Goal: Transaction & Acquisition: Obtain resource

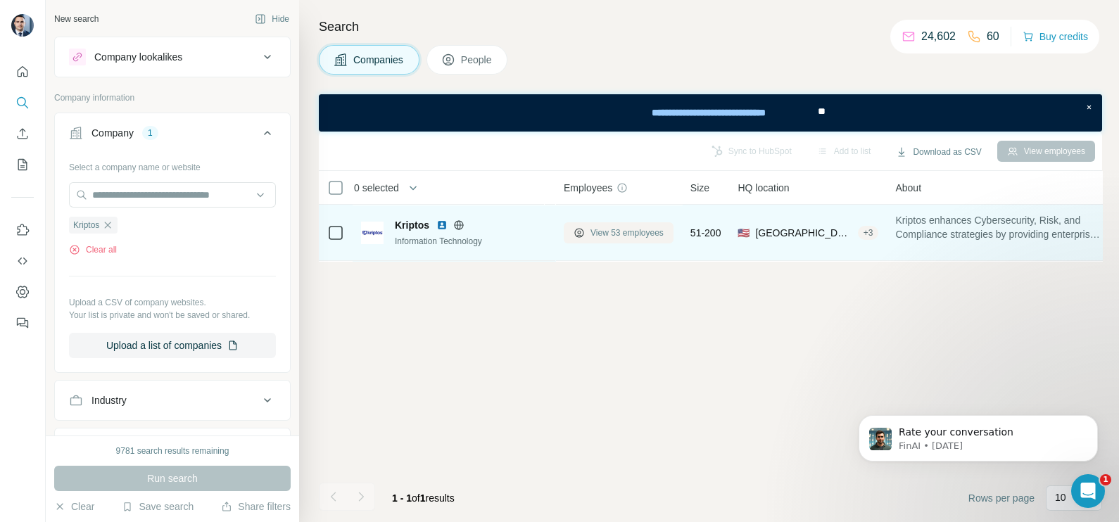
click at [606, 234] on span "View 53 employees" at bounding box center [627, 233] width 73 height 13
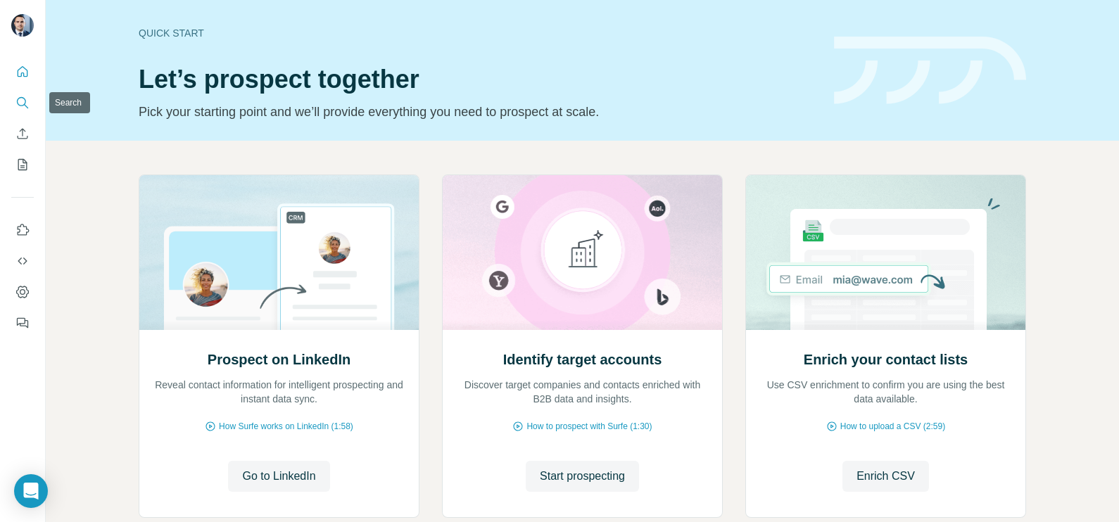
click at [20, 106] on icon "Search" at bounding box center [22, 103] width 14 height 14
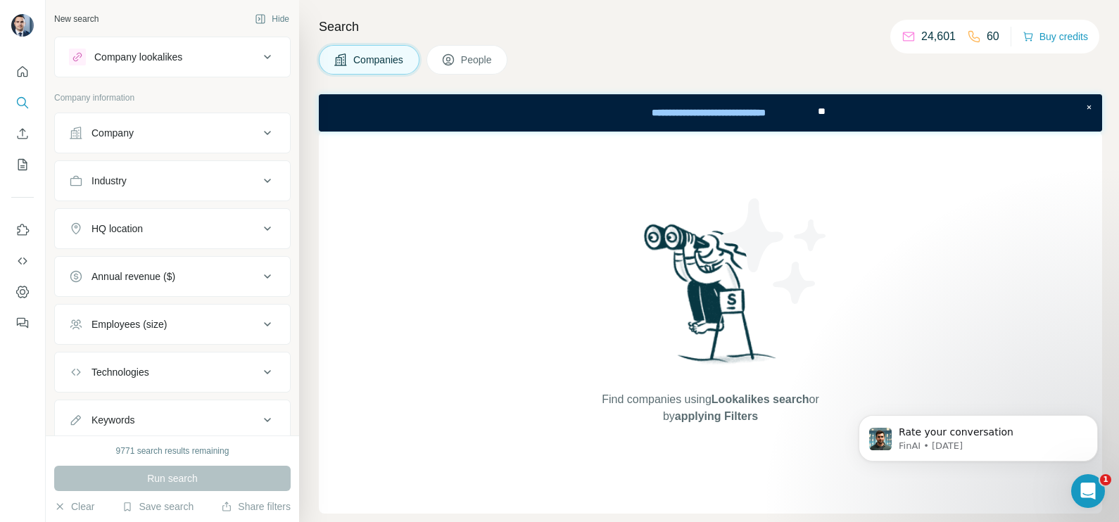
click at [161, 144] on button "Company" at bounding box center [172, 133] width 235 height 34
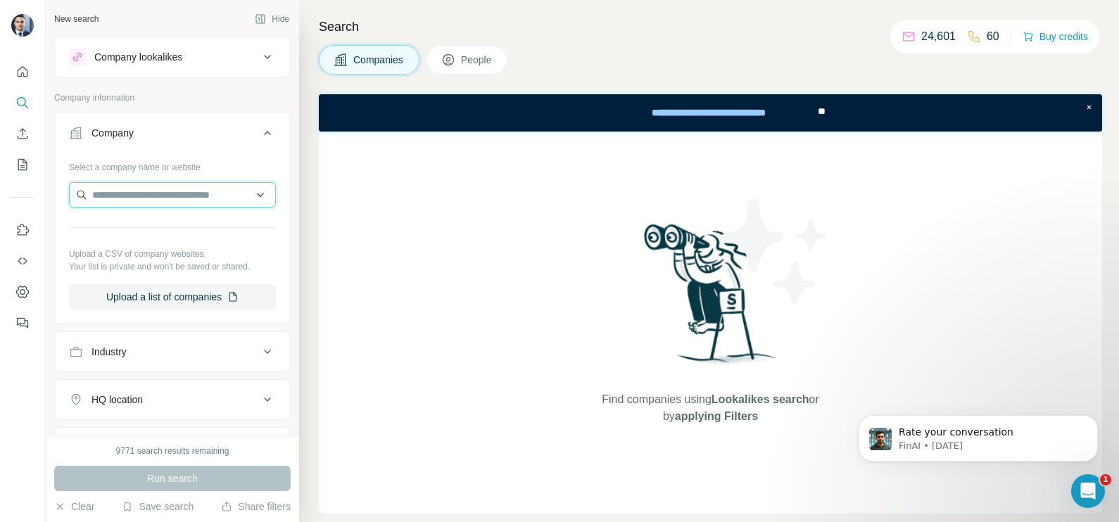
click at [162, 184] on input "text" at bounding box center [172, 194] width 207 height 25
paste input "**********"
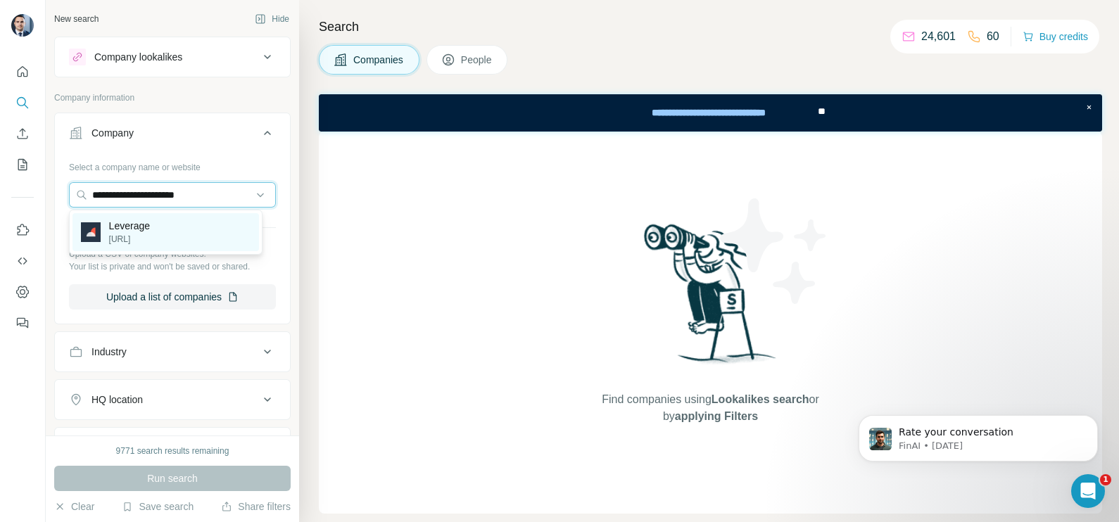
type input "**********"
click at [150, 238] on p "tryleverage.ai" at bounding box center [129, 239] width 41 height 13
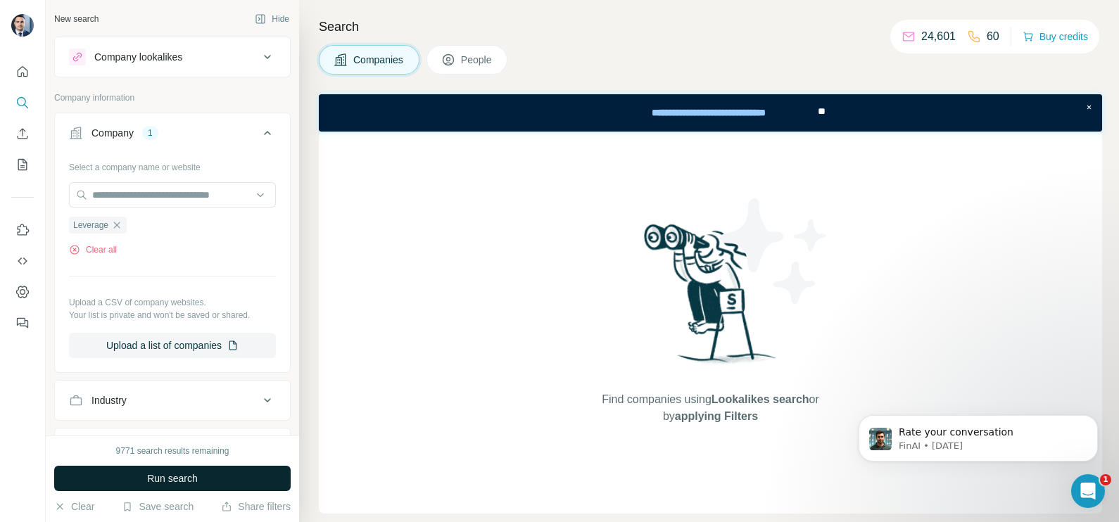
click at [190, 485] on span "Run search" at bounding box center [172, 479] width 51 height 14
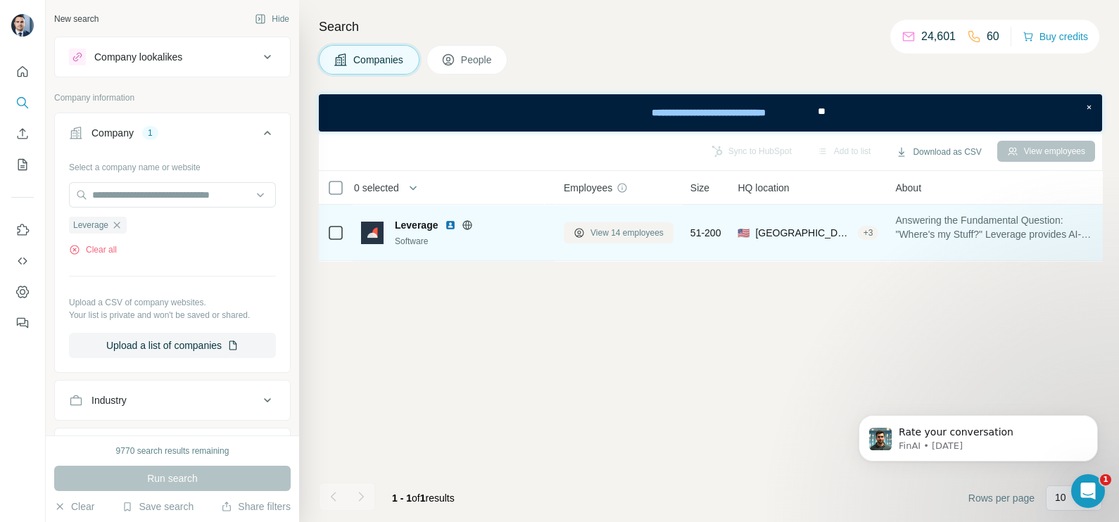
click at [641, 230] on span "View 14 employees" at bounding box center [627, 233] width 73 height 13
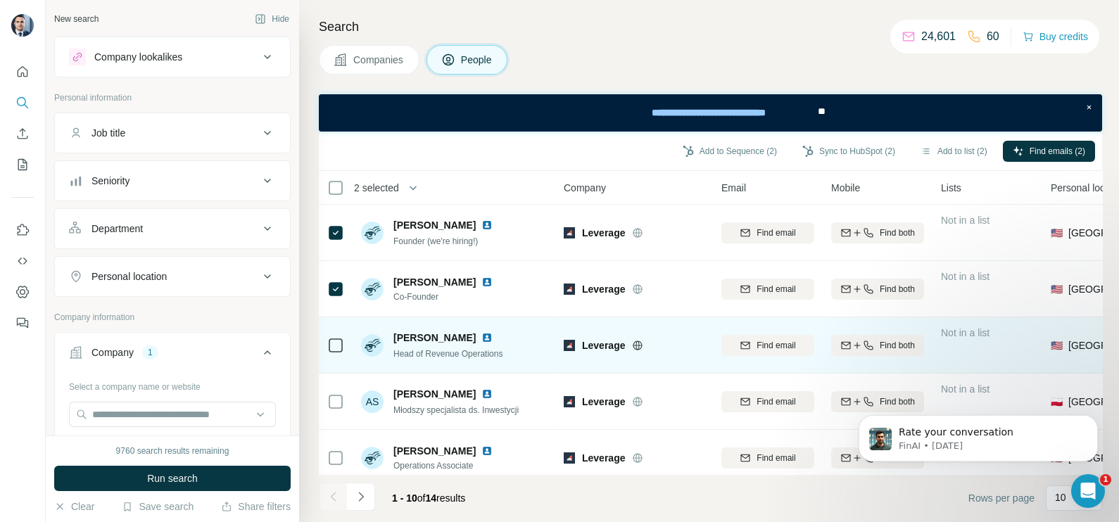
click at [331, 335] on div at bounding box center [335, 345] width 17 height 39
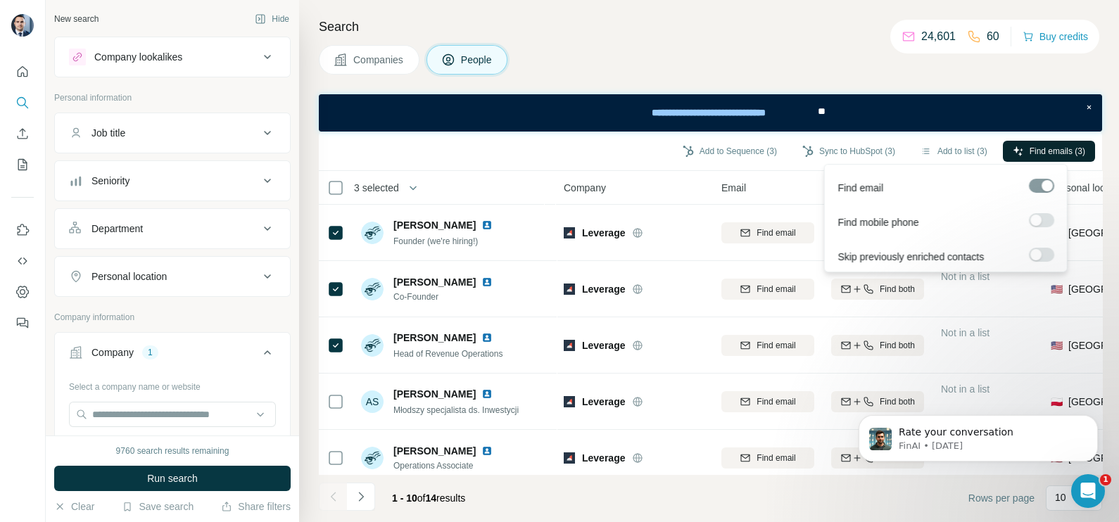
click at [1041, 158] on button "Find emails (3)" at bounding box center [1049, 151] width 92 height 21
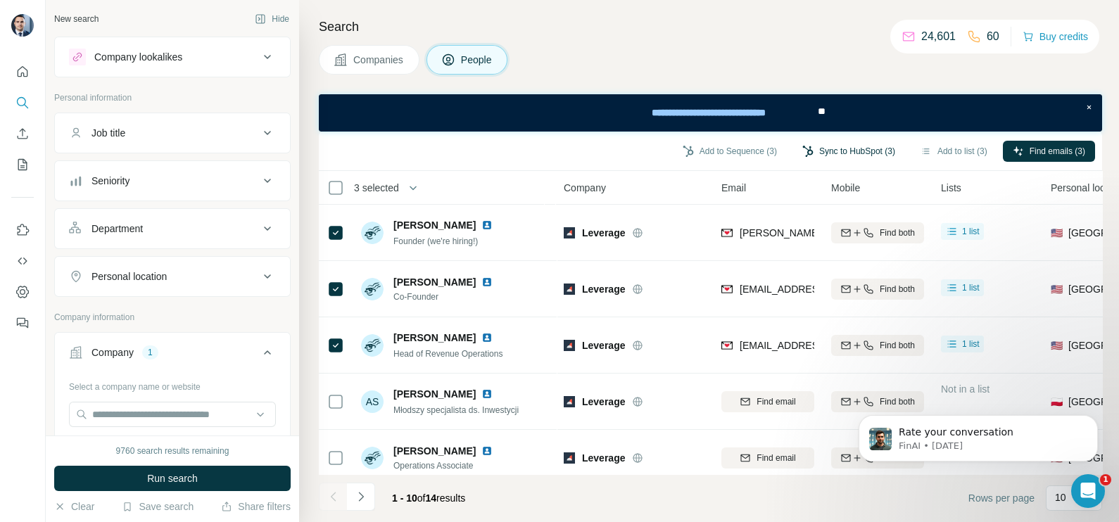
click at [840, 145] on button "Sync to HubSpot (3)" at bounding box center [849, 151] width 113 height 21
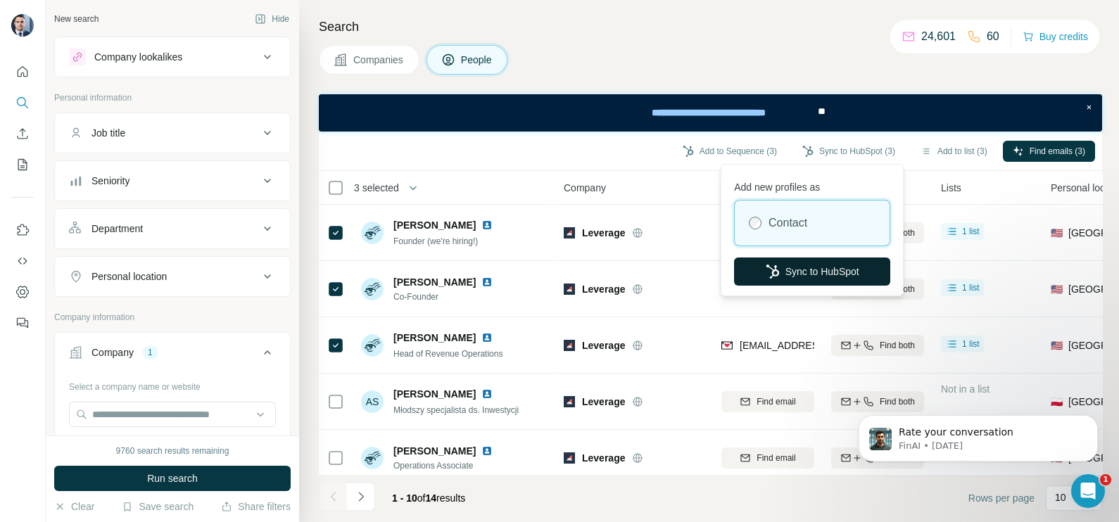
click at [799, 262] on button "Sync to HubSpot" at bounding box center [812, 272] width 156 height 28
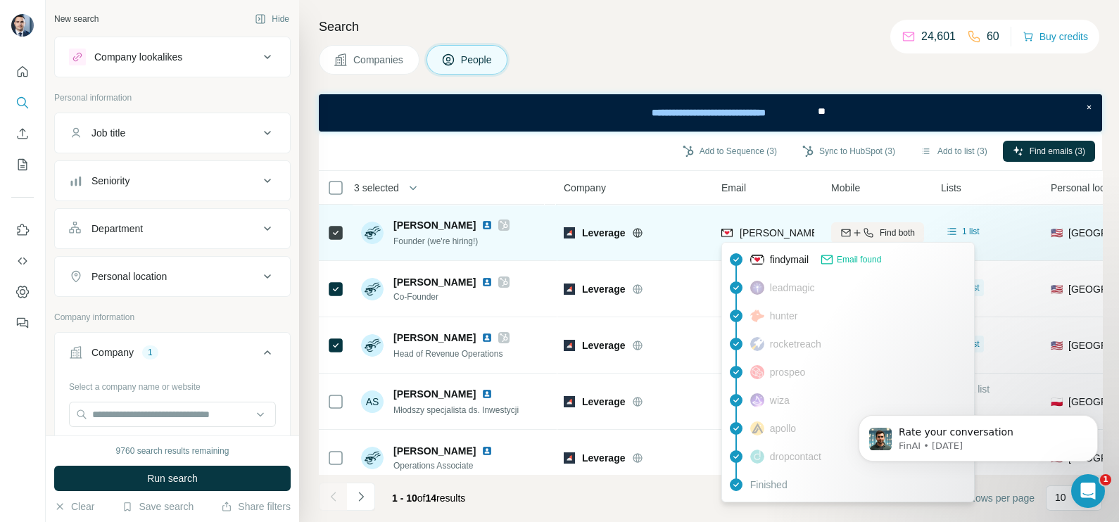
click at [769, 236] on span "andrew@tryleverage.ai" at bounding box center [824, 232] width 169 height 11
click at [769, 235] on span "andrew@tryleverage.ai" at bounding box center [824, 232] width 169 height 11
drag, startPoint x: 769, startPoint y: 235, endPoint x: 764, endPoint y: 227, distance: 9.8
click at [764, 228] on span "andrew@tryleverage.ai" at bounding box center [824, 232] width 169 height 11
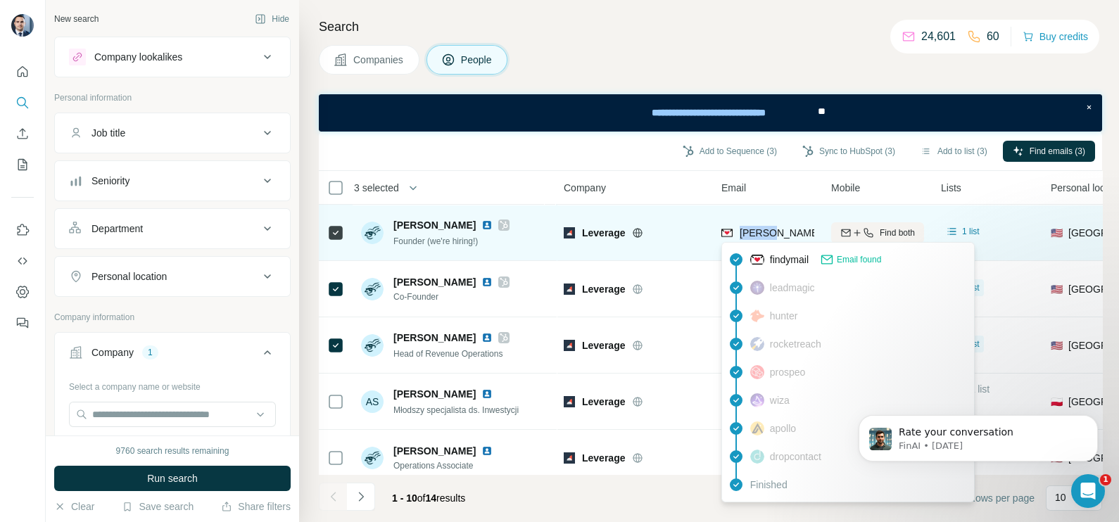
click at [774, 229] on span "andrew@tryleverage.ai" at bounding box center [824, 232] width 169 height 11
click at [737, 230] on div "andrew@tryleverage.ai" at bounding box center [810, 233] width 176 height 14
click at [779, 230] on span "andrew@tryleverage.ai" at bounding box center [824, 232] width 169 height 11
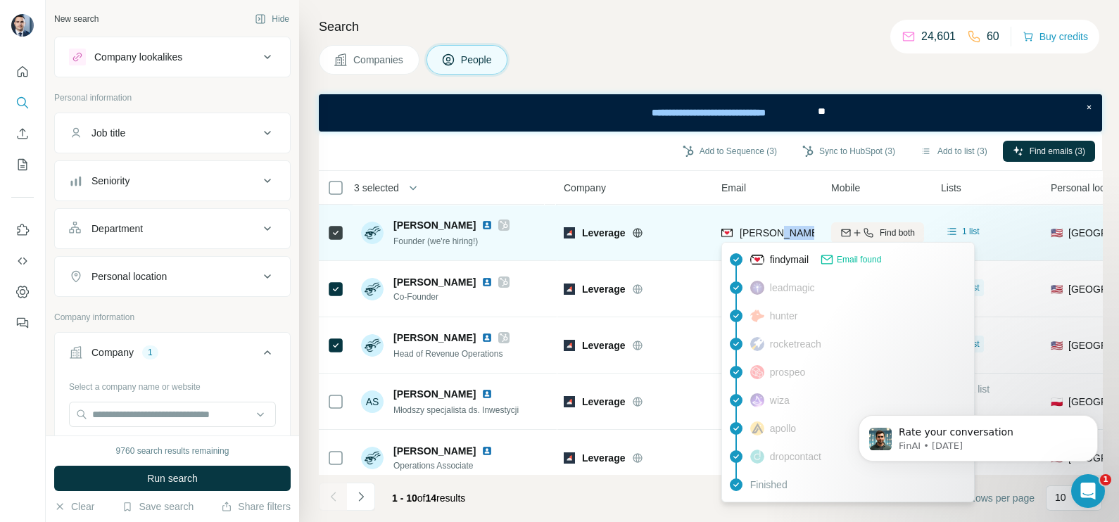
click at [779, 230] on span "andrew@tryleverage.ai" at bounding box center [824, 232] width 169 height 11
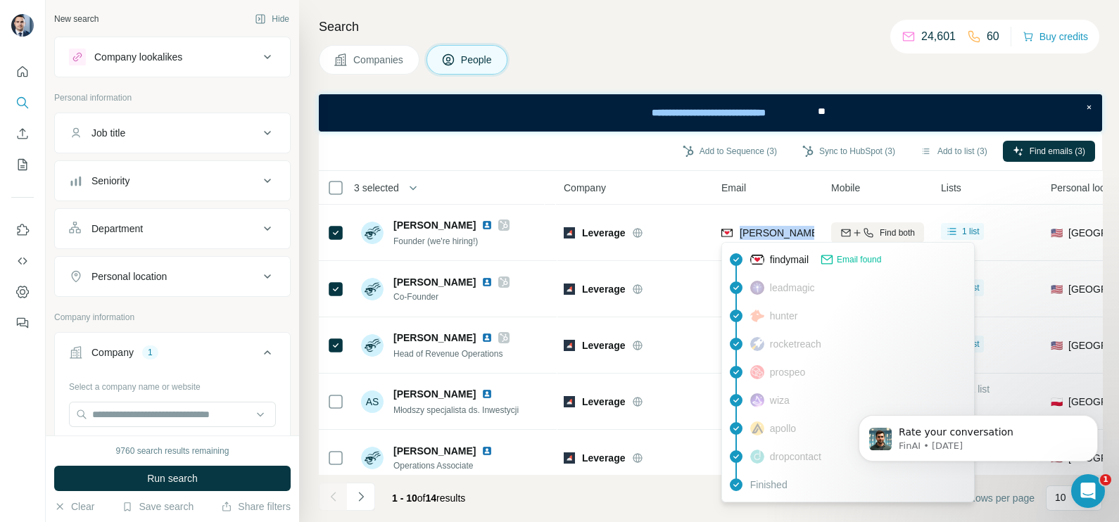
copy tr "andrew@tryleverage.ai"
click at [782, 182] on div "Email" at bounding box center [768, 188] width 93 height 16
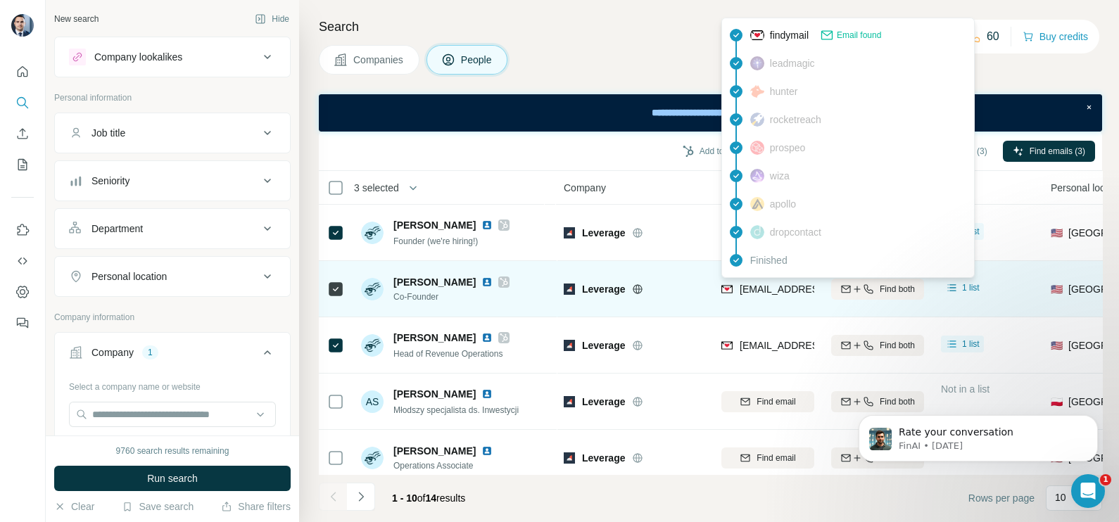
click at [757, 294] on span "nadav@tryleverage.ai" at bounding box center [784, 289] width 88 height 11
copy tr "nadav@tryleverage.ai"
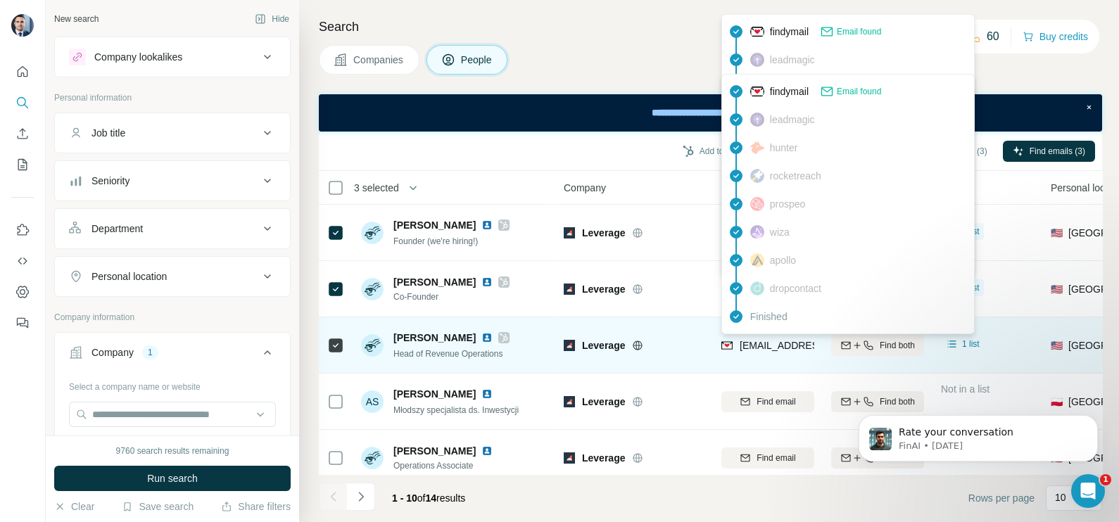
click at [763, 355] on div "michaelc@tryleverage.ai" at bounding box center [769, 347] width 95 height 17
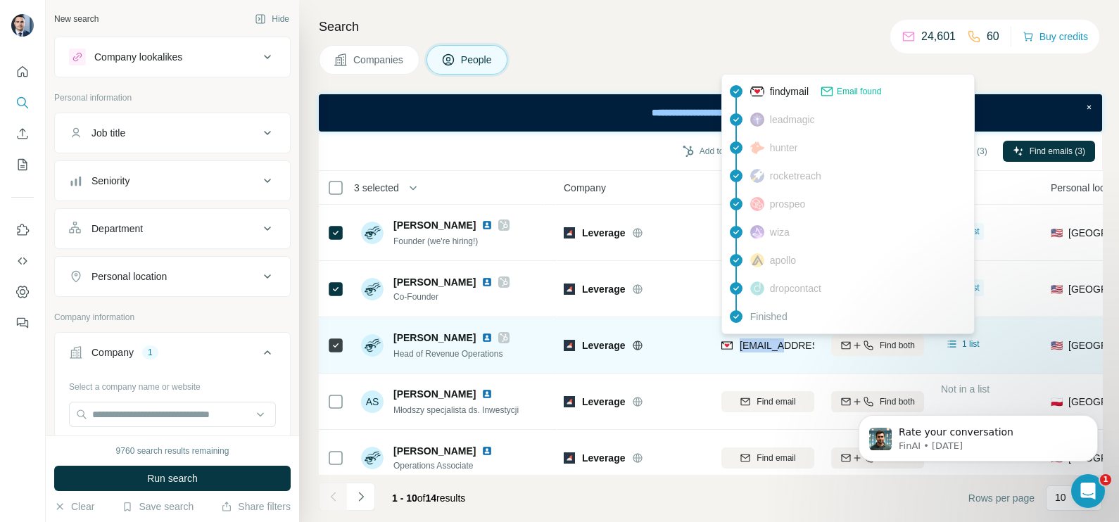
click at [763, 355] on div "michaelc@tryleverage.ai" at bounding box center [769, 347] width 95 height 17
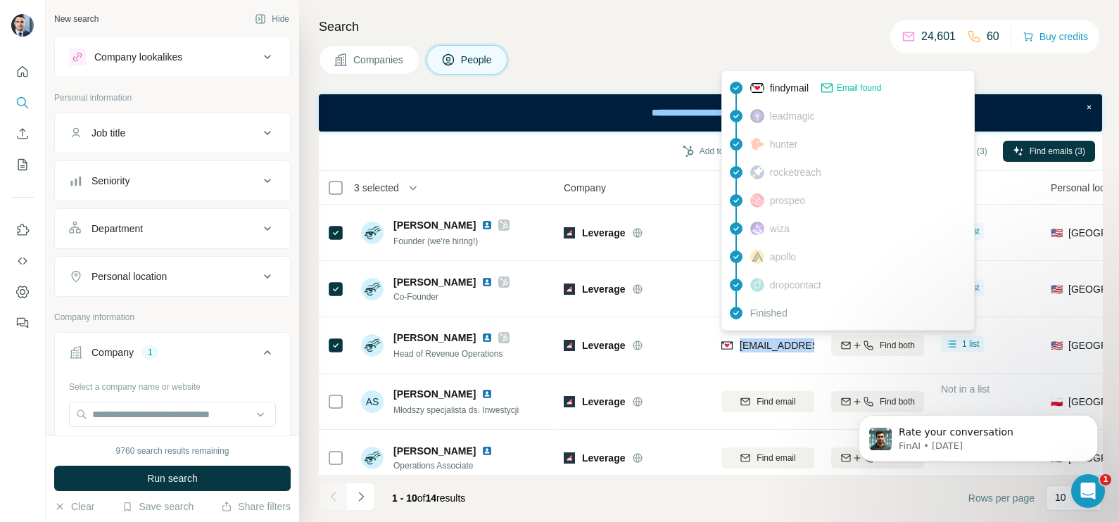
copy tr "michaelc@tryleverage.ai"
click at [676, 186] on div "Company" at bounding box center [634, 188] width 141 height 16
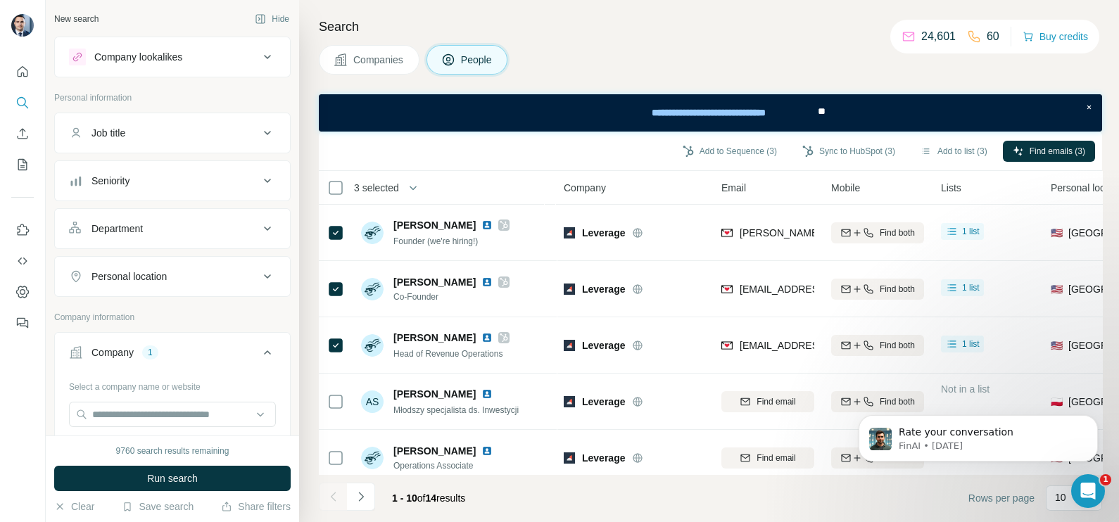
click at [393, 62] on span "Companies" at bounding box center [378, 60] width 51 height 14
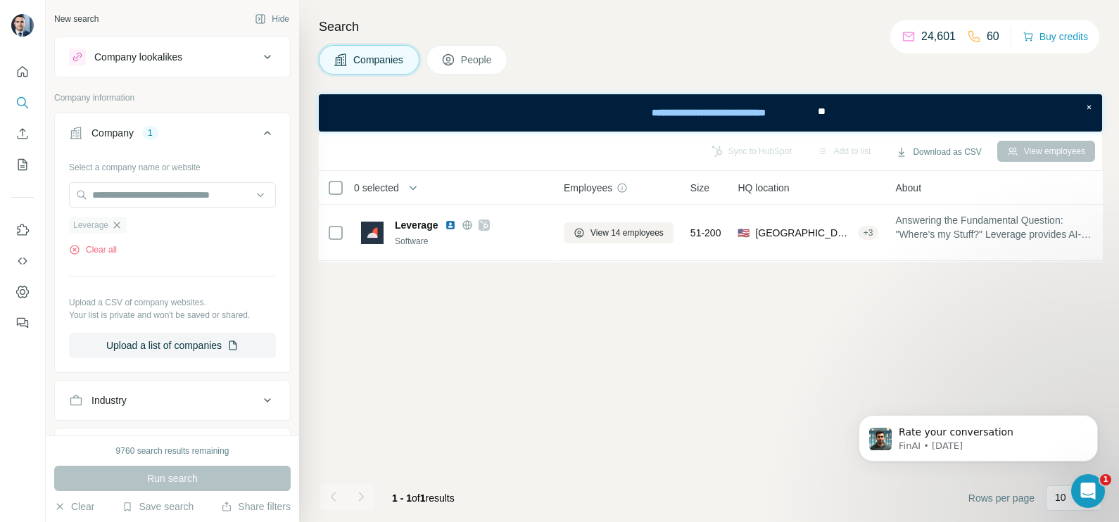
click at [120, 222] on icon "button" at bounding box center [117, 225] width 6 height 6
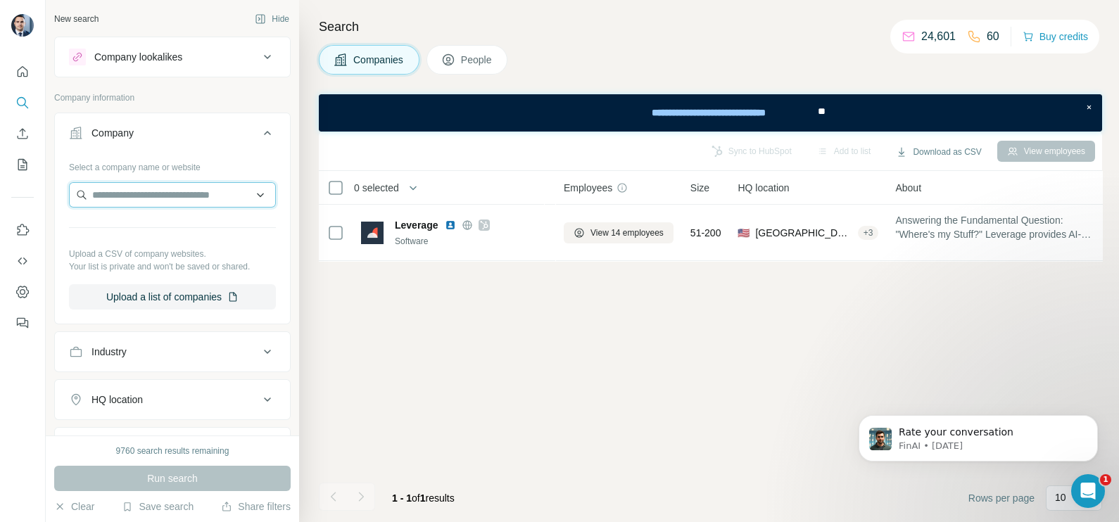
click at [127, 196] on input "text" at bounding box center [172, 194] width 207 height 25
drag, startPoint x: 225, startPoint y: 196, endPoint x: 42, endPoint y: 201, distance: 183.1
click at [42, 201] on div "**********" at bounding box center [559, 261] width 1119 height 522
paste input "text"
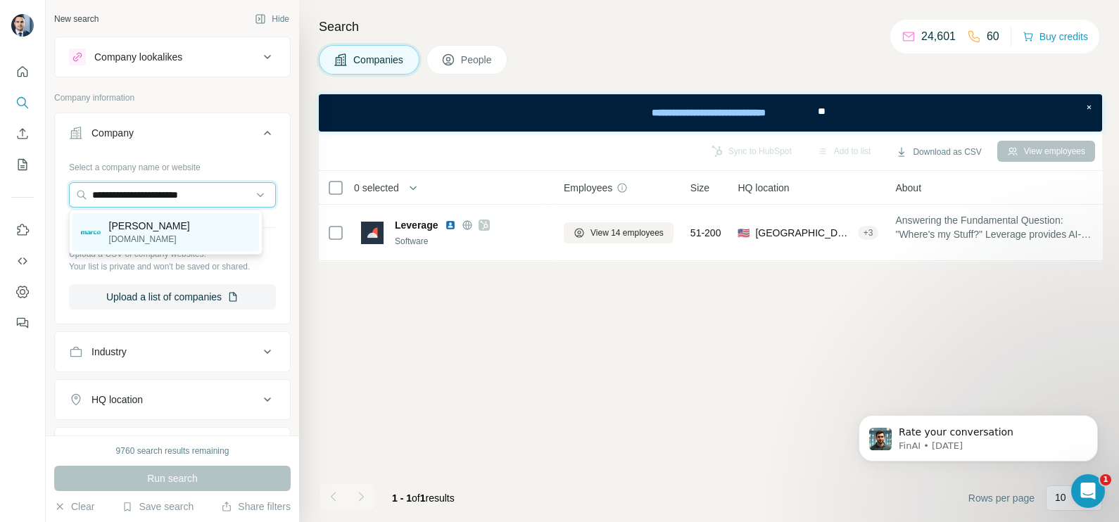
type input "**********"
click at [154, 236] on p "marcofi.com" at bounding box center [149, 239] width 81 height 13
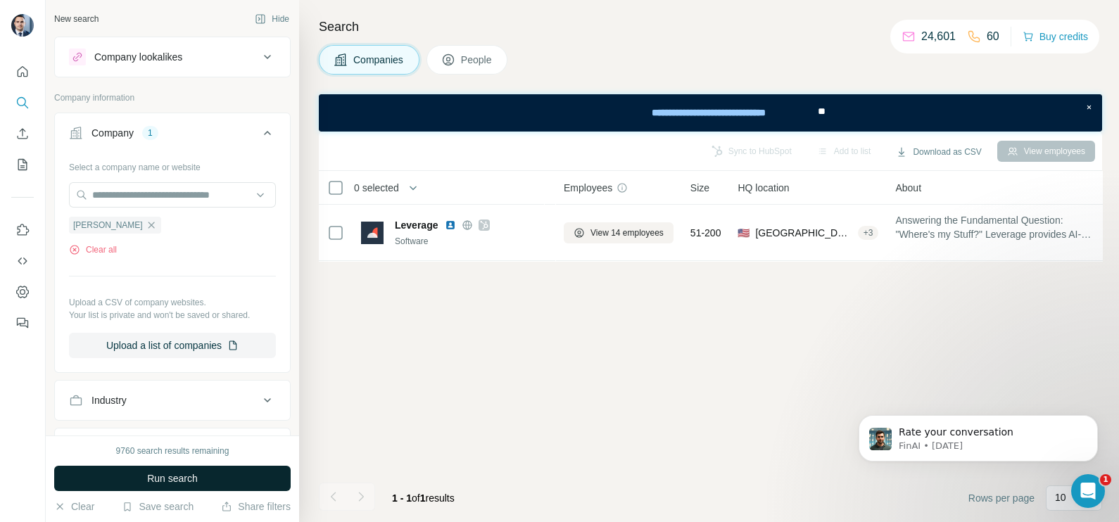
click at [227, 486] on button "Run search" at bounding box center [172, 478] width 237 height 25
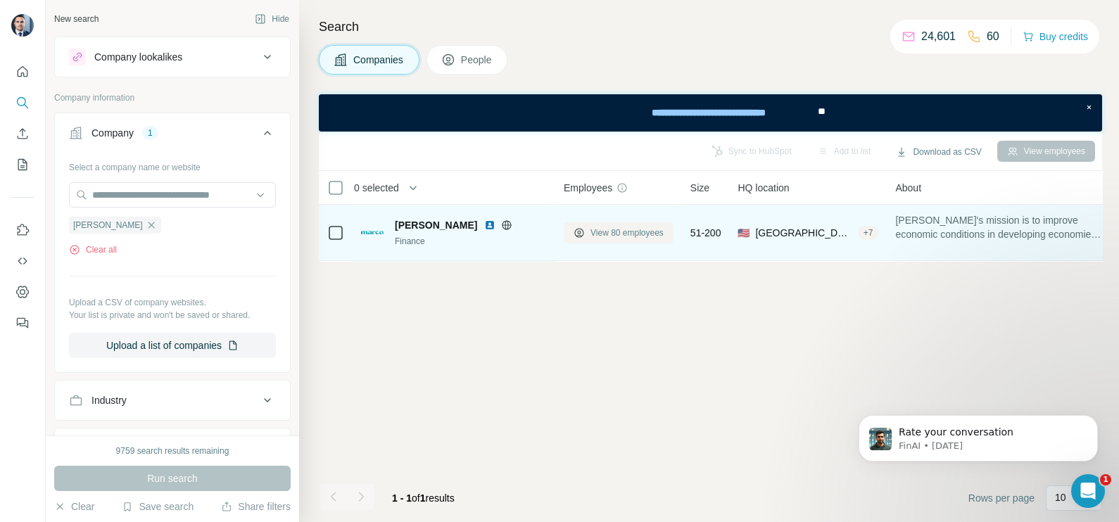
click at [629, 232] on span "View 80 employees" at bounding box center [627, 233] width 73 height 13
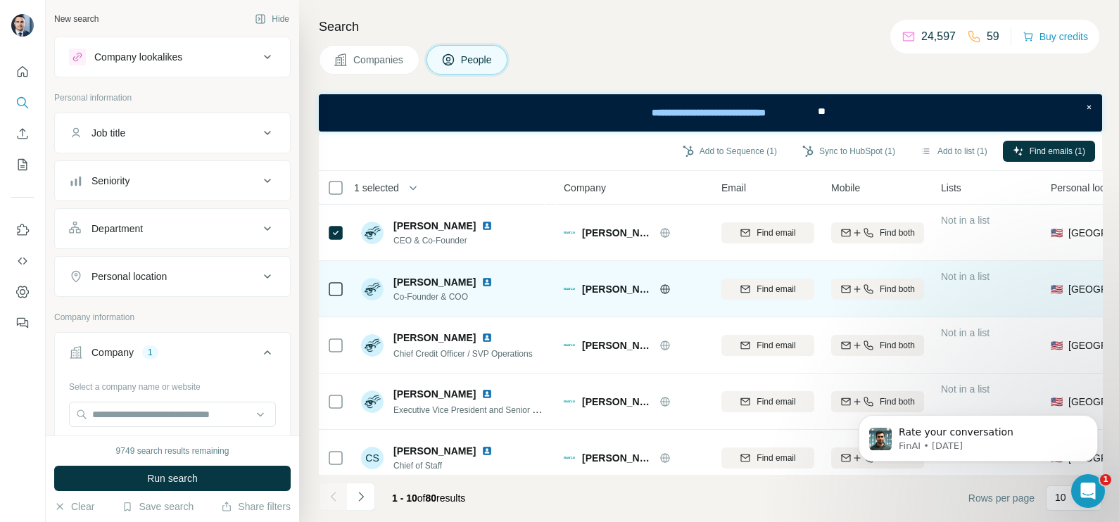
click at [325, 294] on td at bounding box center [336, 289] width 34 height 56
click at [324, 285] on td at bounding box center [336, 289] width 34 height 56
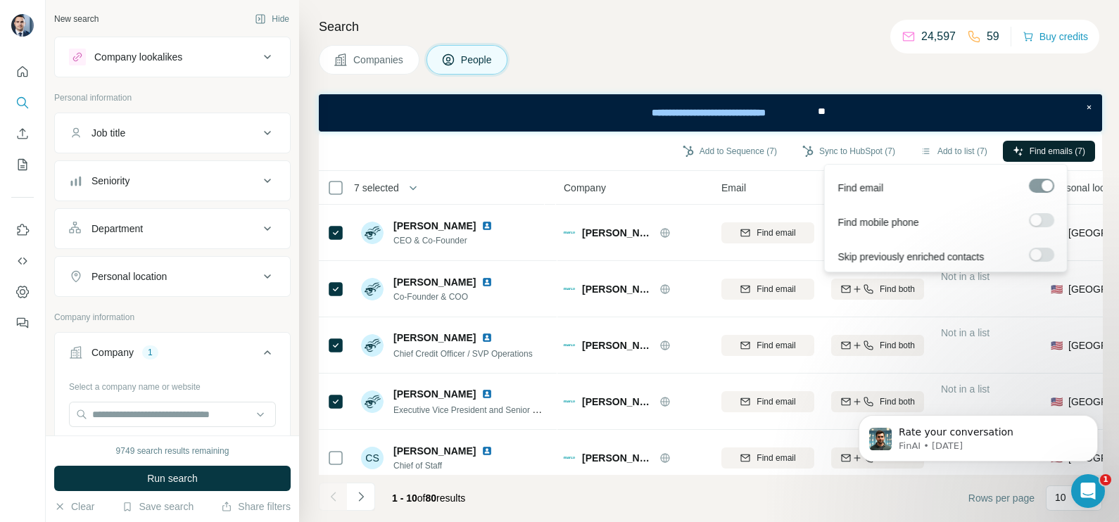
click at [1045, 141] on button "Find emails (7)" at bounding box center [1049, 151] width 92 height 21
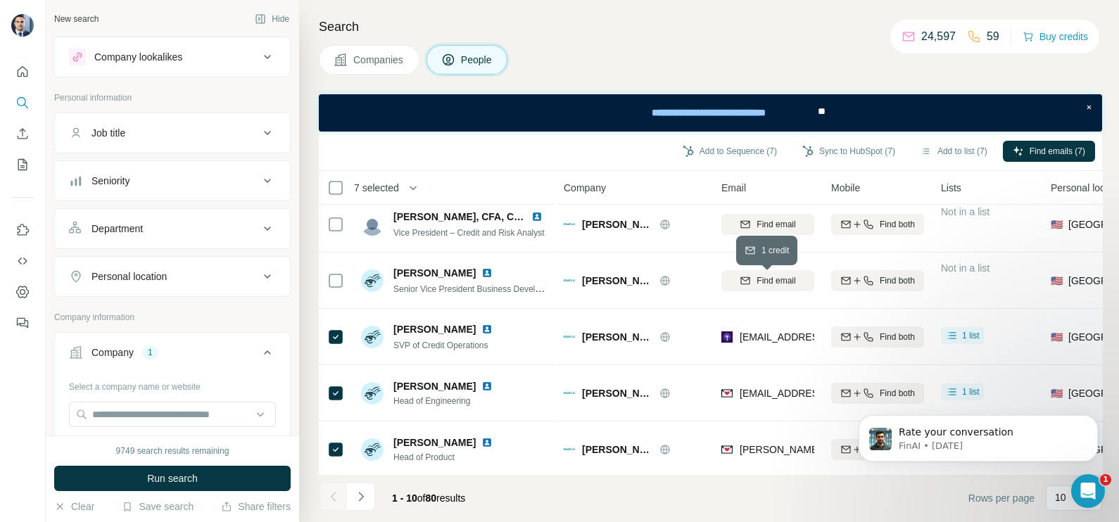
scroll to position [302, 0]
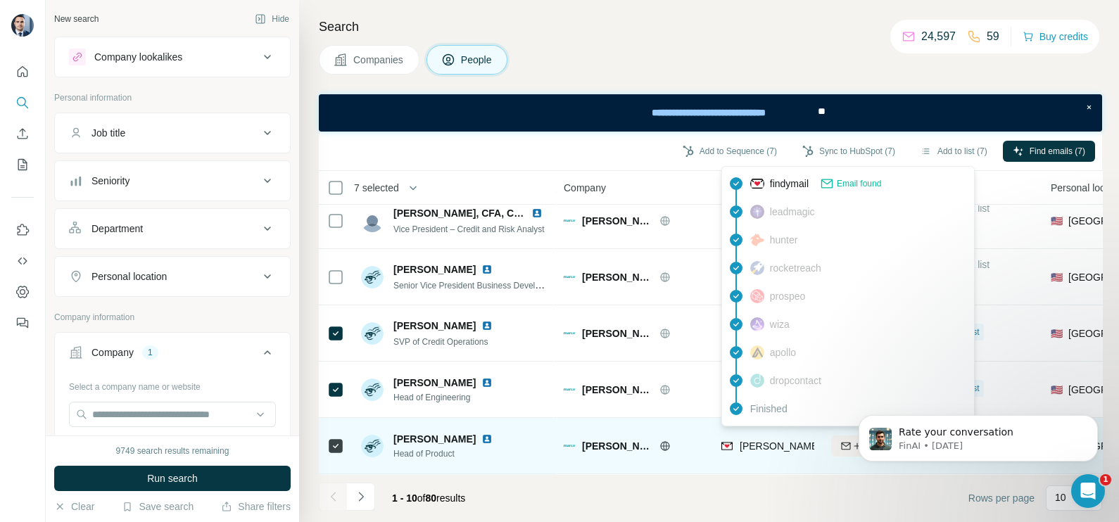
click at [779, 441] on span "damian@marcofi.com" at bounding box center [864, 446] width 248 height 11
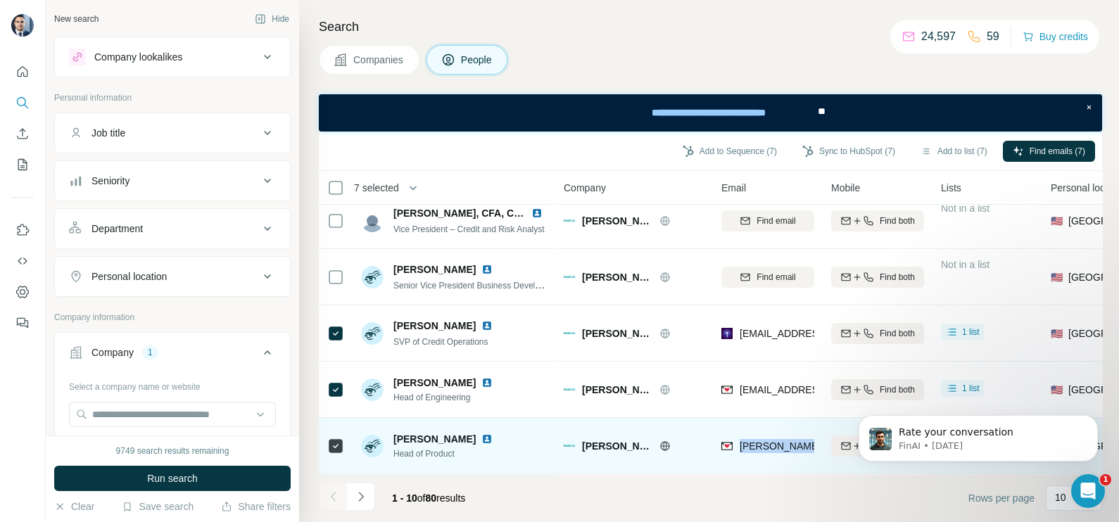
click at [779, 441] on span "damian@marcofi.com" at bounding box center [864, 446] width 248 height 11
click at [679, 418] on td "Marco" at bounding box center [634, 446] width 158 height 56
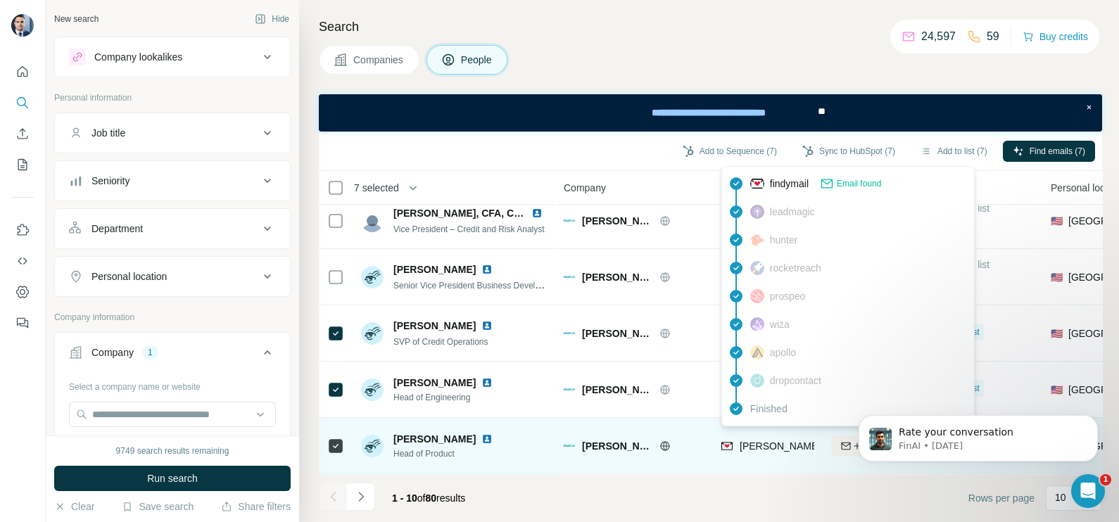
click at [776, 441] on span "damian@marcofi.com" at bounding box center [864, 446] width 248 height 11
click at [777, 441] on span "damian@marcofi.com" at bounding box center [864, 446] width 248 height 11
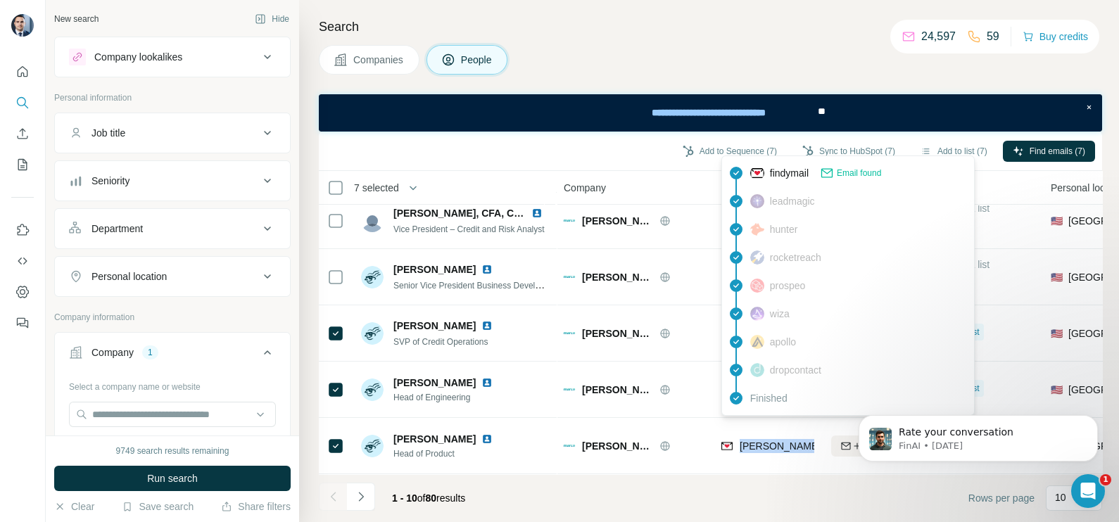
copy tr "damian@marcofi.com"
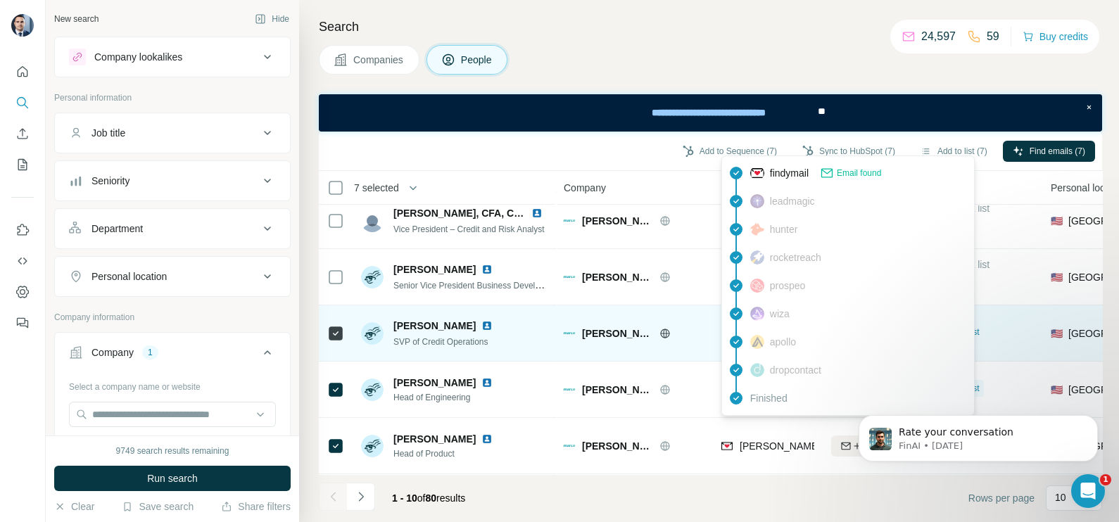
click at [660, 314] on div "Marco" at bounding box center [634, 333] width 141 height 39
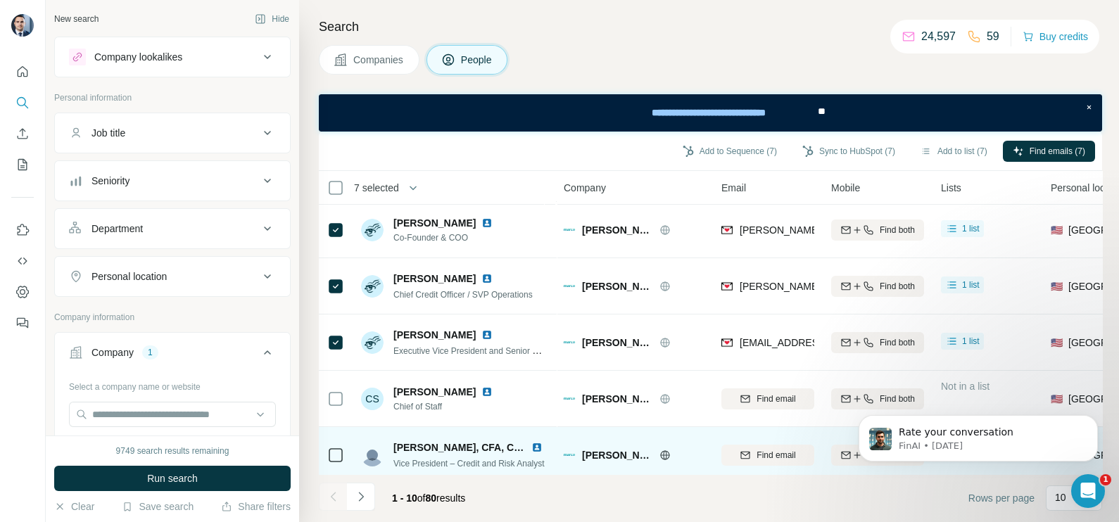
scroll to position [0, 0]
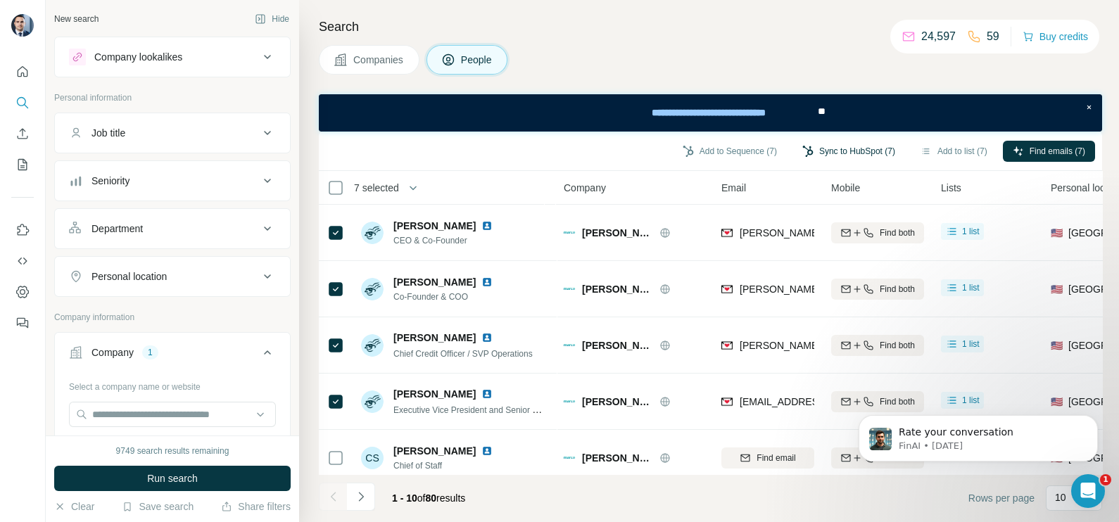
click at [843, 145] on button "Sync to HubSpot (7)" at bounding box center [849, 151] width 113 height 21
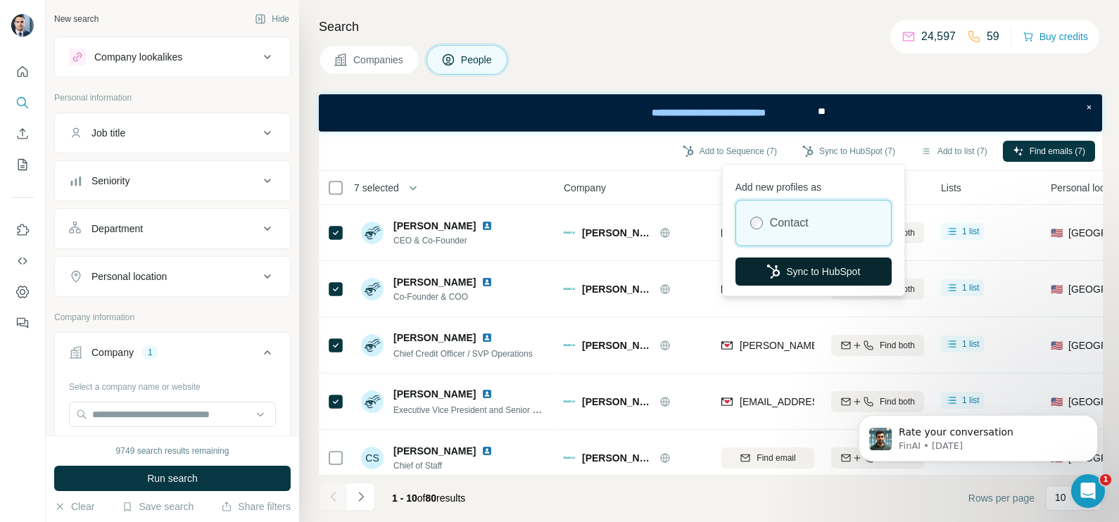
click at [814, 268] on button "Sync to HubSpot" at bounding box center [814, 272] width 156 height 28
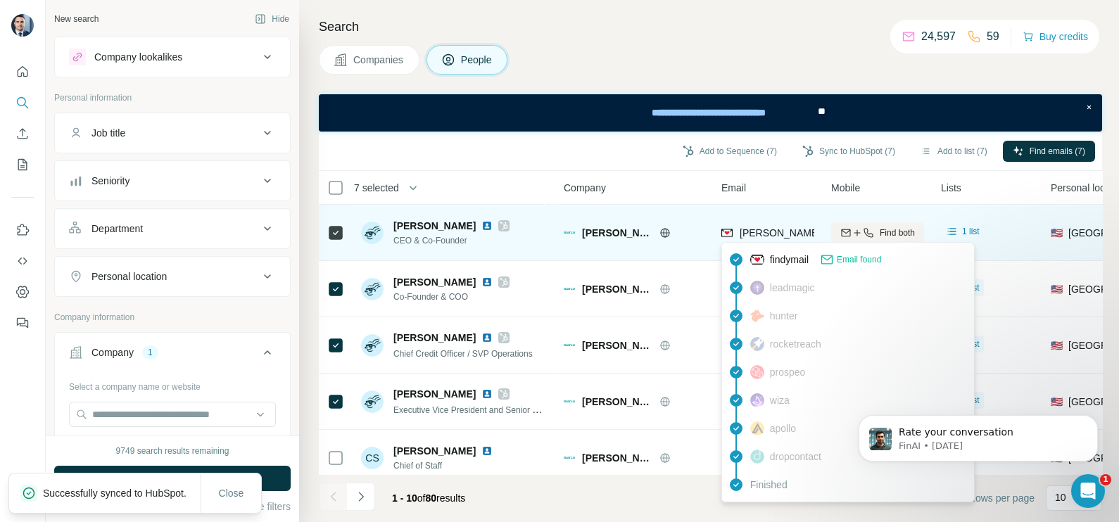
click at [769, 236] on span "jacob@marcofi.com" at bounding box center [864, 232] width 248 height 11
copy tr "jacob@marcofi.com"
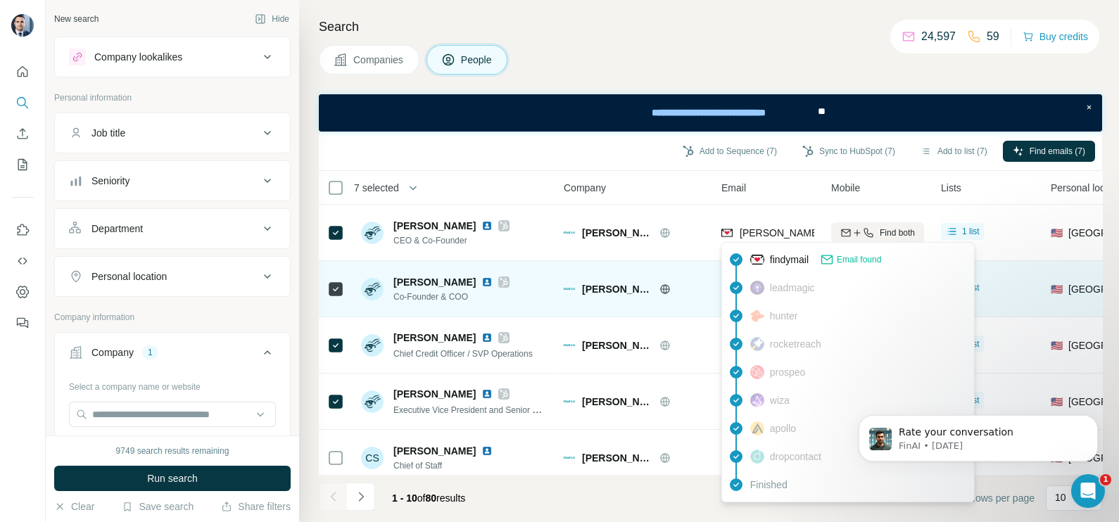
click at [681, 263] on td "Marco" at bounding box center [634, 289] width 158 height 56
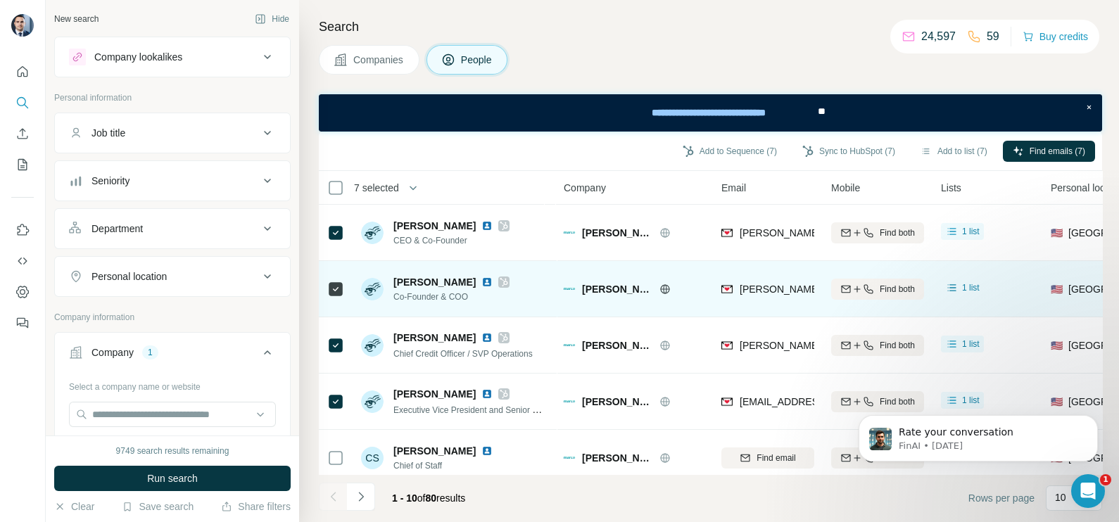
click at [762, 275] on div "peter@marcofi.com" at bounding box center [768, 289] width 93 height 39
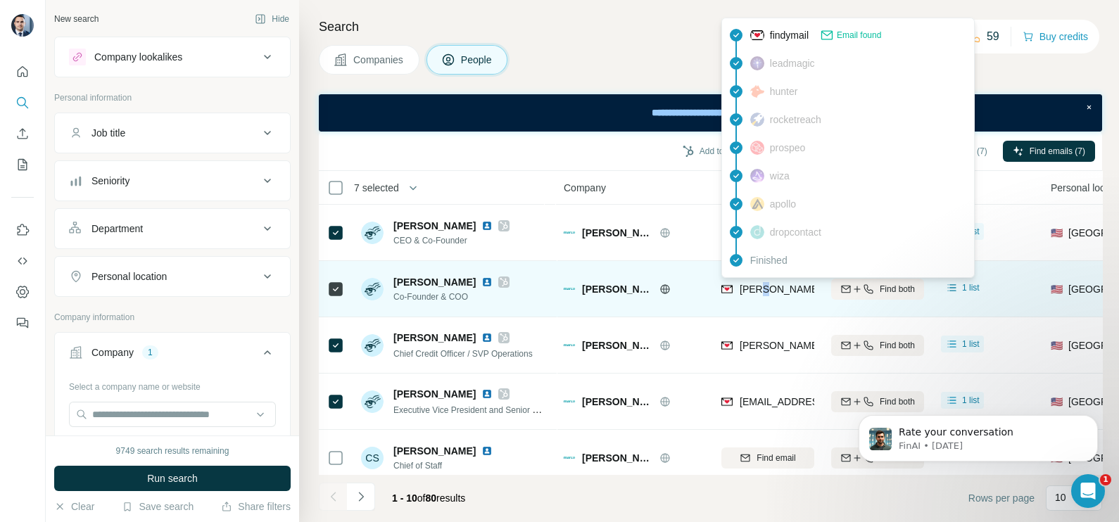
drag, startPoint x: 763, startPoint y: 278, endPoint x: 767, endPoint y: 291, distance: 13.2
click at [767, 291] on span "peter@marcofi.com" at bounding box center [864, 289] width 248 height 11
copy tr "peter@marcofi.com"
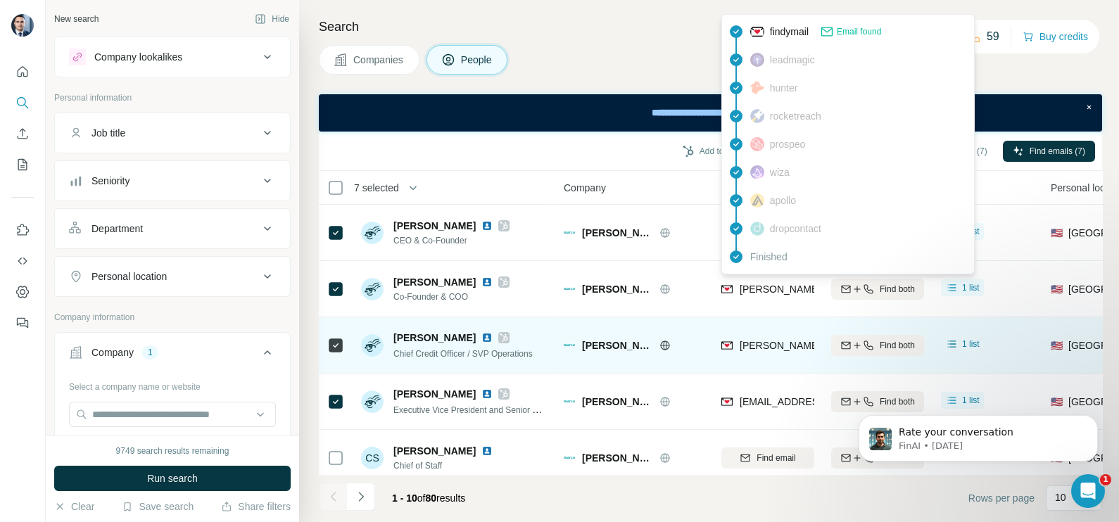
click at [764, 352] on div "fred@marcofi.com" at bounding box center [864, 346] width 248 height 14
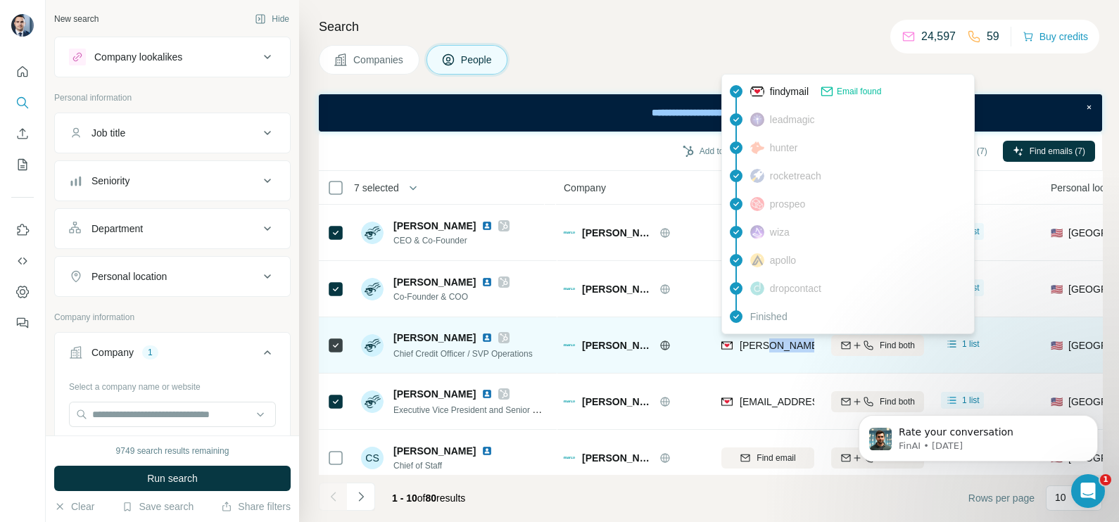
click at [764, 352] on div "fred@marcofi.com" at bounding box center [864, 346] width 248 height 14
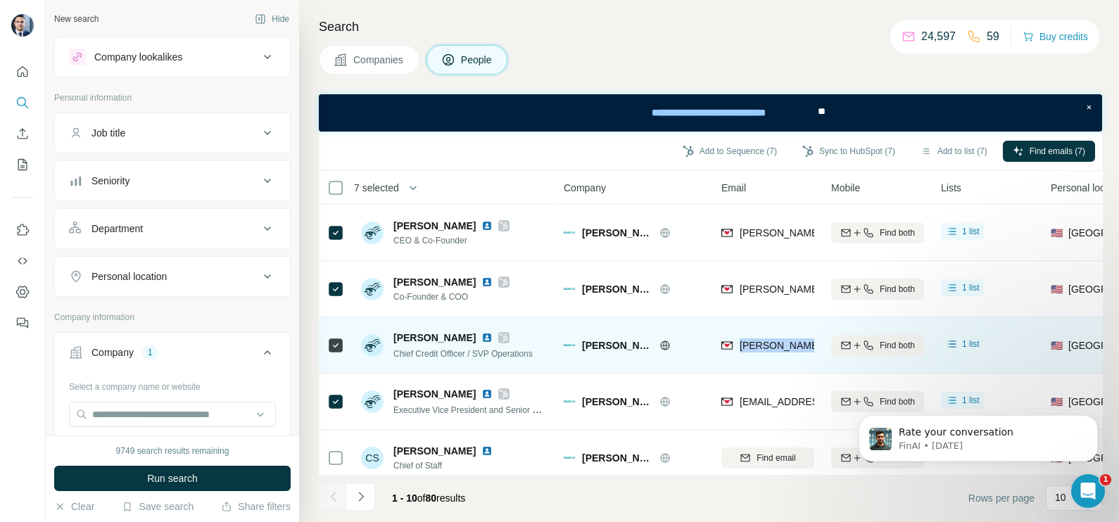
click at [764, 352] on div "fred@marcofi.com" at bounding box center [864, 346] width 248 height 14
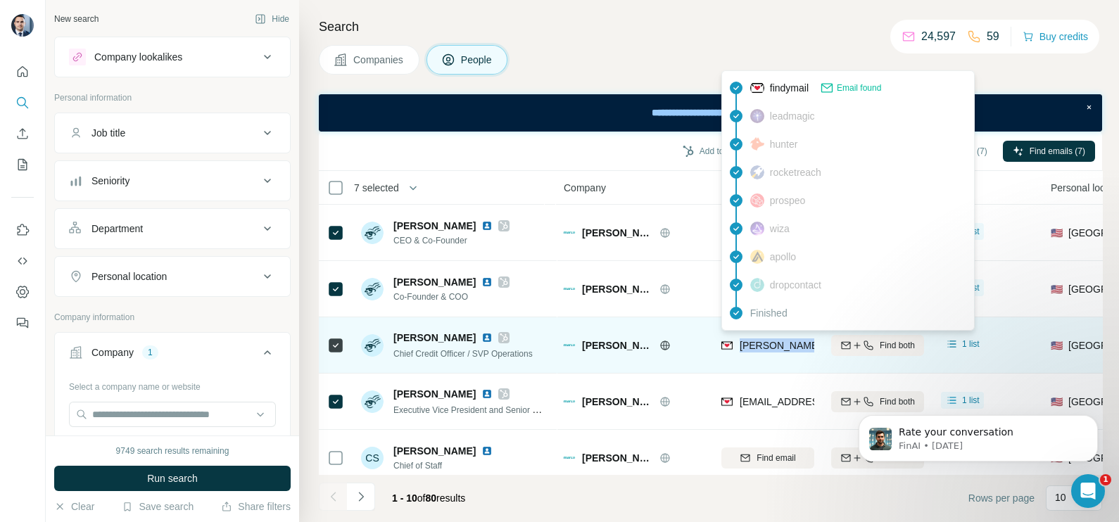
copy tr "fred@marcofi.com"
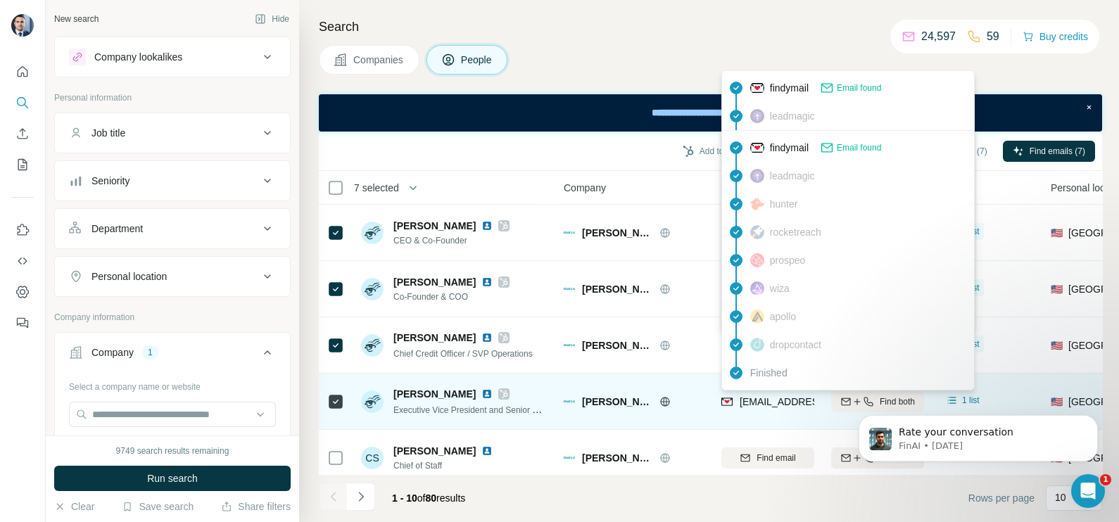
click at [774, 404] on span "bkastner@marcofi.com" at bounding box center [823, 401] width 167 height 11
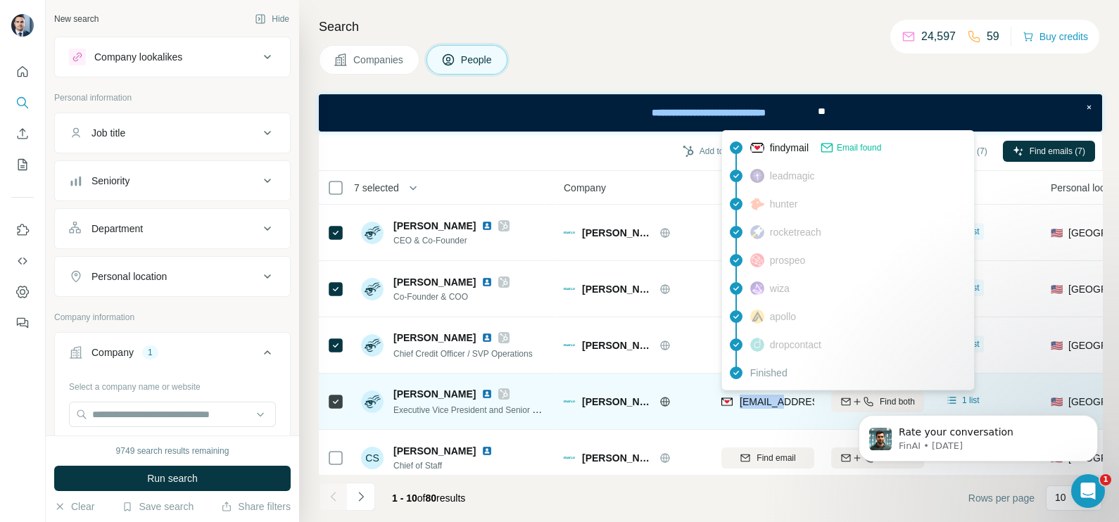
click at [774, 404] on span "bkastner@marcofi.com" at bounding box center [823, 401] width 167 height 11
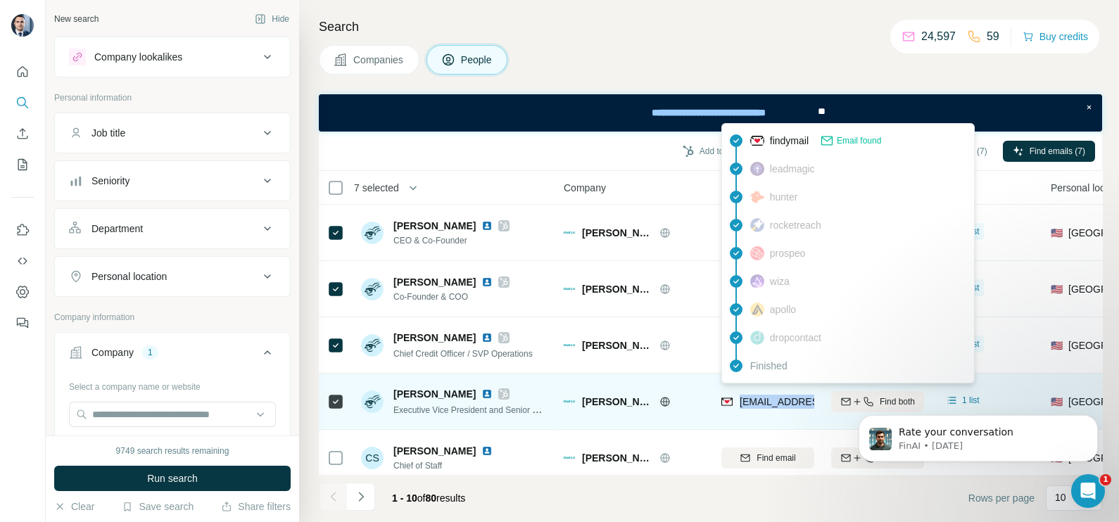
click at [774, 404] on span "bkastner@marcofi.com" at bounding box center [823, 401] width 167 height 11
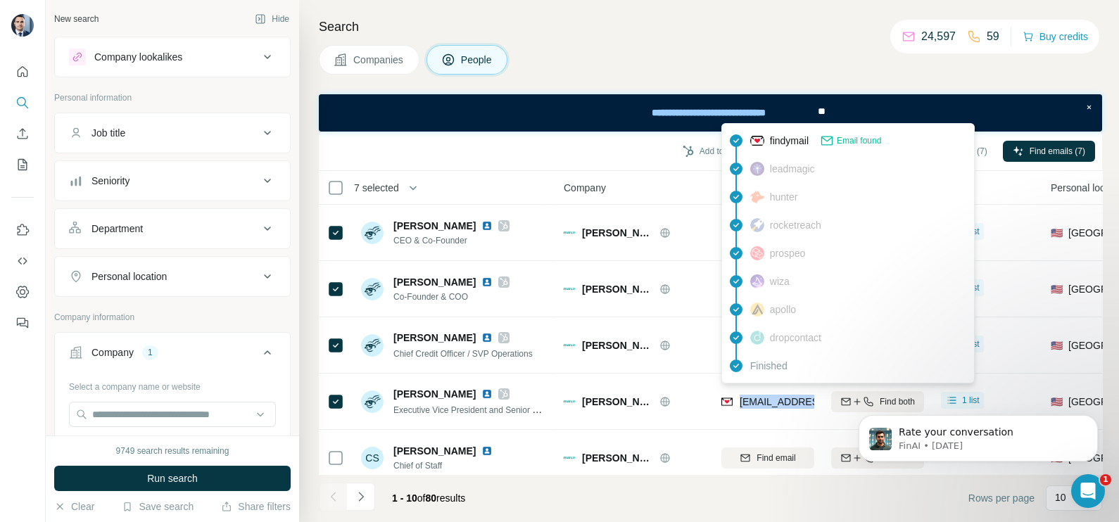
copy tr "bkastner@marcofi.com"
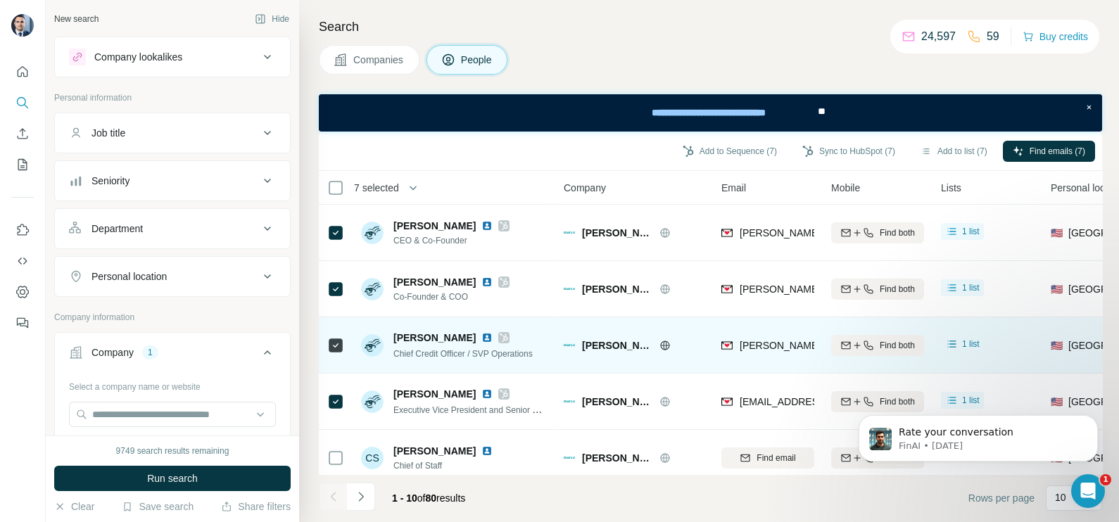
click at [693, 365] on td "Marco" at bounding box center [634, 345] width 158 height 56
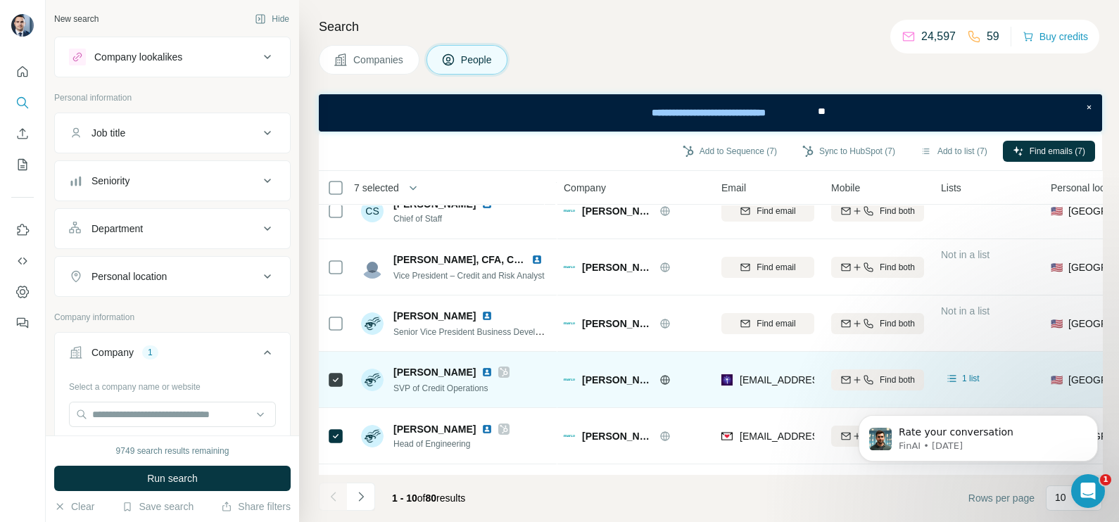
scroll to position [264, 0]
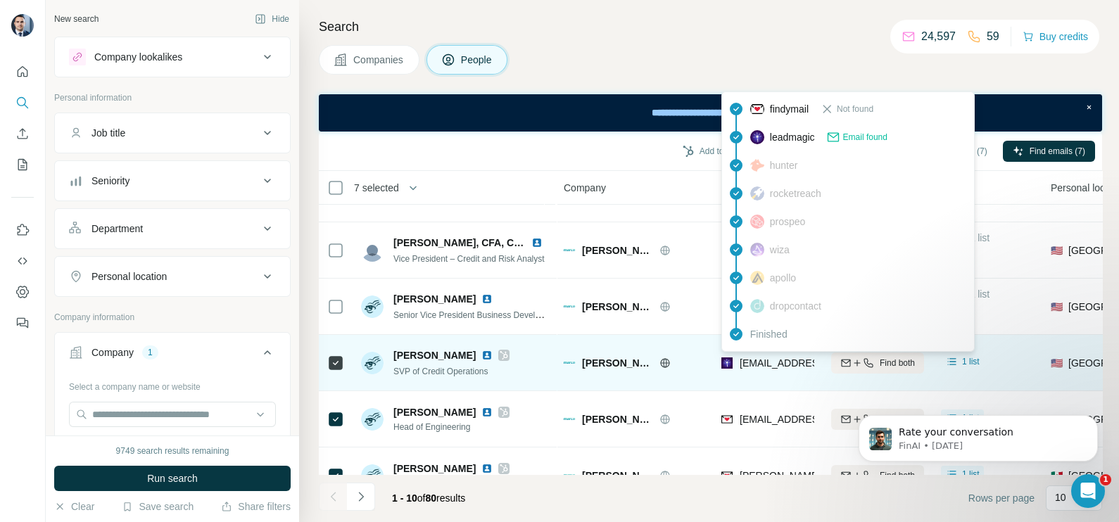
click at [767, 362] on span "lumi@marcofi.com" at bounding box center [823, 363] width 167 height 11
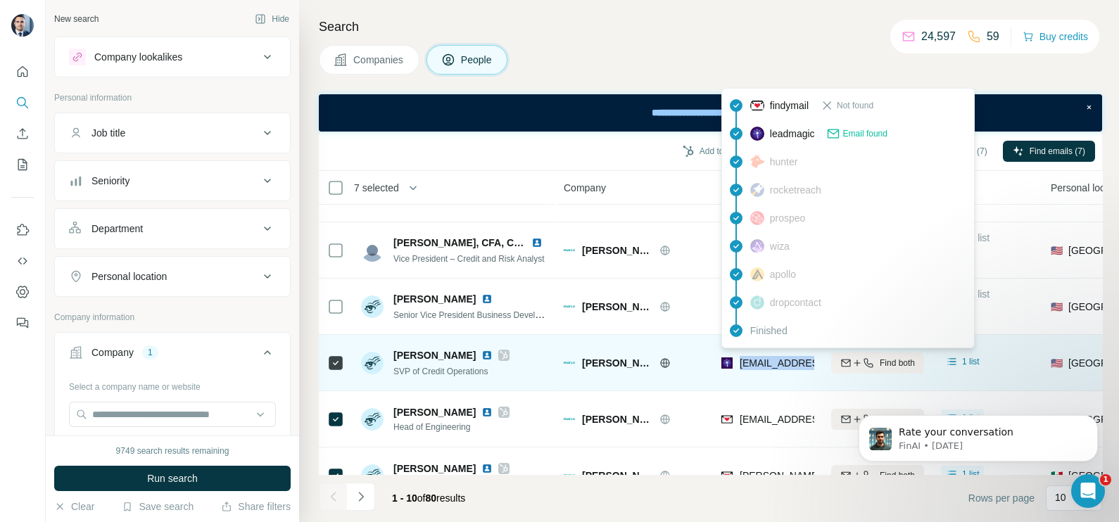
click at [767, 362] on span "lumi@marcofi.com" at bounding box center [823, 363] width 167 height 11
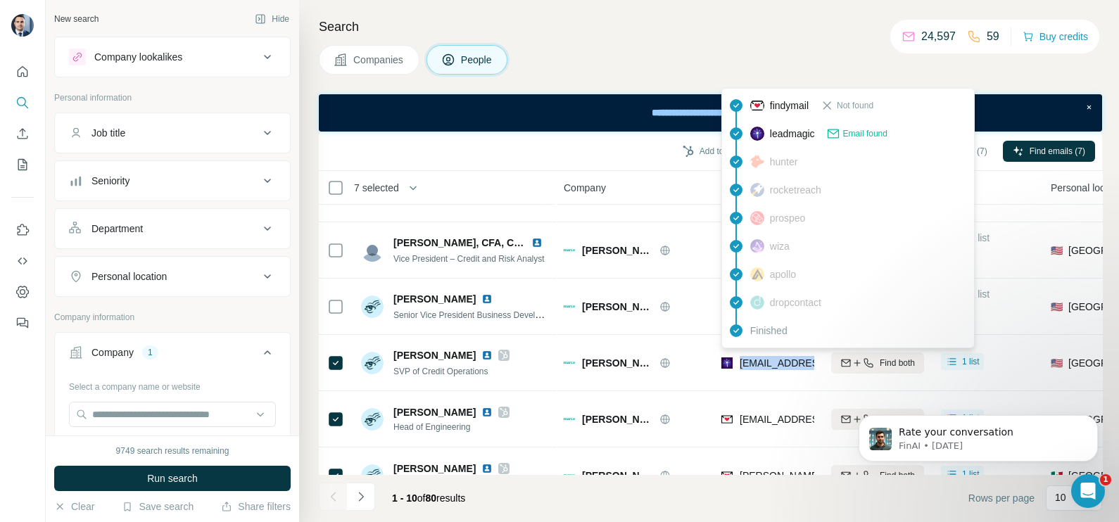
copy tr "lumi@marcofi.com"
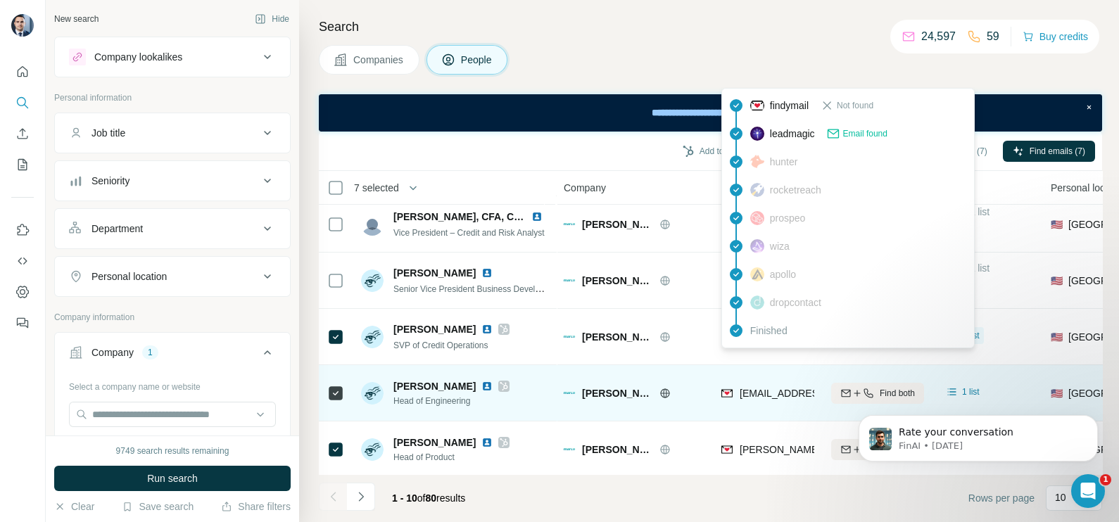
scroll to position [302, 0]
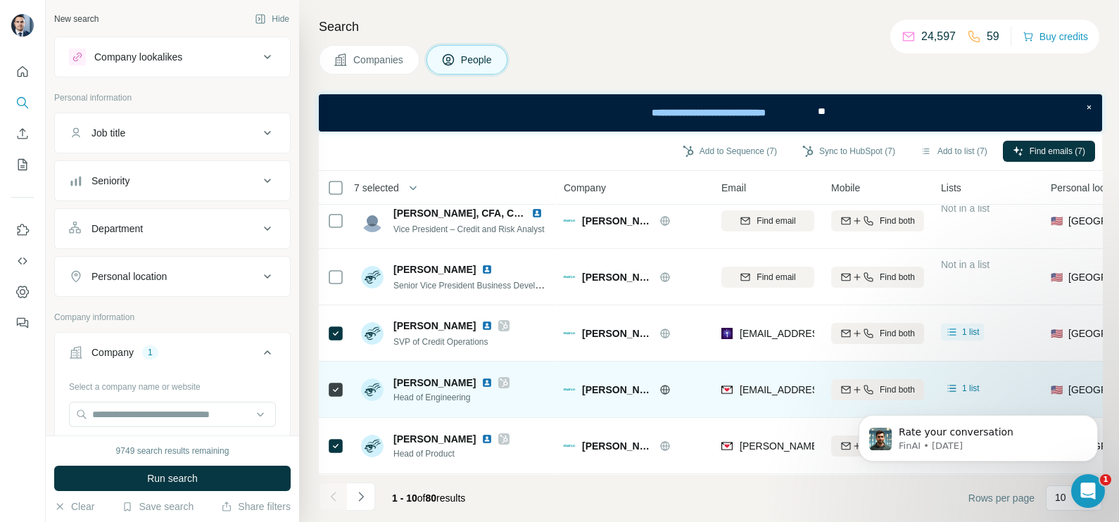
click at [772, 392] on div "caleb@marcofi.com" at bounding box center [768, 389] width 93 height 39
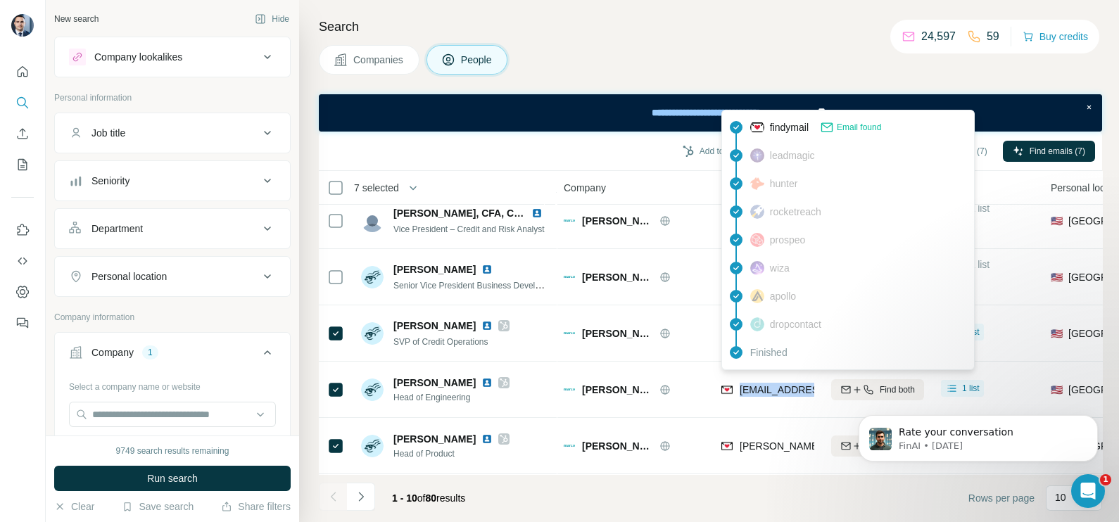
copy tr "caleb@marcofi.com"
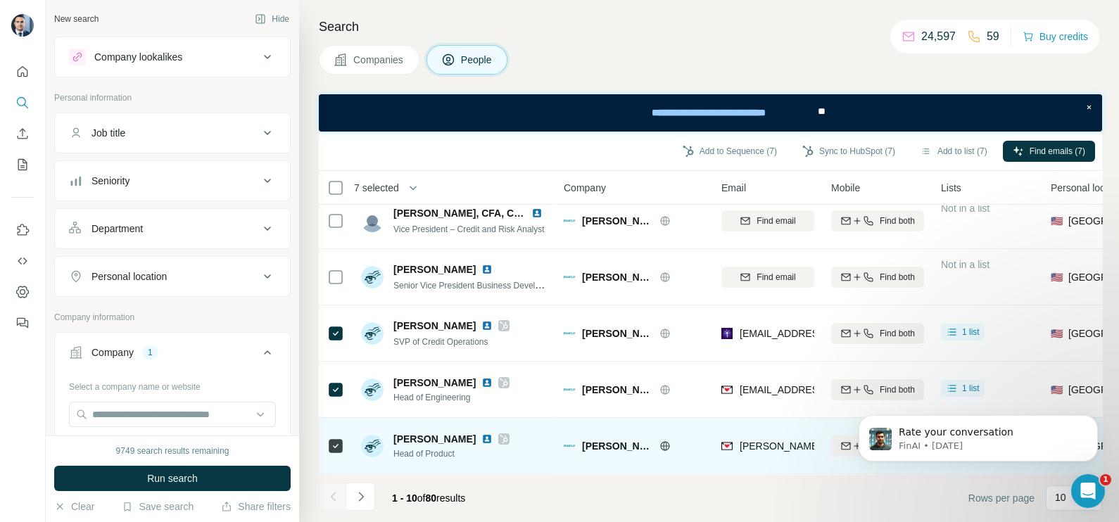
click at [769, 427] on div "damian@marcofi.com" at bounding box center [768, 446] width 93 height 39
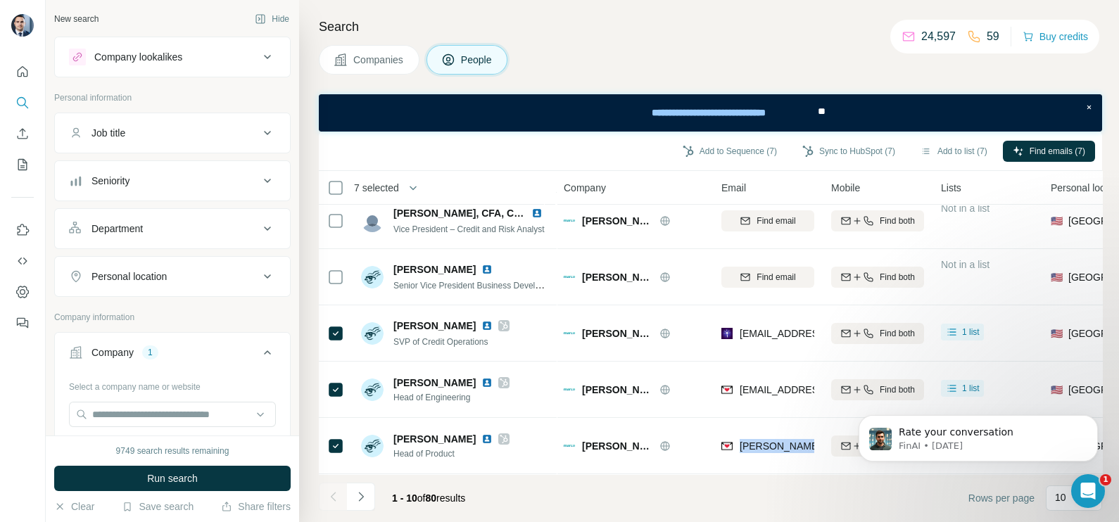
scroll to position [87, 0]
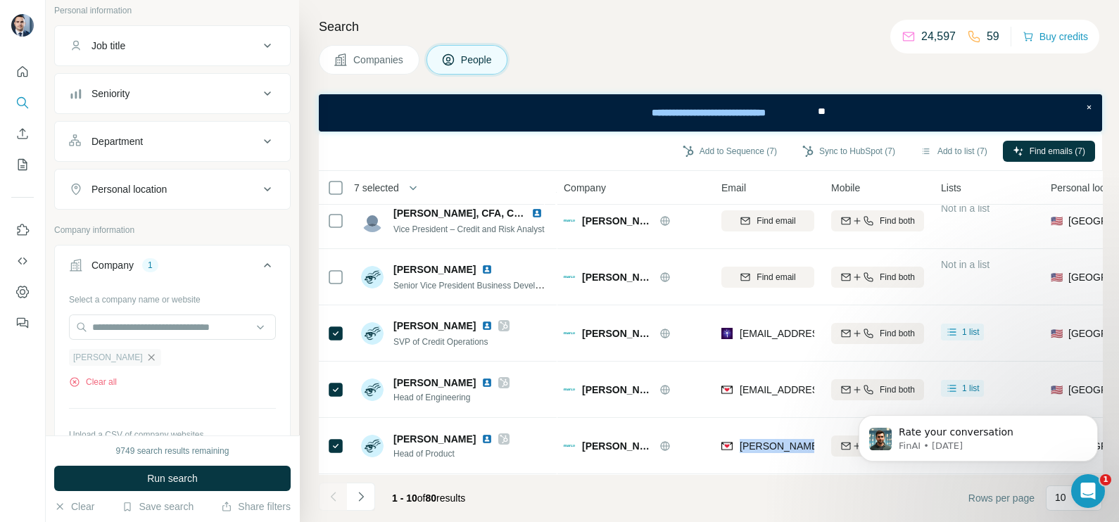
click at [148, 358] on icon "button" at bounding box center [151, 357] width 6 height 6
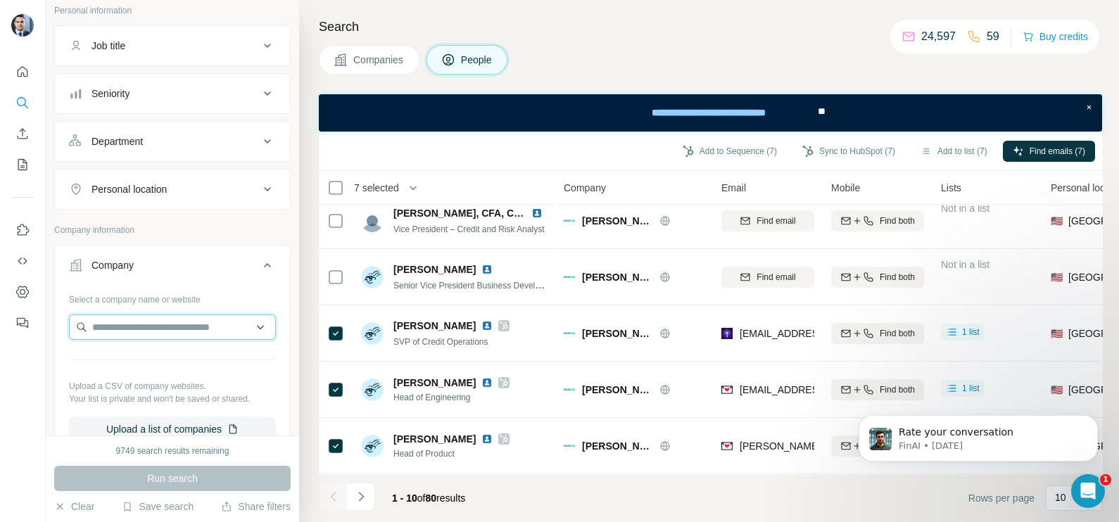
click at [134, 326] on input "text" at bounding box center [172, 327] width 207 height 25
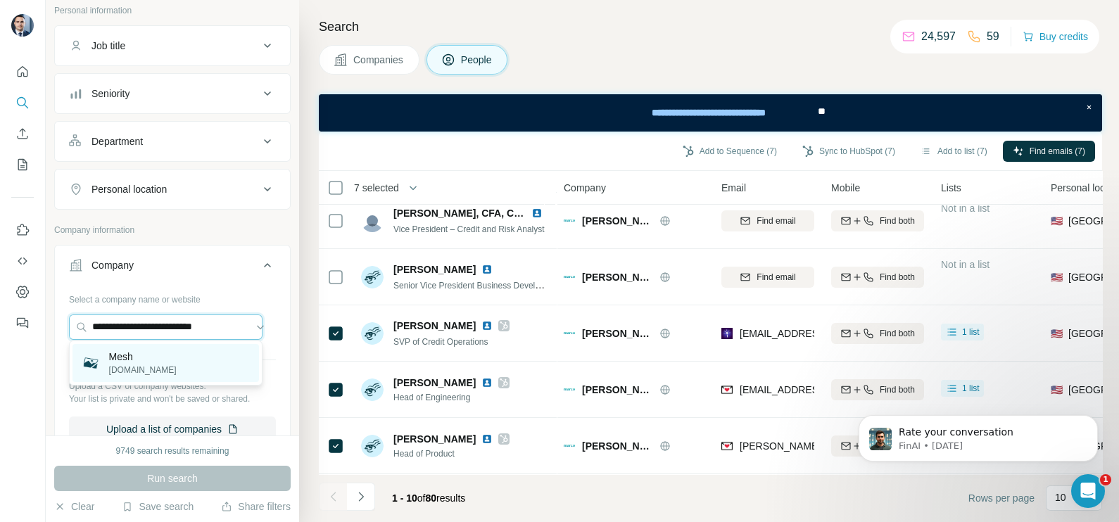
type input "**********"
click at [151, 367] on p "meshconnect.com" at bounding box center [143, 370] width 68 height 13
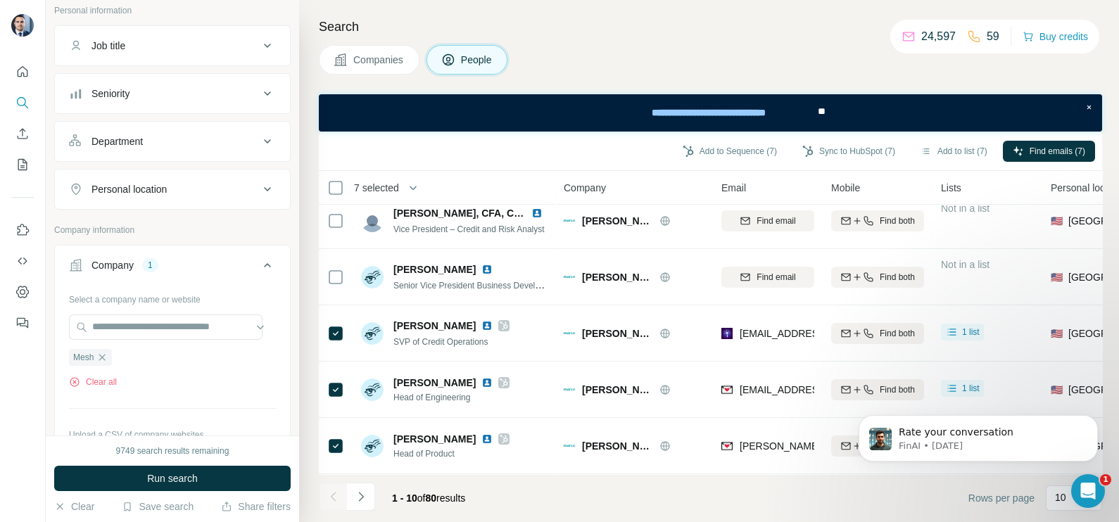
click at [365, 57] on span "Companies" at bounding box center [378, 60] width 51 height 14
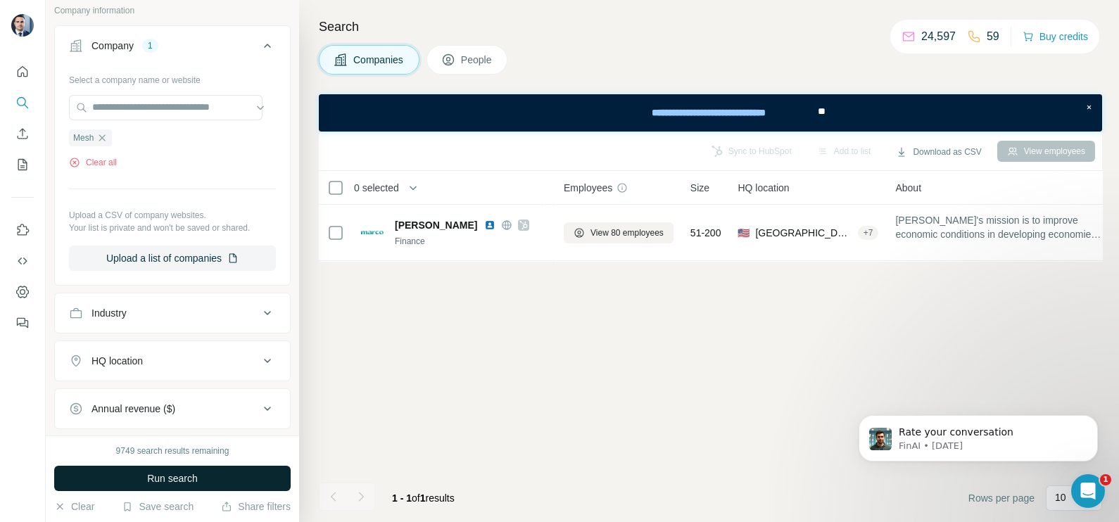
click at [169, 482] on span "Run search" at bounding box center [172, 479] width 51 height 14
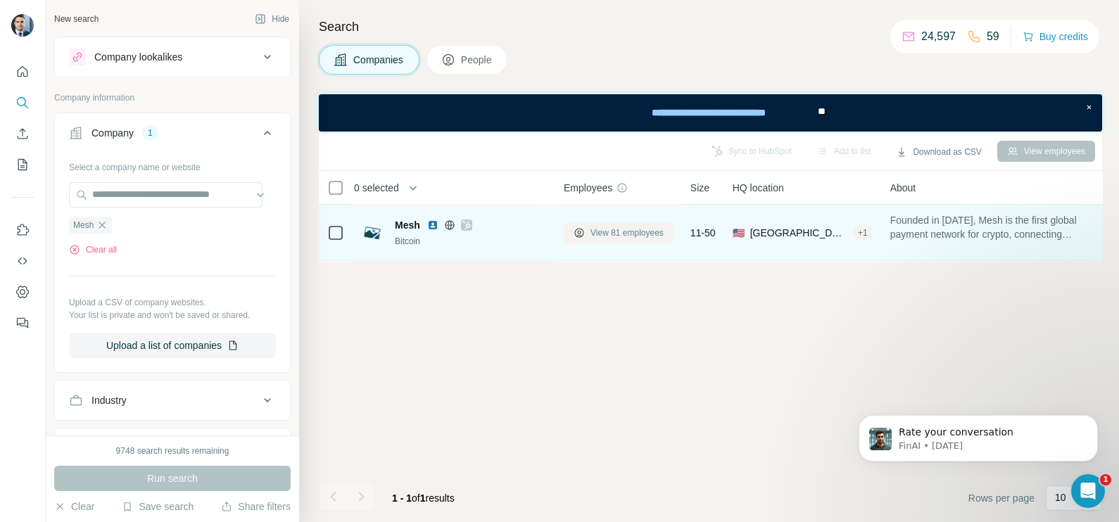
click at [633, 232] on span "View 81 employees" at bounding box center [627, 233] width 73 height 13
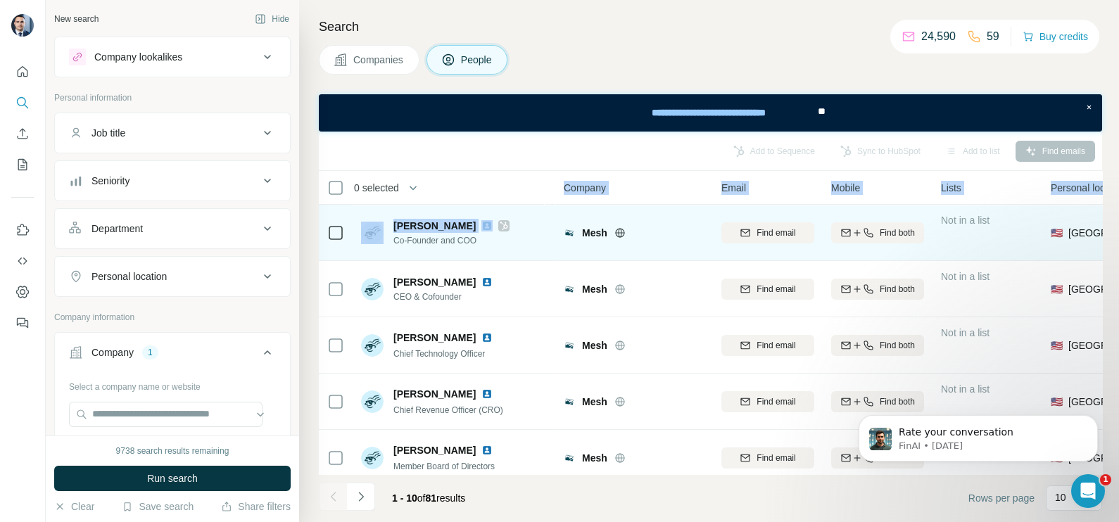
drag, startPoint x: 546, startPoint y: 208, endPoint x: 539, endPoint y: 222, distance: 16.1
click at [539, 227] on table "0 selected People Company Email Mobile Lists Personal location Seniority Depart…" at bounding box center [924, 469] width 1211 height 597
drag, startPoint x: 539, startPoint y: 222, endPoint x: 644, endPoint y: 231, distance: 105.2
click at [644, 231] on div at bounding box center [637, 232] width 45 height 11
click at [500, 227] on icon at bounding box center [504, 225] width 8 height 11
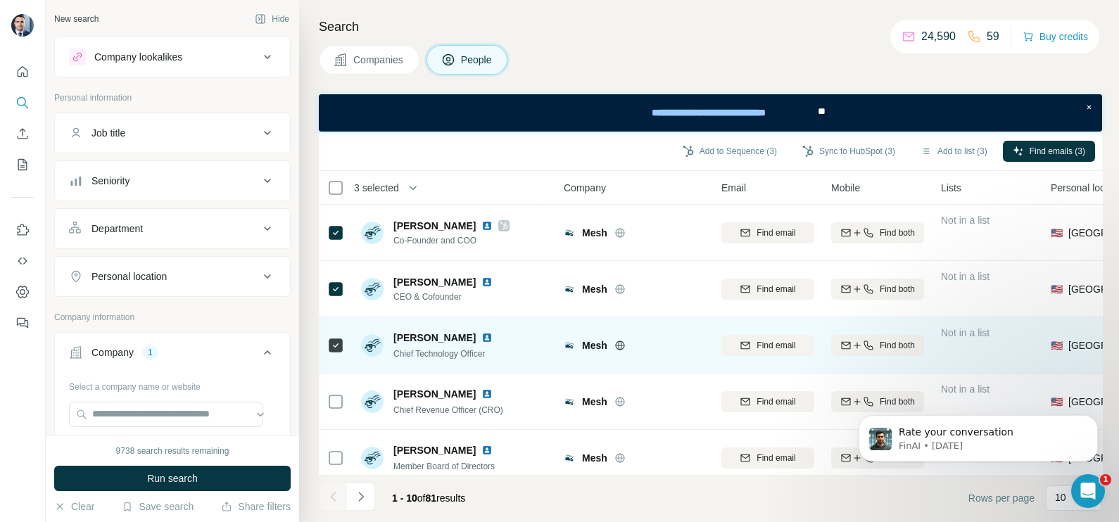
scroll to position [87, 0]
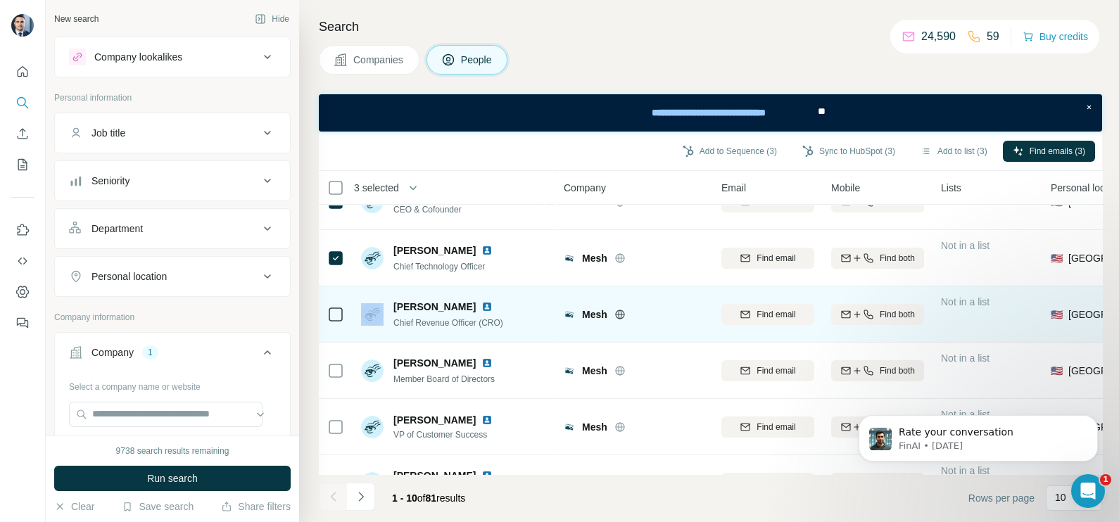
click at [341, 310] on div at bounding box center [335, 314] width 17 height 17
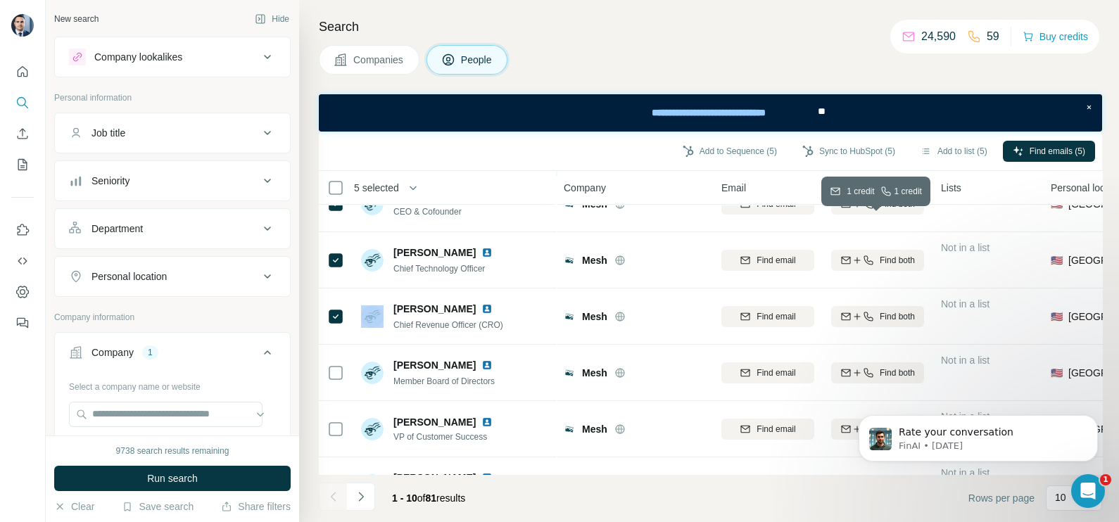
scroll to position [0, 0]
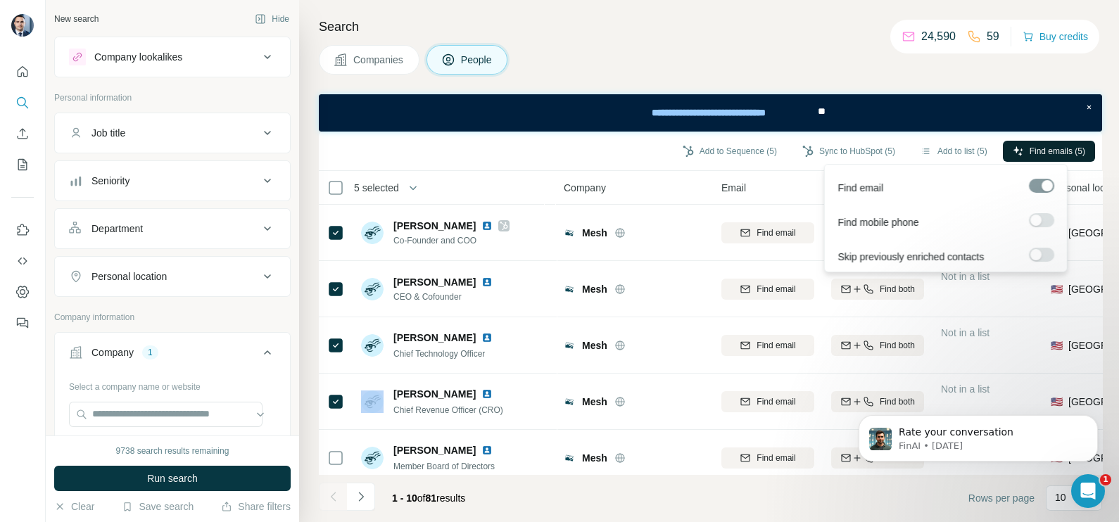
click at [1024, 150] on button "Find emails (5)" at bounding box center [1049, 151] width 92 height 21
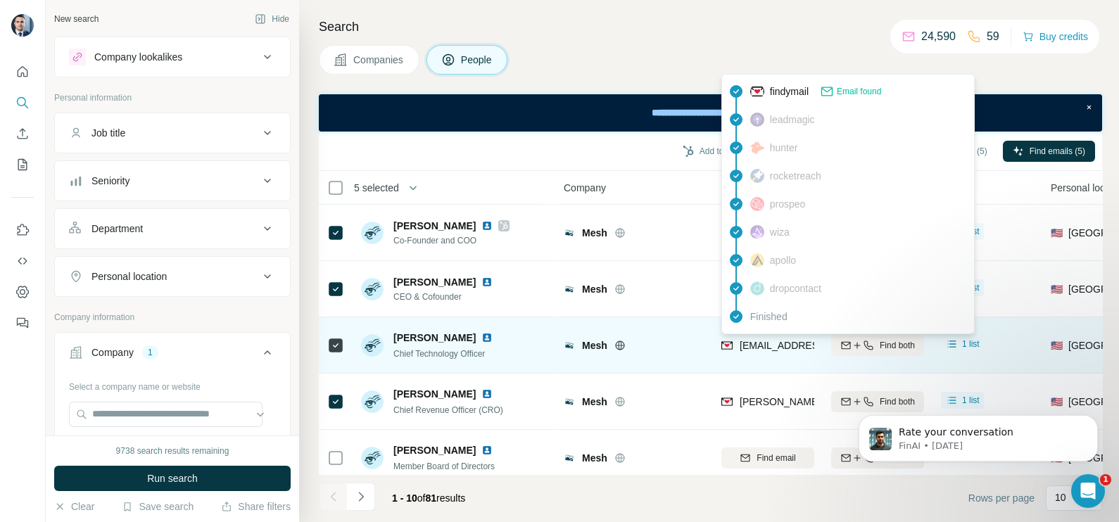
click at [777, 352] on div "arjun.mukherjee@meshconnect.com" at bounding box center [809, 347] width 174 height 17
click at [771, 350] on span "arjun.mukherjee@meshconnect.com" at bounding box center [823, 345] width 167 height 11
click at [767, 348] on span "arjun.mukherjee@meshconnect.com" at bounding box center [823, 345] width 167 height 11
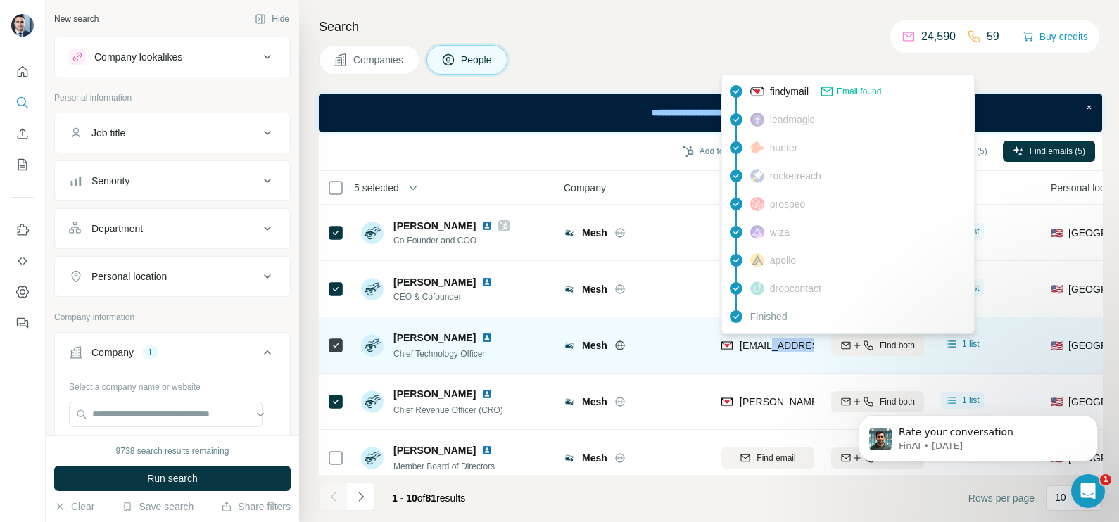
click at [767, 348] on span "arjun.mukherjee@meshconnect.com" at bounding box center [823, 345] width 167 height 11
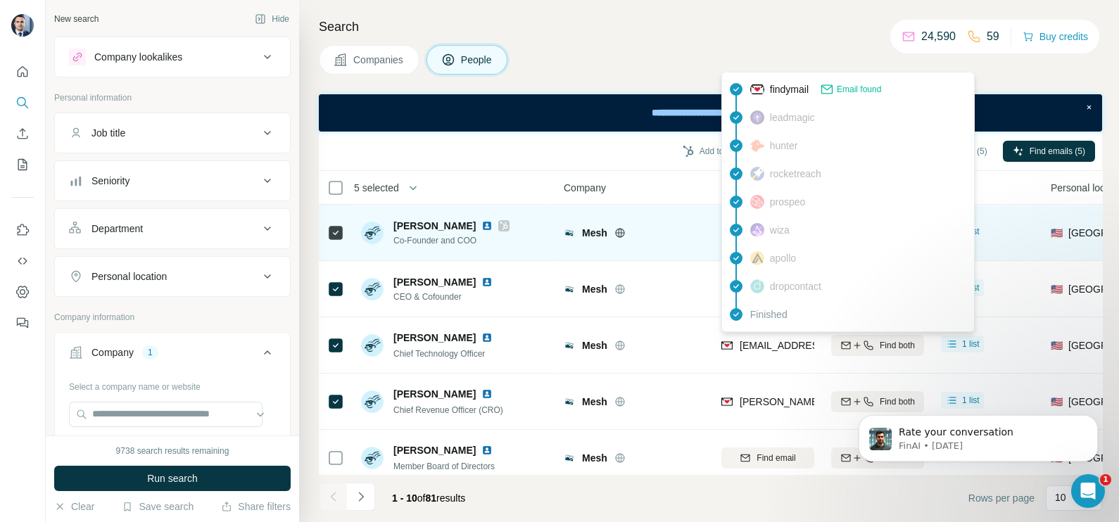
drag, startPoint x: 767, startPoint y: 348, endPoint x: 668, endPoint y: 246, distance: 141.9
click at [668, 246] on div "Mesh" at bounding box center [634, 232] width 141 height 39
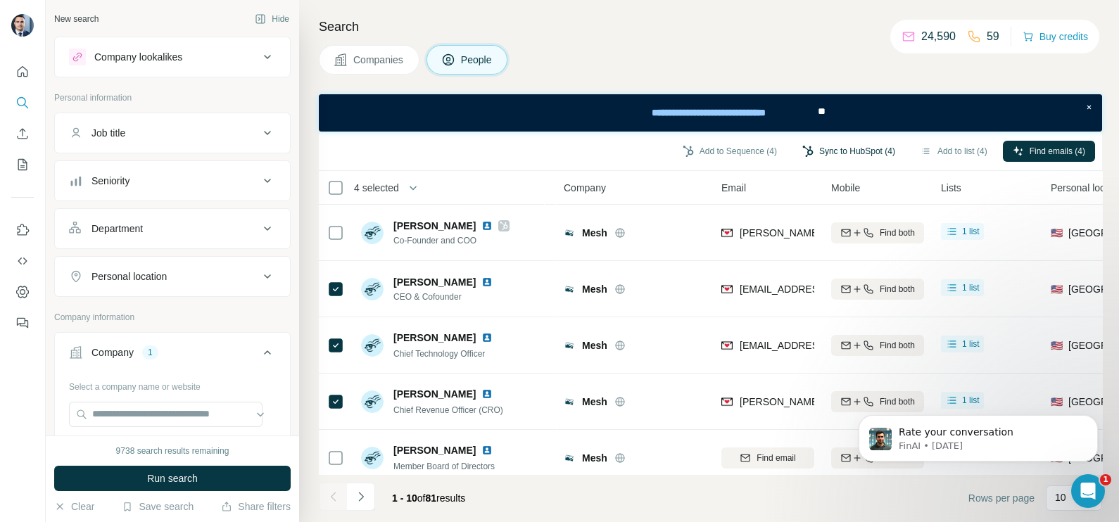
click at [842, 151] on button "Sync to HubSpot (4)" at bounding box center [849, 151] width 113 height 21
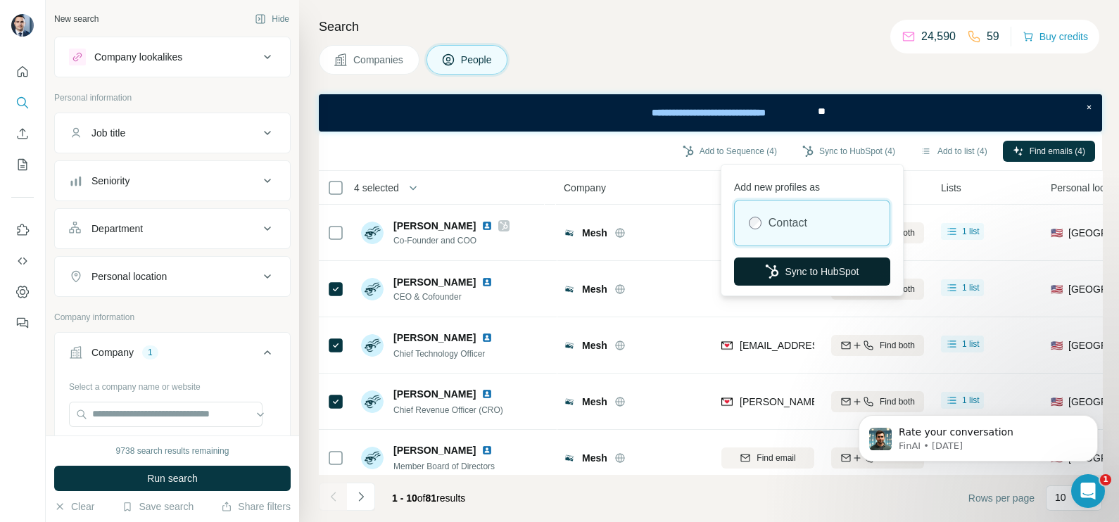
click at [812, 272] on button "Sync to HubSpot" at bounding box center [812, 272] width 156 height 28
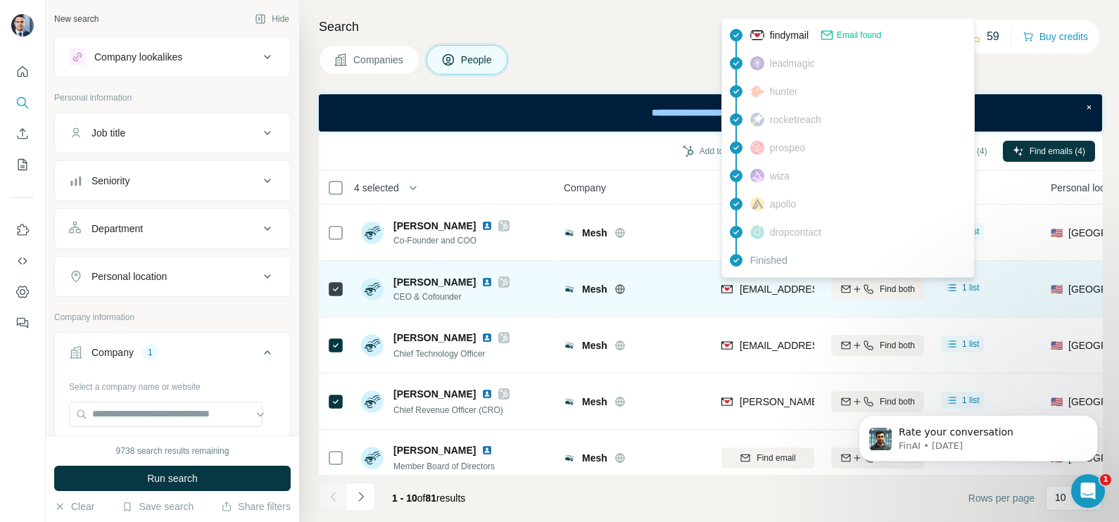
click at [767, 289] on span "bam@meshconnect.com" at bounding box center [823, 289] width 167 height 11
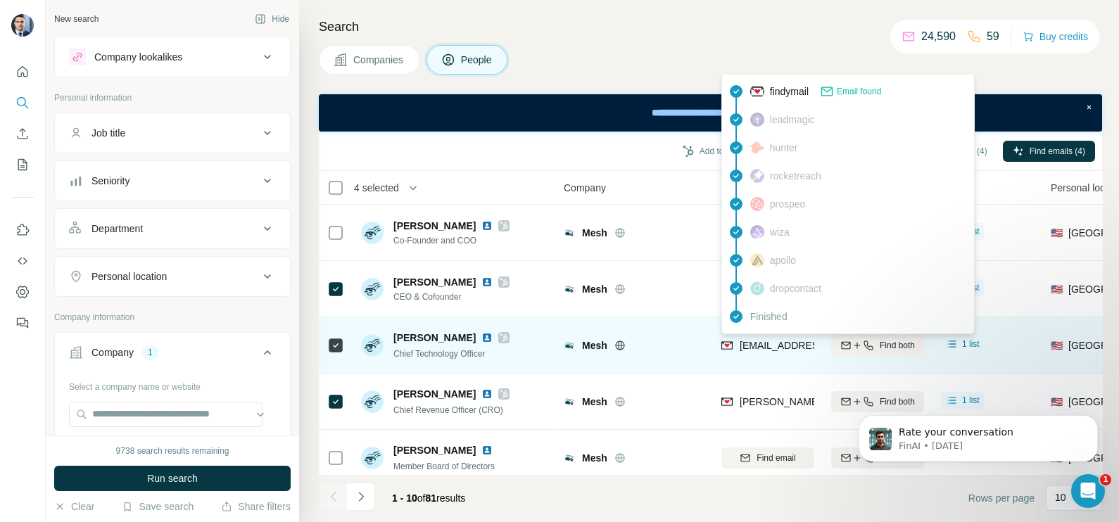
click at [755, 345] on span "arjun.mukherjee@meshconnect.com" at bounding box center [823, 345] width 167 height 11
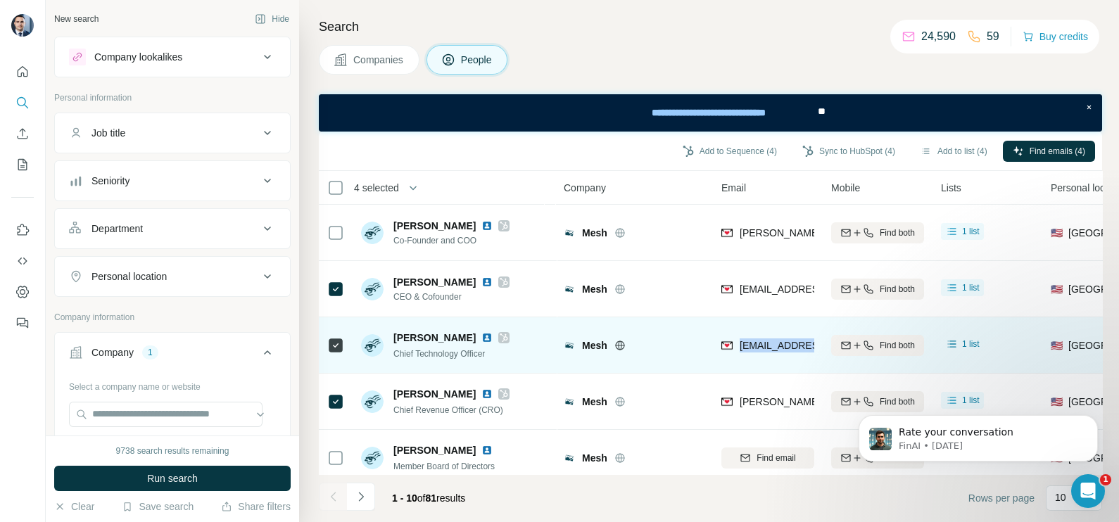
click at [755, 345] on span "arjun.mukherjee@meshconnect.com" at bounding box center [823, 345] width 167 height 11
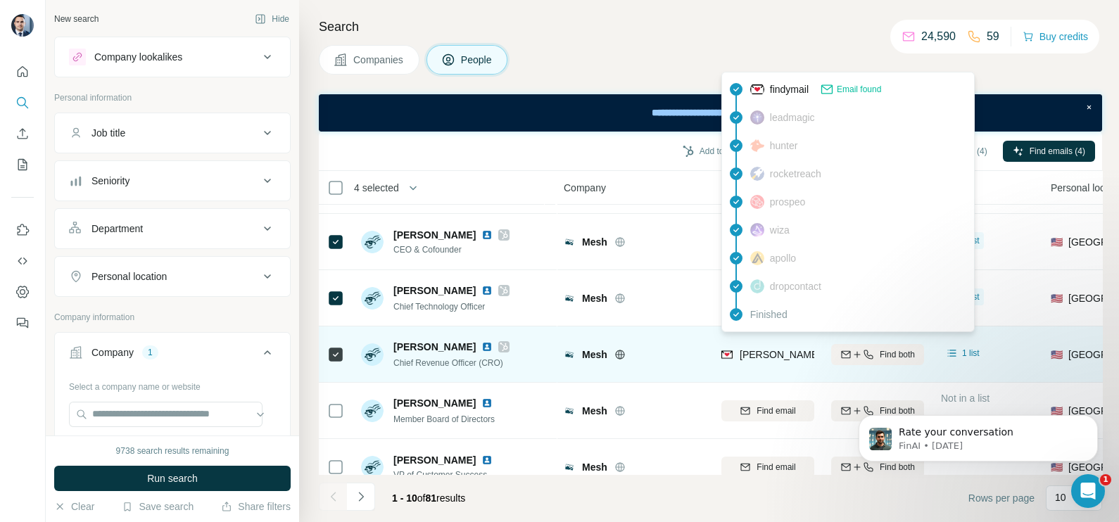
scroll to position [87, 0]
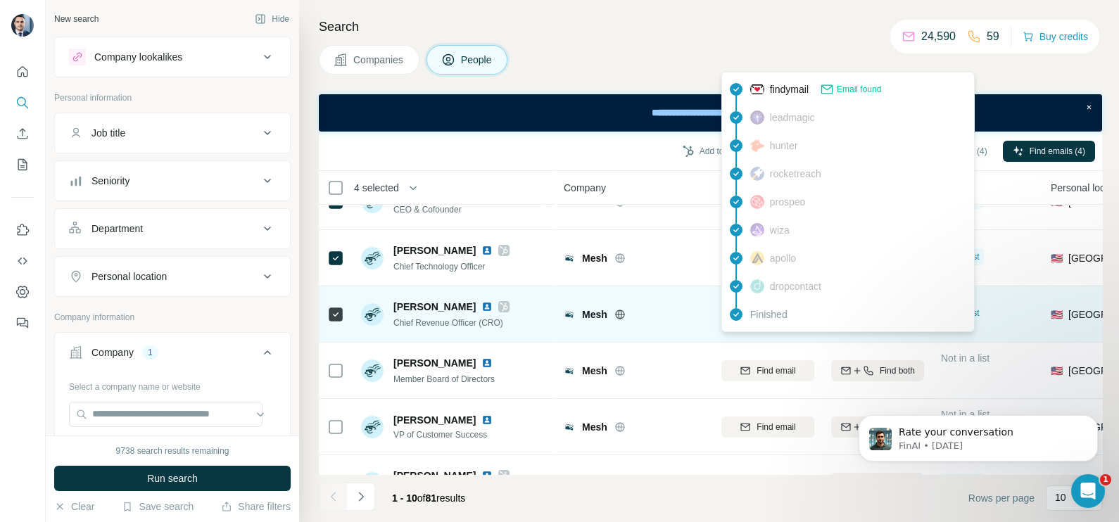
click at [703, 339] on td "Mesh" at bounding box center [634, 315] width 158 height 56
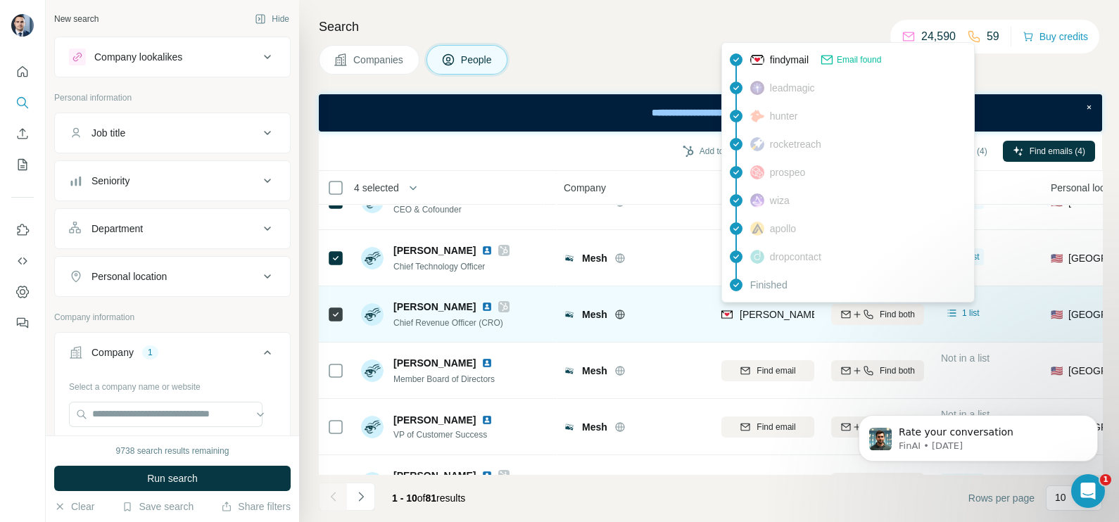
click at [769, 320] on div "jeff.hendren@meshconnect.com" at bounding box center [890, 316] width 336 height 17
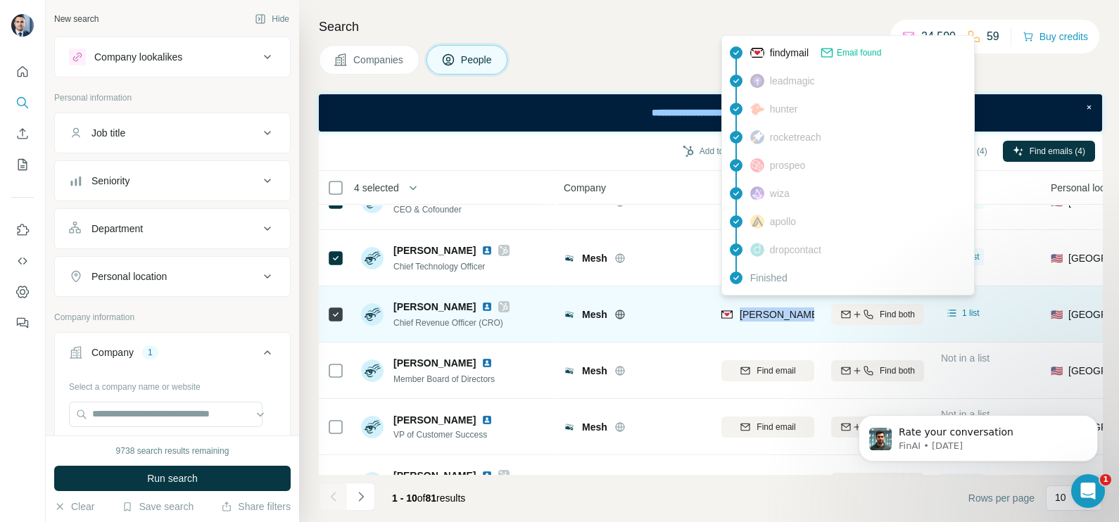
click at [769, 320] on div "jeff.hendren@meshconnect.com" at bounding box center [890, 316] width 336 height 17
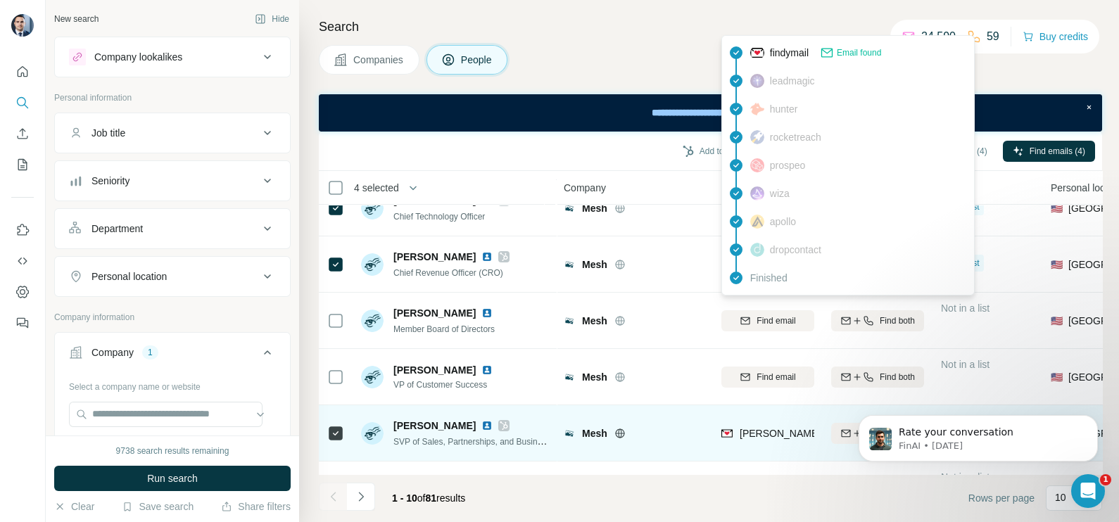
scroll to position [175, 0]
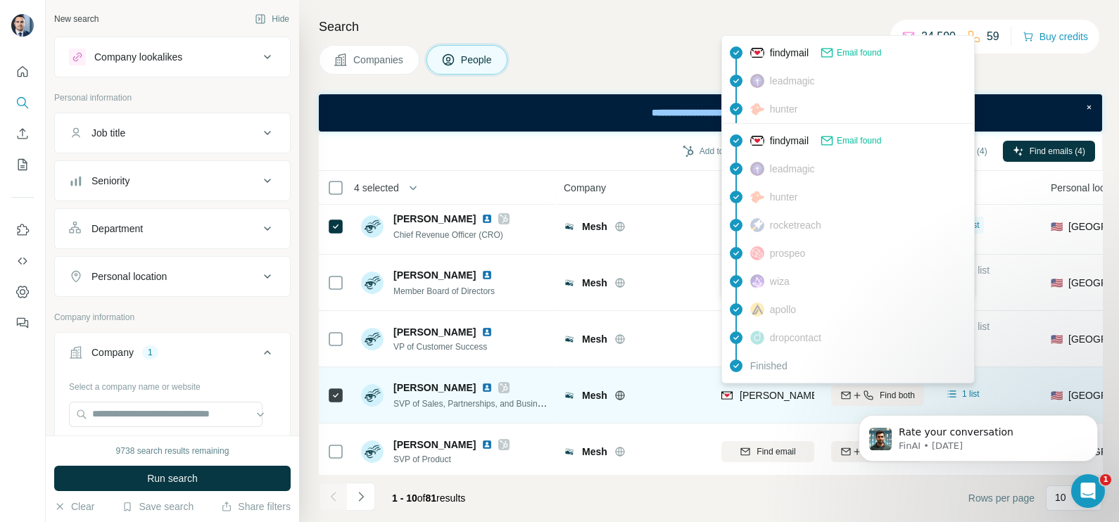
click at [756, 393] on span "gabriele@meshconnect.com" at bounding box center [864, 395] width 248 height 11
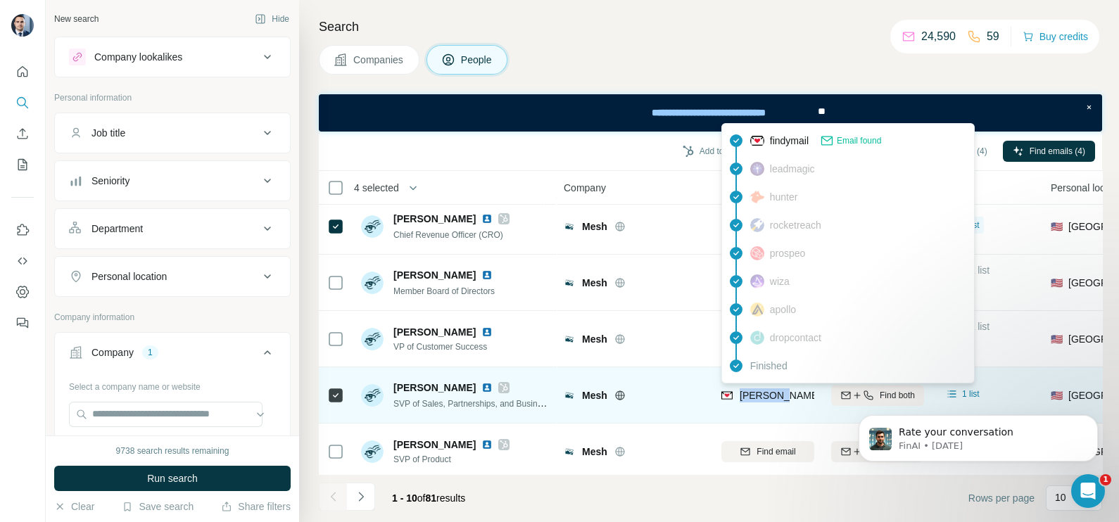
click at [756, 393] on span "gabriele@meshconnect.com" at bounding box center [864, 395] width 248 height 11
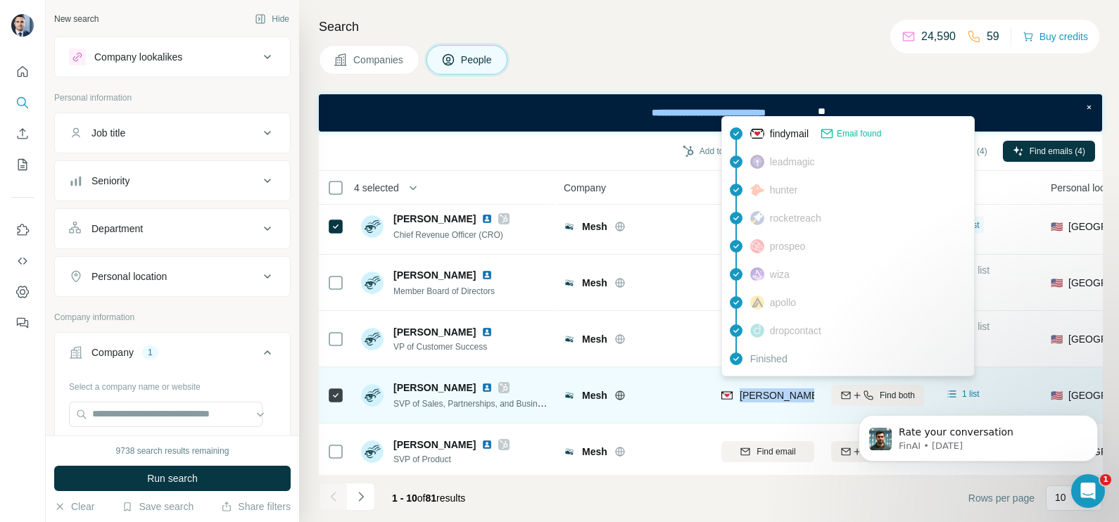
click at [756, 393] on span "gabriele@meshconnect.com" at bounding box center [864, 395] width 248 height 11
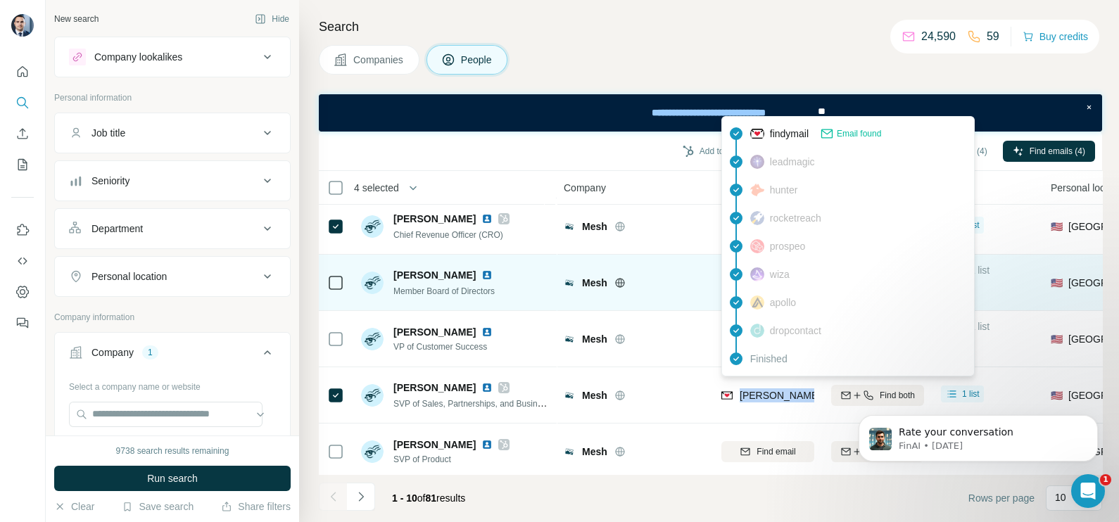
scroll to position [0, 0]
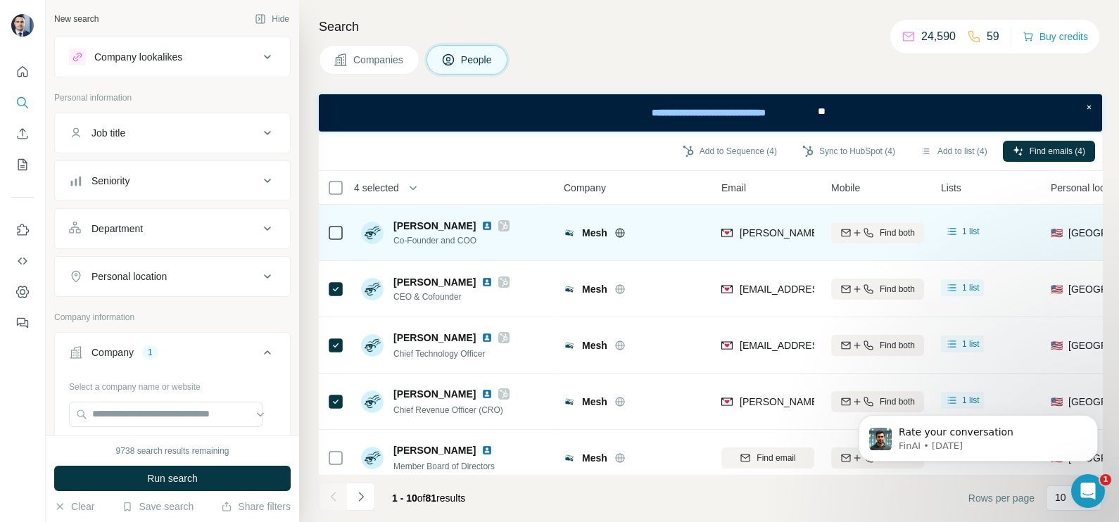
click at [670, 232] on div "Mesh" at bounding box center [643, 233] width 122 height 14
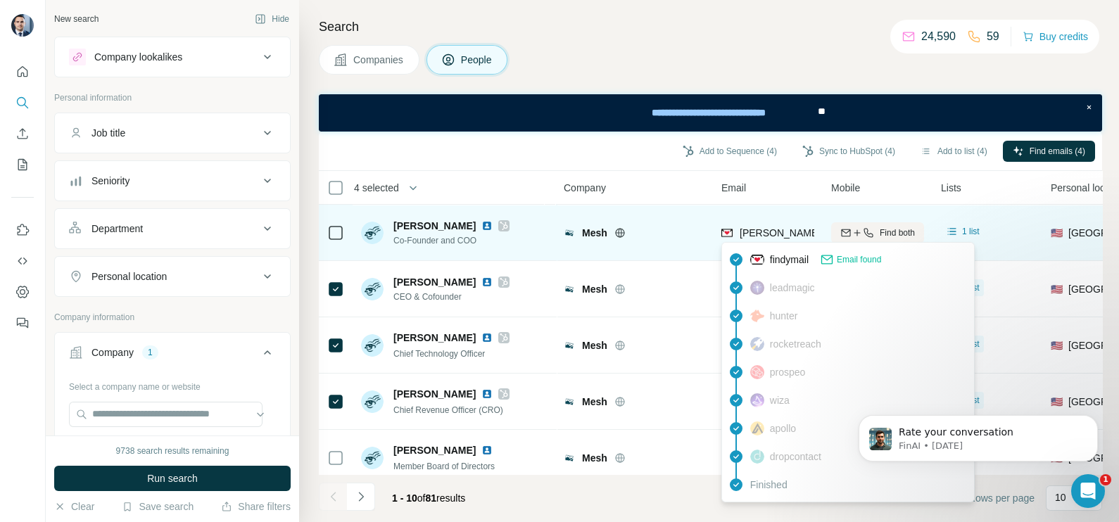
click at [764, 228] on span "adam@meshconnect.com" at bounding box center [864, 232] width 248 height 11
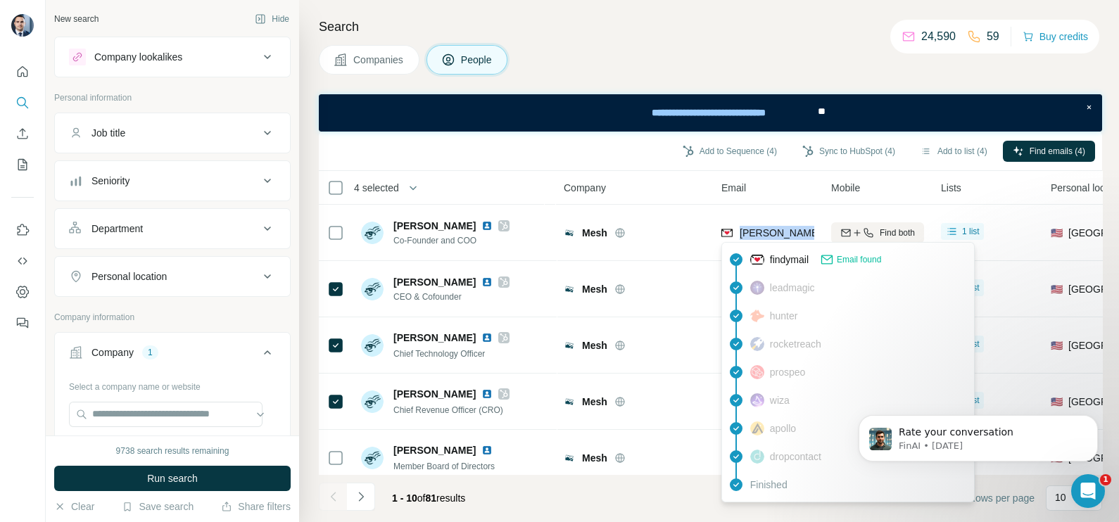
click at [373, 58] on span "Companies" at bounding box center [378, 60] width 51 height 14
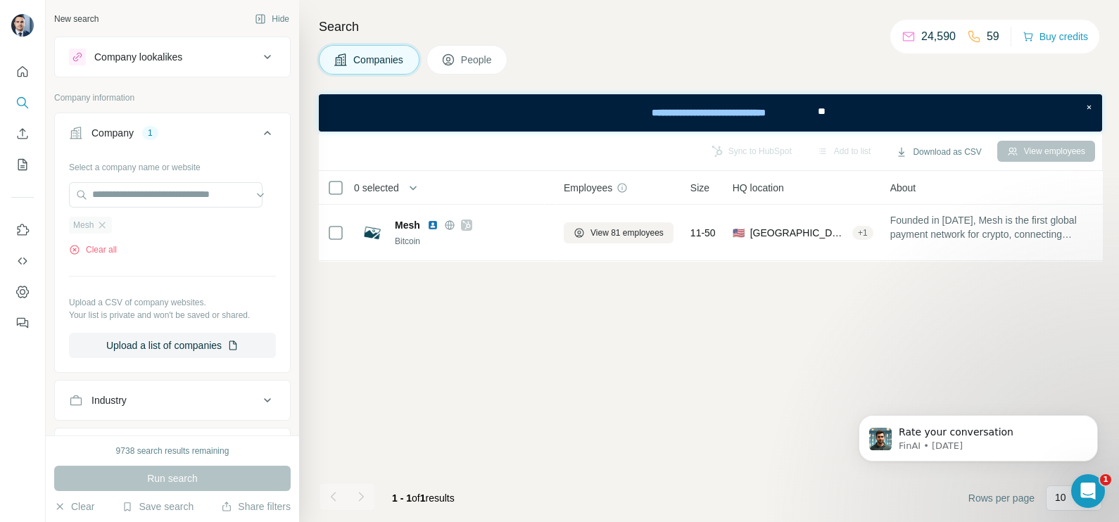
click at [106, 226] on icon "button" at bounding box center [101, 225] width 11 height 11
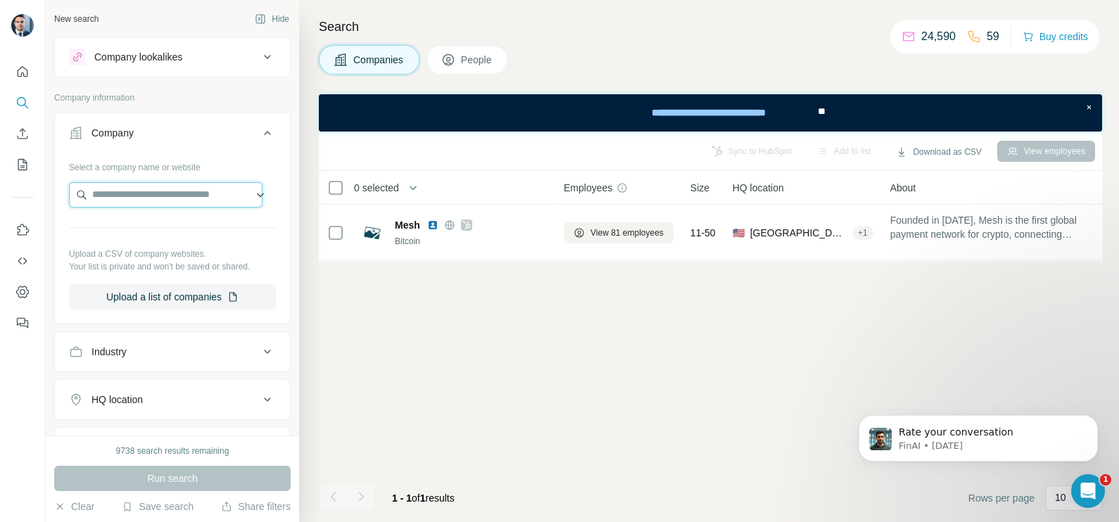
click at [122, 199] on input "text" at bounding box center [166, 194] width 194 height 25
type input "**********"
click at [149, 236] on p "mileauto.com" at bounding box center [143, 239] width 68 height 13
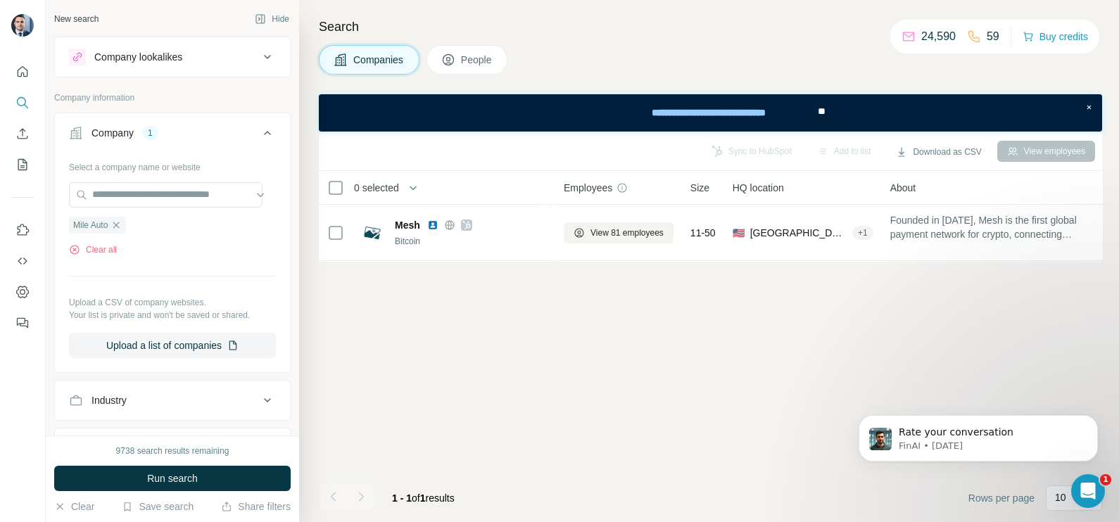
click at [196, 492] on div "9738 search results remaining Run search Clear Save search Share filters" at bounding box center [172, 479] width 253 height 87
click at [189, 484] on span "Run search" at bounding box center [172, 479] width 51 height 14
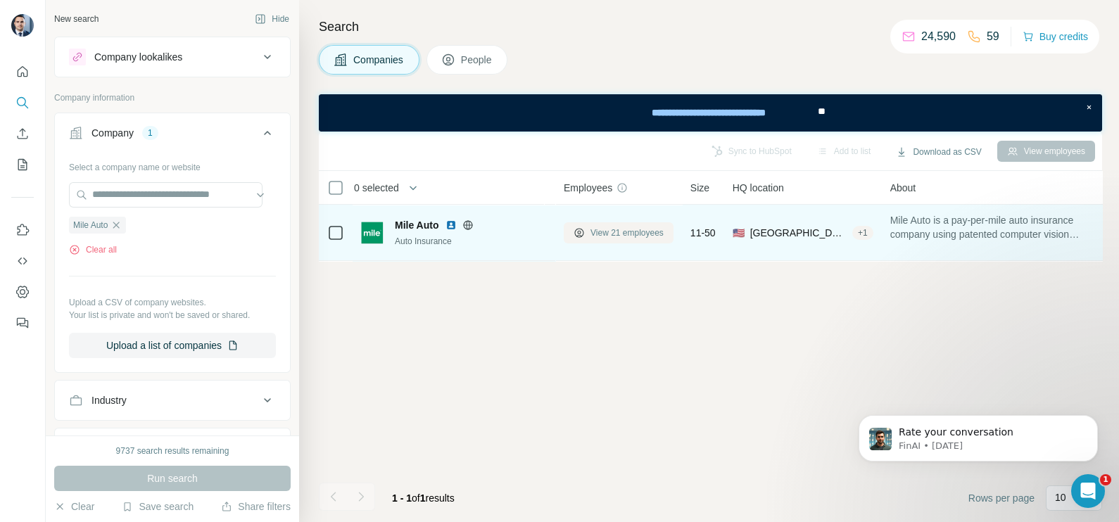
click at [610, 236] on span "View 21 employees" at bounding box center [627, 233] width 73 height 13
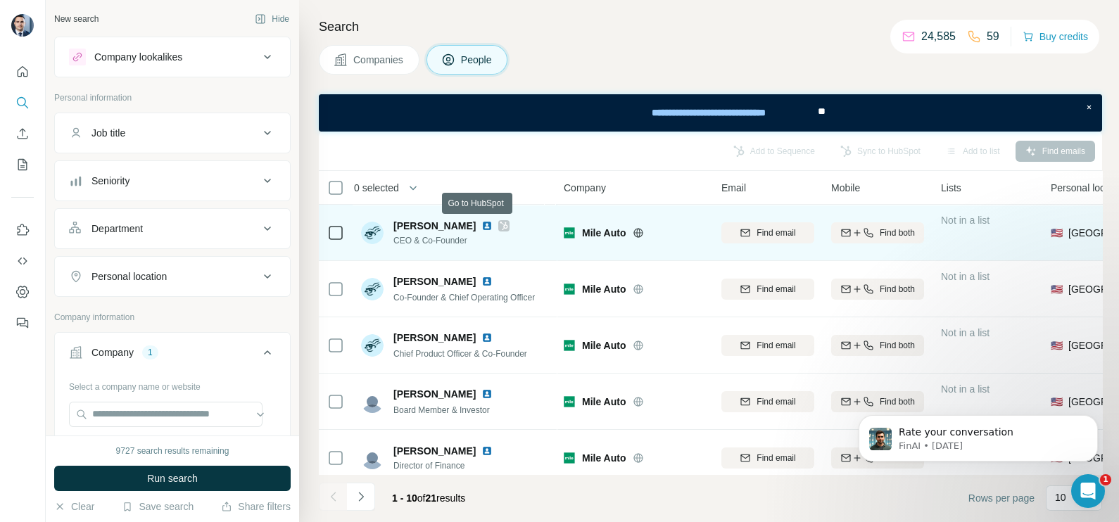
click at [500, 228] on icon at bounding box center [504, 225] width 8 height 11
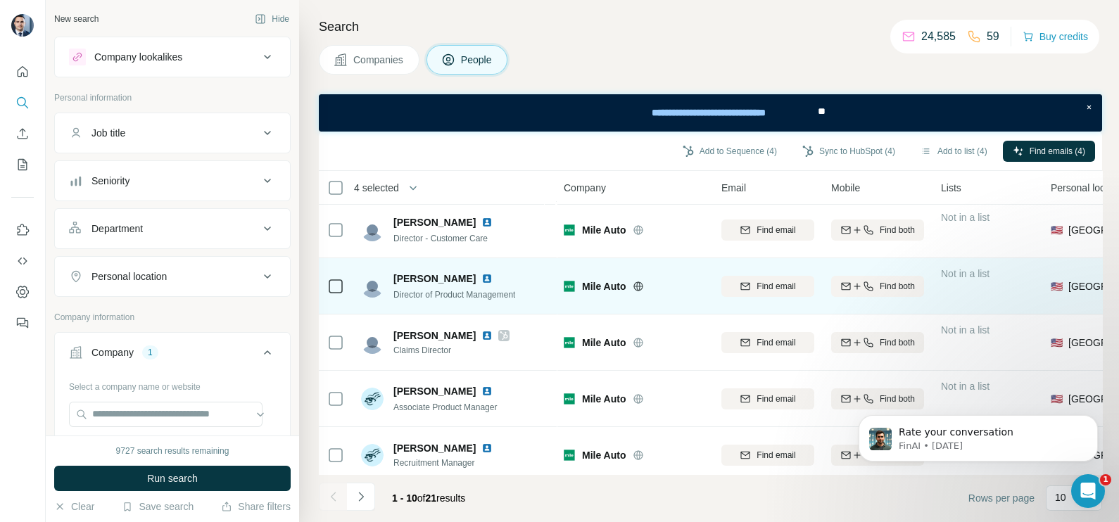
scroll to position [302, 0]
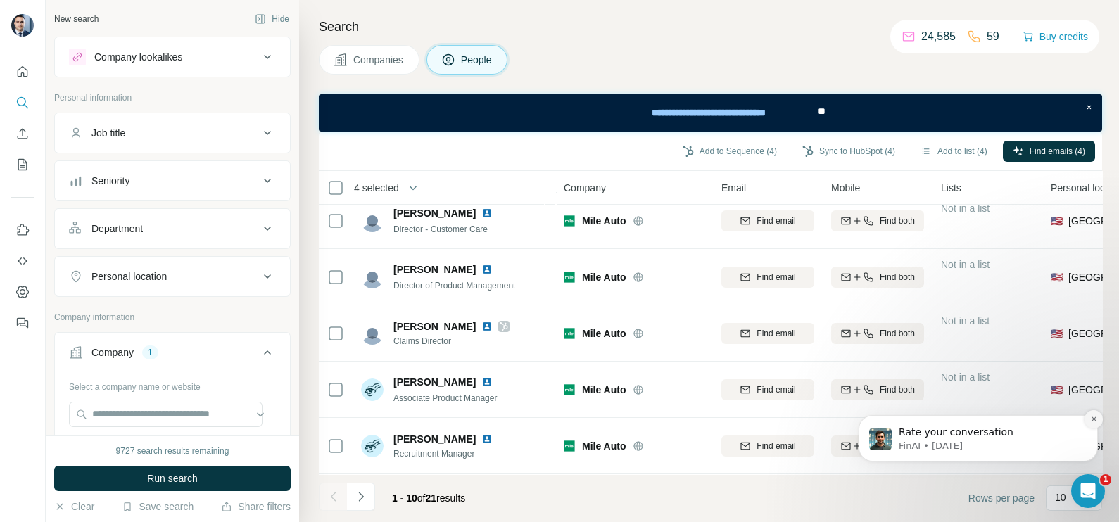
click at [1090, 426] on button "Dismiss notification" at bounding box center [1094, 419] width 18 height 18
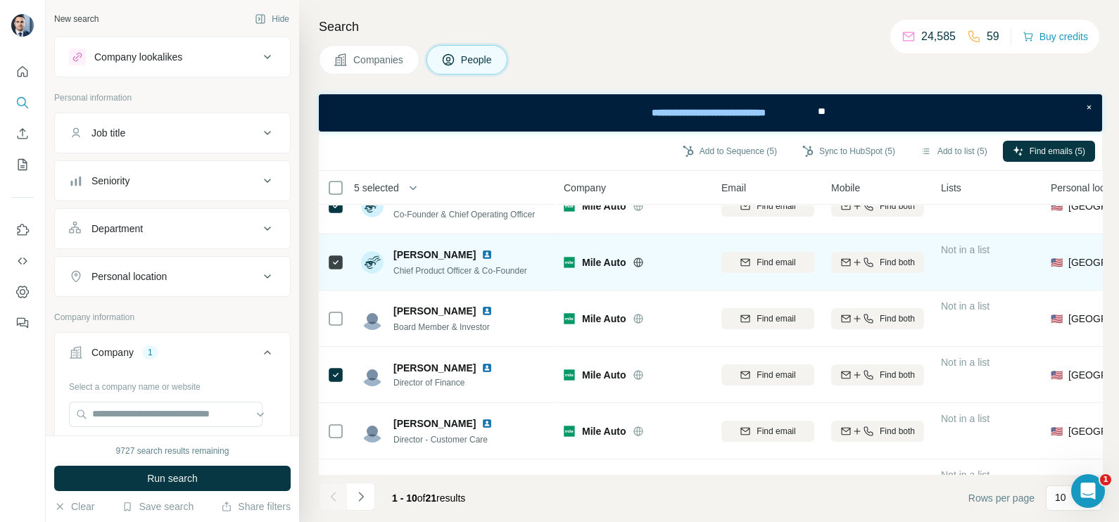
scroll to position [0, 0]
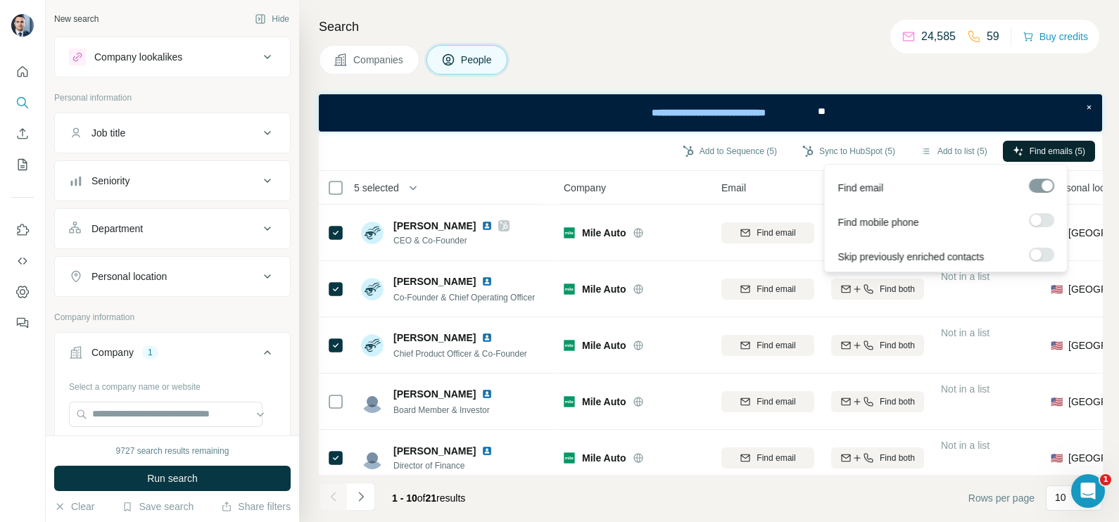
click at [1050, 149] on span "Find emails (5)" at bounding box center [1058, 151] width 56 height 13
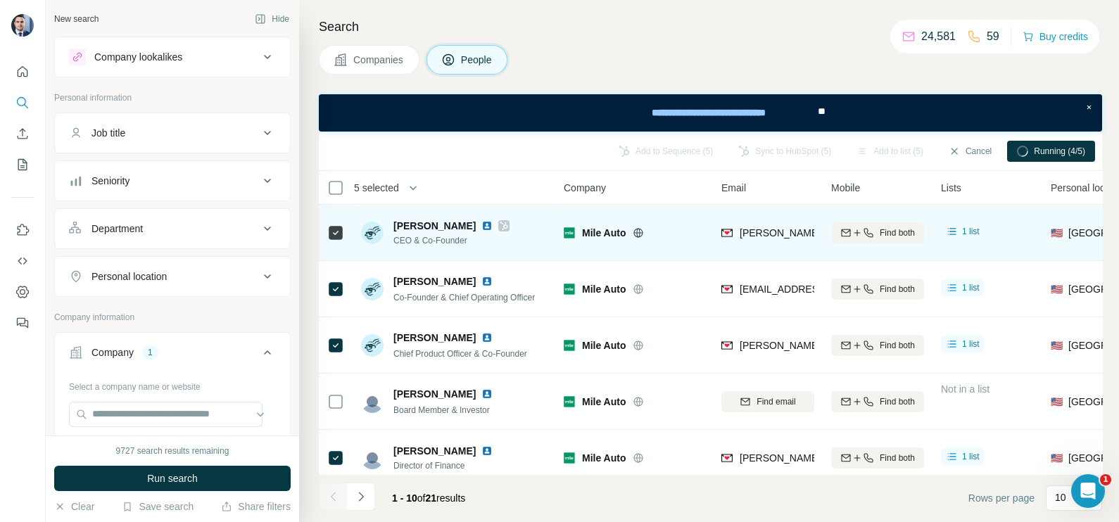
click at [339, 225] on icon at bounding box center [335, 233] width 17 height 17
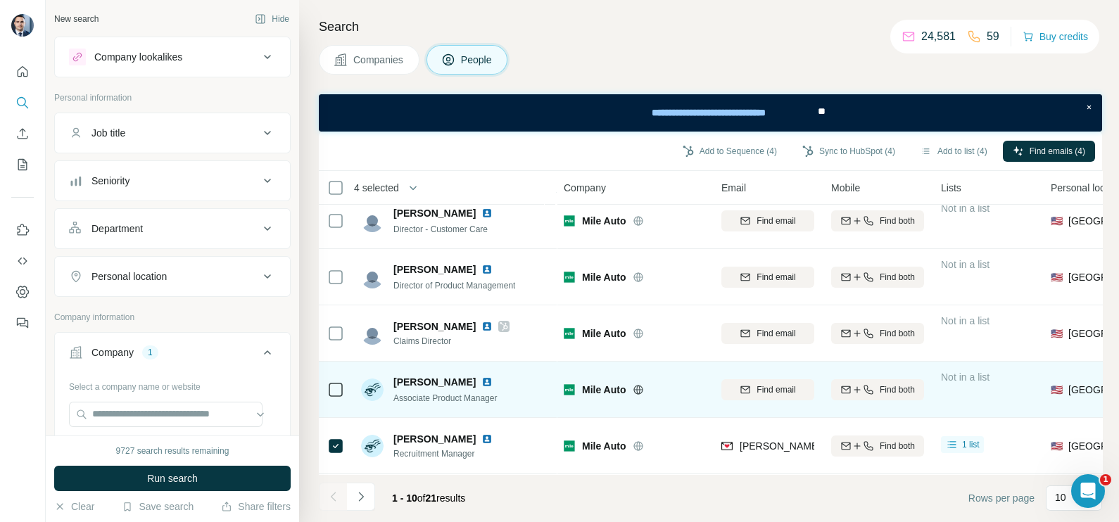
scroll to position [126, 0]
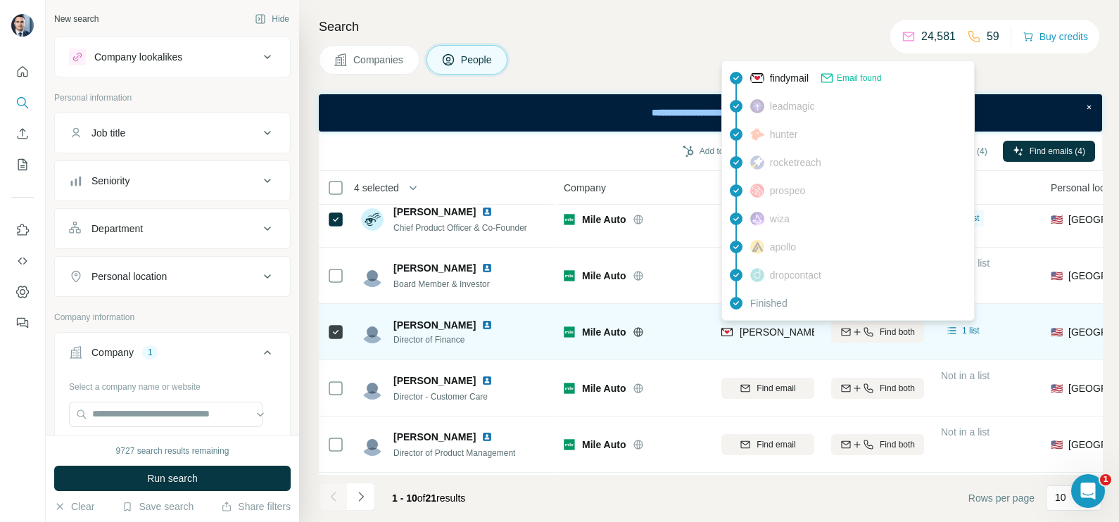
click at [750, 339] on div "dawn.simmons@mileauto.com" at bounding box center [890, 333] width 336 height 17
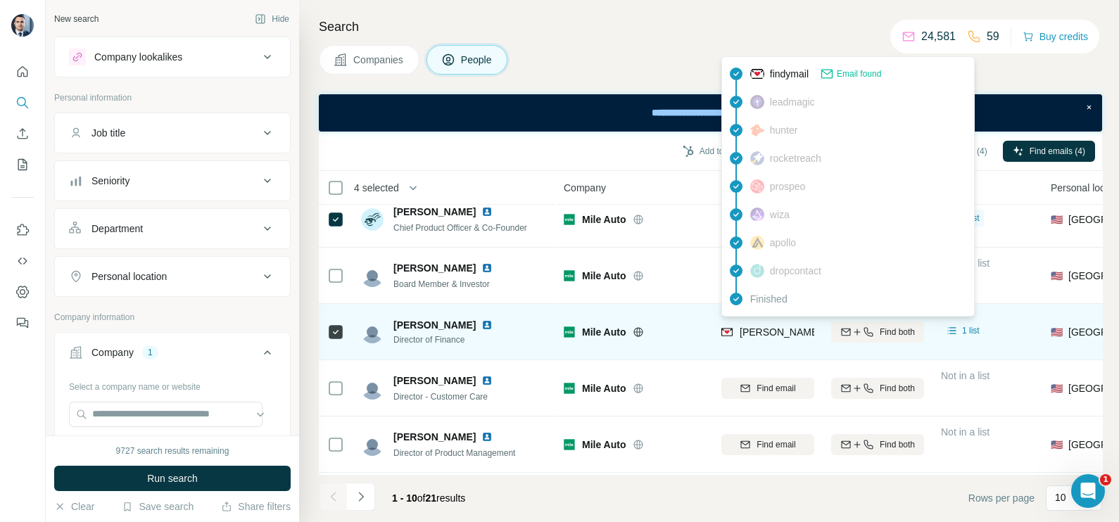
click at [690, 355] on td "Mile Auto" at bounding box center [634, 332] width 158 height 56
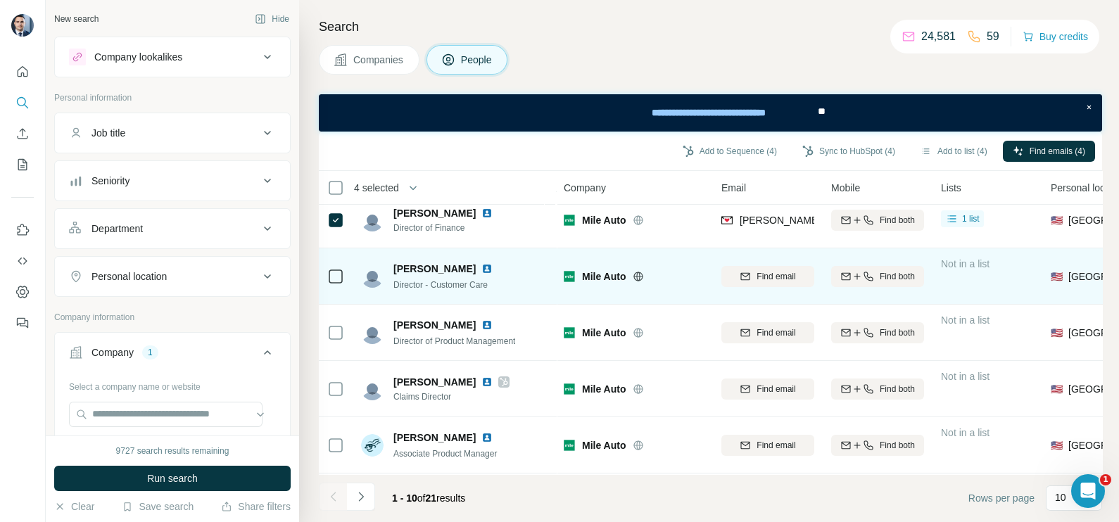
scroll to position [302, 0]
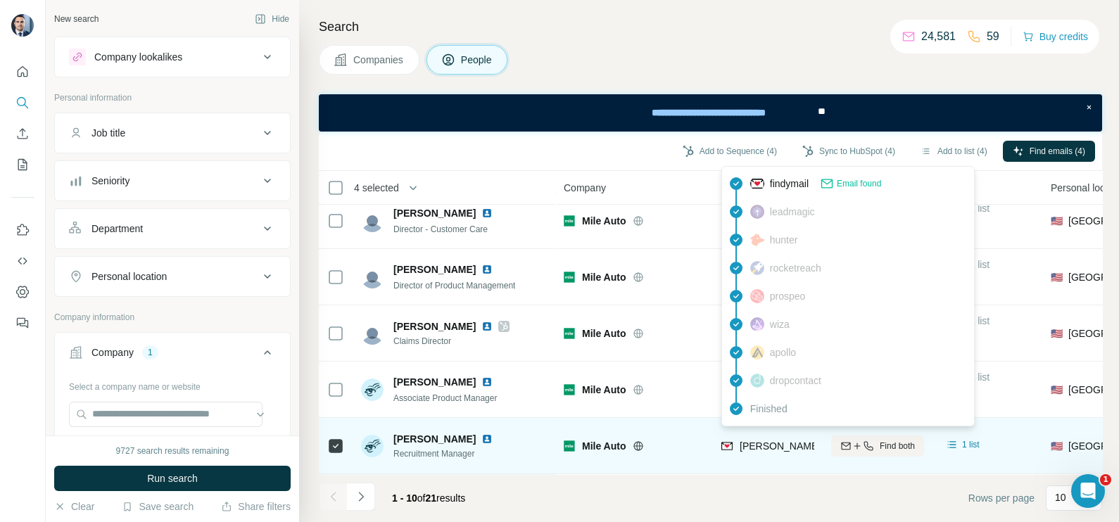
click at [791, 441] on span "heather.neel@mileauto.com" at bounding box center [904, 446] width 329 height 11
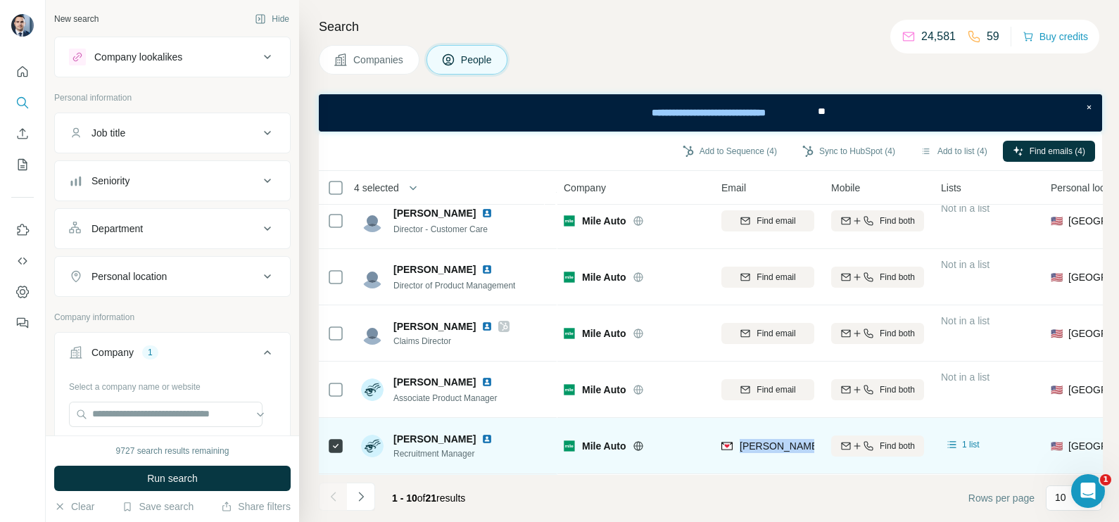
click at [791, 441] on span "heather.neel@mileauto.com" at bounding box center [904, 446] width 329 height 11
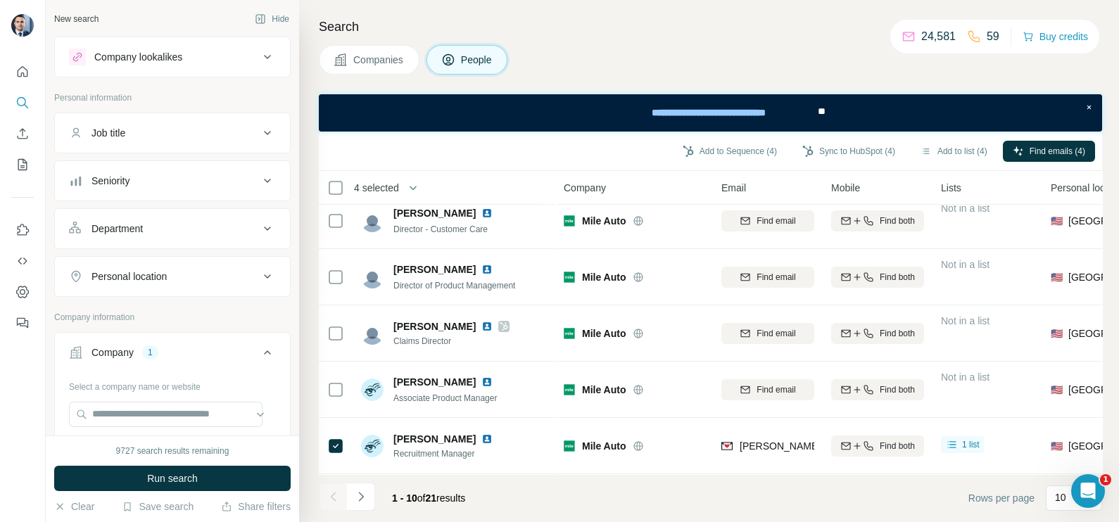
click at [601, 151] on div "Add to Sequence (4) Sync to HubSpot (4) Add to list (4) Find emails (4)" at bounding box center [710, 151] width 769 height 25
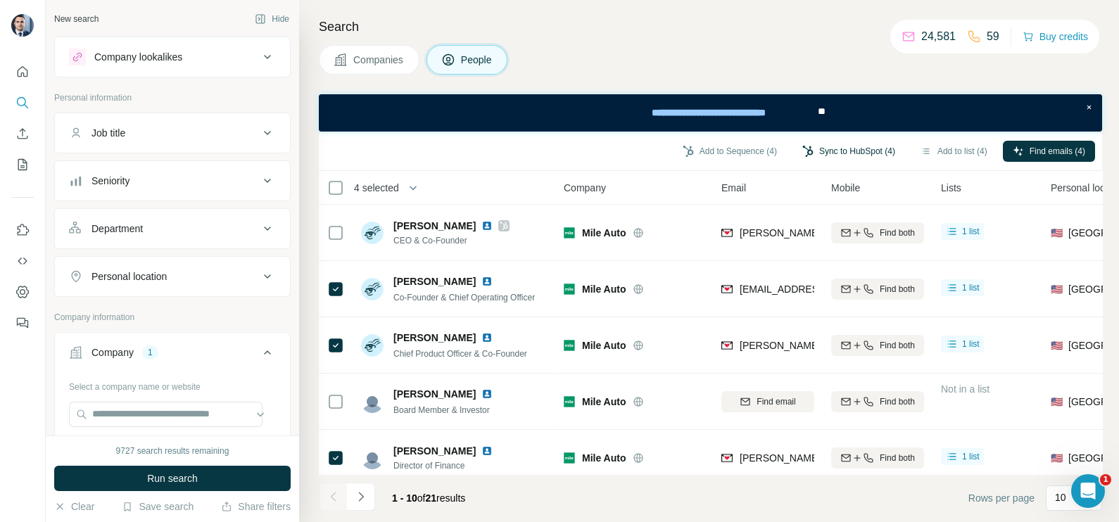
click at [831, 148] on button "Sync to HubSpot (4)" at bounding box center [849, 151] width 113 height 21
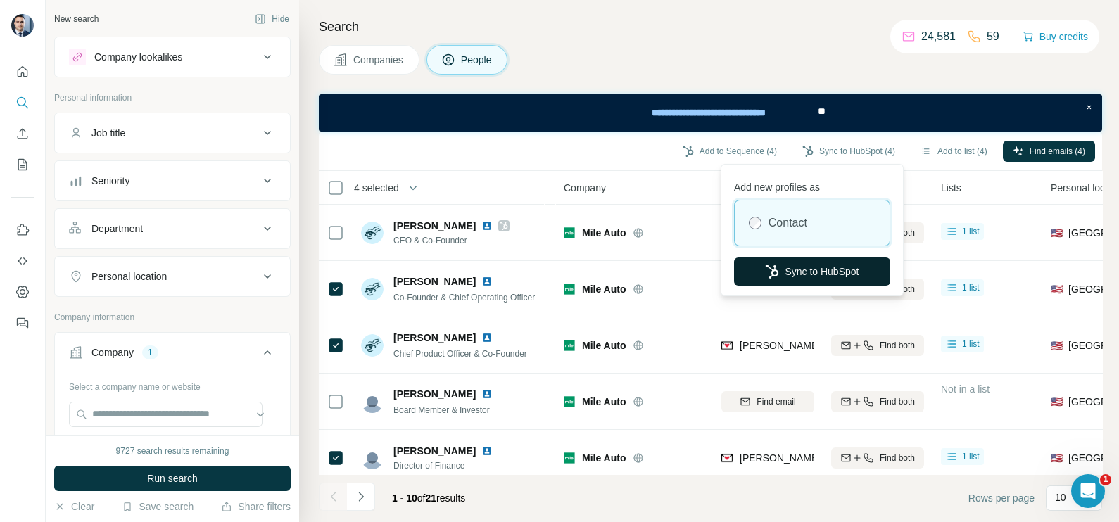
click at [781, 275] on button "Sync to HubSpot" at bounding box center [812, 272] width 156 height 28
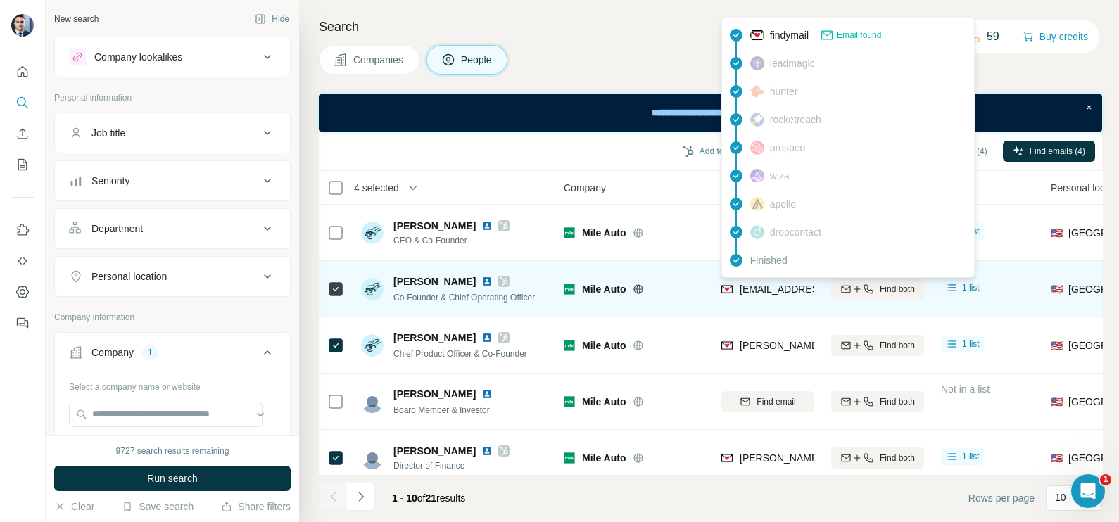
click at [761, 288] on span "jcook@mileauto.com" at bounding box center [823, 289] width 167 height 11
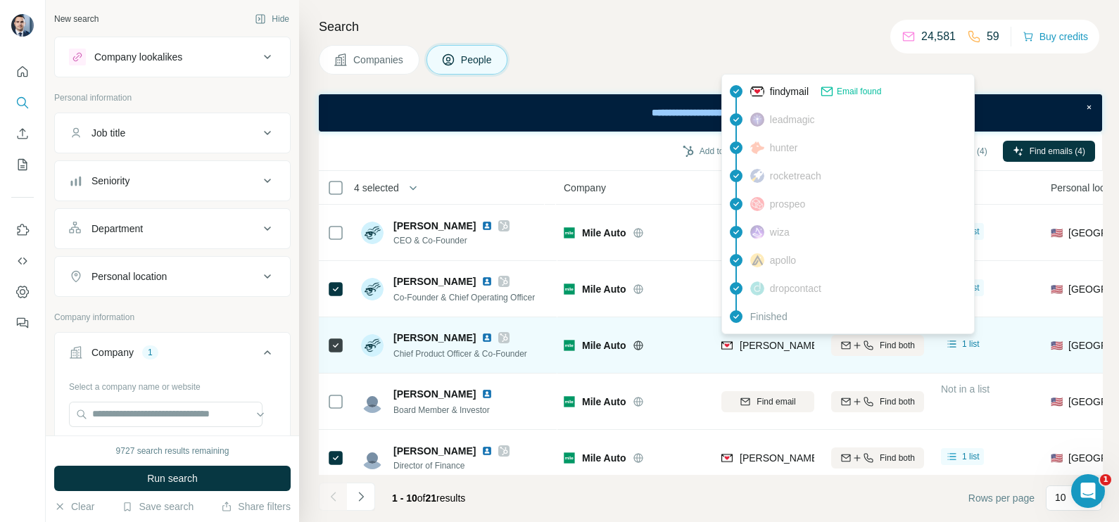
click at [757, 353] on div "joe.fuller@mileauto.com" at bounding box center [890, 347] width 336 height 17
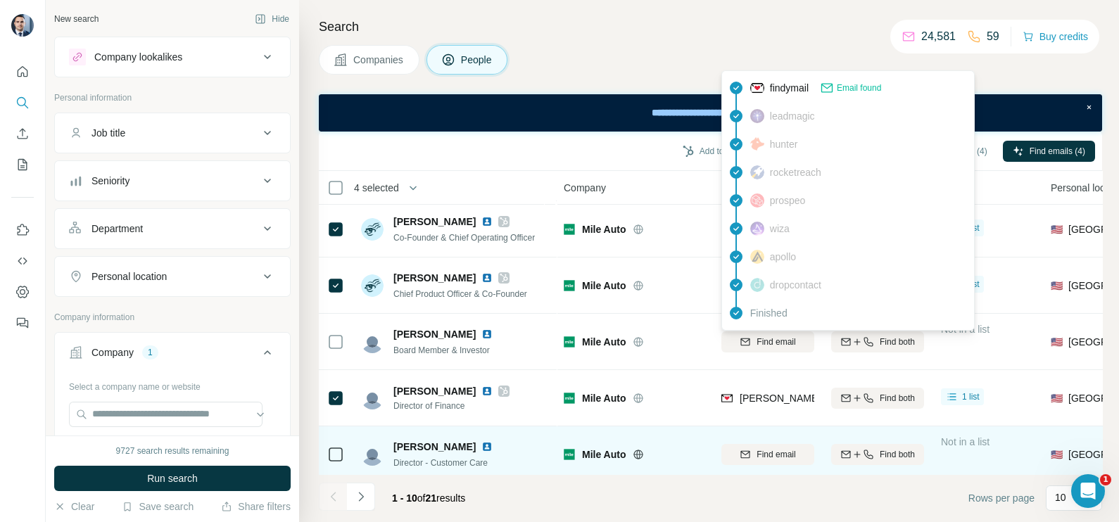
scroll to position [87, 0]
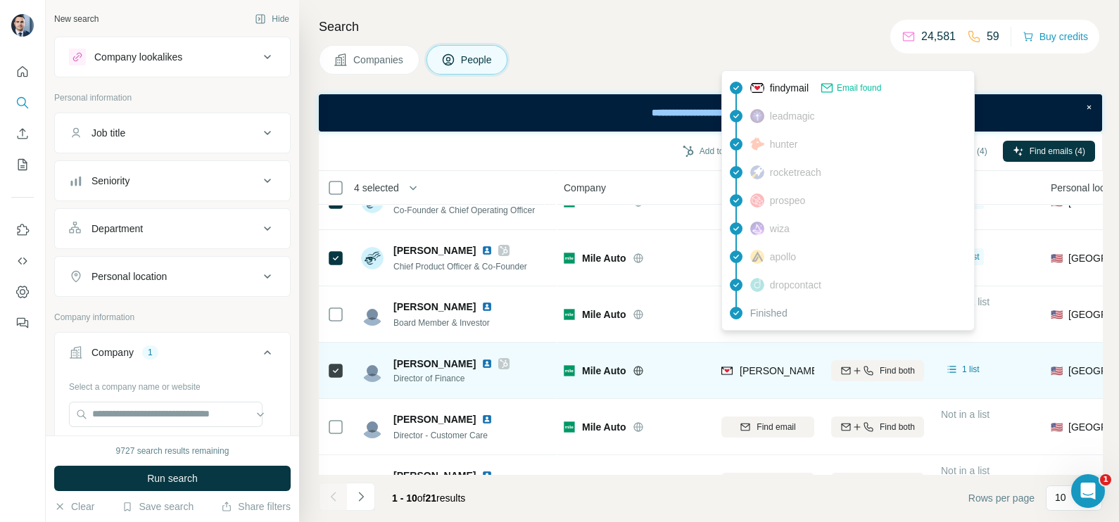
click at [750, 380] on div "dawn.simmons@mileauto.com" at bounding box center [768, 370] width 93 height 39
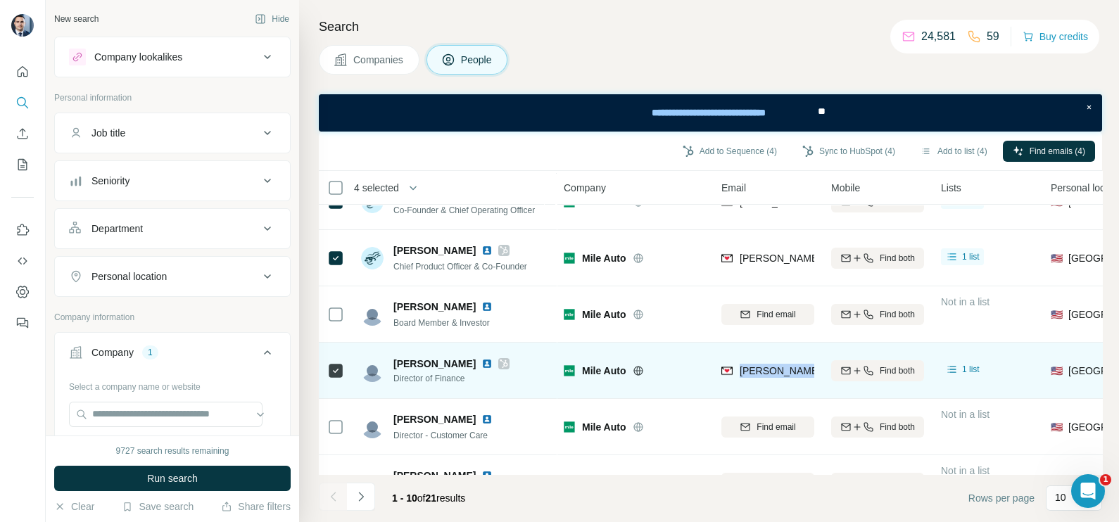
click at [750, 380] on div "dawn.simmons@mileauto.com" at bounding box center [768, 370] width 93 height 39
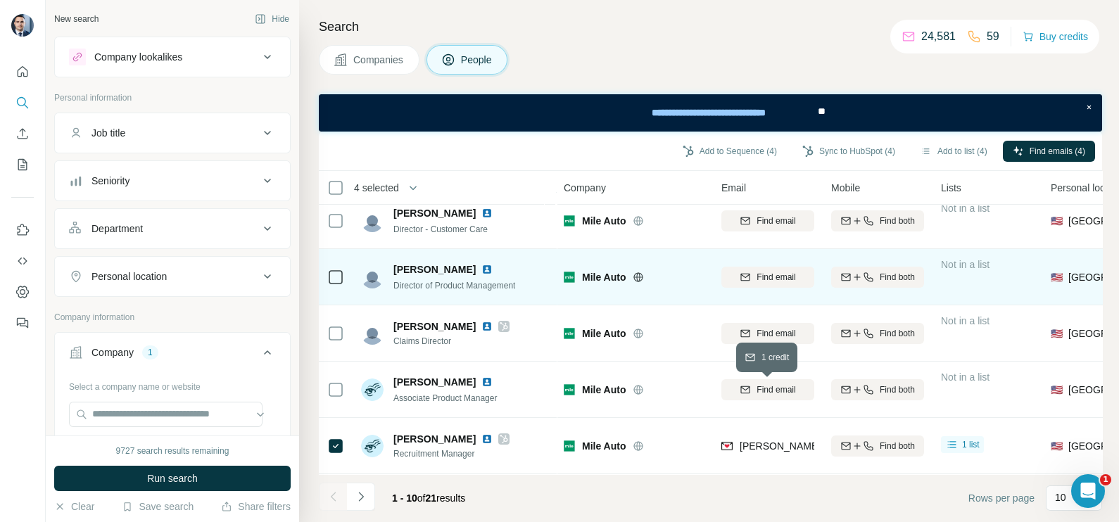
scroll to position [302, 0]
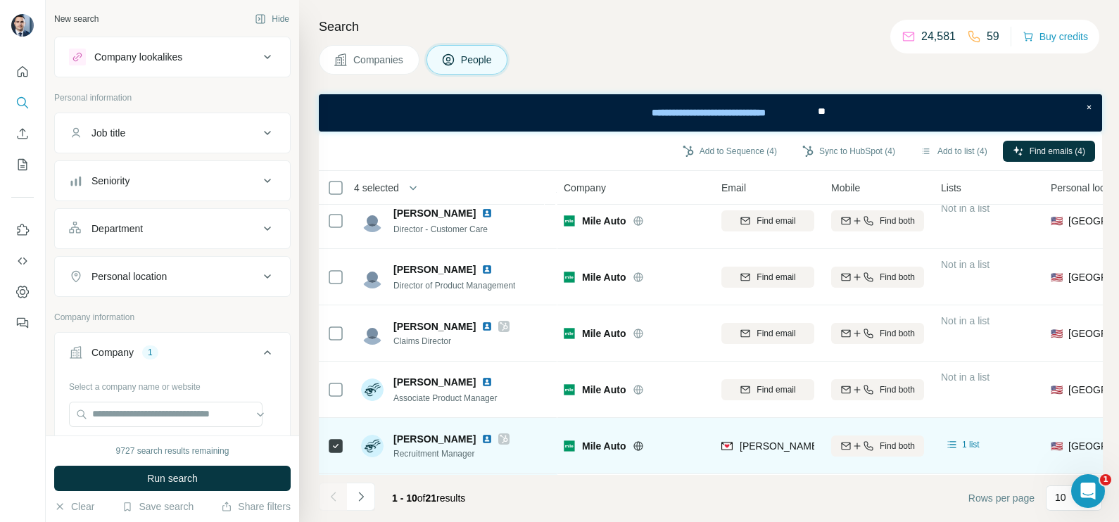
click at [771, 429] on div "heather.neel@mileauto.com" at bounding box center [768, 446] width 93 height 39
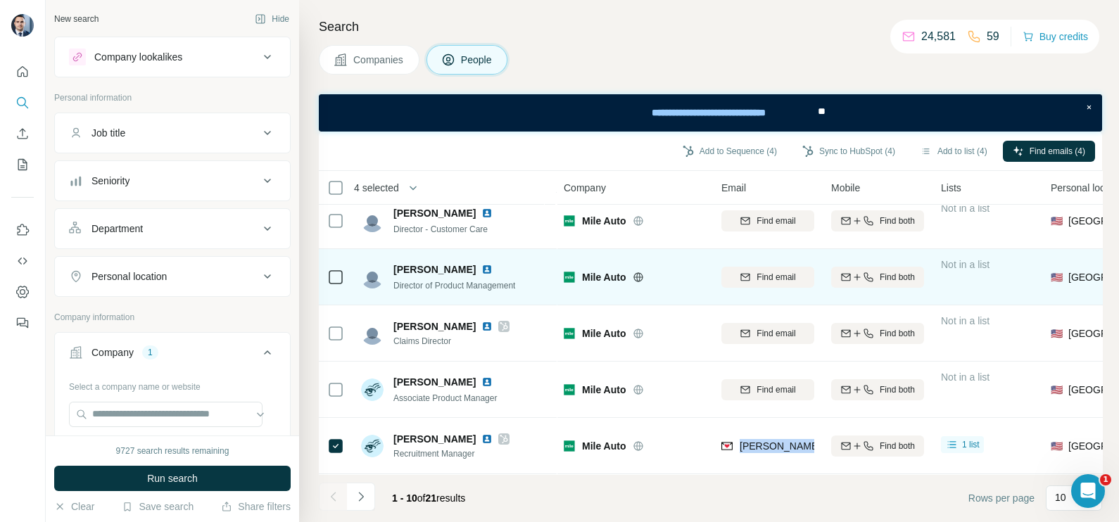
scroll to position [0, 0]
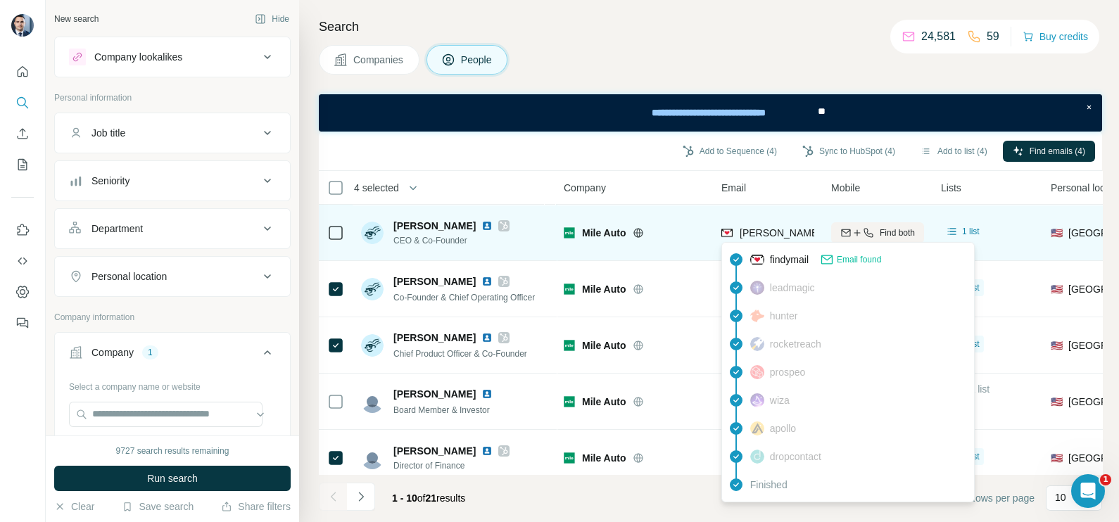
click at [774, 233] on span "fred.blumer@mileauto.com" at bounding box center [904, 232] width 329 height 11
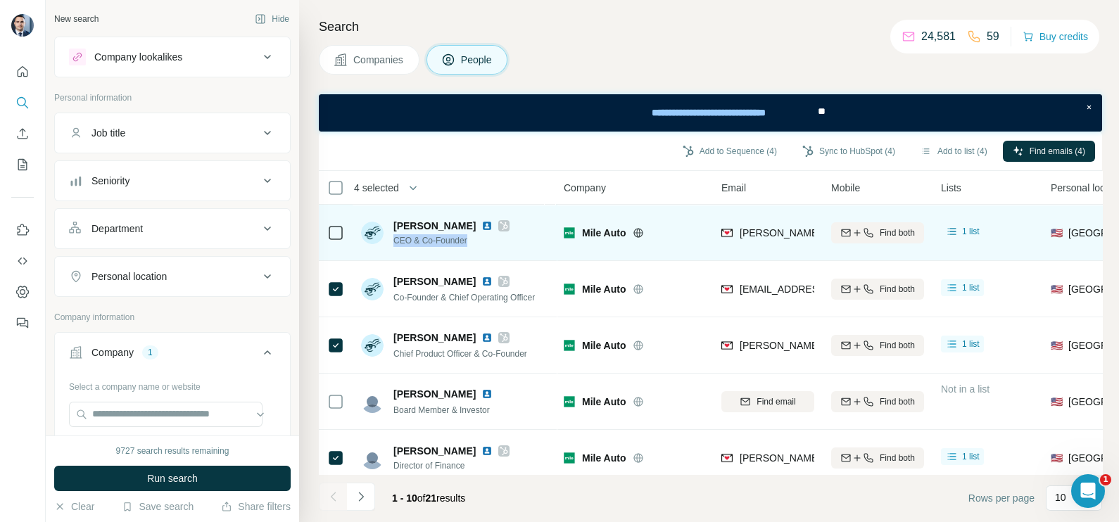
drag, startPoint x: 394, startPoint y: 240, endPoint x: 496, endPoint y: 245, distance: 101.5
click at [496, 245] on div "Fred Blumer CEO & Co-Founder" at bounding box center [454, 232] width 187 height 39
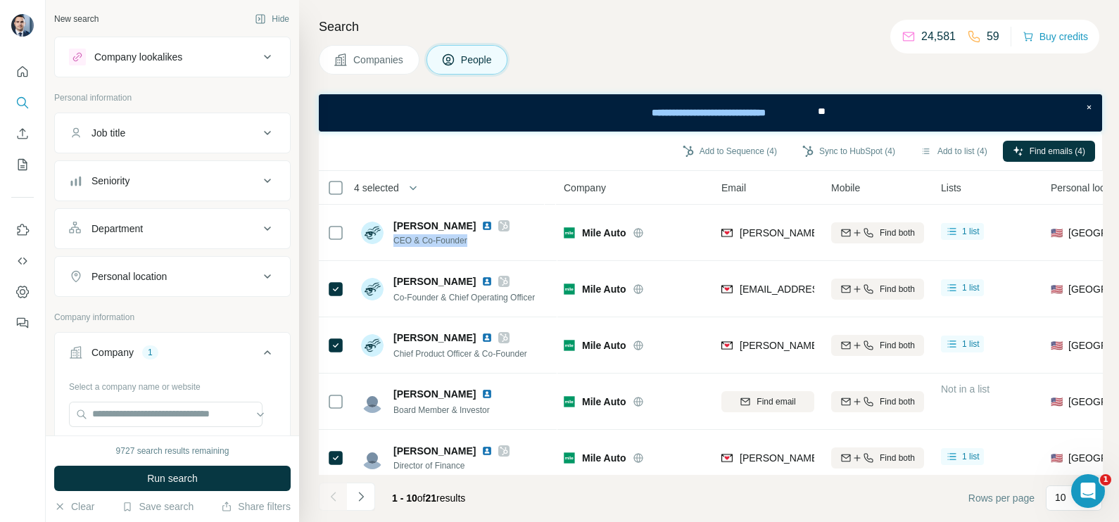
click at [387, 67] on button "Companies" at bounding box center [369, 60] width 101 height 30
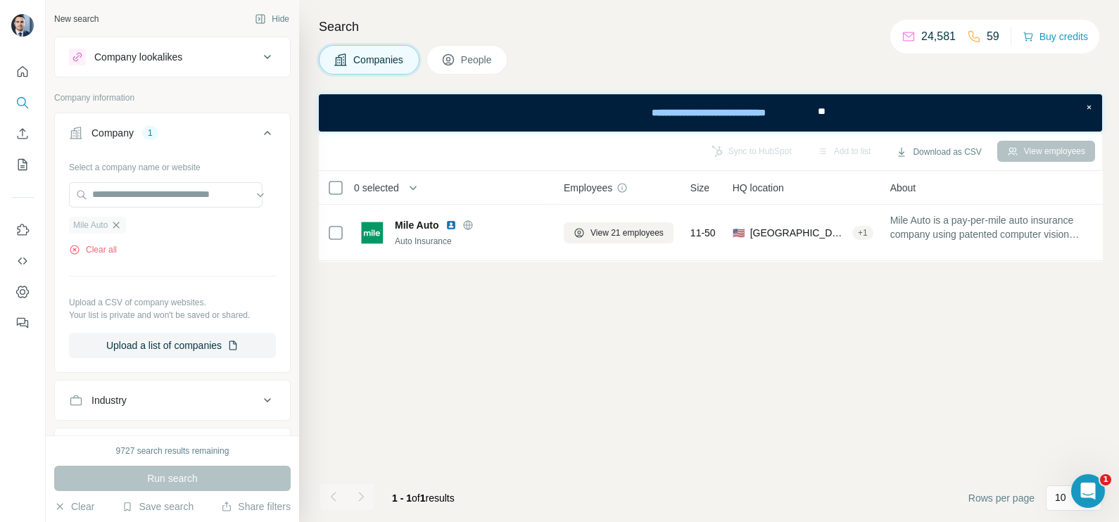
click at [118, 229] on icon "button" at bounding box center [116, 225] width 11 height 11
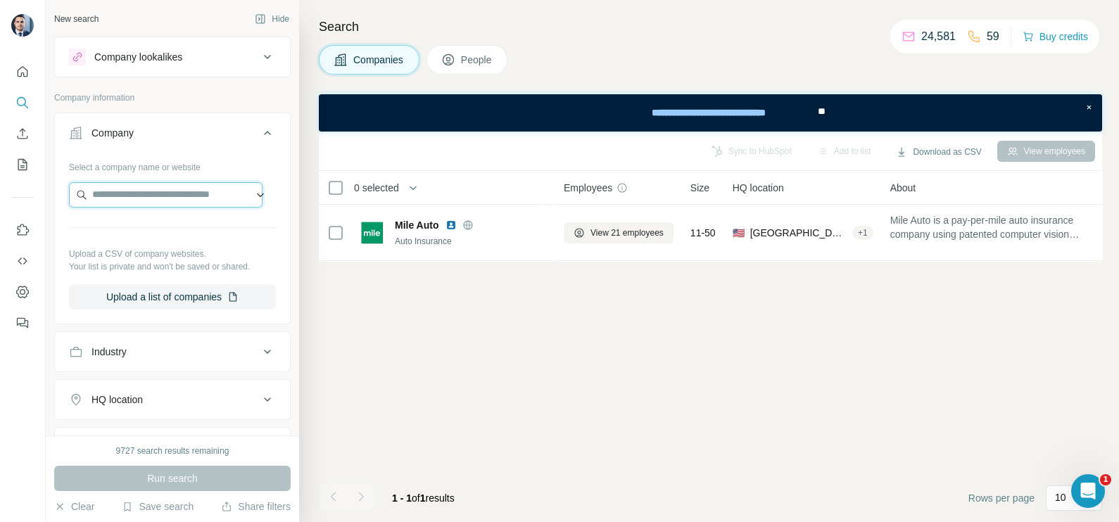
click at [132, 199] on input "text" at bounding box center [166, 194] width 194 height 25
drag, startPoint x: 208, startPoint y: 195, endPoint x: 63, endPoint y: 194, distance: 145.0
click at [63, 194] on div "**********" at bounding box center [172, 238] width 235 height 165
paste input "***"
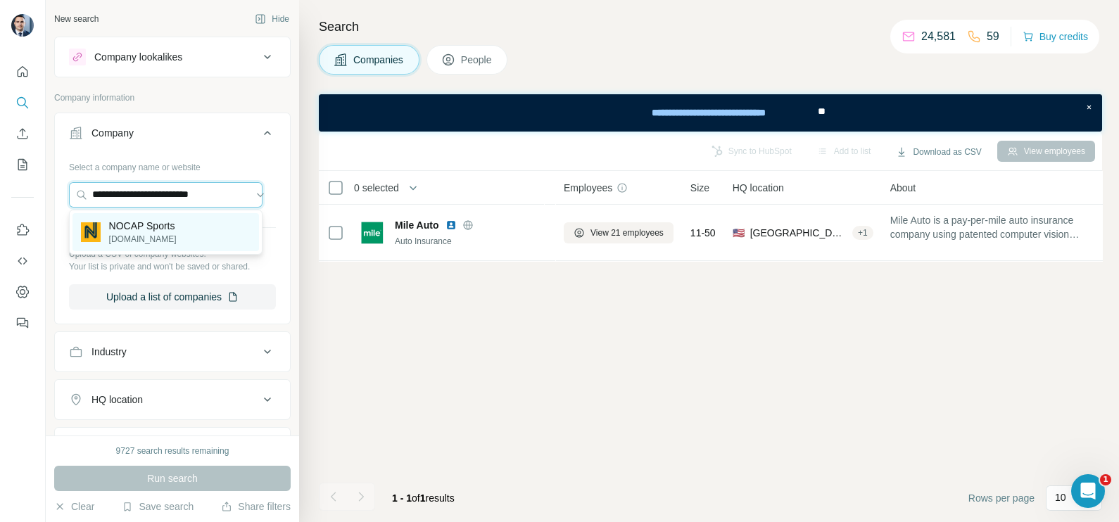
type input "**********"
click at [165, 231] on p "NOCAP Sports" at bounding box center [143, 226] width 68 height 14
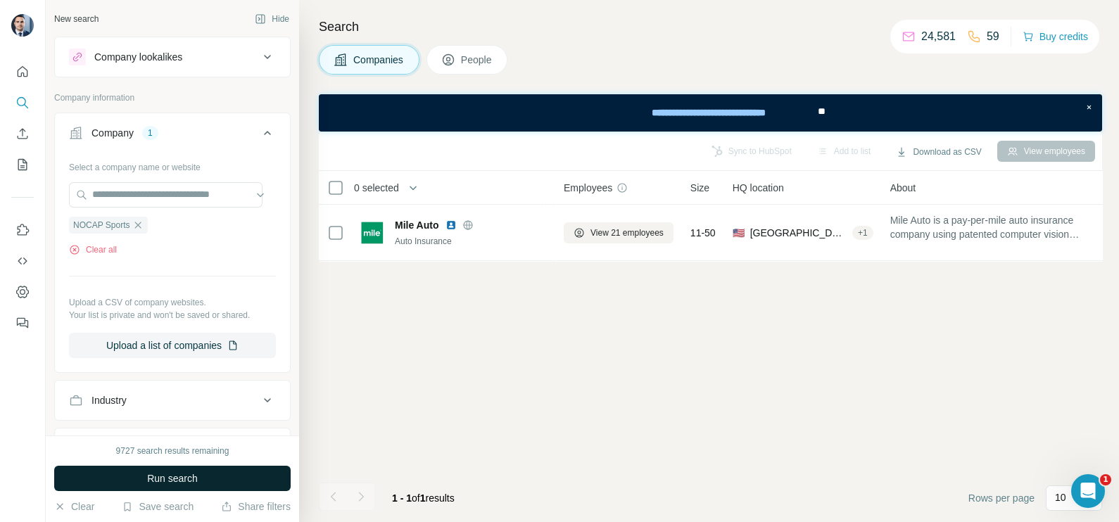
click at [196, 470] on button "Run search" at bounding box center [172, 478] width 237 height 25
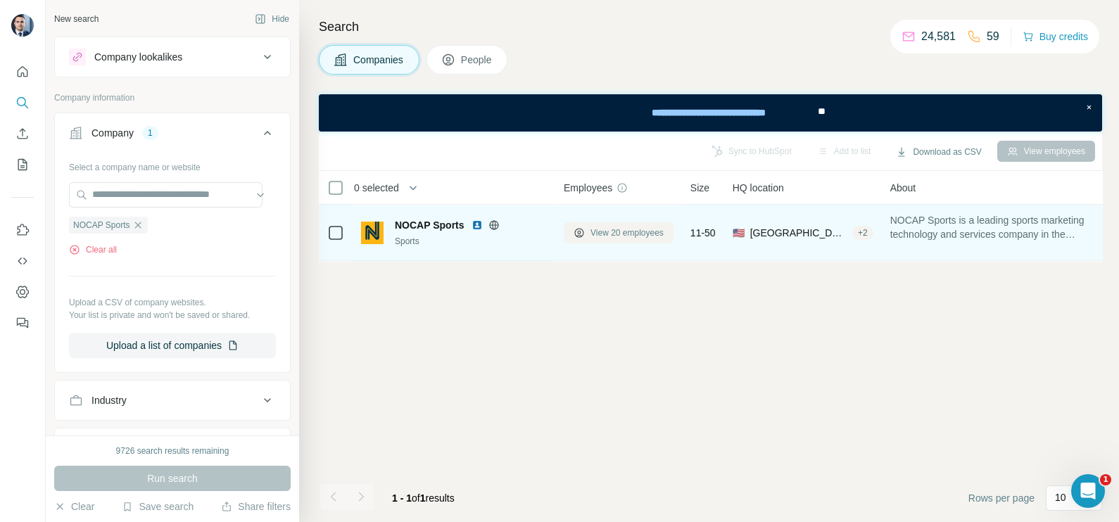
click at [623, 227] on span "View 20 employees" at bounding box center [627, 233] width 73 height 13
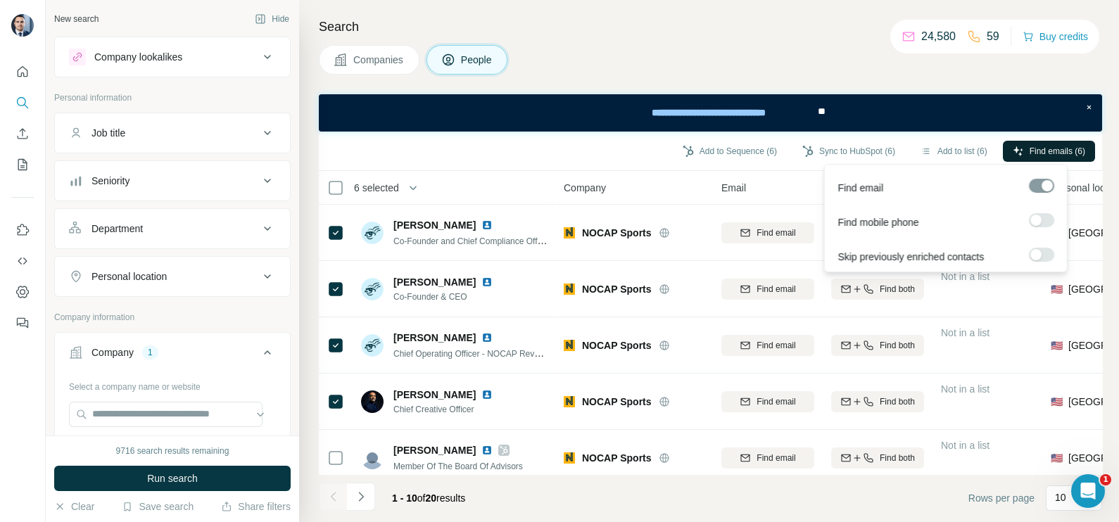
click at [1040, 158] on button "Find emails (6)" at bounding box center [1049, 151] width 92 height 21
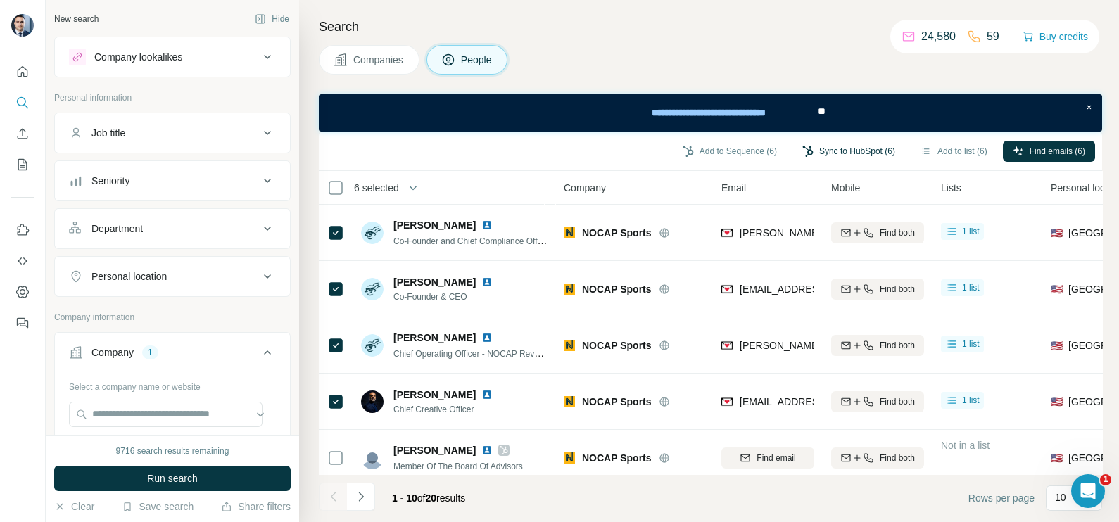
click at [841, 157] on button "Sync to HubSpot (6)" at bounding box center [849, 151] width 113 height 21
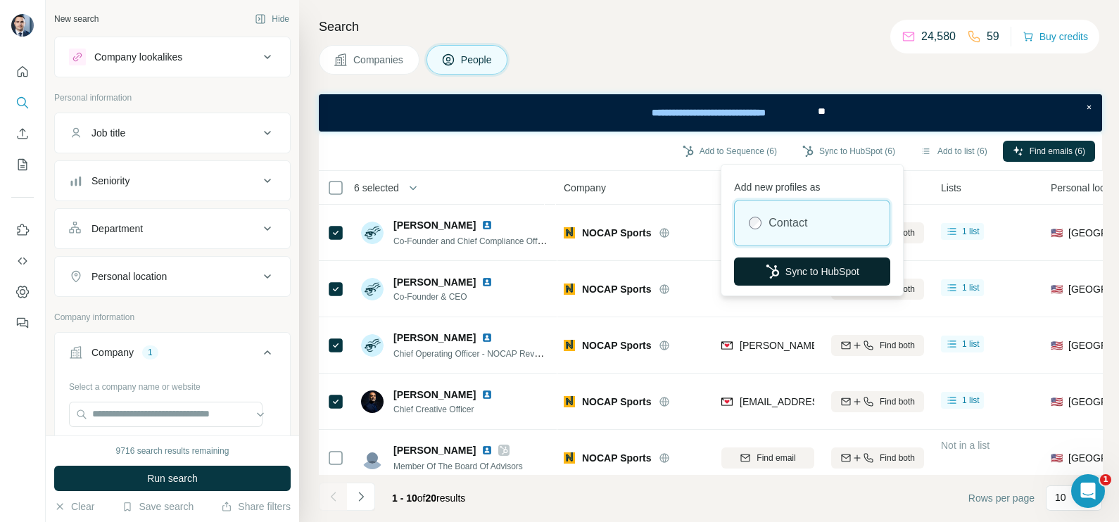
click at [825, 268] on button "Sync to HubSpot" at bounding box center [812, 272] width 156 height 28
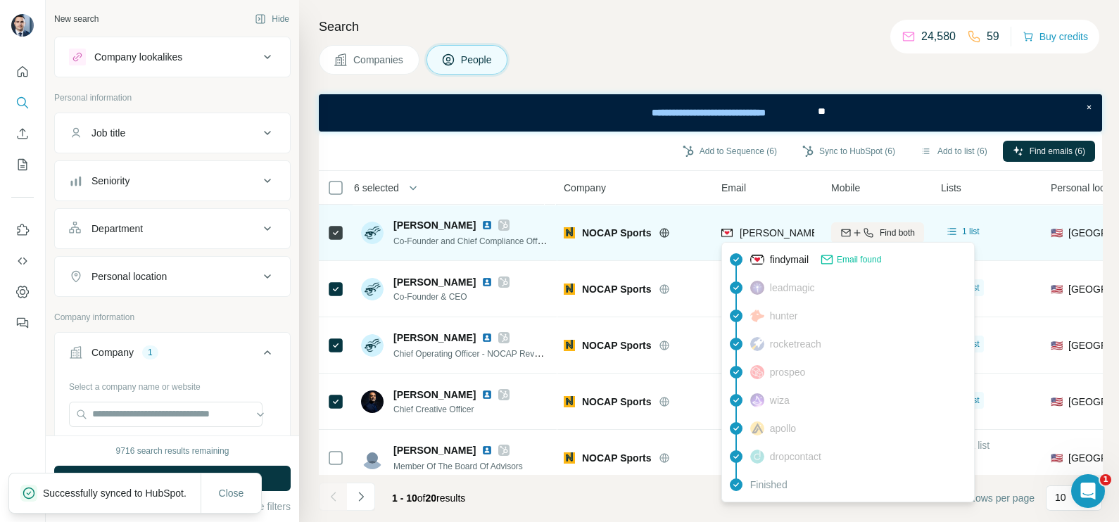
click at [752, 232] on span "casey@nocapsports.io" at bounding box center [864, 232] width 248 height 11
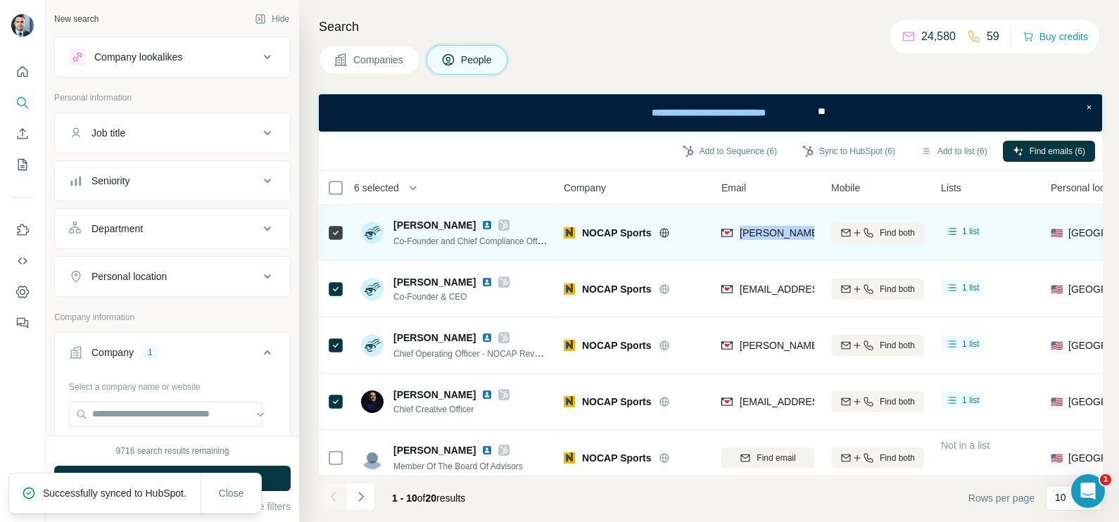
click at [752, 232] on span "casey@nocapsports.io" at bounding box center [864, 232] width 248 height 11
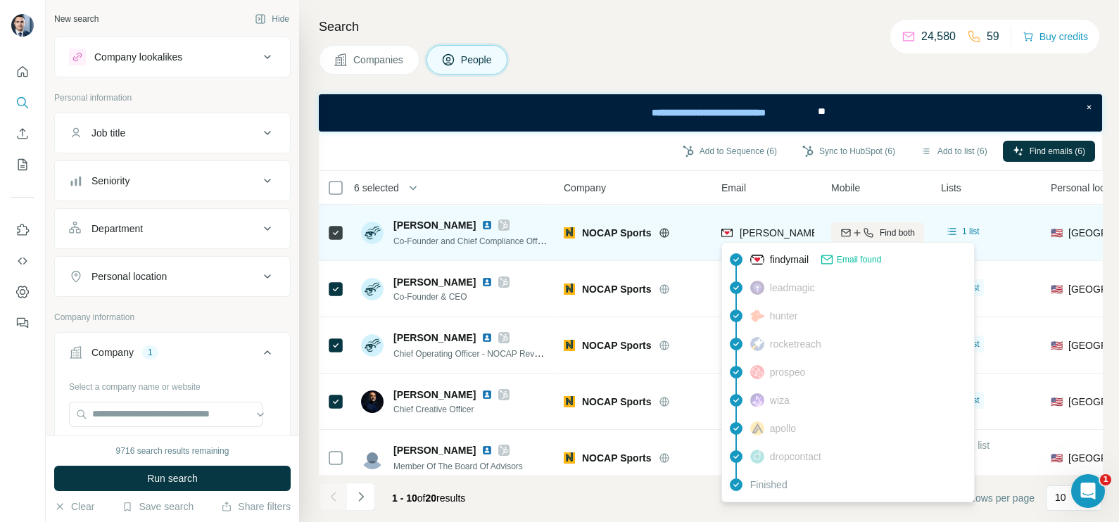
click at [692, 256] on td "NOCAP Sports" at bounding box center [634, 233] width 158 height 56
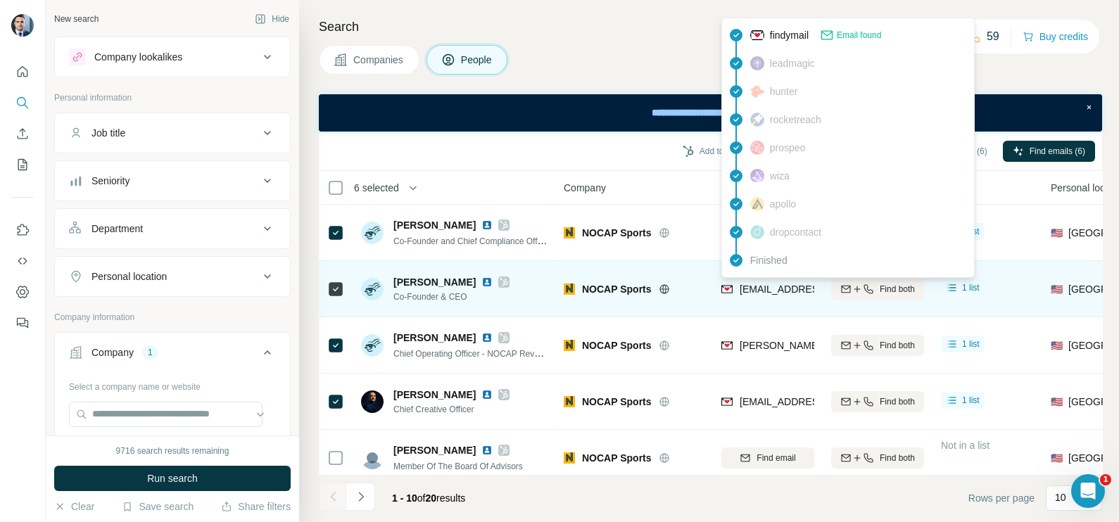
click at [776, 295] on div "nick@nocapsports.io" at bounding box center [823, 289] width 167 height 14
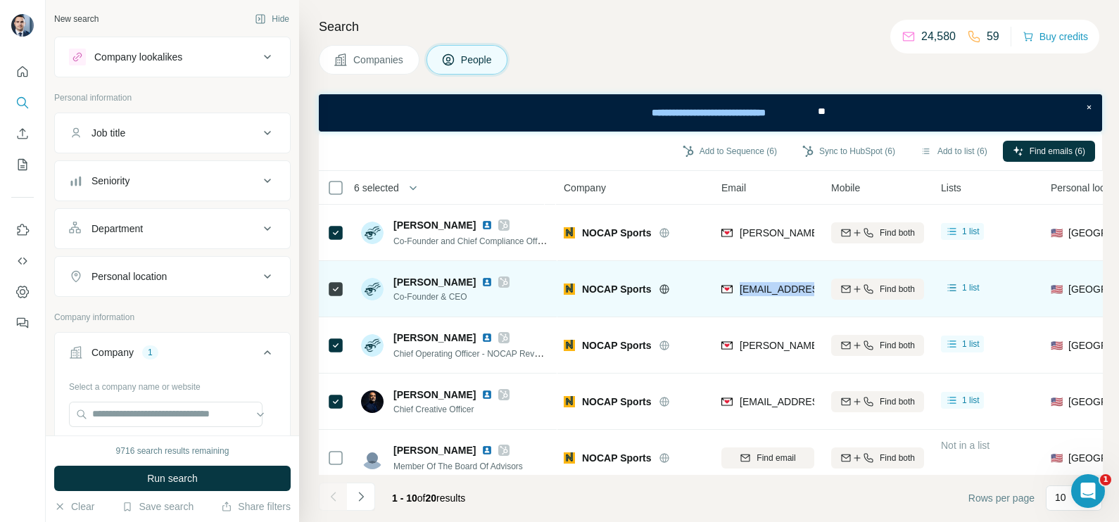
click at [776, 295] on div "nick@nocapsports.io" at bounding box center [823, 289] width 167 height 14
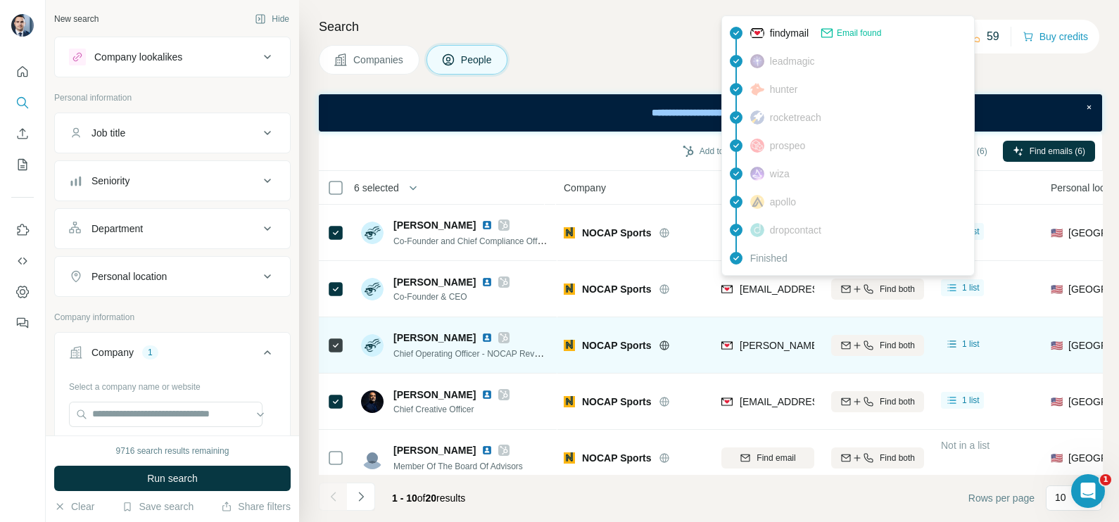
click at [770, 352] on div "adam.gunn@nocapsports.io" at bounding box center [904, 346] width 329 height 14
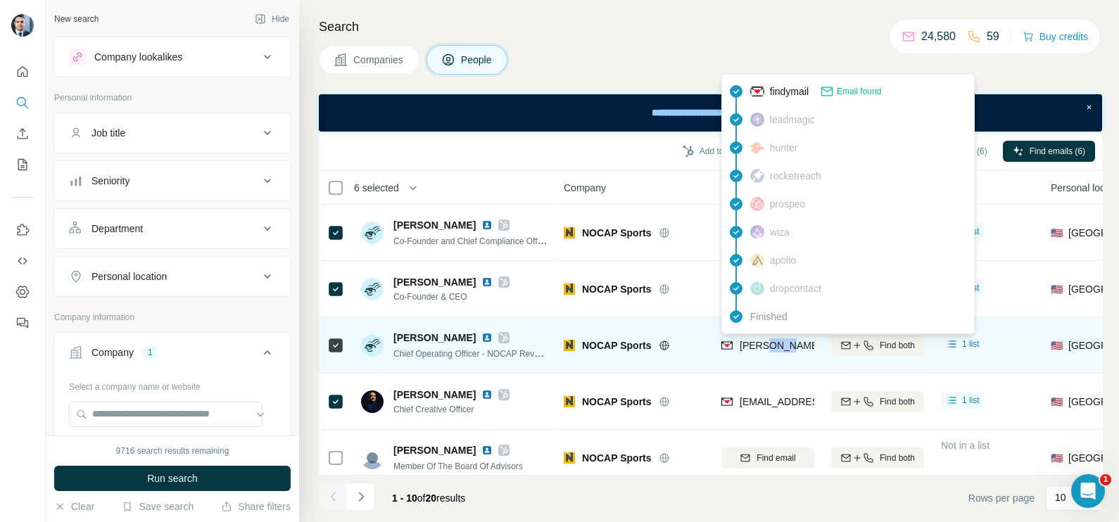
click at [770, 352] on div "adam.gunn@nocapsports.io" at bounding box center [904, 346] width 329 height 14
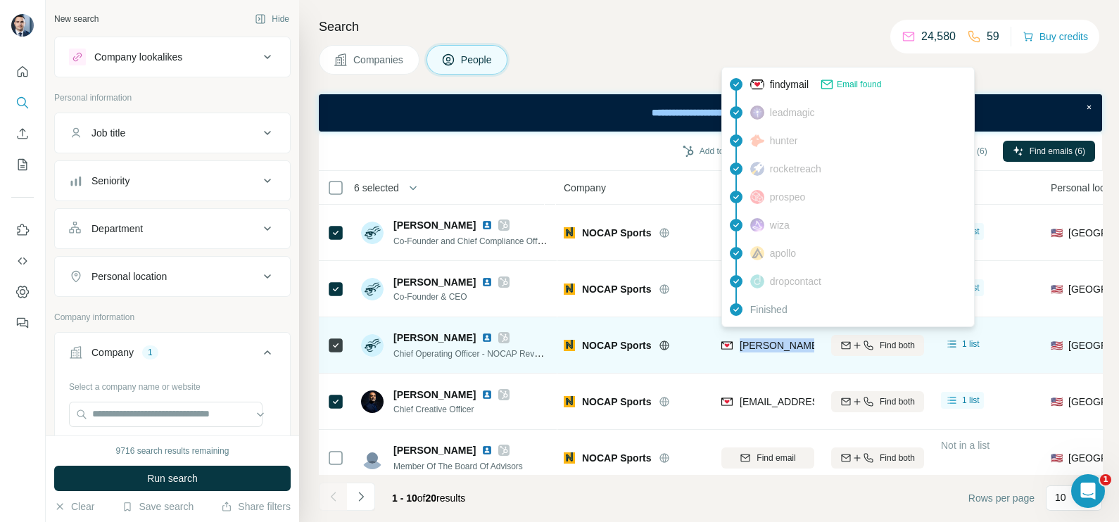
click at [770, 352] on div "adam.gunn@nocapsports.io" at bounding box center [904, 346] width 329 height 14
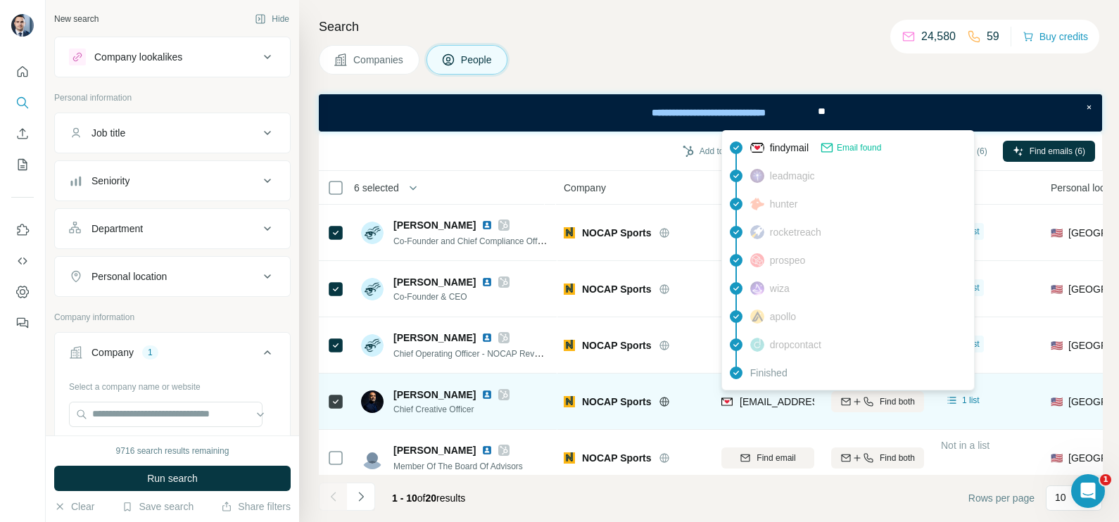
click at [761, 404] on span "nima@nocapsports.io" at bounding box center [823, 401] width 167 height 11
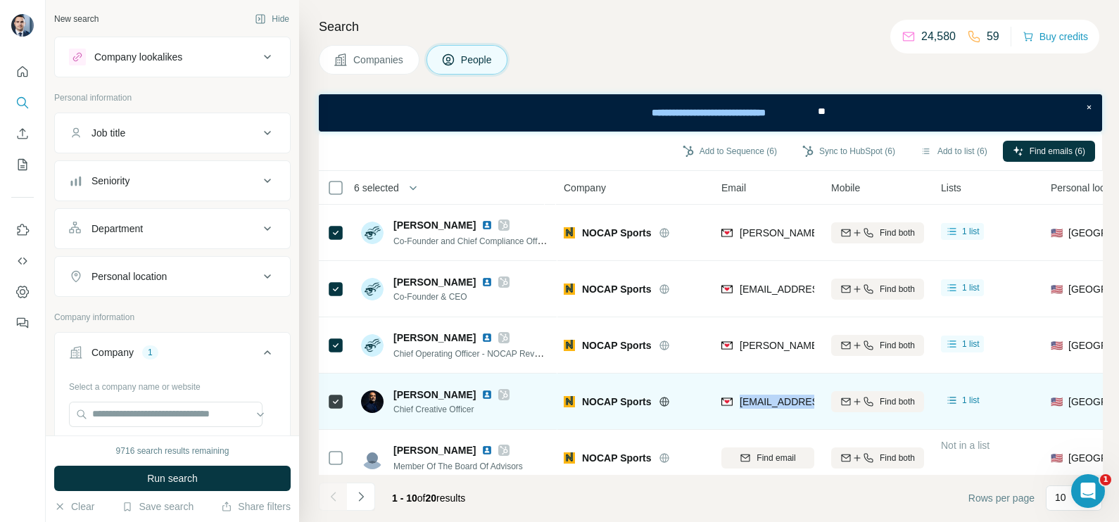
click at [761, 404] on span "nima@nocapsports.io" at bounding box center [823, 401] width 167 height 11
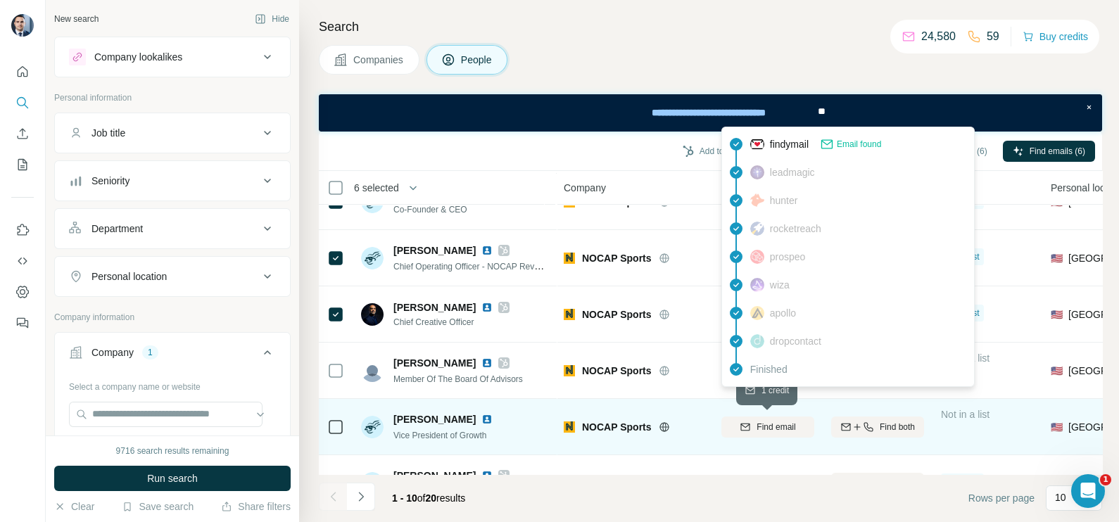
scroll to position [175, 0]
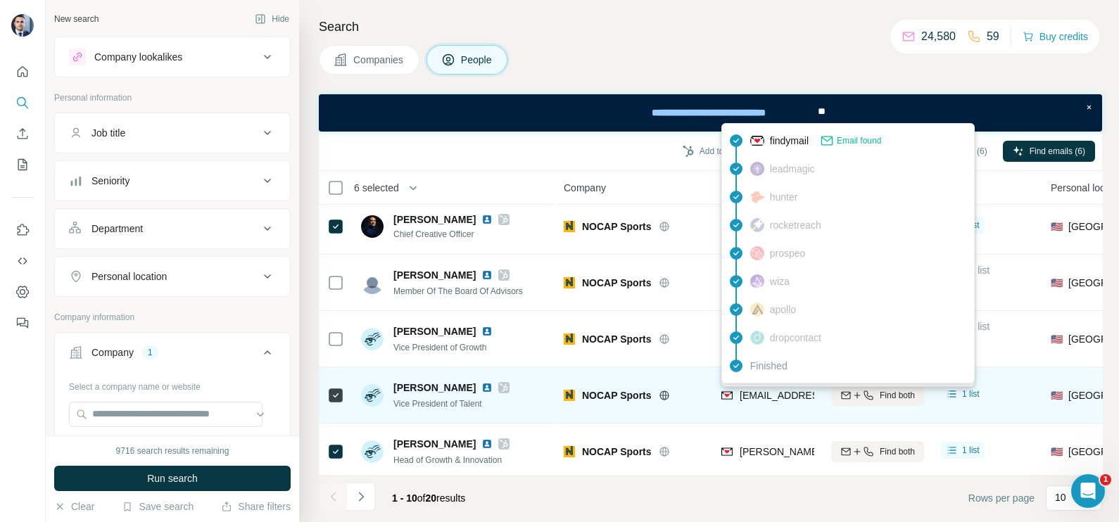
click at [748, 400] on span "tay@nocapsports.io" at bounding box center [823, 395] width 167 height 11
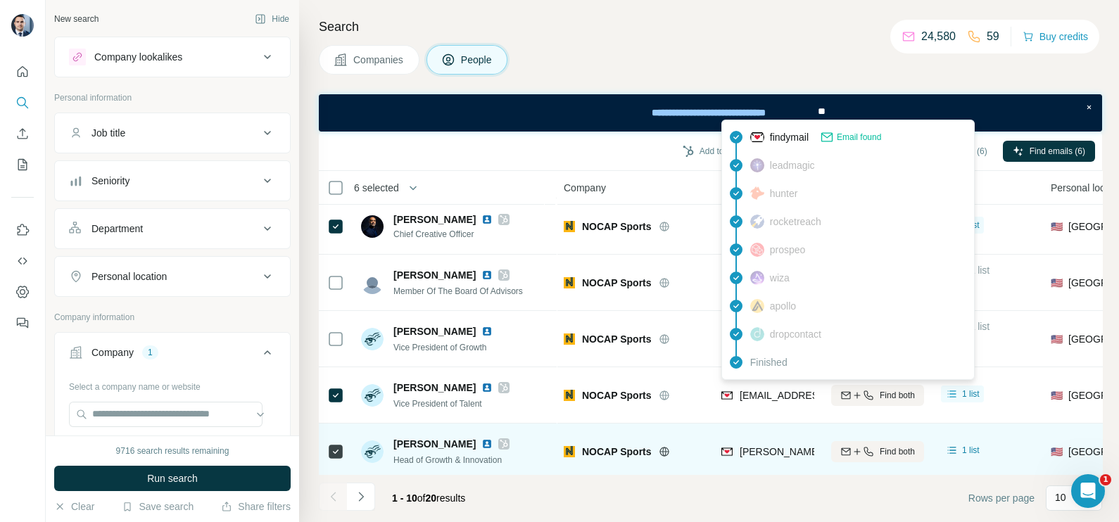
click at [771, 447] on span "julie@nocapsports.io" at bounding box center [864, 451] width 248 height 11
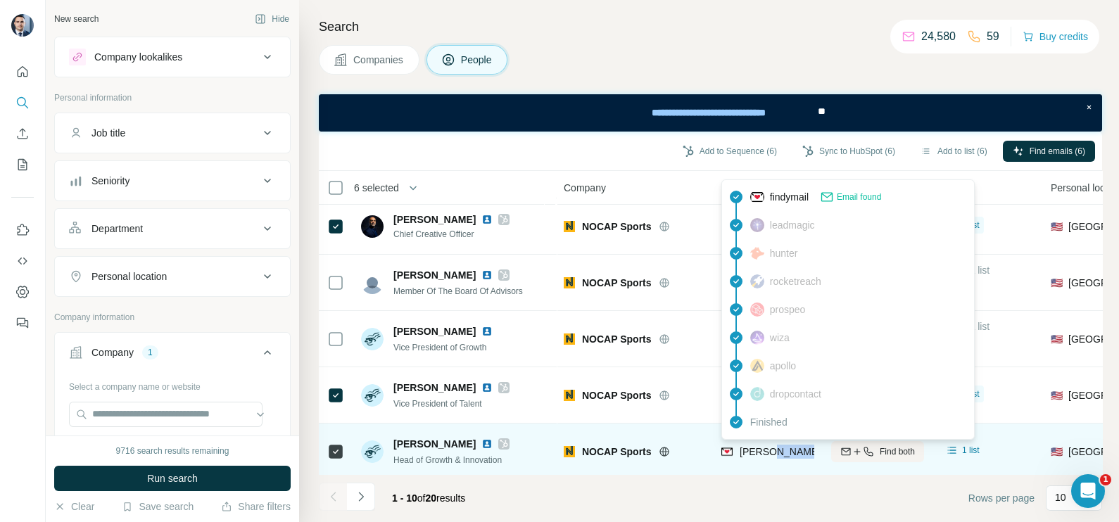
click at [771, 447] on span "julie@nocapsports.io" at bounding box center [864, 451] width 248 height 11
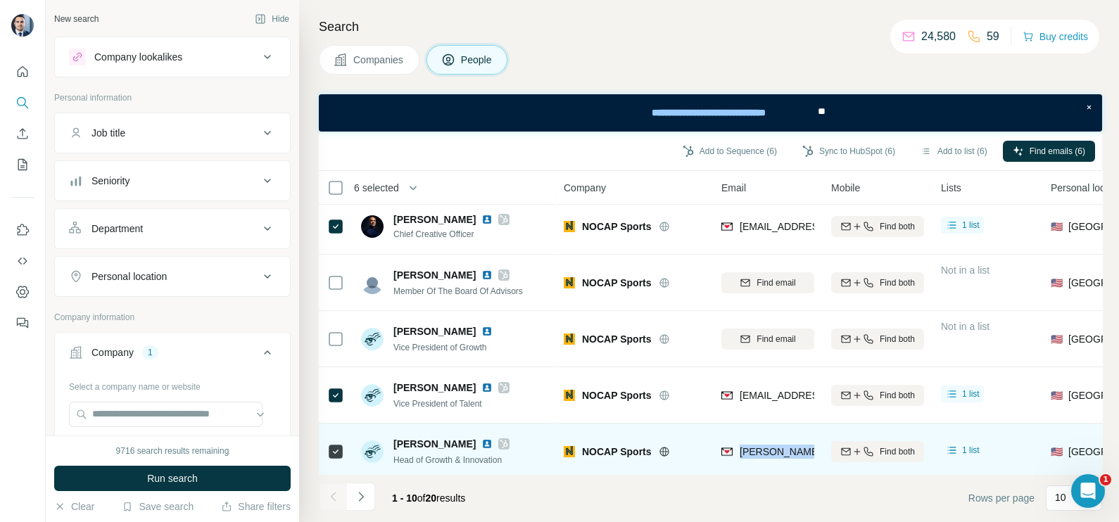
click at [771, 447] on span "julie@nocapsports.io" at bounding box center [864, 451] width 248 height 11
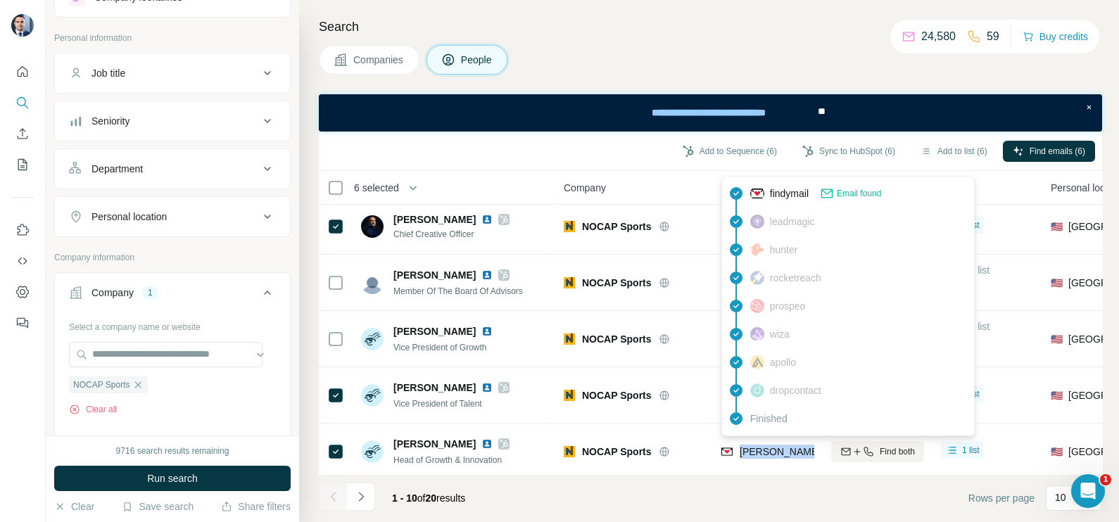
scroll to position [87, 0]
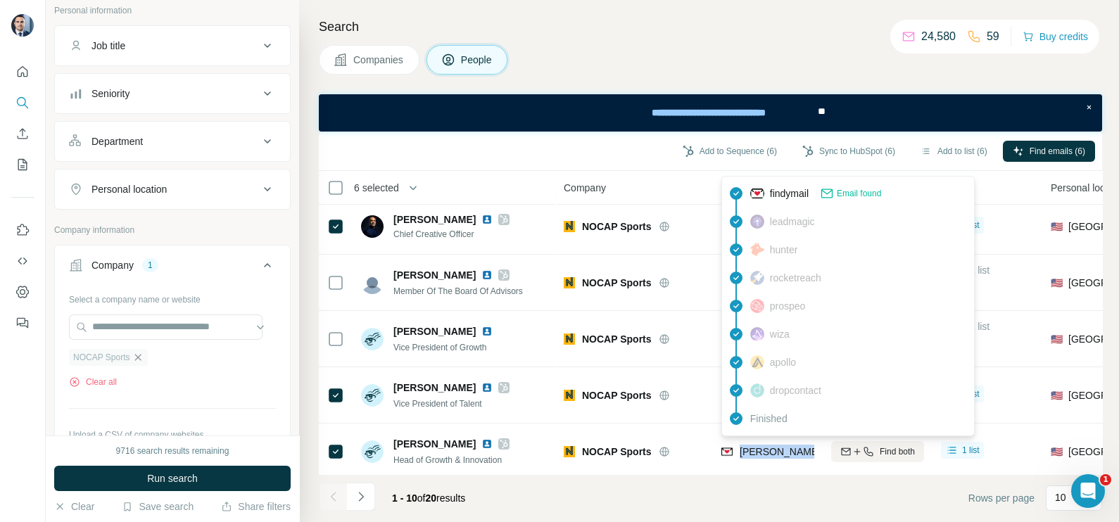
click at [141, 354] on icon "button" at bounding box center [138, 357] width 6 height 6
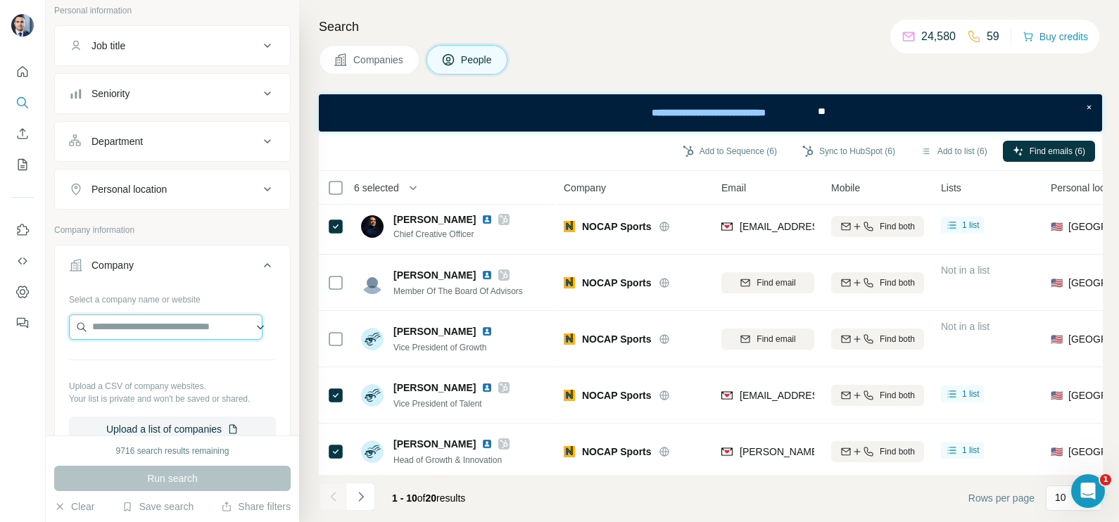
click at [136, 327] on input "text" at bounding box center [166, 327] width 194 height 25
paste input "**********"
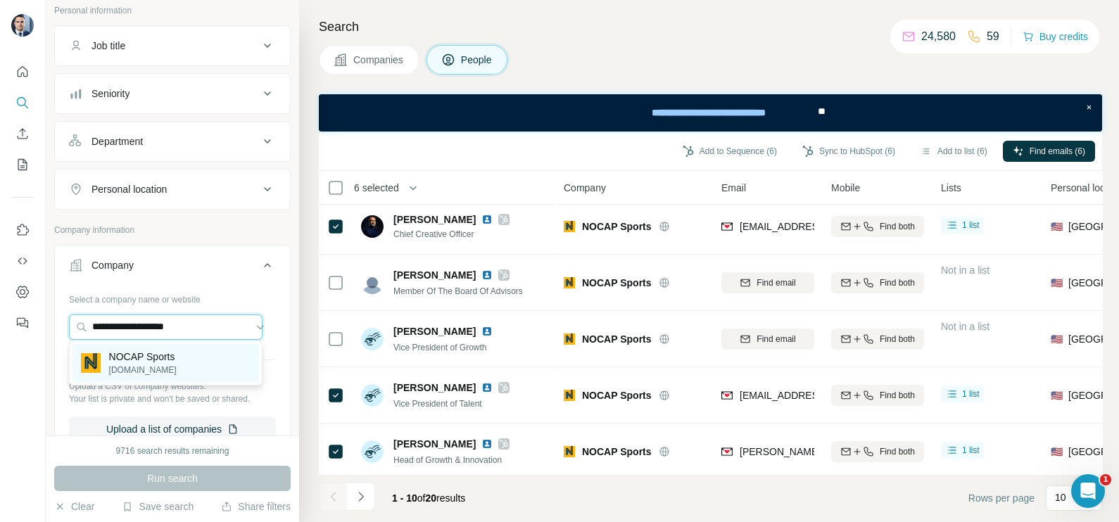
type input "**********"
click at [151, 358] on p "NOCAP Sports" at bounding box center [143, 357] width 68 height 14
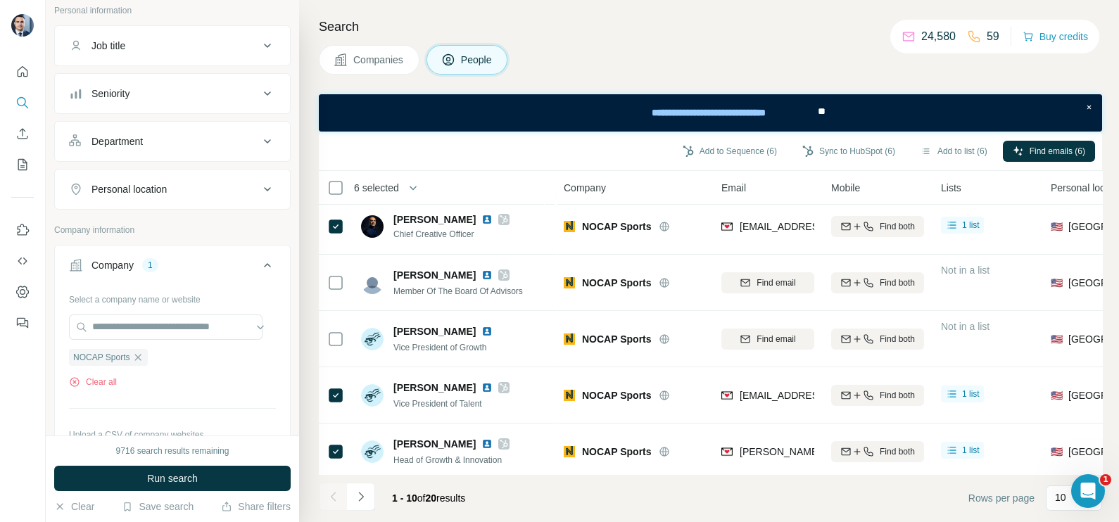
click at [366, 60] on span "Companies" at bounding box center [378, 60] width 51 height 14
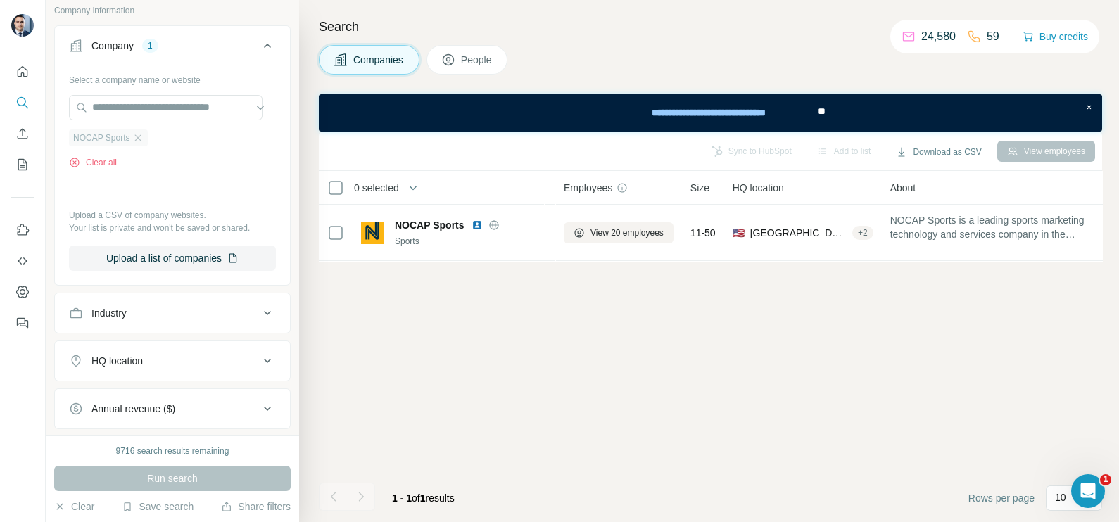
click at [148, 130] on div "NOCAP Sports" at bounding box center [108, 138] width 79 height 17
click at [141, 134] on icon "button" at bounding box center [137, 137] width 11 height 11
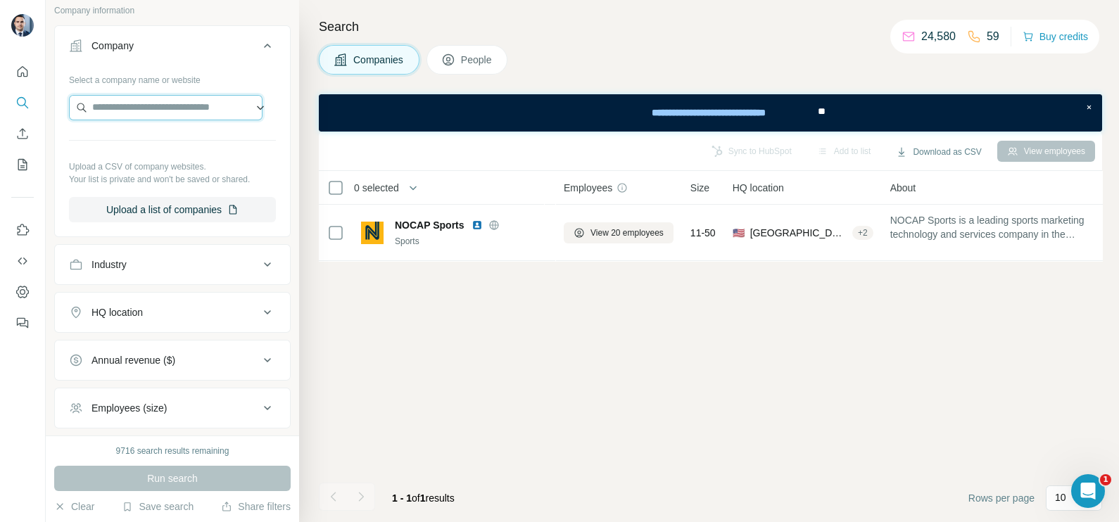
click at [139, 116] on input "text" at bounding box center [166, 107] width 194 height 25
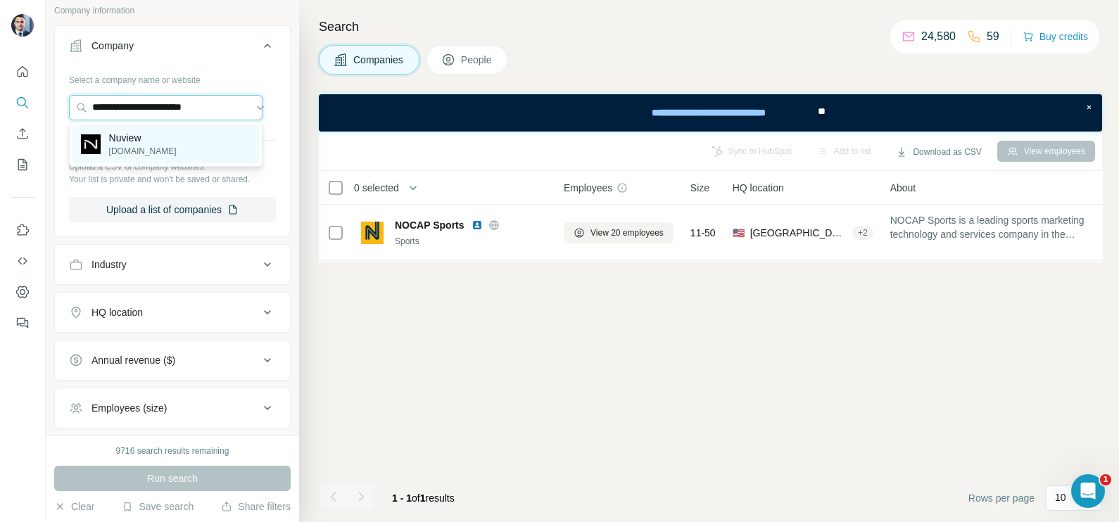
type input "**********"
click at [152, 141] on p "Nuview" at bounding box center [143, 138] width 68 height 14
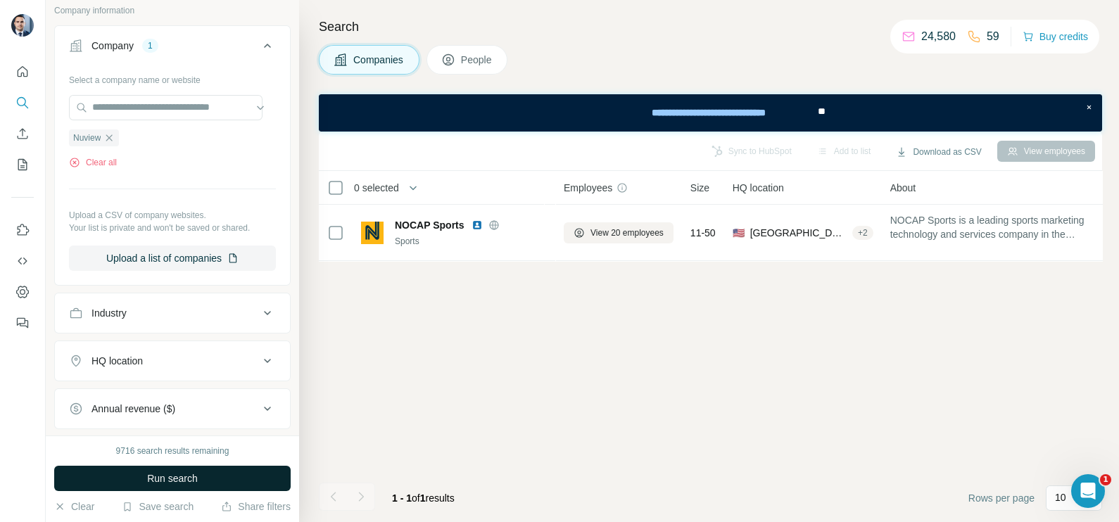
click at [189, 479] on span "Run search" at bounding box center [172, 479] width 51 height 14
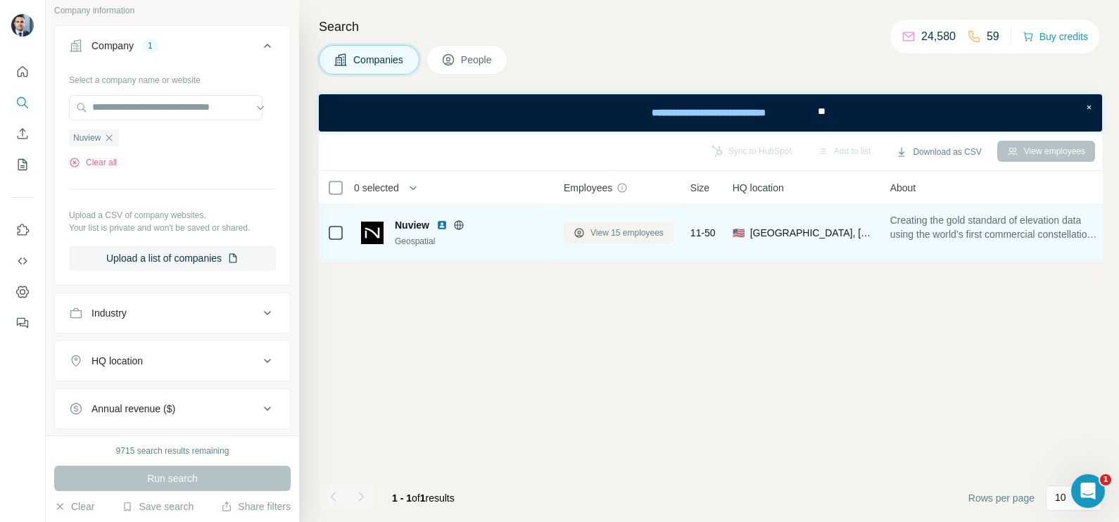
click at [621, 227] on span "View 15 employees" at bounding box center [627, 233] width 73 height 13
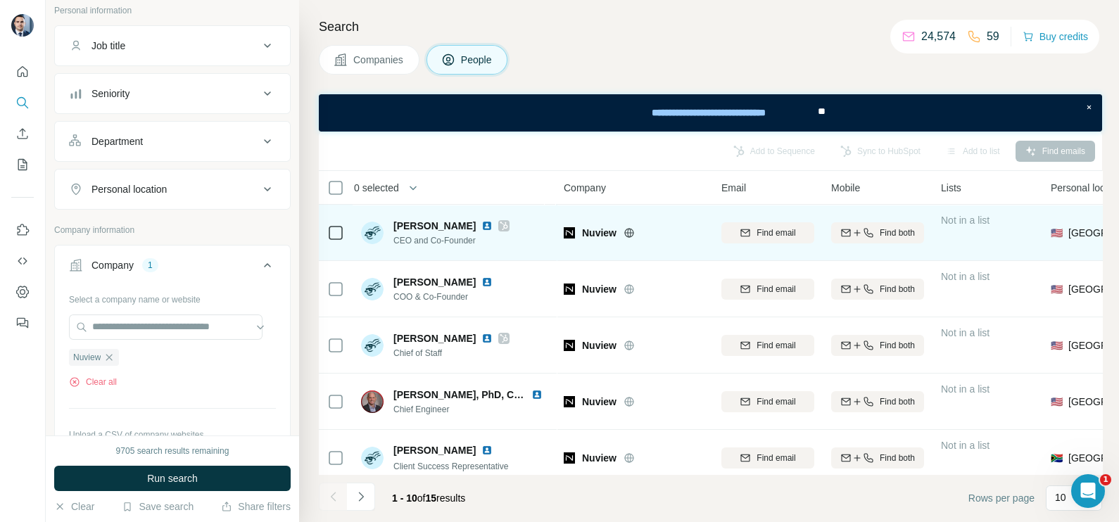
click at [500, 220] on icon at bounding box center [504, 225] width 8 height 11
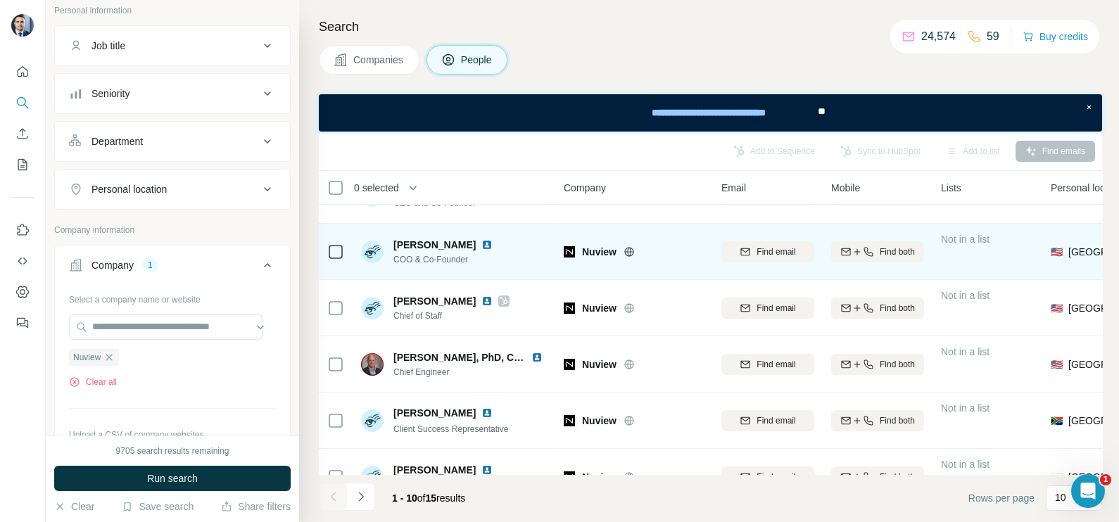
scroll to position [87, 0]
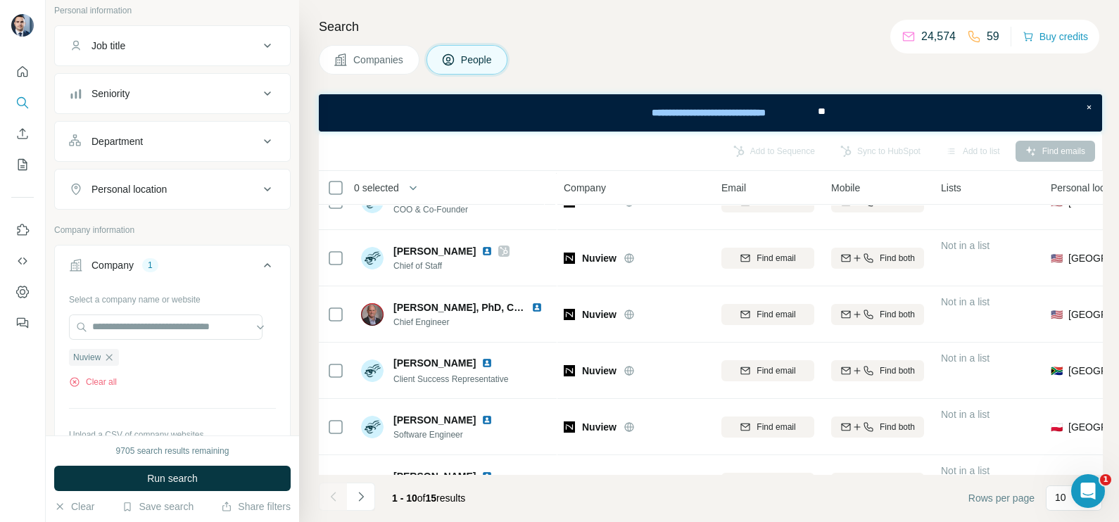
click at [355, 63] on span "Companies" at bounding box center [378, 60] width 51 height 14
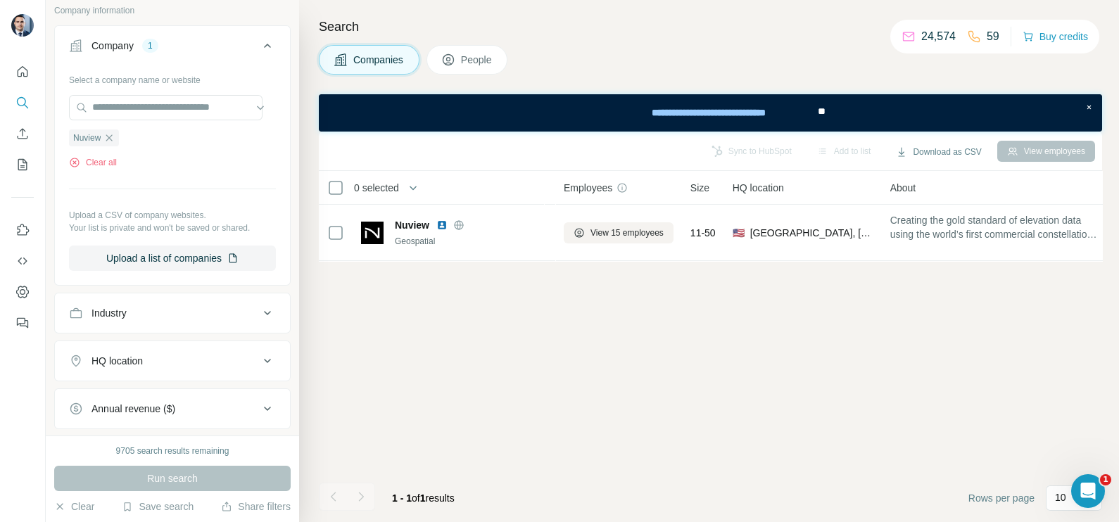
scroll to position [0, 0]
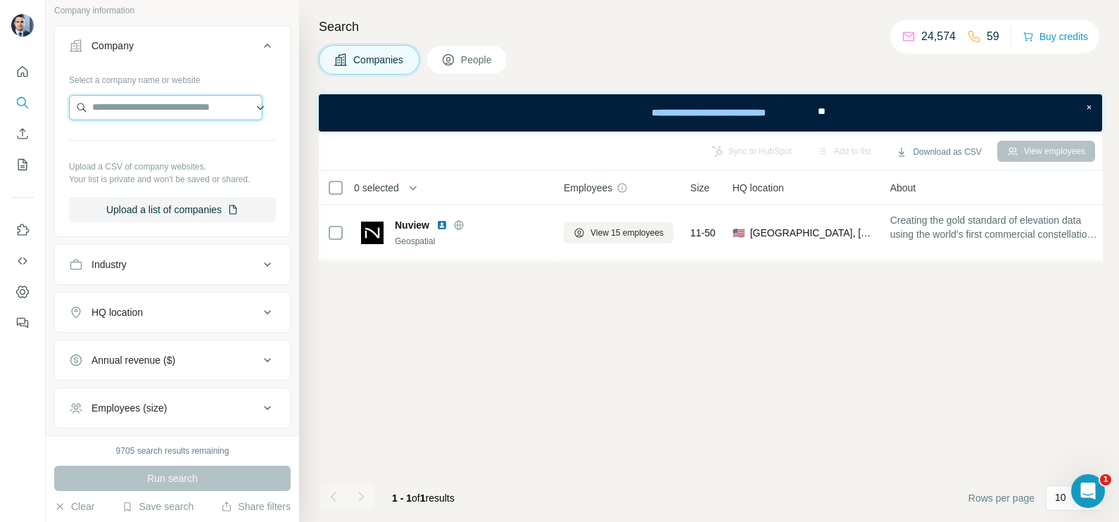
click at [120, 107] on input "text" at bounding box center [166, 107] width 194 height 25
type input "**********"
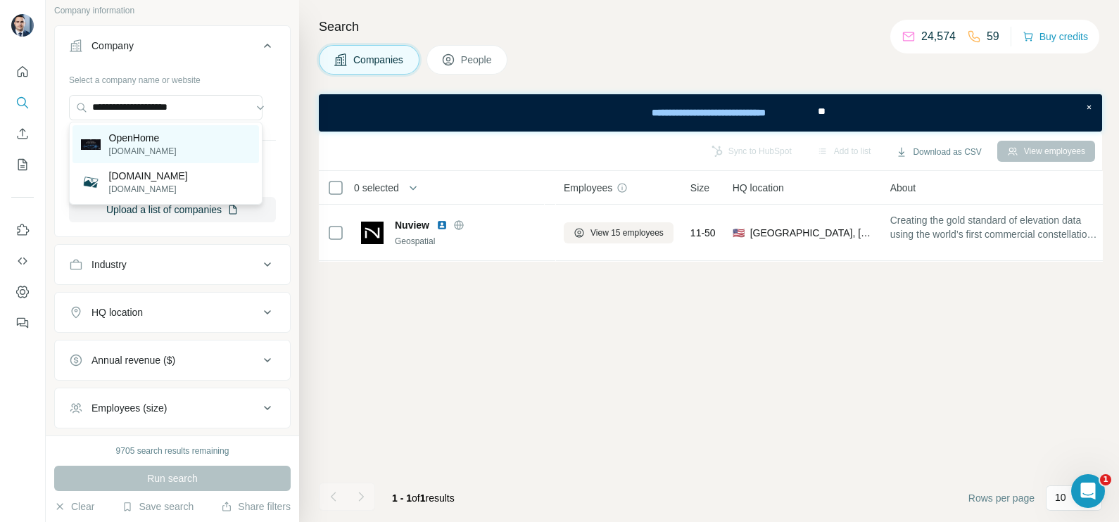
click at [149, 139] on p "OpenHome" at bounding box center [143, 138] width 68 height 14
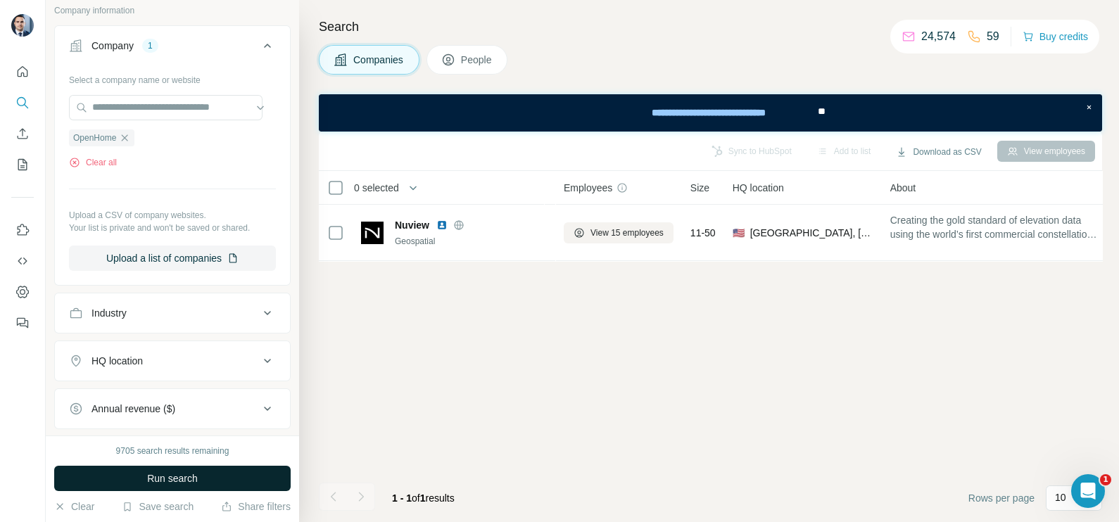
click at [227, 475] on button "Run search" at bounding box center [172, 478] width 237 height 25
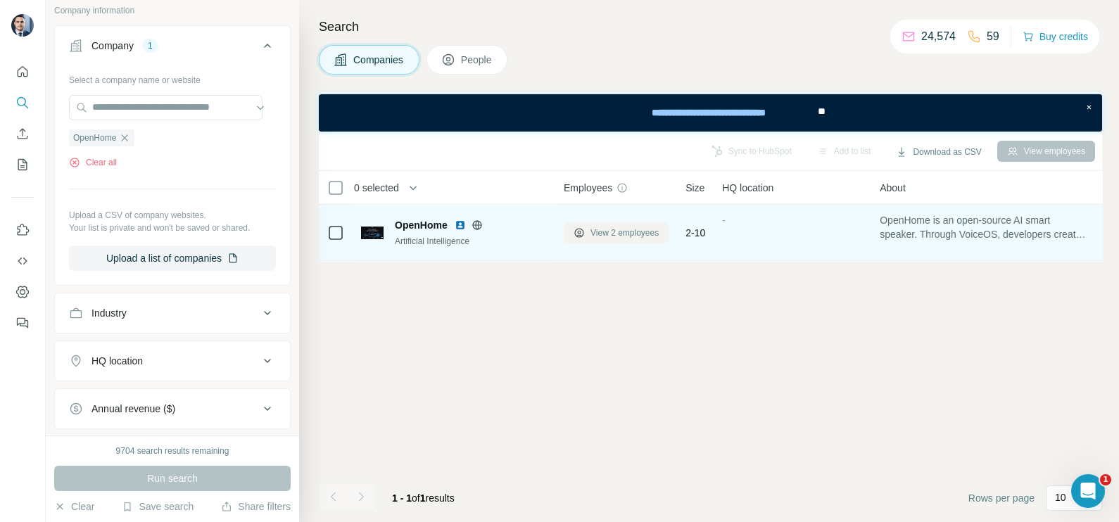
click at [610, 229] on span "View 2 employees" at bounding box center [625, 233] width 68 height 13
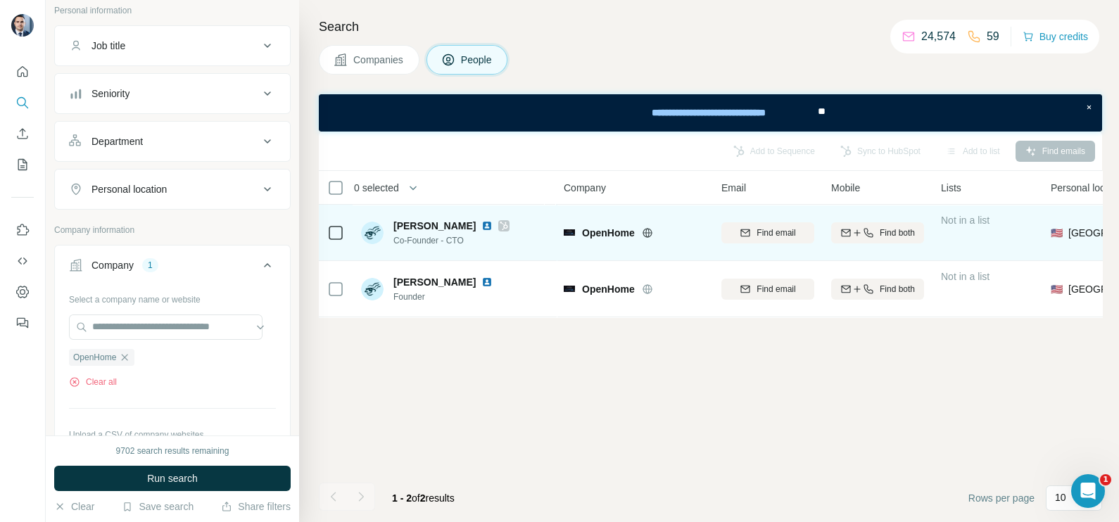
click at [493, 224] on img at bounding box center [487, 225] width 11 height 11
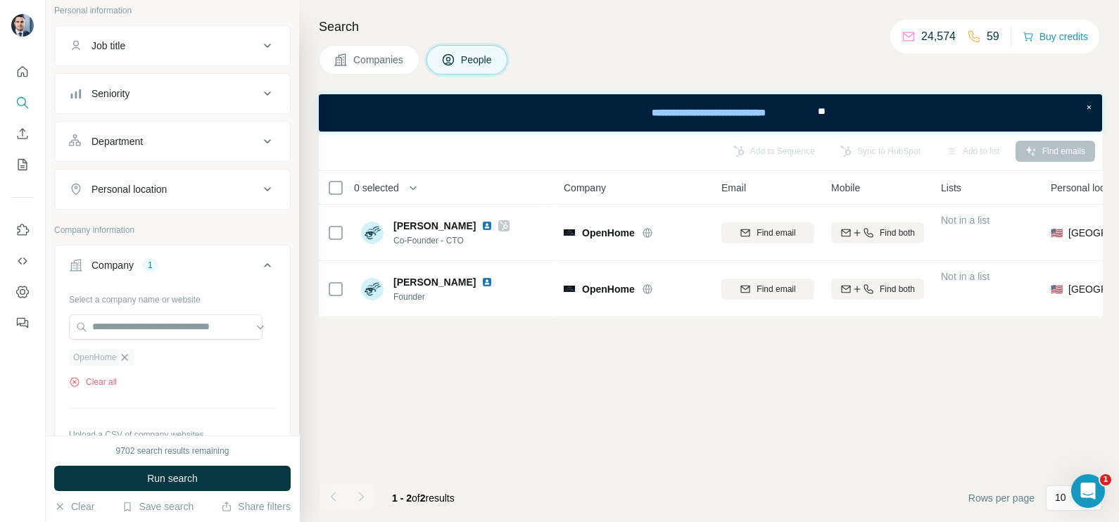
click at [130, 354] on icon "button" at bounding box center [124, 357] width 11 height 11
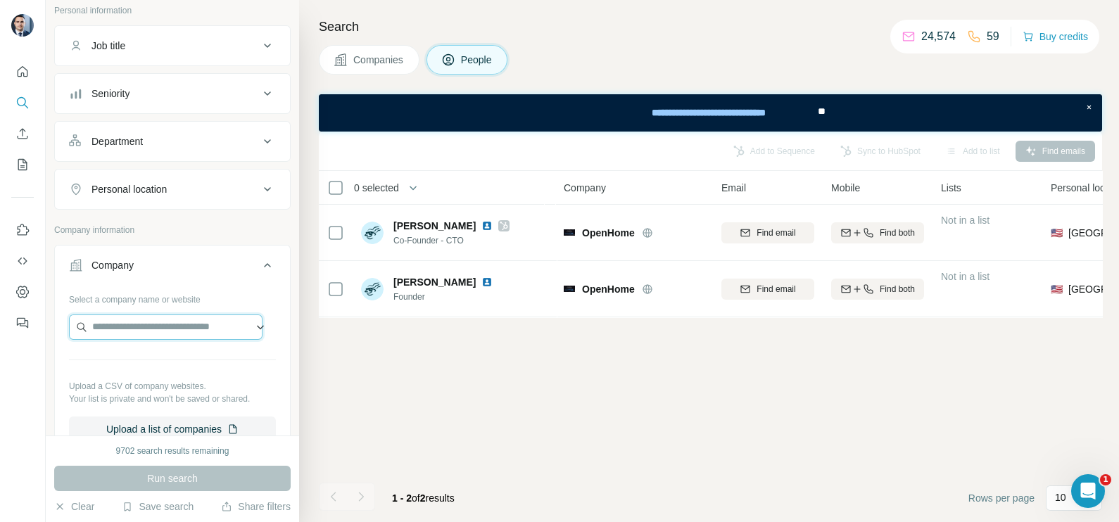
click at [126, 324] on input "text" at bounding box center [166, 327] width 194 height 25
paste input "**********"
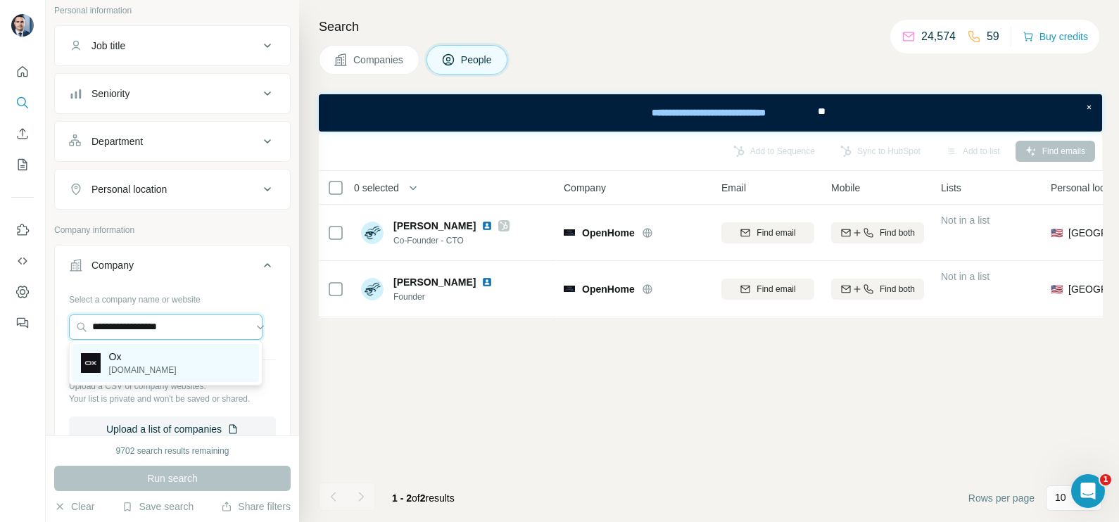
type input "**********"
click at [125, 371] on p "getox.com" at bounding box center [143, 370] width 68 height 13
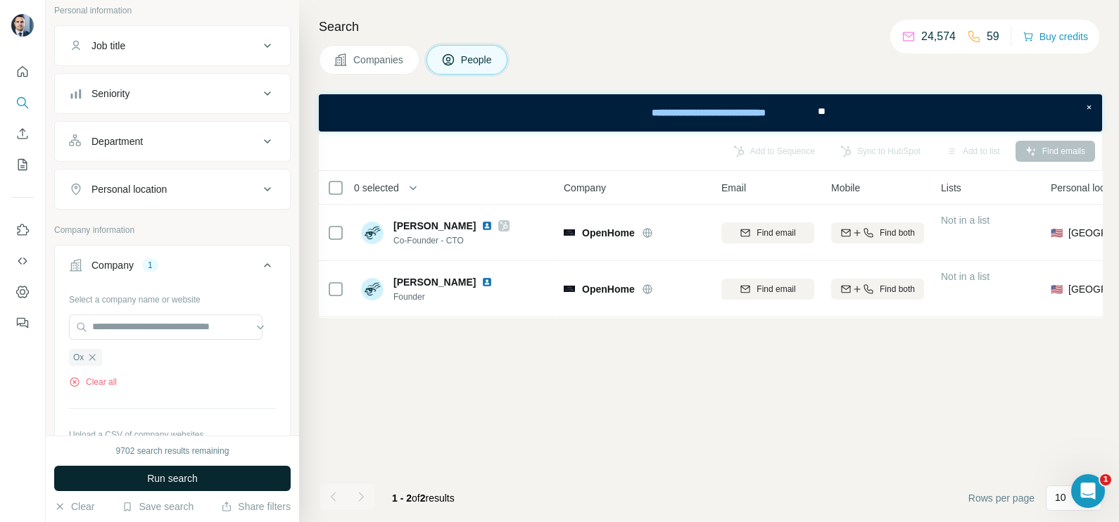
click at [165, 478] on span "Run search" at bounding box center [172, 479] width 51 height 14
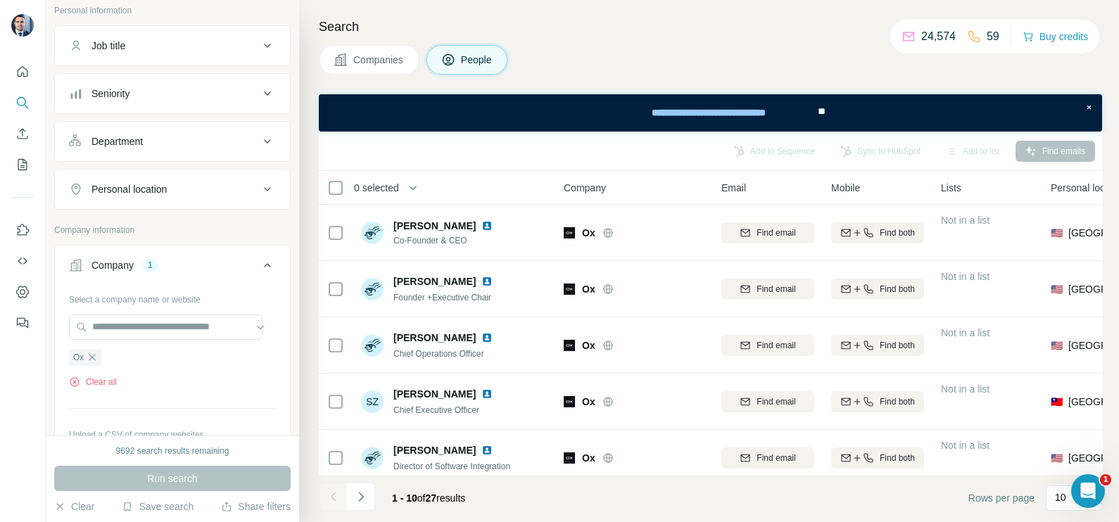
click at [396, 53] on span "Companies" at bounding box center [378, 60] width 51 height 14
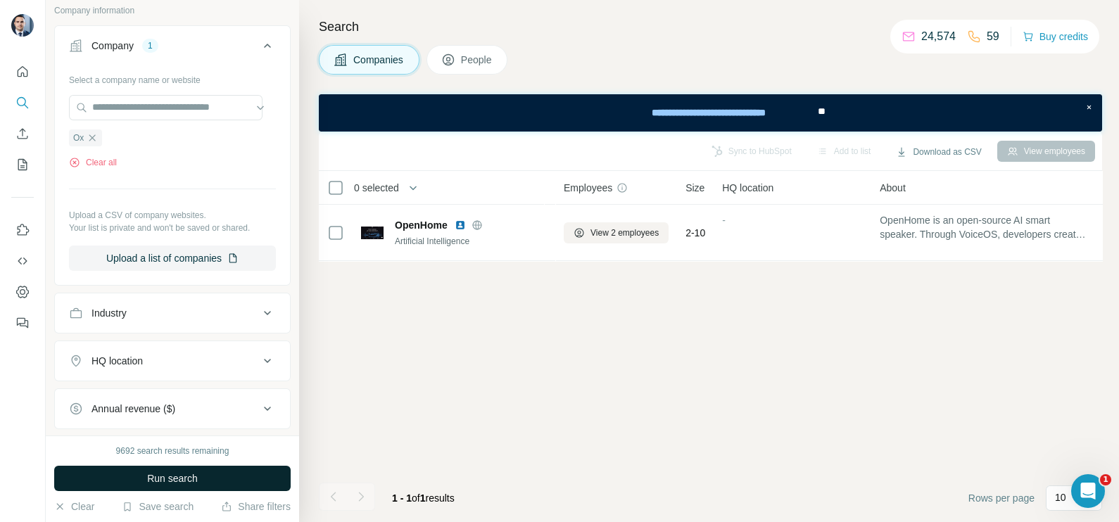
click at [180, 473] on span "Run search" at bounding box center [172, 479] width 51 height 14
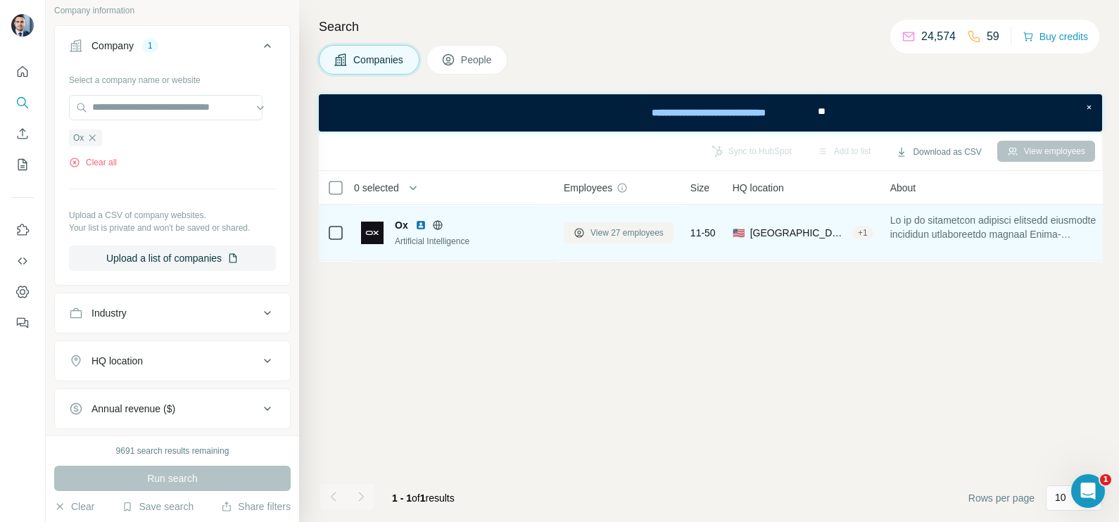
click at [607, 231] on span "View 27 employees" at bounding box center [627, 233] width 73 height 13
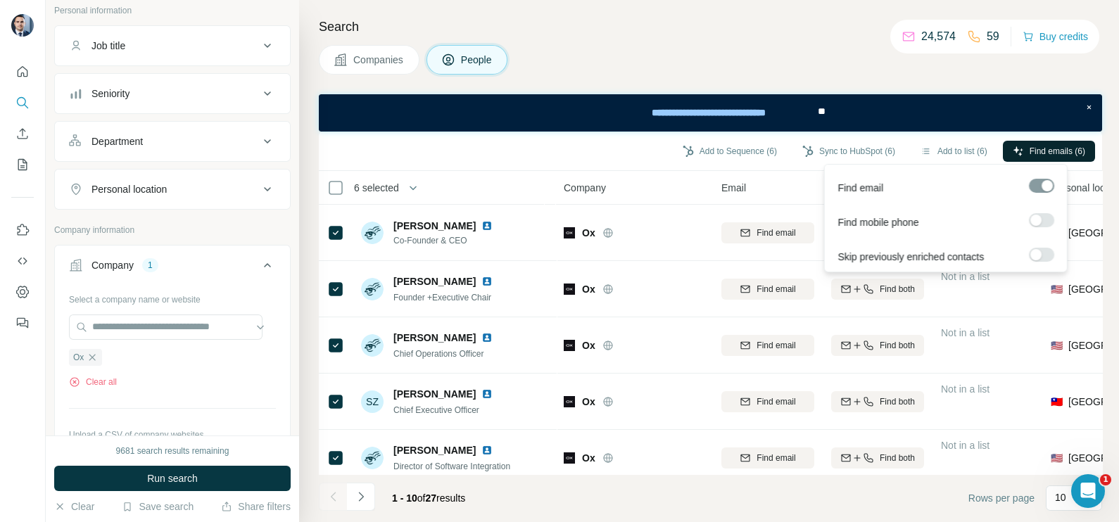
click at [1048, 156] on span "Find emails (6)" at bounding box center [1058, 151] width 56 height 13
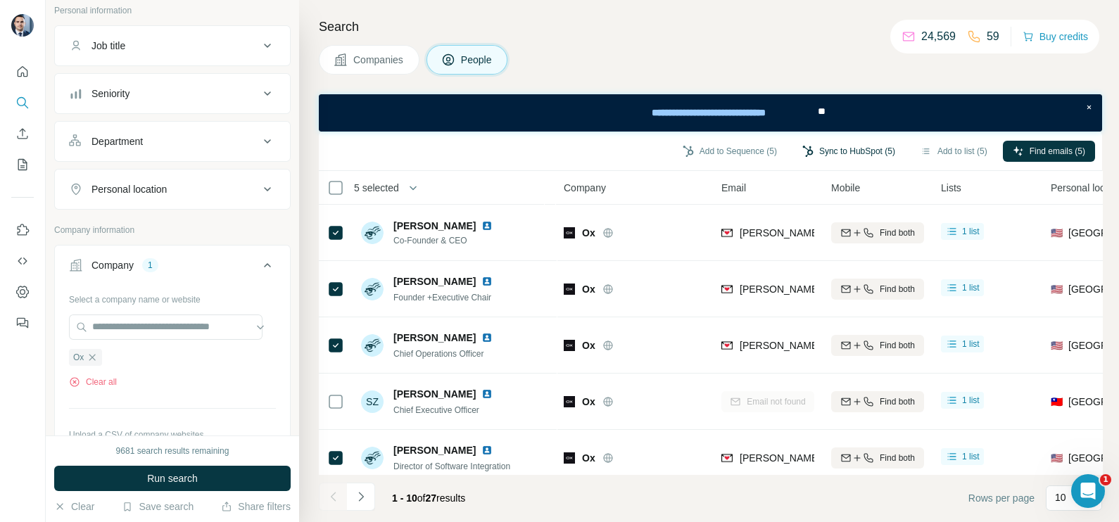
click at [856, 151] on button "Sync to HubSpot (5)" at bounding box center [849, 151] width 113 height 21
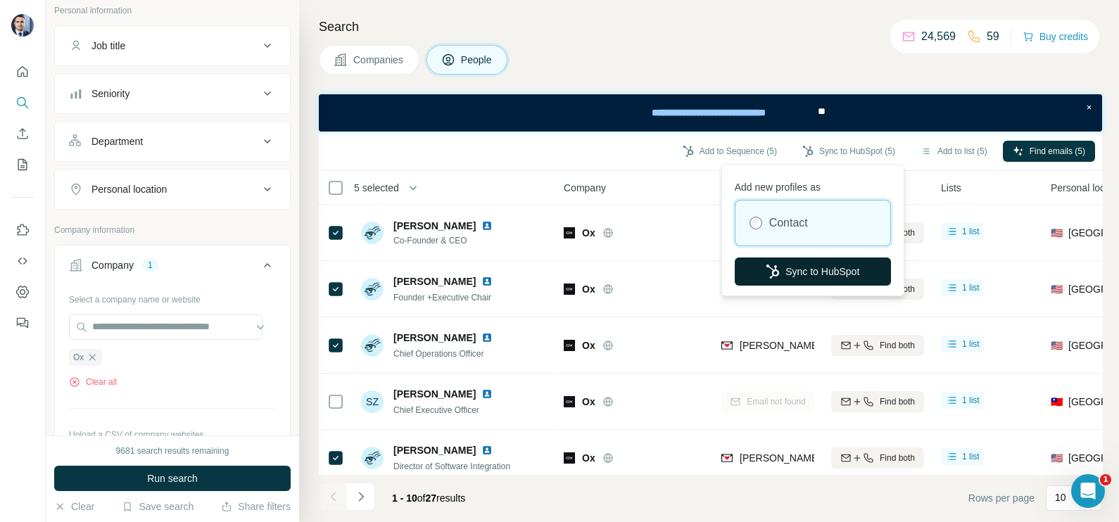
click at [814, 267] on button "Sync to HubSpot" at bounding box center [813, 272] width 156 height 28
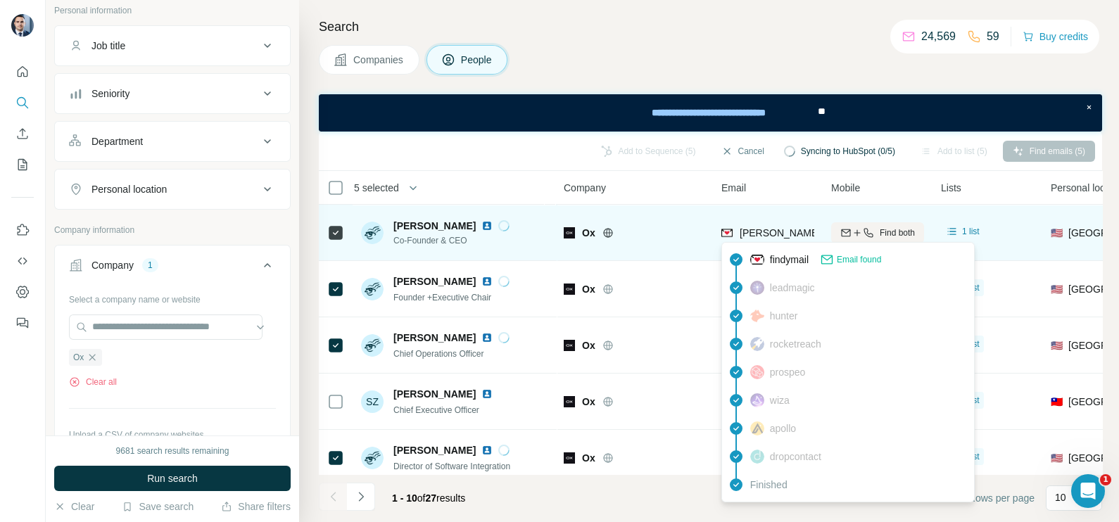
click at [772, 230] on span "tanner@getox.com" at bounding box center [864, 232] width 248 height 11
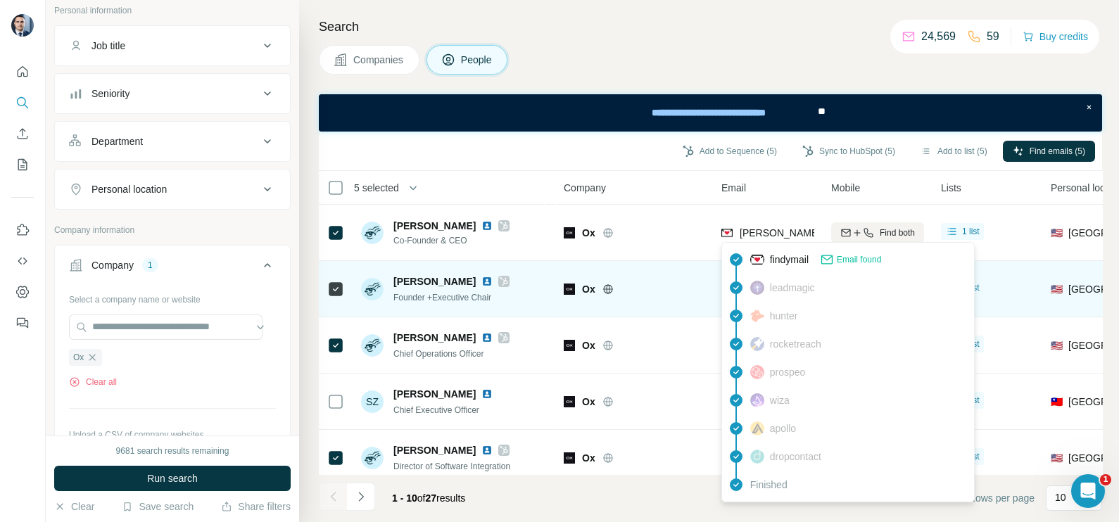
click at [668, 275] on div "Ox" at bounding box center [634, 289] width 141 height 39
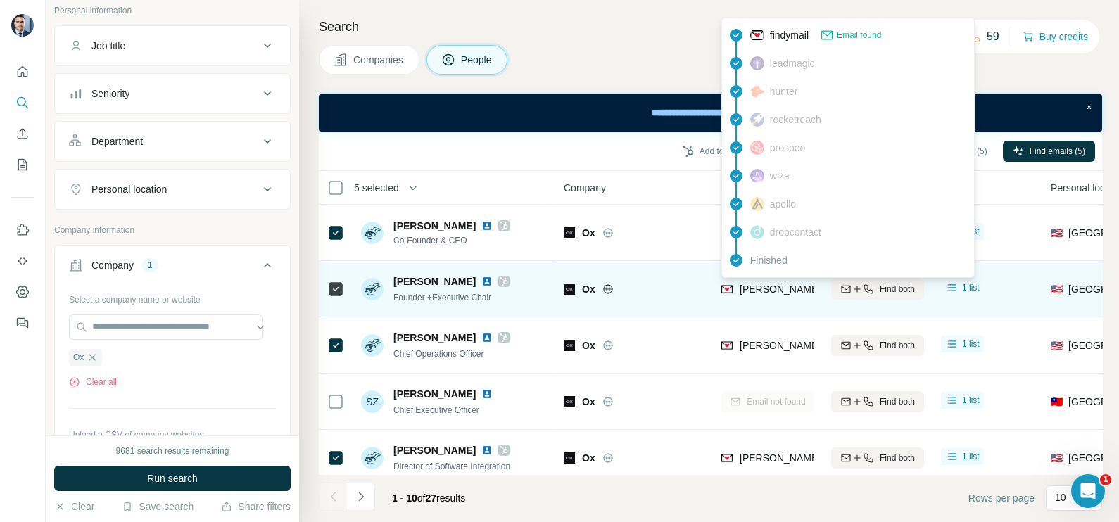
click at [771, 295] on div "charu@getox.com" at bounding box center [864, 289] width 248 height 14
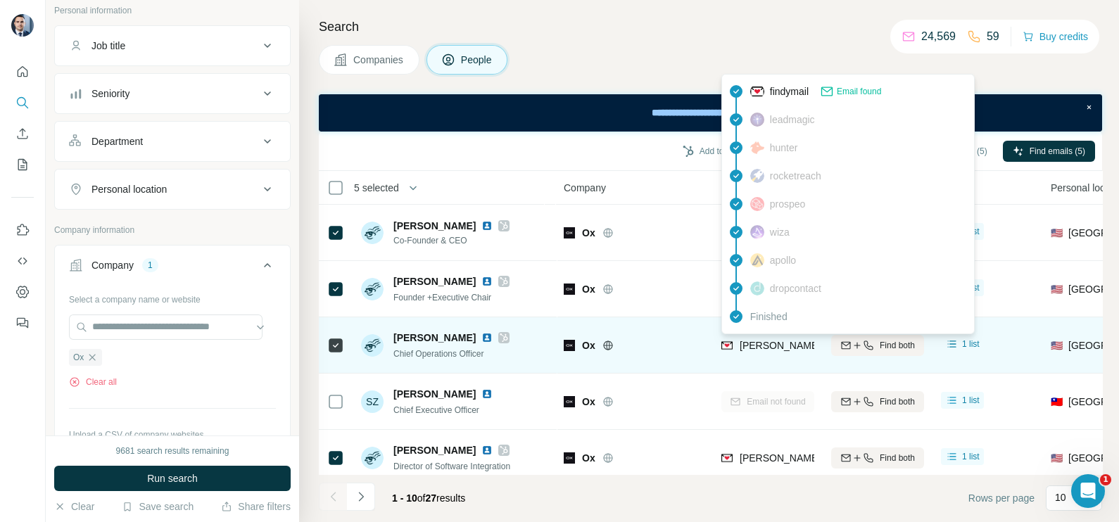
click at [760, 353] on div "chris@getox.com" at bounding box center [849, 347] width 255 height 17
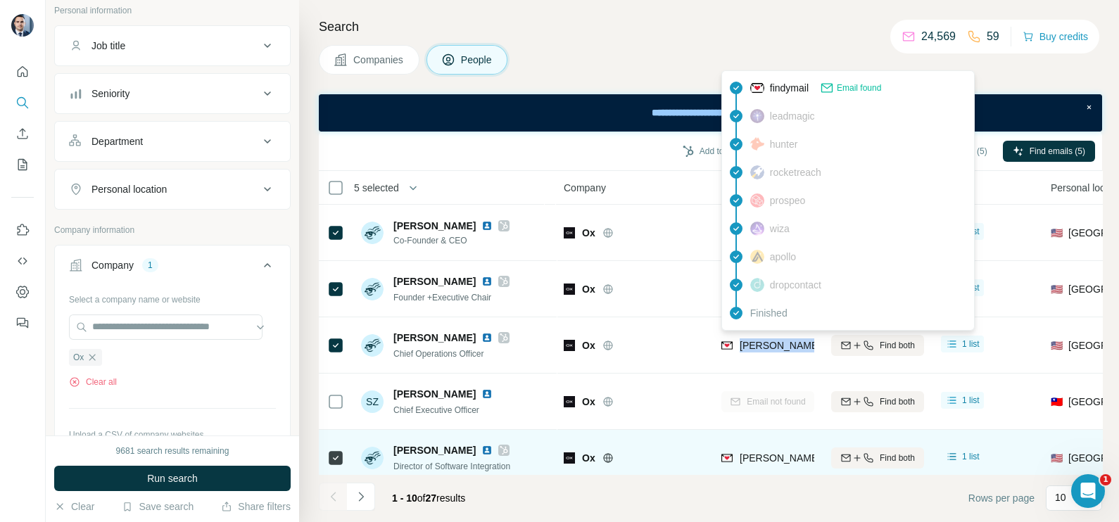
scroll to position [87, 0]
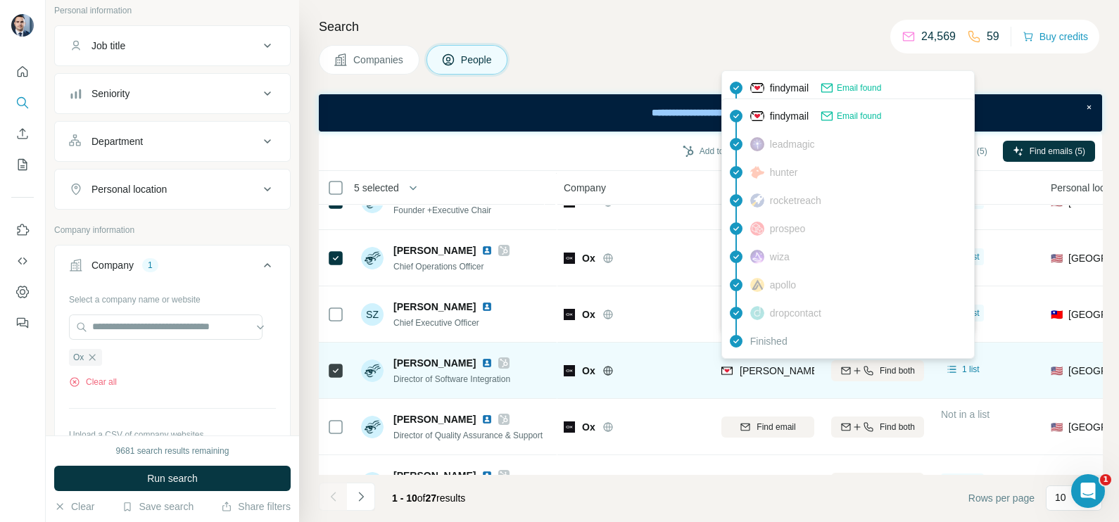
click at [769, 370] on span "josh@getox.com" at bounding box center [864, 370] width 248 height 11
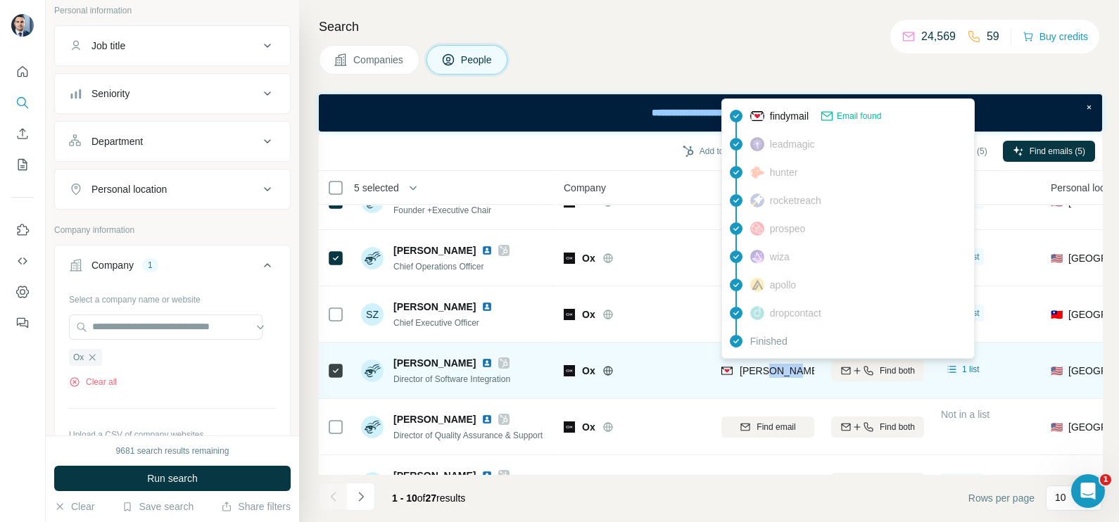
click at [769, 370] on span "josh@getox.com" at bounding box center [864, 370] width 248 height 11
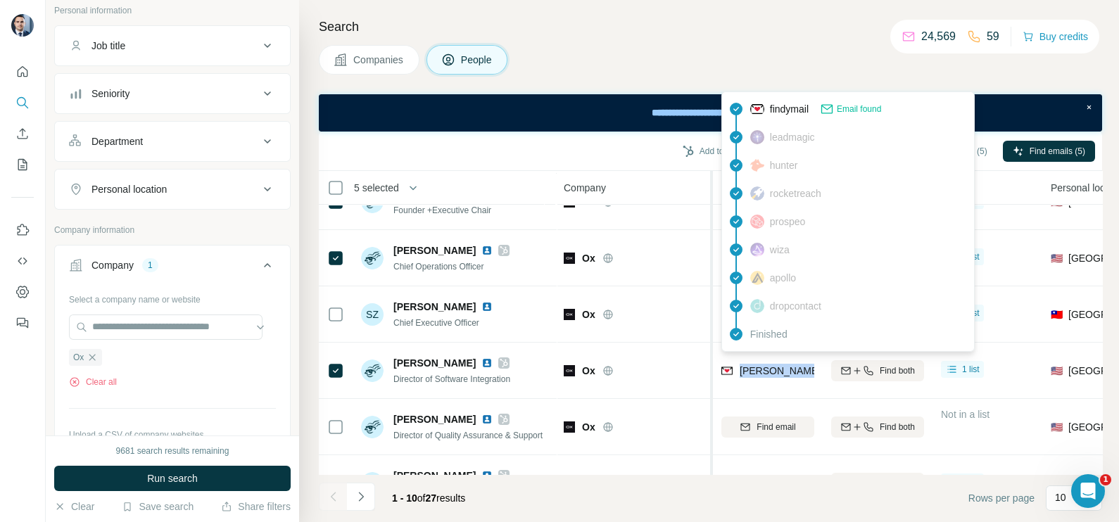
scroll to position [264, 0]
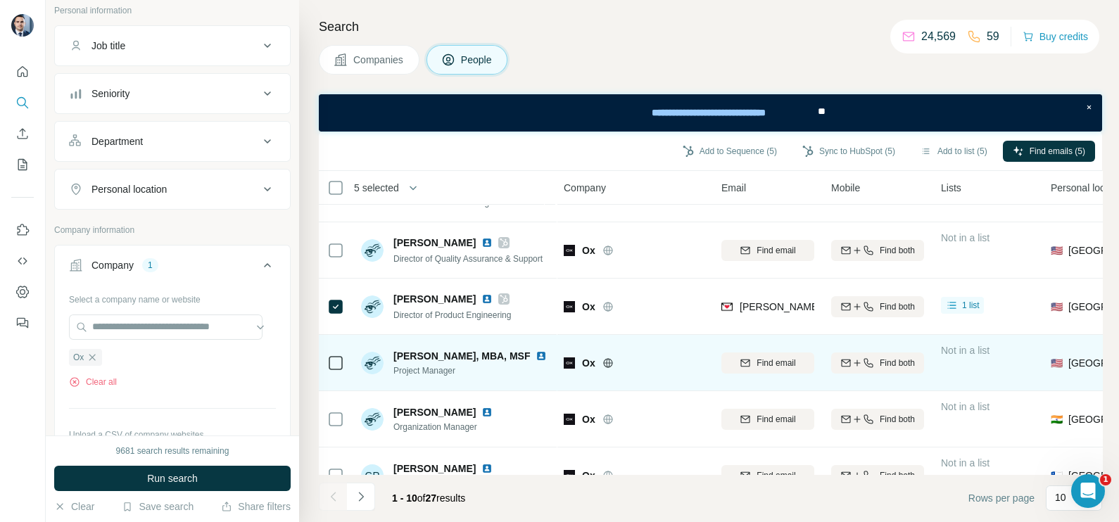
click at [672, 358] on div "Ox" at bounding box center [643, 363] width 122 height 14
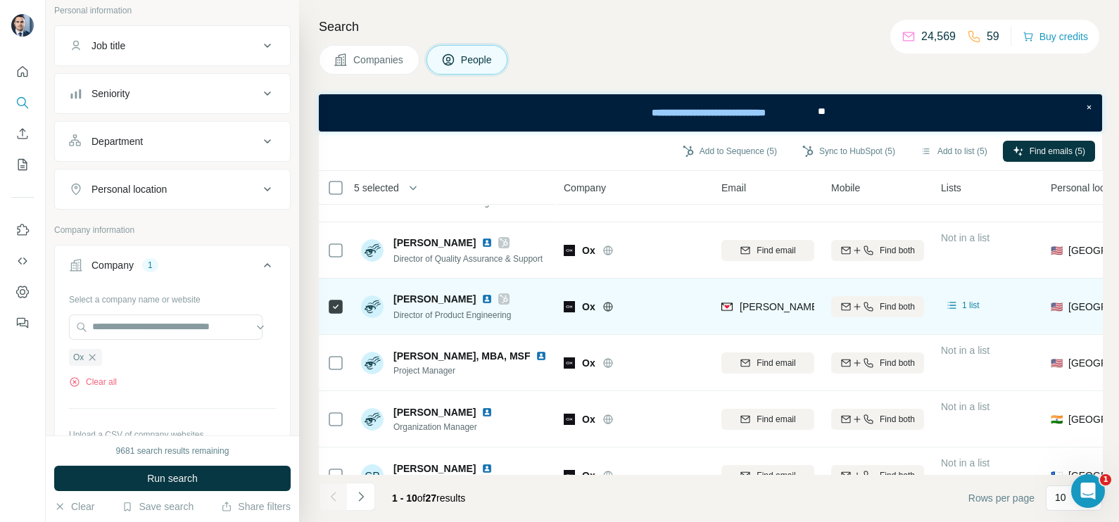
click at [747, 317] on div "stephen@getox.com" at bounding box center [768, 306] width 93 height 39
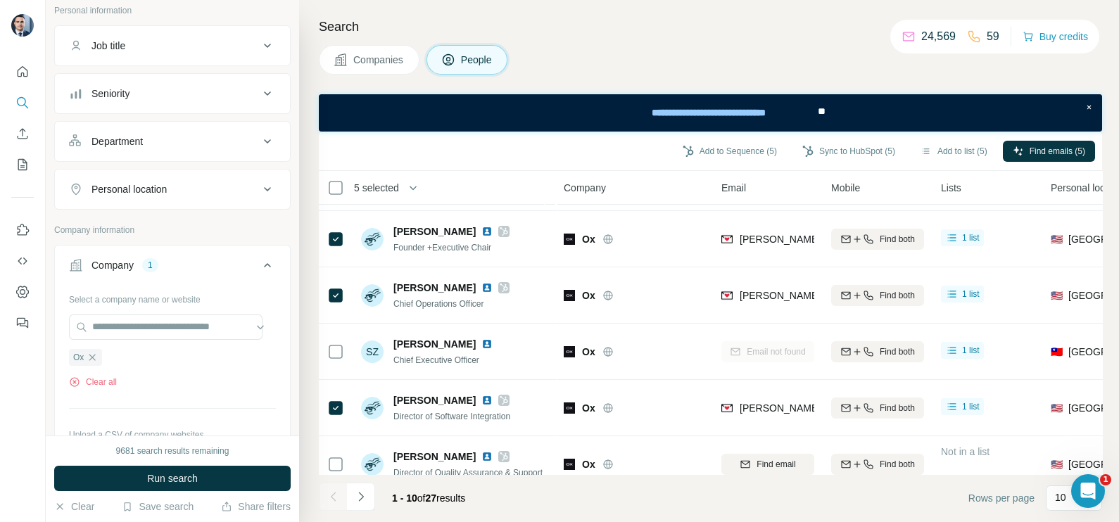
scroll to position [0, 0]
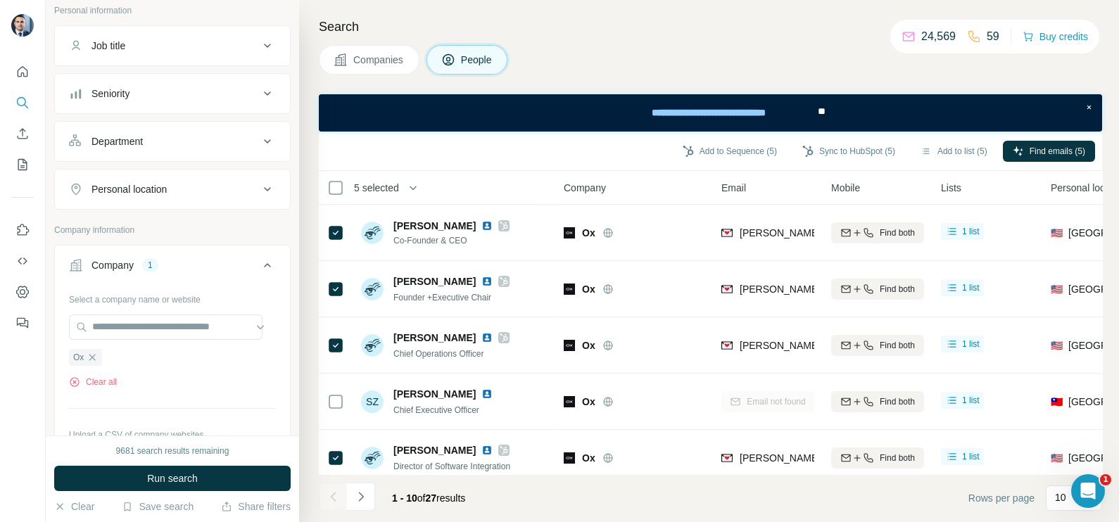
click at [377, 61] on span "Companies" at bounding box center [378, 60] width 51 height 14
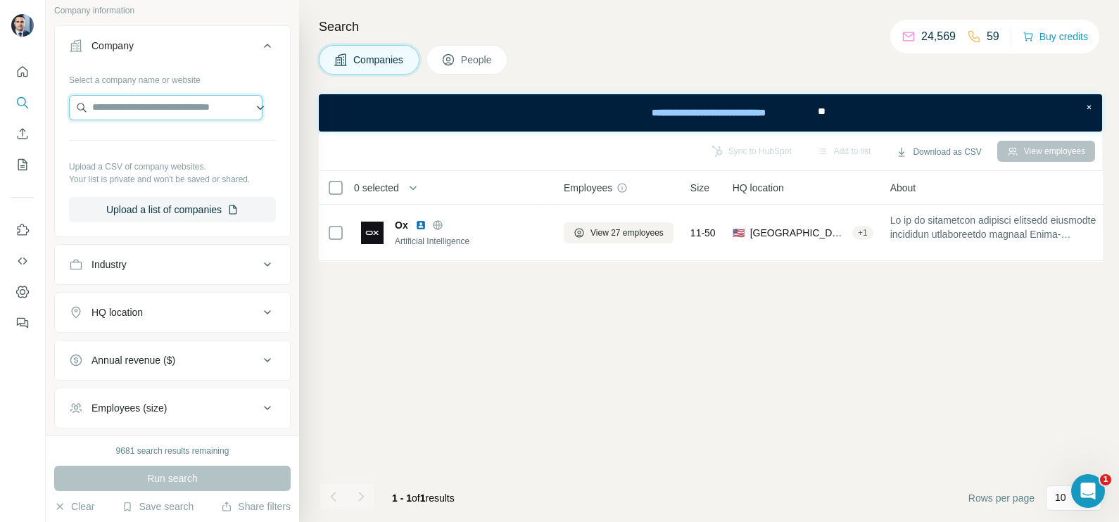
click at [141, 101] on input "text" at bounding box center [166, 107] width 194 height 25
paste input "**********"
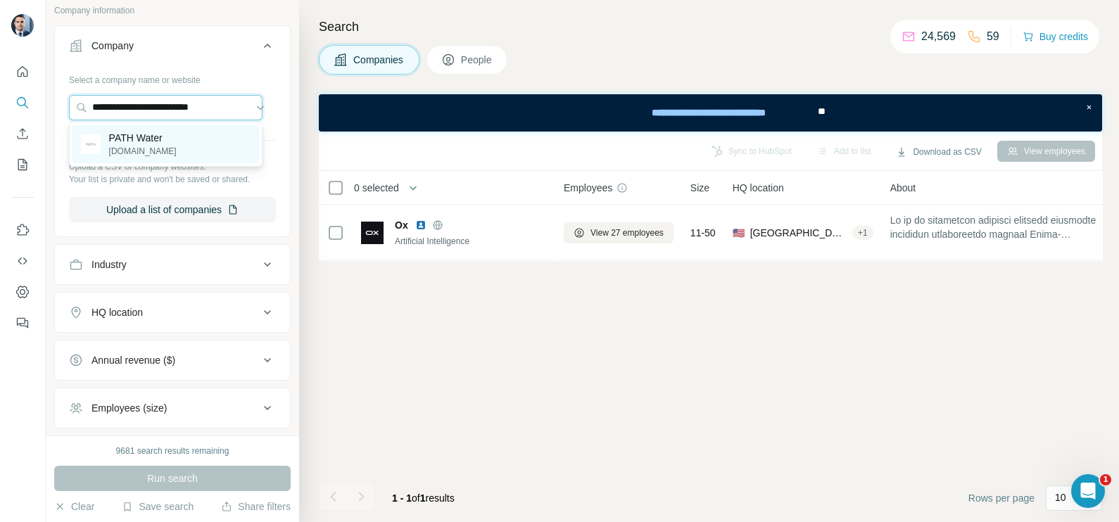
type input "**********"
click at [141, 148] on p "drinkpathwater.com" at bounding box center [143, 151] width 68 height 13
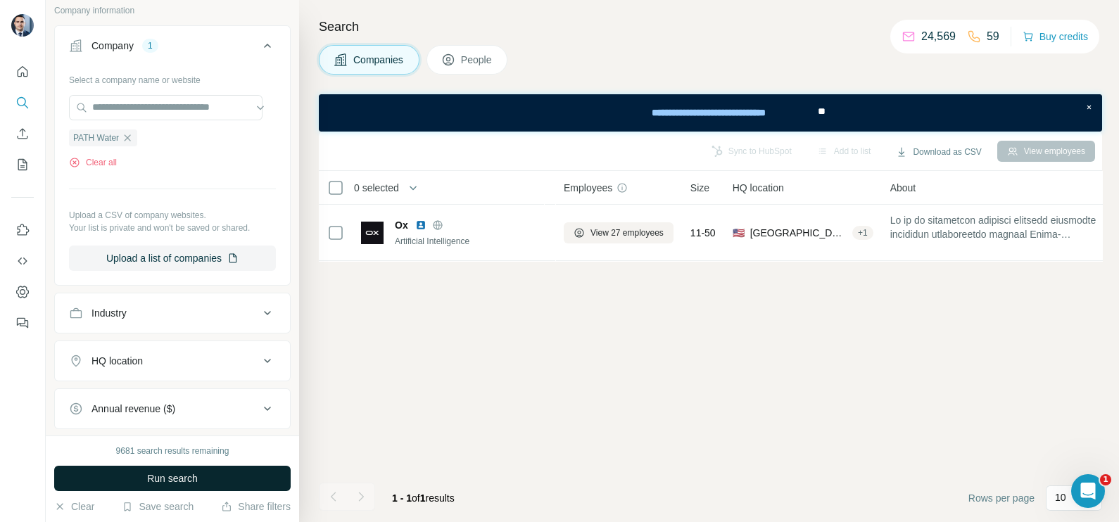
click at [203, 470] on button "Run search" at bounding box center [172, 478] width 237 height 25
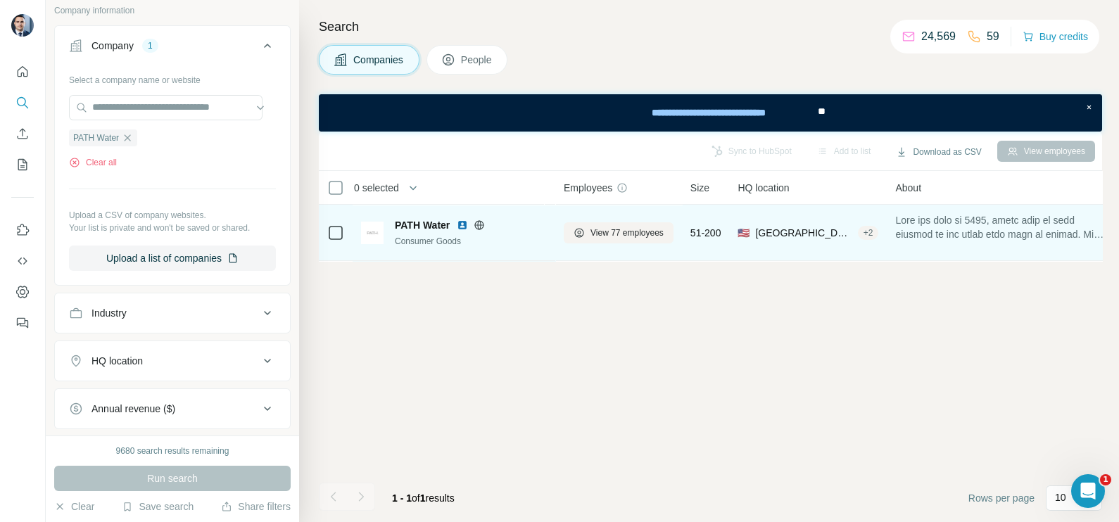
click at [608, 221] on div "View 77 employees" at bounding box center [619, 232] width 110 height 39
click at [612, 232] on span "View 77 employees" at bounding box center [627, 233] width 73 height 13
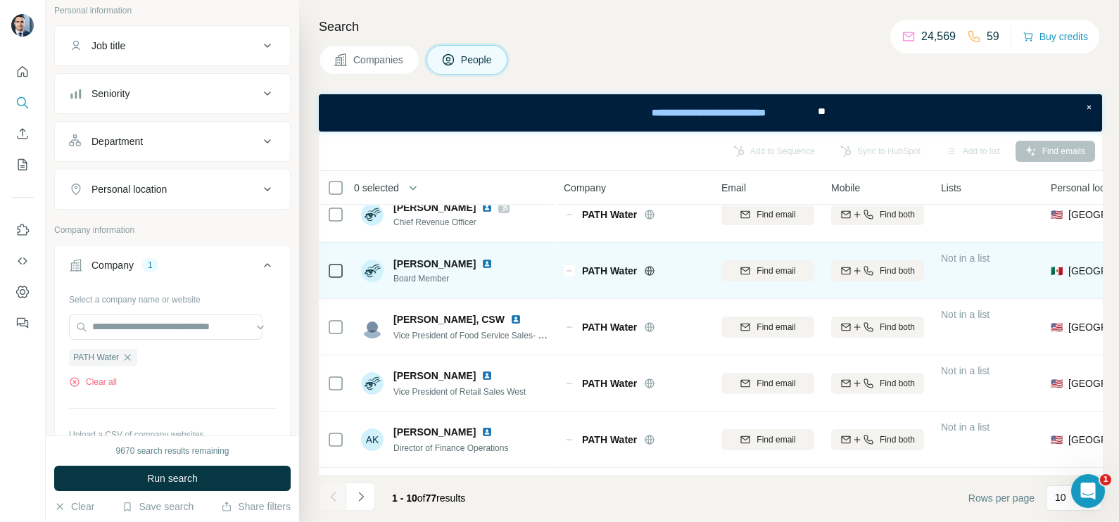
scroll to position [175, 0]
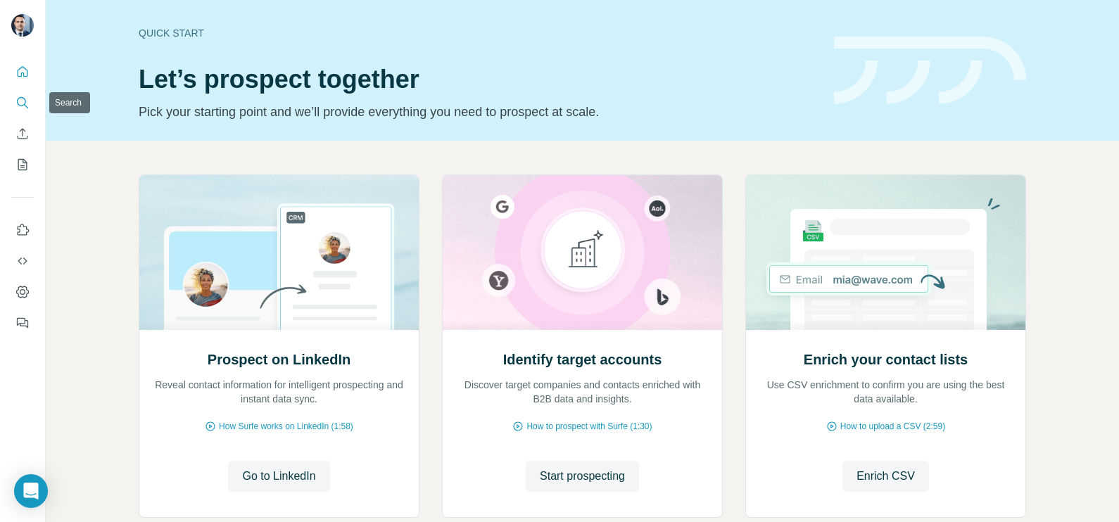
click at [18, 105] on icon "Search" at bounding box center [21, 101] width 9 height 9
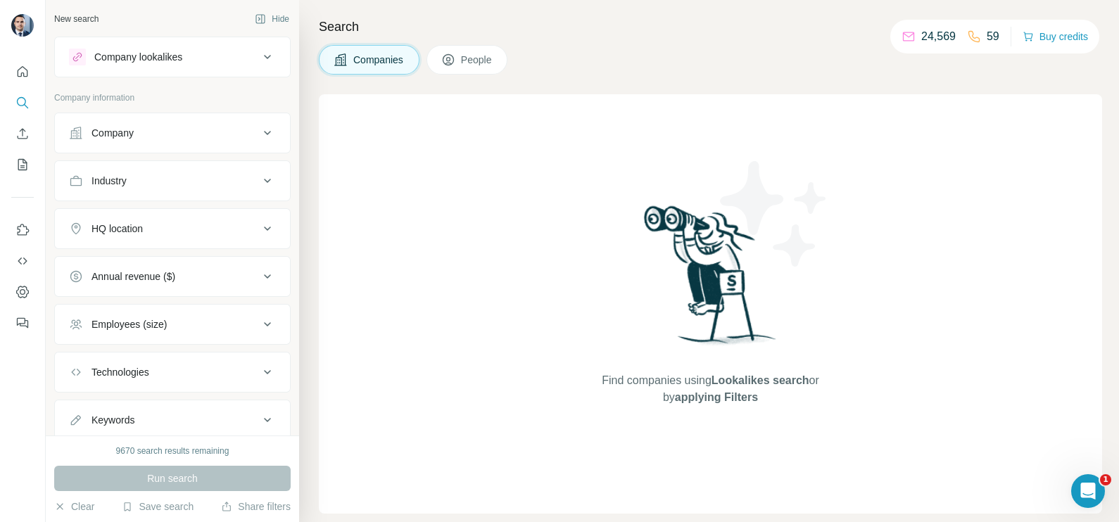
click at [141, 130] on div "Company" at bounding box center [164, 133] width 190 height 14
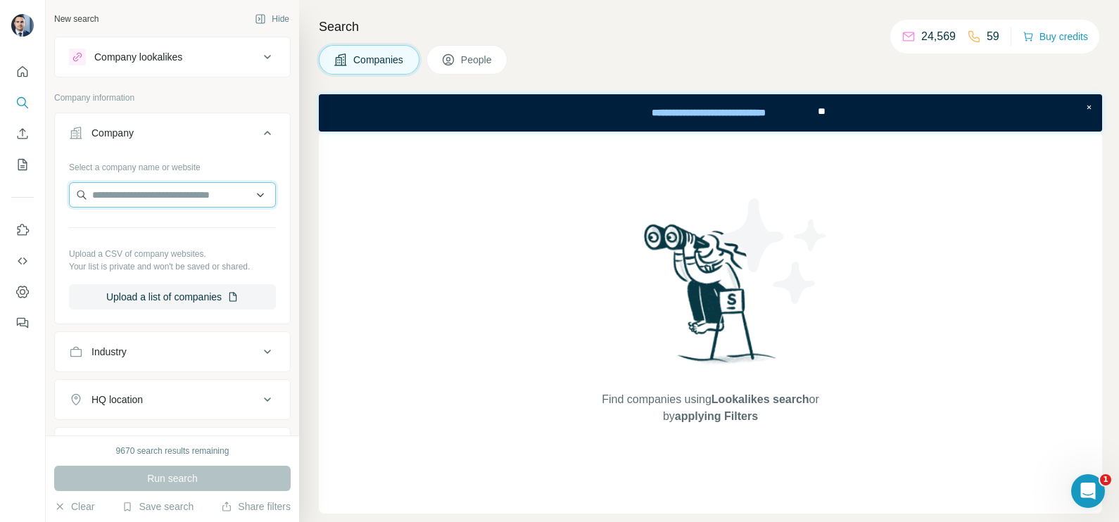
click at [146, 200] on input "text" at bounding box center [172, 194] width 207 height 25
paste input "**********"
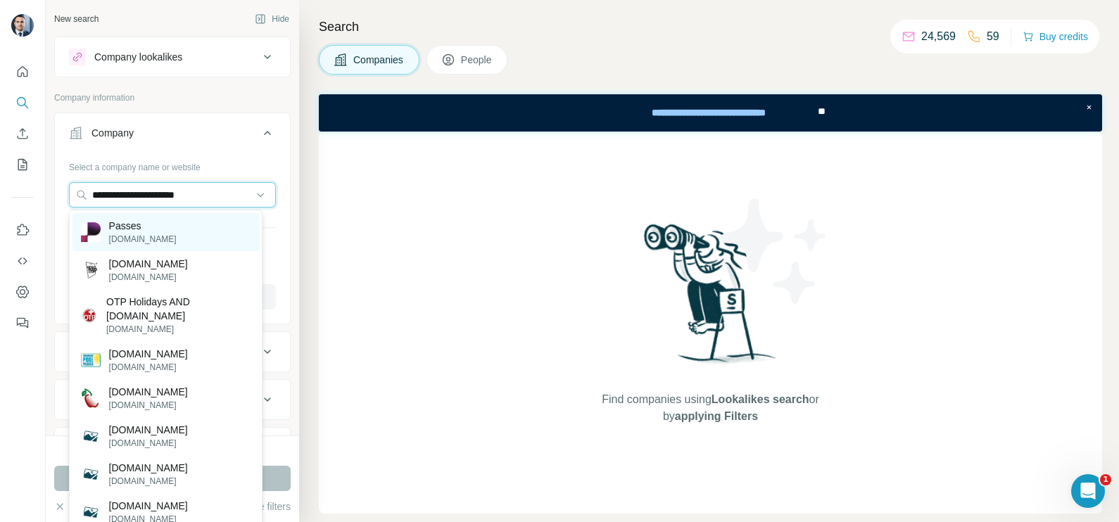
type input "**********"
click at [144, 227] on p "Passes" at bounding box center [143, 226] width 68 height 14
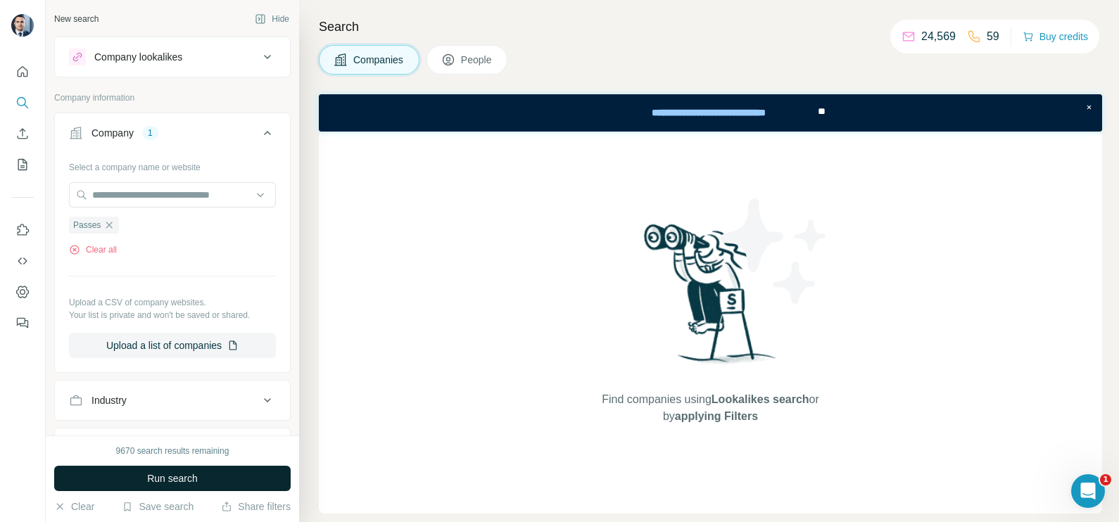
click at [176, 480] on span "Run search" at bounding box center [172, 479] width 51 height 14
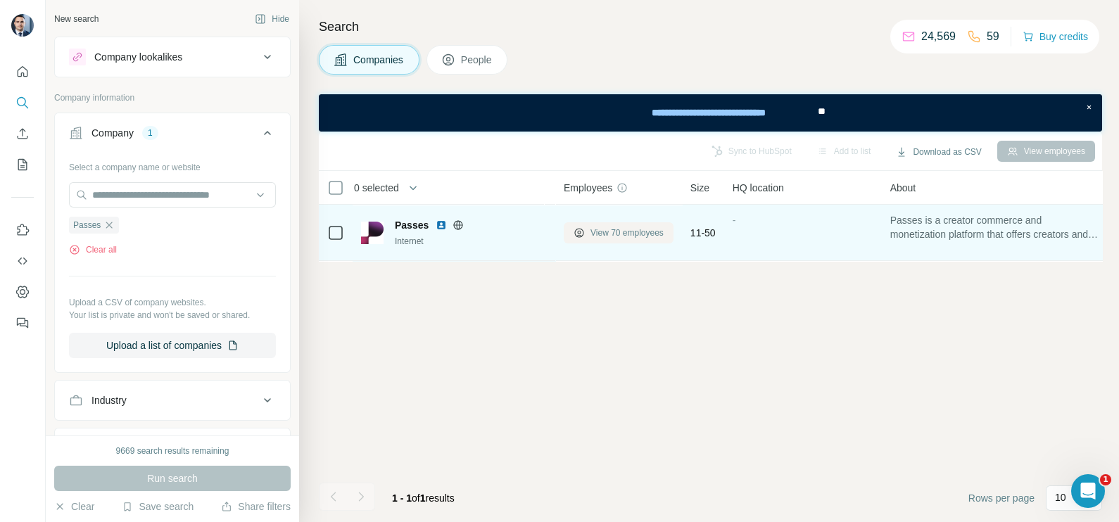
click at [638, 239] on button "View 70 employees" at bounding box center [619, 232] width 110 height 21
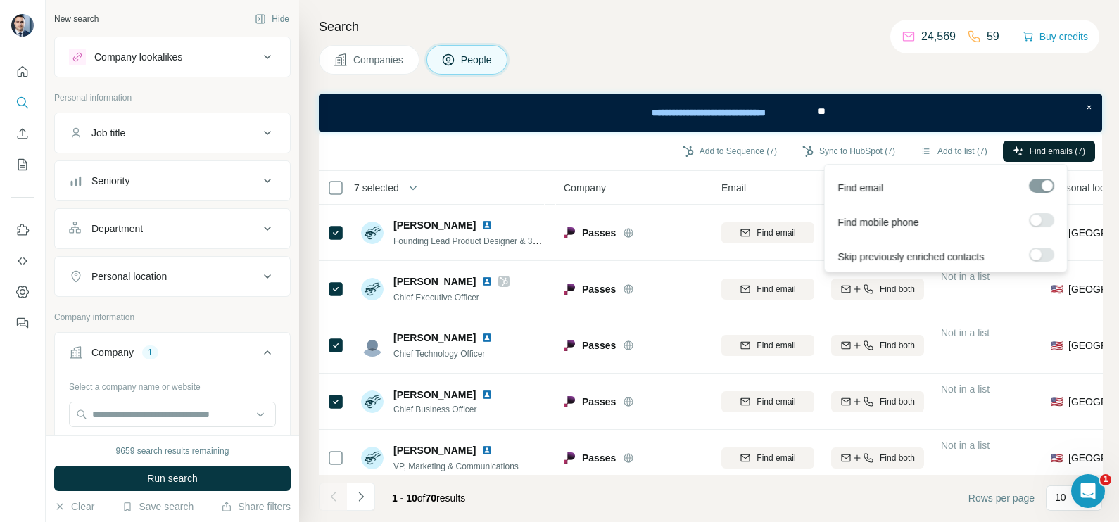
click at [1059, 148] on span "Find emails (7)" at bounding box center [1058, 151] width 56 height 13
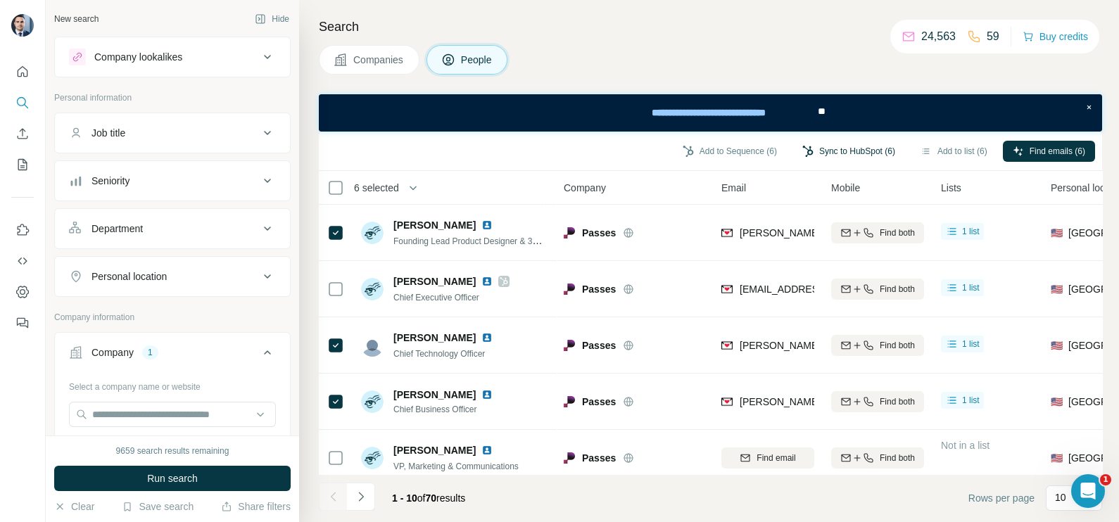
click at [845, 143] on button "Sync to HubSpot (6)" at bounding box center [849, 151] width 113 height 21
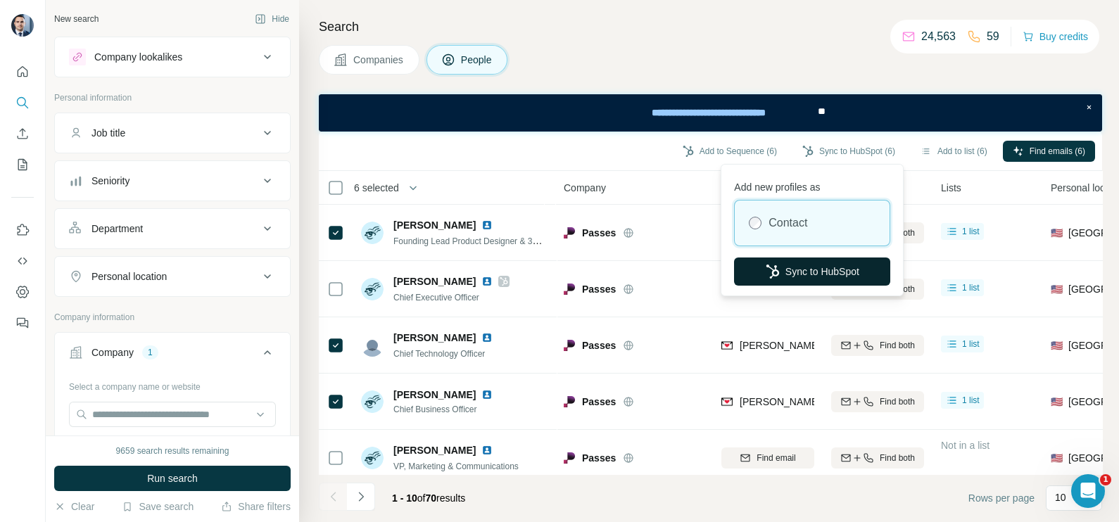
click at [819, 275] on button "Sync to HubSpot" at bounding box center [812, 272] width 156 height 28
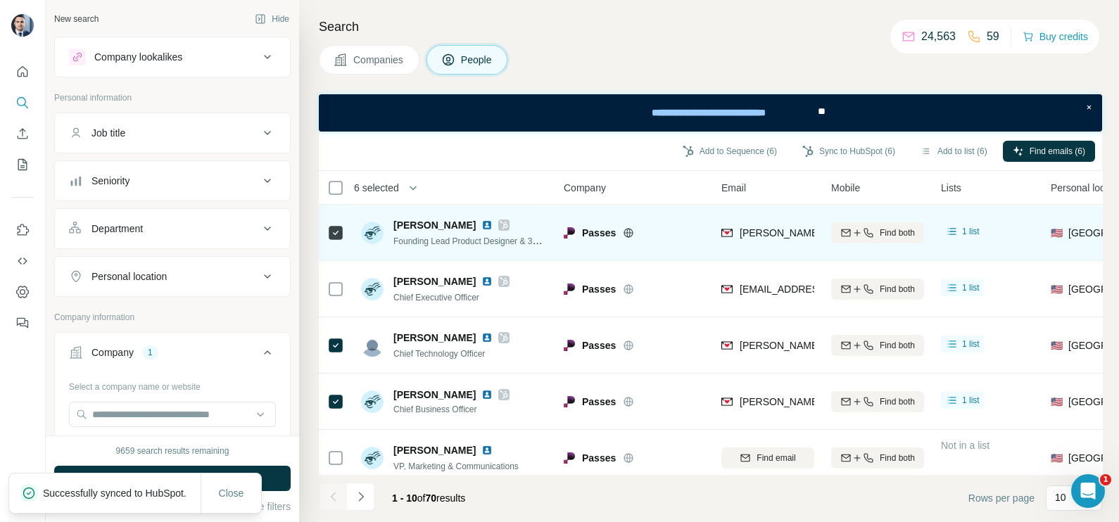
click at [759, 250] on div "kristina@passes.com" at bounding box center [768, 232] width 93 height 39
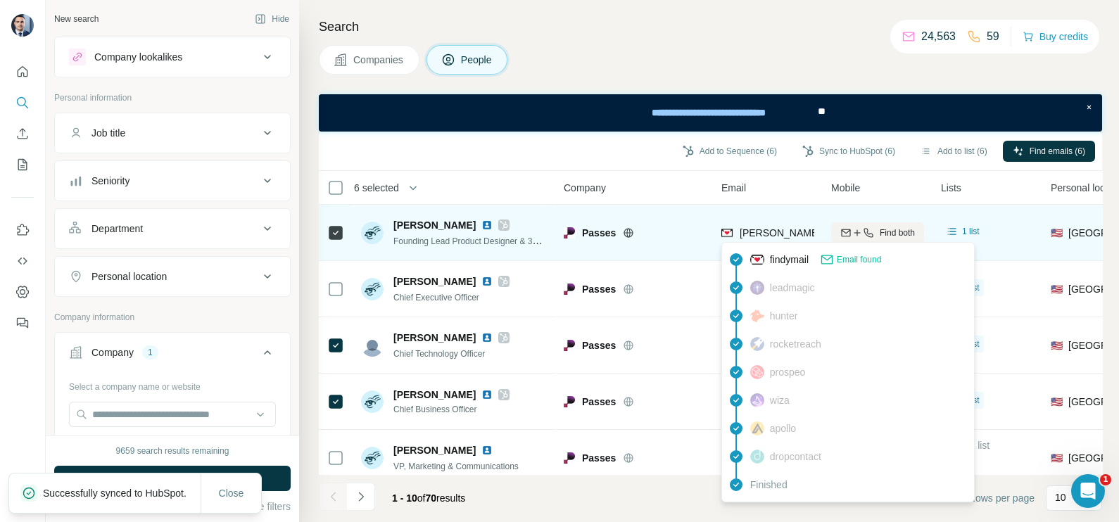
click at [760, 232] on span "kristina@passes.com" at bounding box center [864, 232] width 248 height 11
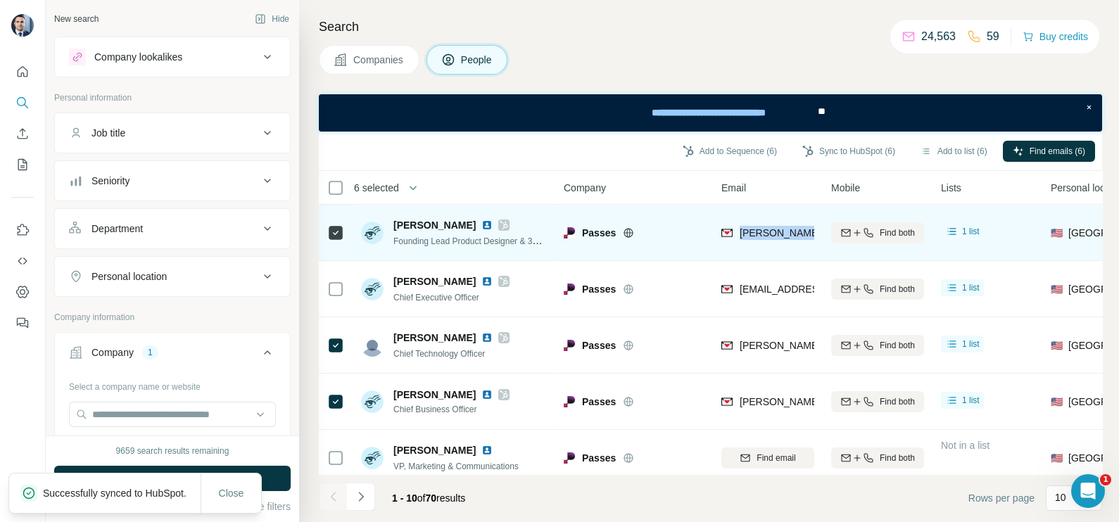
click at [760, 232] on span "kristina@passes.com" at bounding box center [864, 232] width 248 height 11
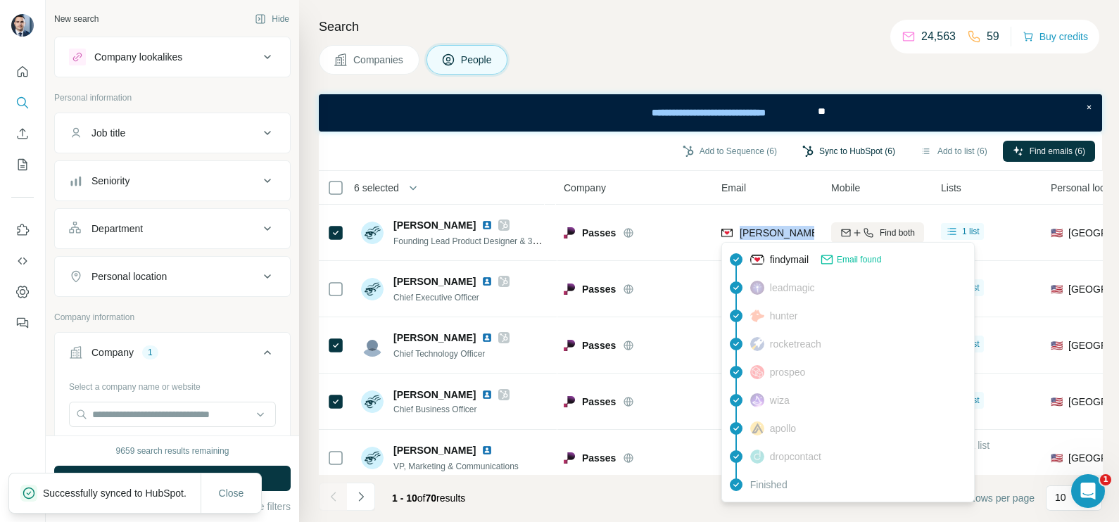
copy tr "kristina@passes.com"
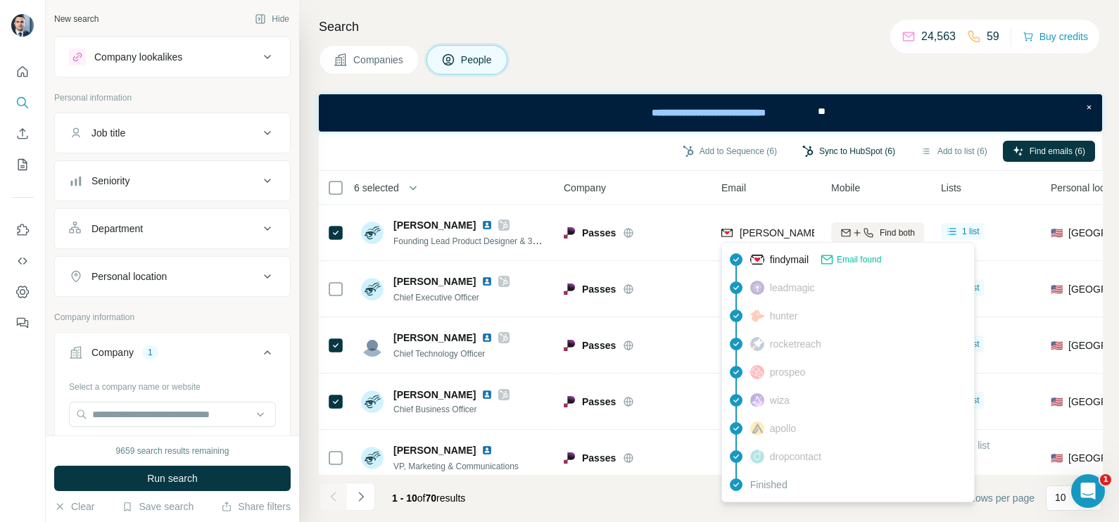
click at [660, 197] on th "Company" at bounding box center [634, 188] width 158 height 34
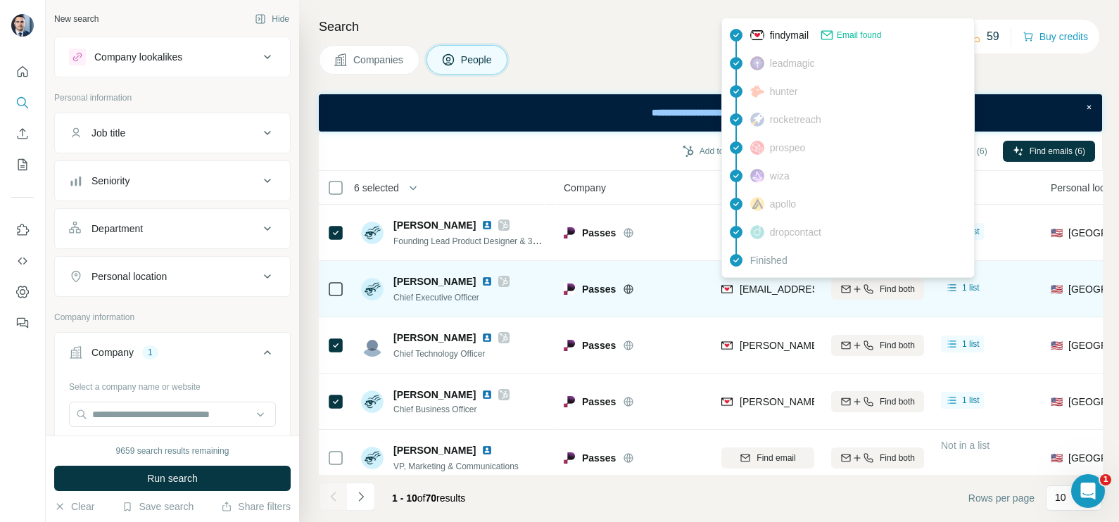
click at [771, 284] on span "lucyguo@passes.com" at bounding box center [823, 289] width 167 height 11
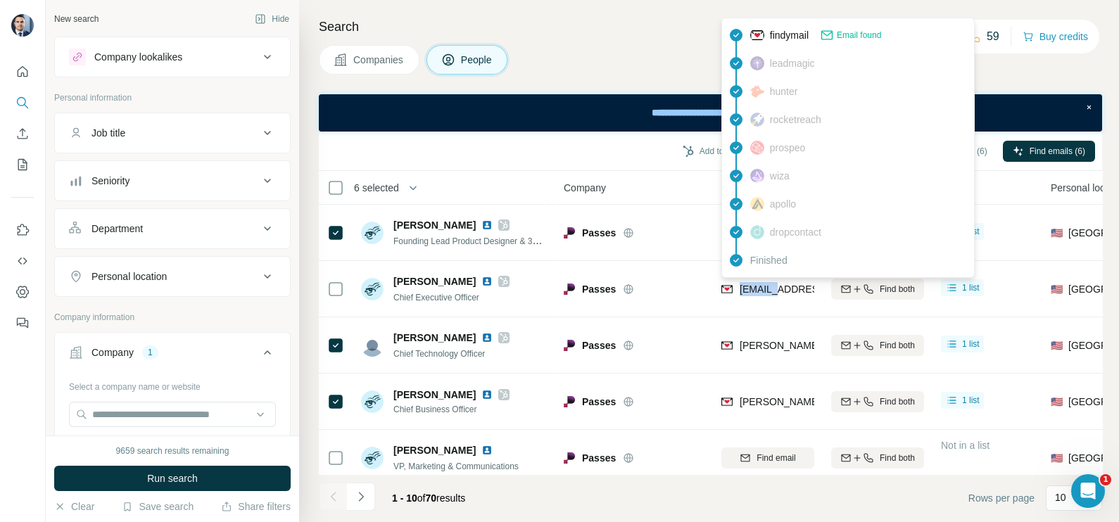
copy span "lucyguo"
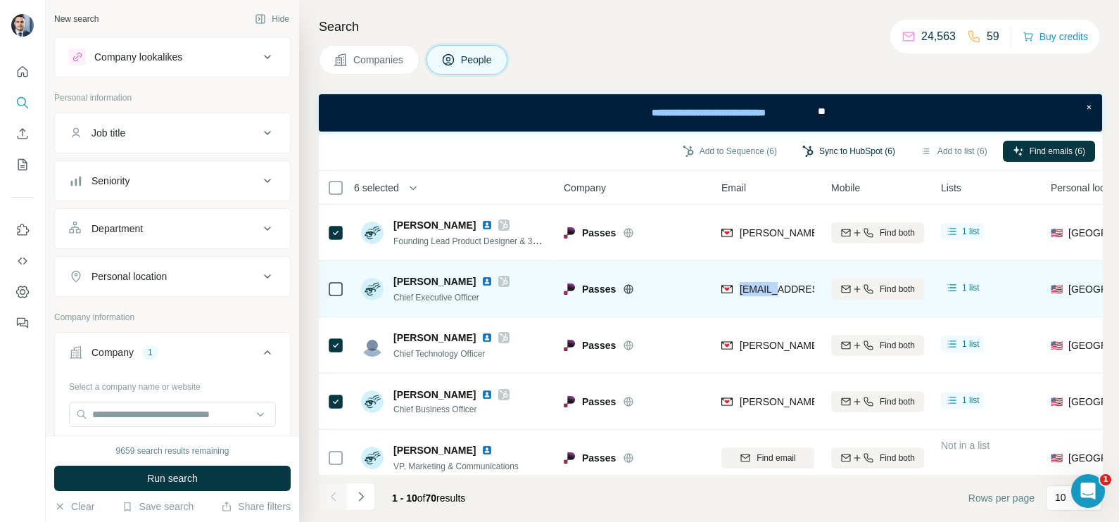
click at [766, 315] on td "lucyguo@passes.com" at bounding box center [768, 289] width 110 height 56
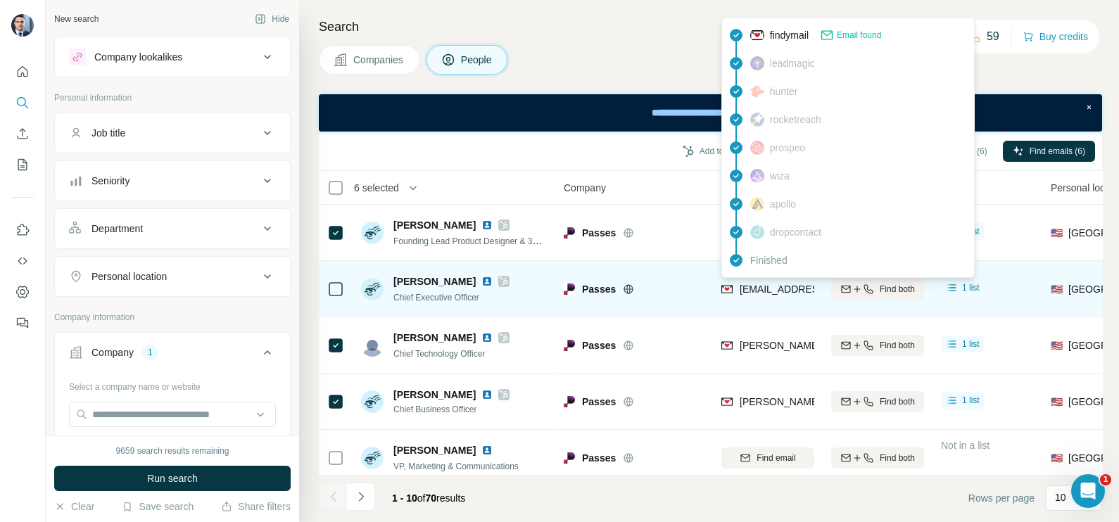
click at [764, 289] on span "lucyguo@passes.com" at bounding box center [823, 289] width 167 height 11
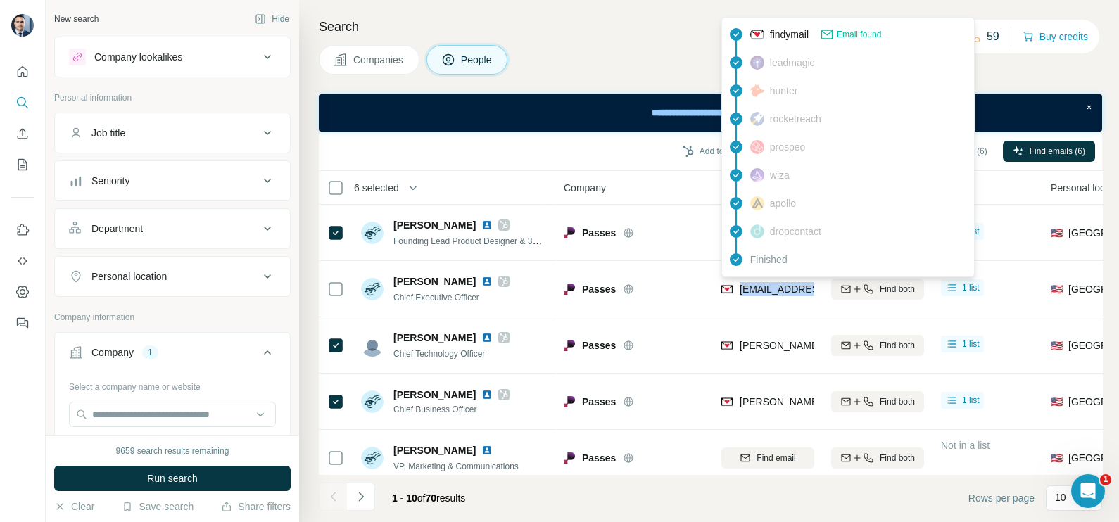
copy tr "lucyguo@passes.com"
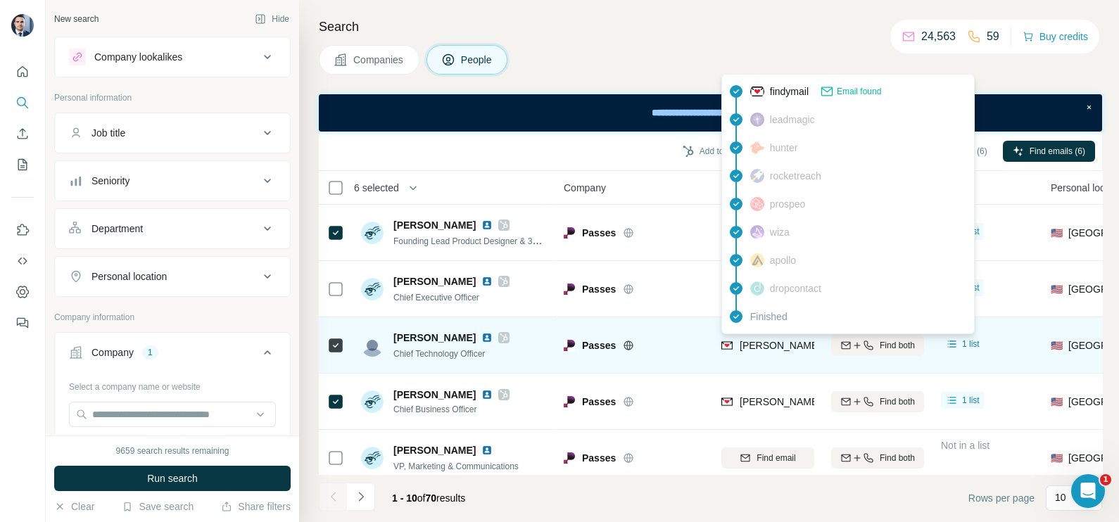
click at [751, 345] on span "patrick@passes.com" at bounding box center [864, 345] width 248 height 11
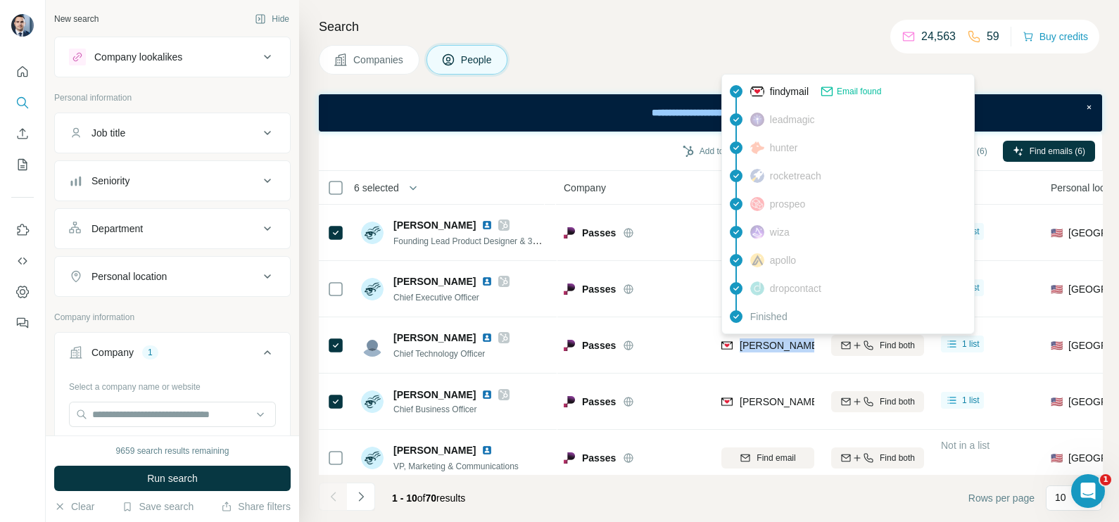
copy tr "patrick@passes.com"
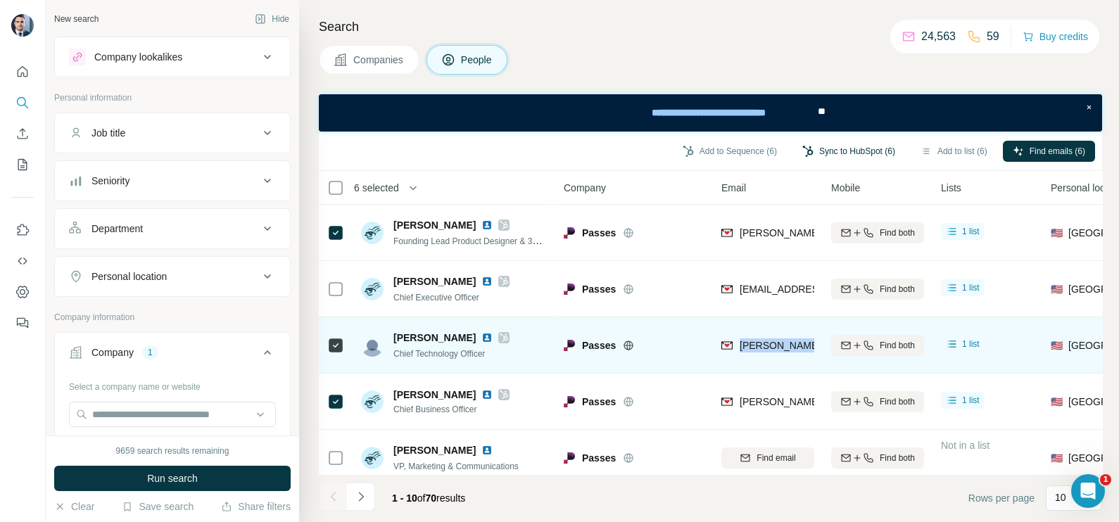
click at [753, 369] on td "patrick@passes.com" at bounding box center [768, 345] width 110 height 56
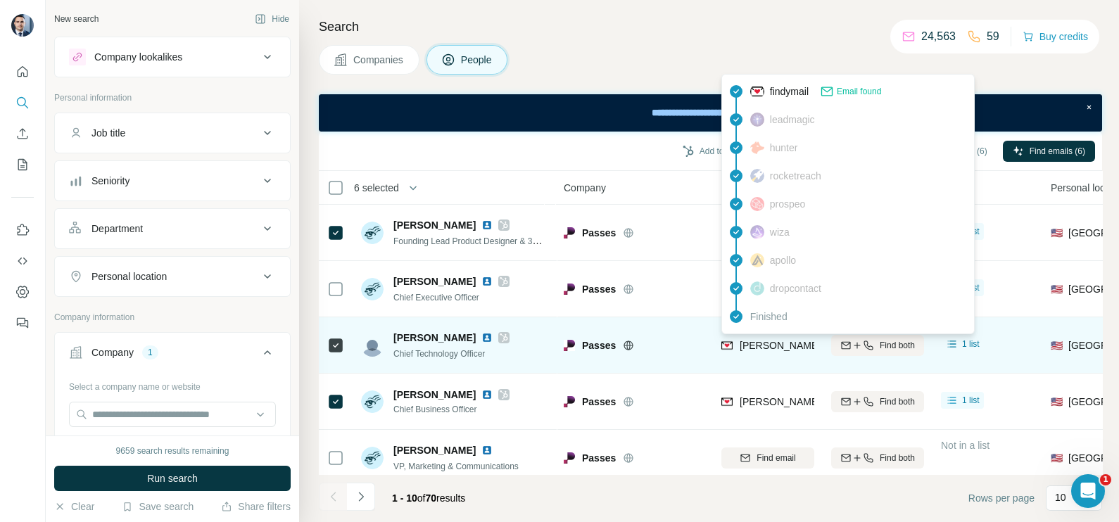
click at [760, 345] on span "patrick@passes.com" at bounding box center [864, 345] width 248 height 11
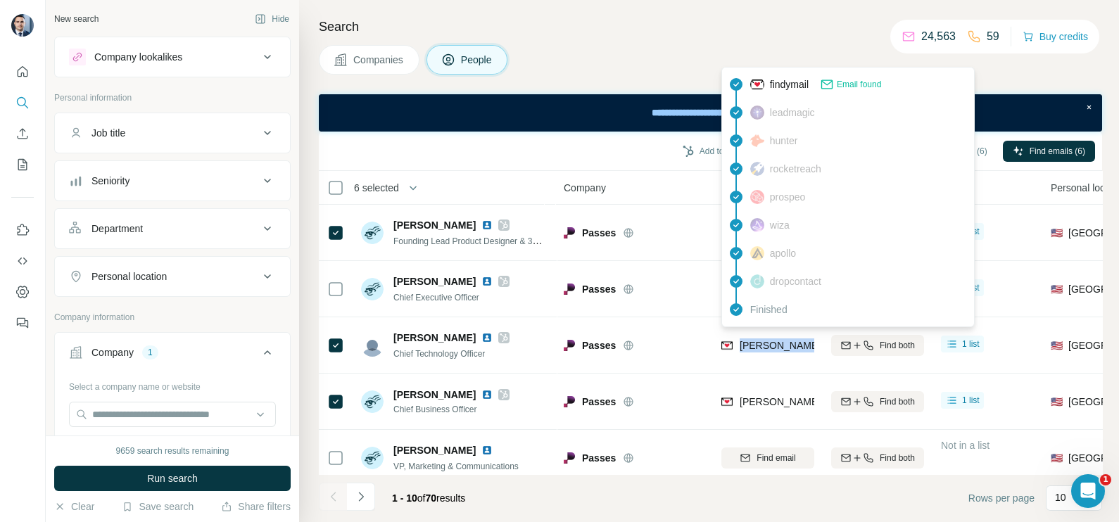
copy tr "patrick@passes.com"
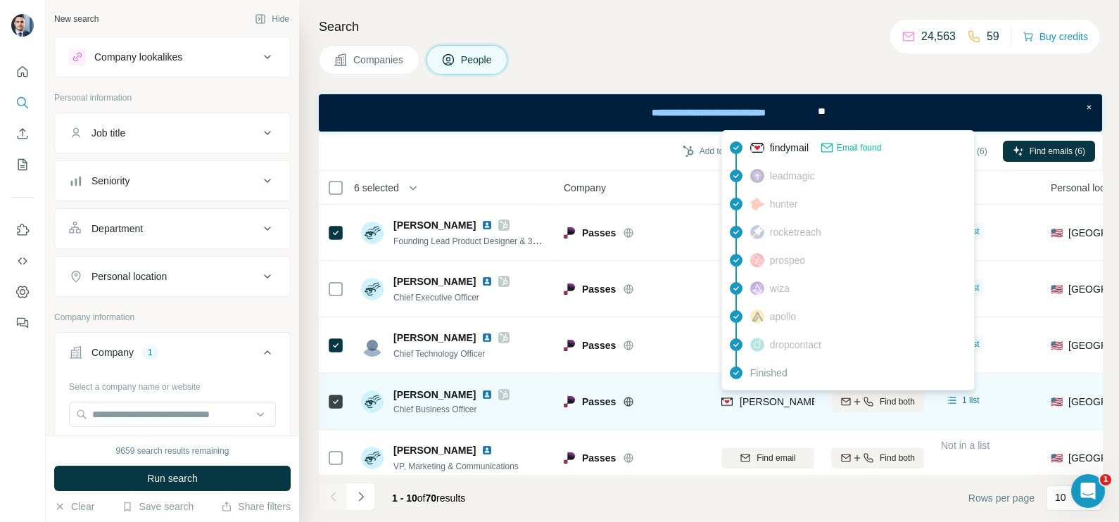
click at [762, 405] on span "seth@passes.com" at bounding box center [864, 401] width 248 height 11
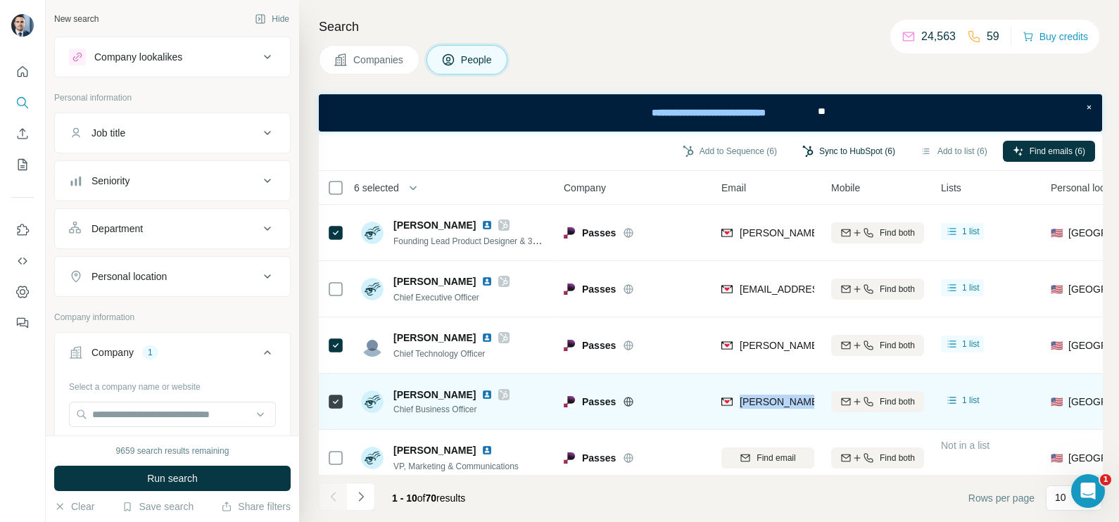
click at [762, 405] on span "seth@passes.com" at bounding box center [864, 401] width 248 height 11
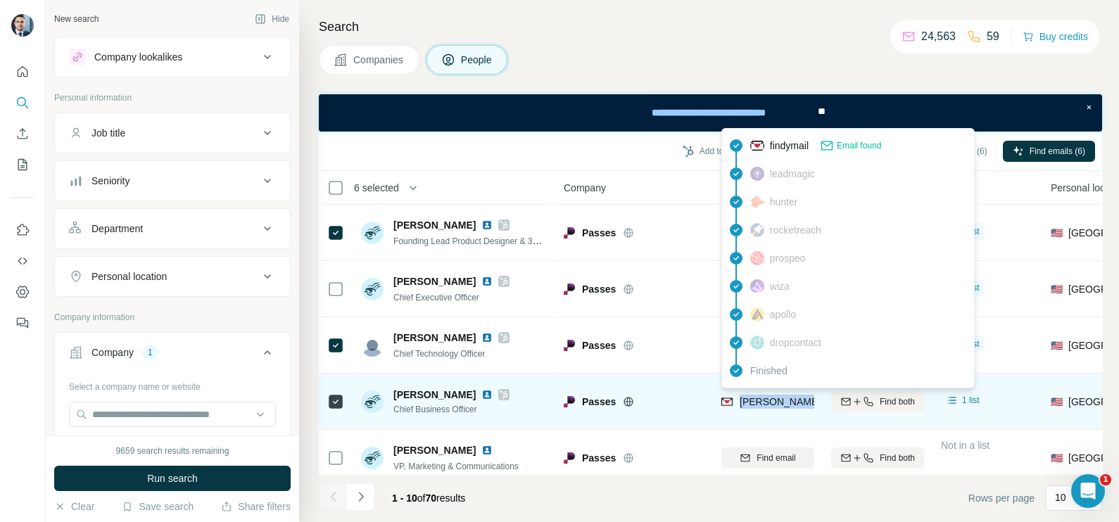
copy tr "seth@passes.com"
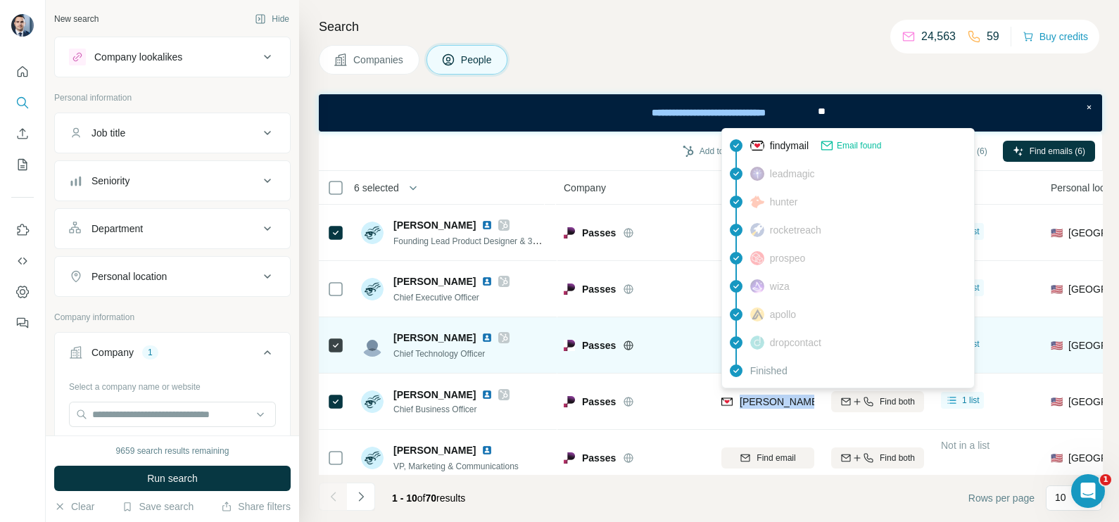
scroll to position [87, 0]
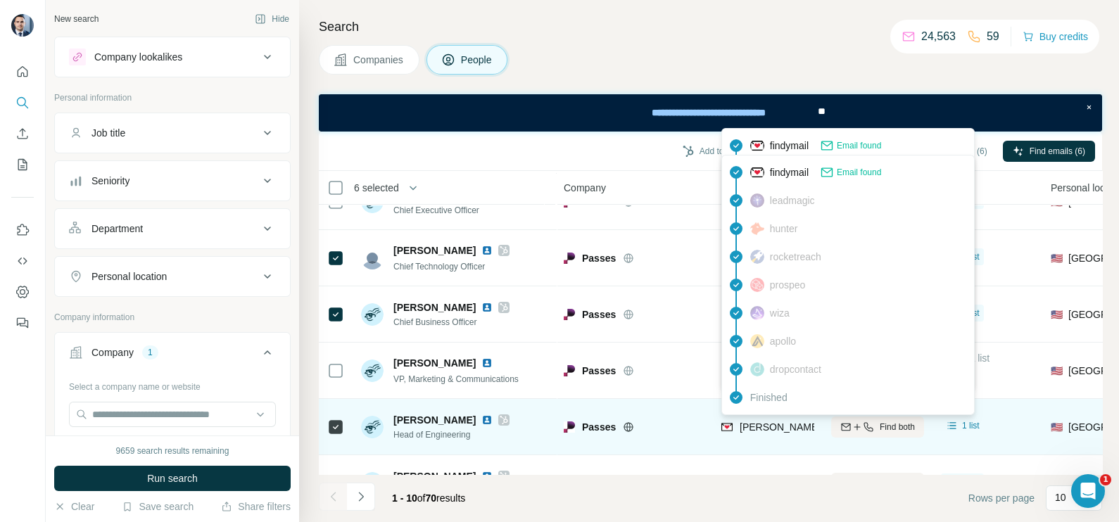
click at [798, 430] on span "aaron@passes.com" at bounding box center [864, 427] width 248 height 11
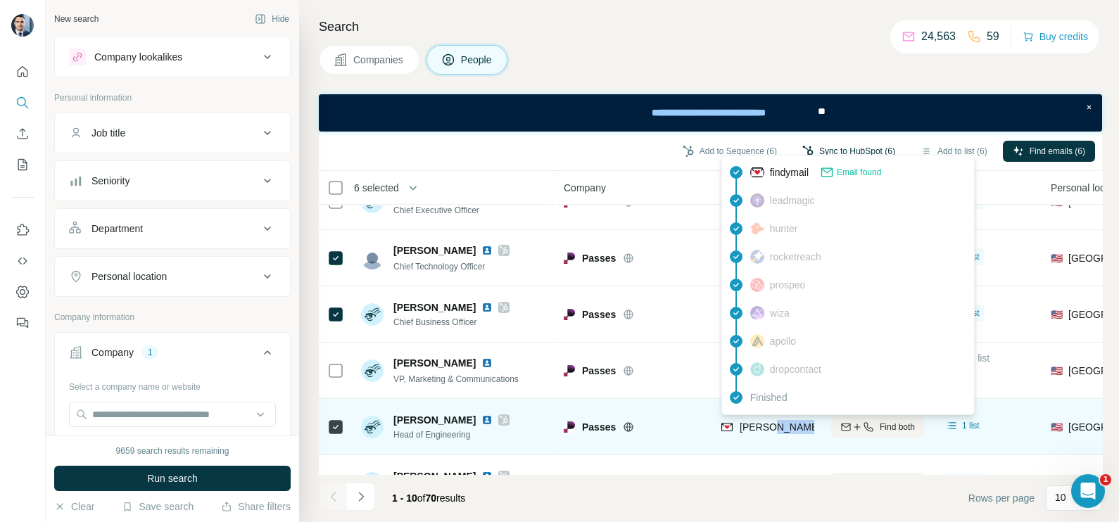
click at [798, 430] on span "aaron@passes.com" at bounding box center [864, 427] width 248 height 11
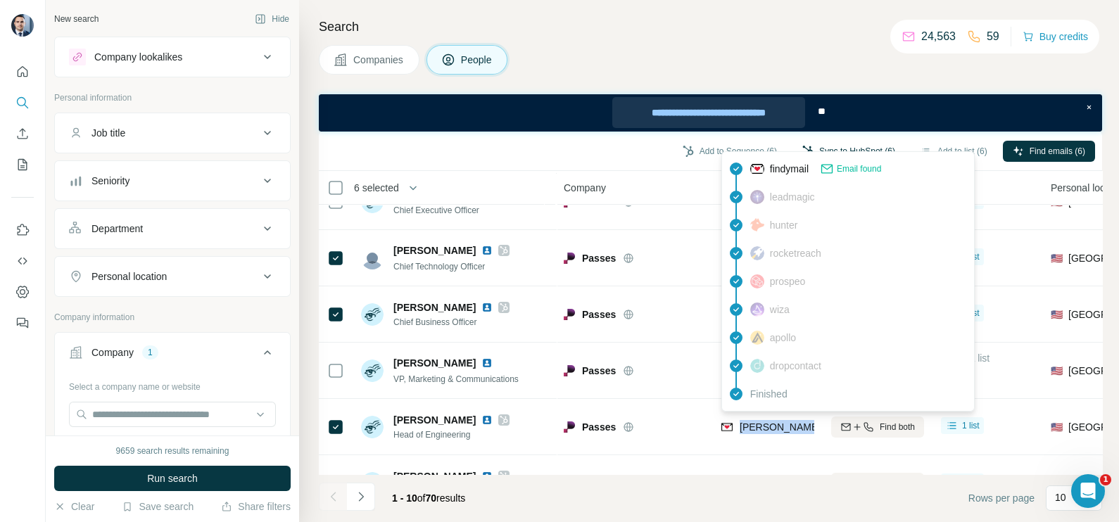
copy tr "aaron@passes.com"
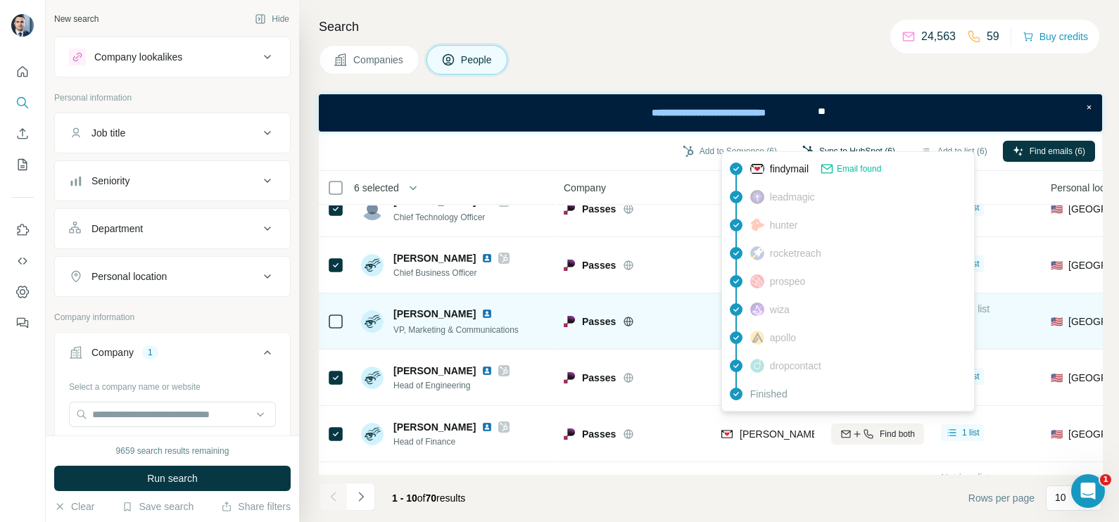
scroll to position [175, 0]
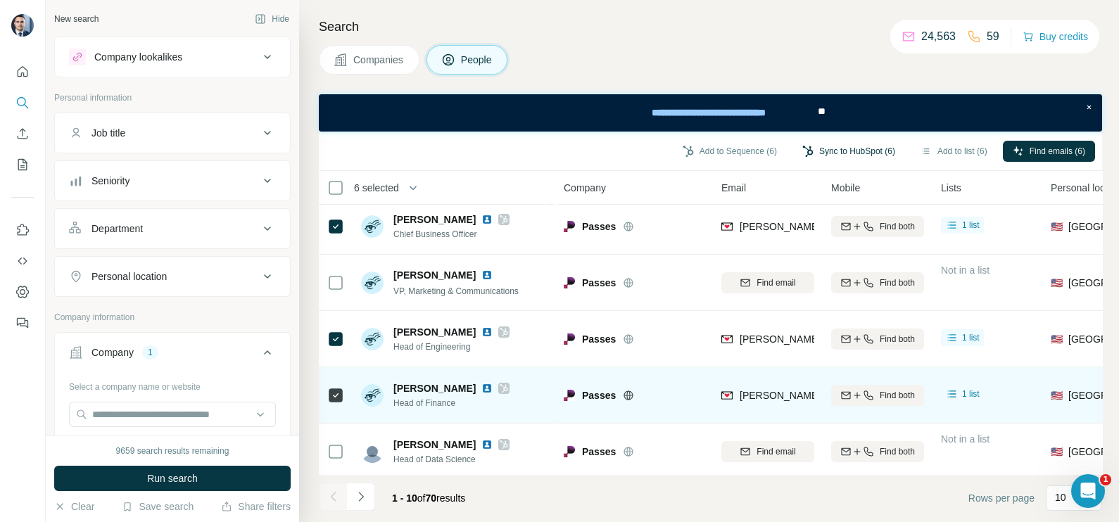
click at [693, 408] on div "Passes" at bounding box center [634, 395] width 141 height 39
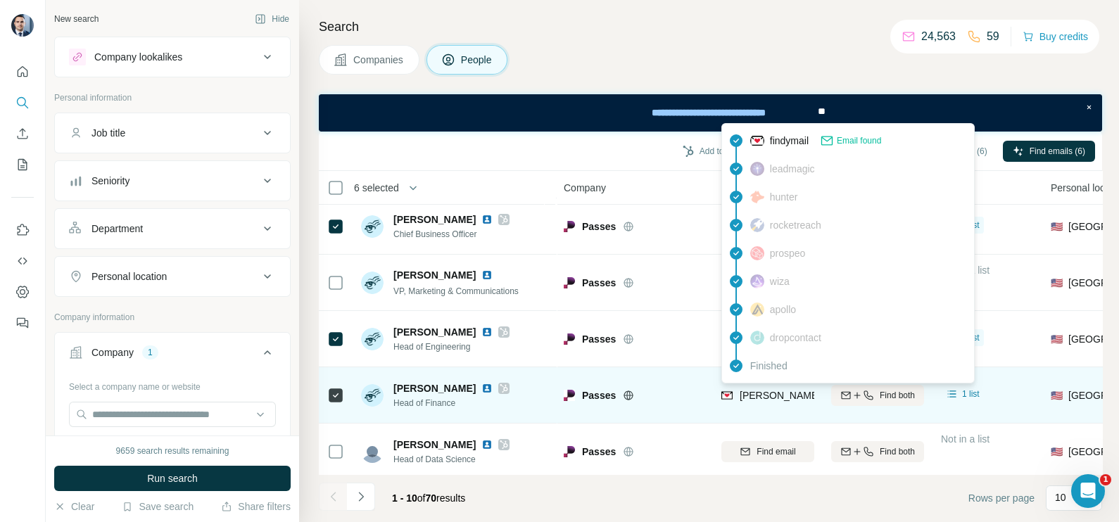
click at [767, 390] on span "duncan@passes.com" at bounding box center [864, 395] width 248 height 11
click at [767, 389] on div "duncan@passes.com" at bounding box center [864, 396] width 248 height 14
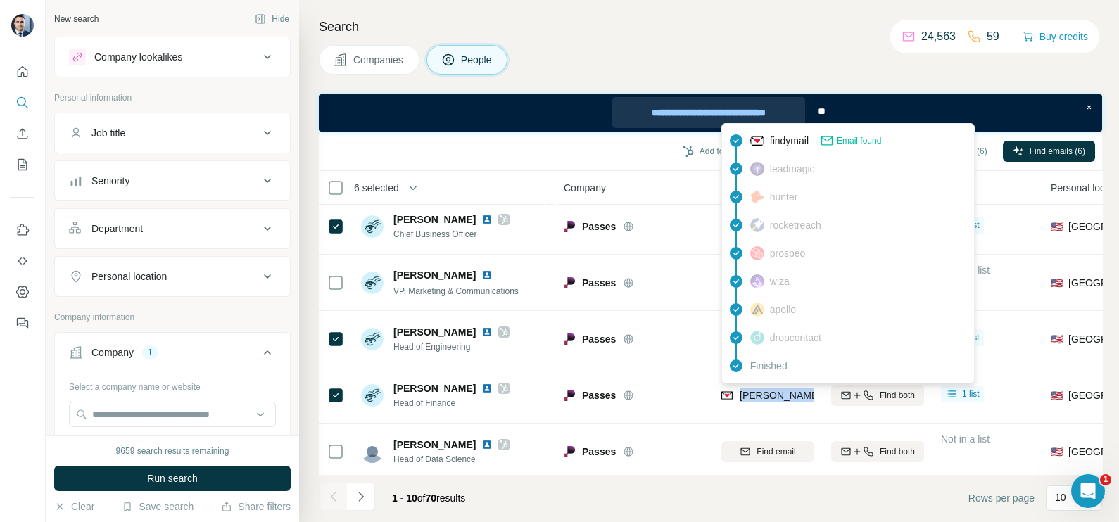
copy tr "duncan@passes.com"
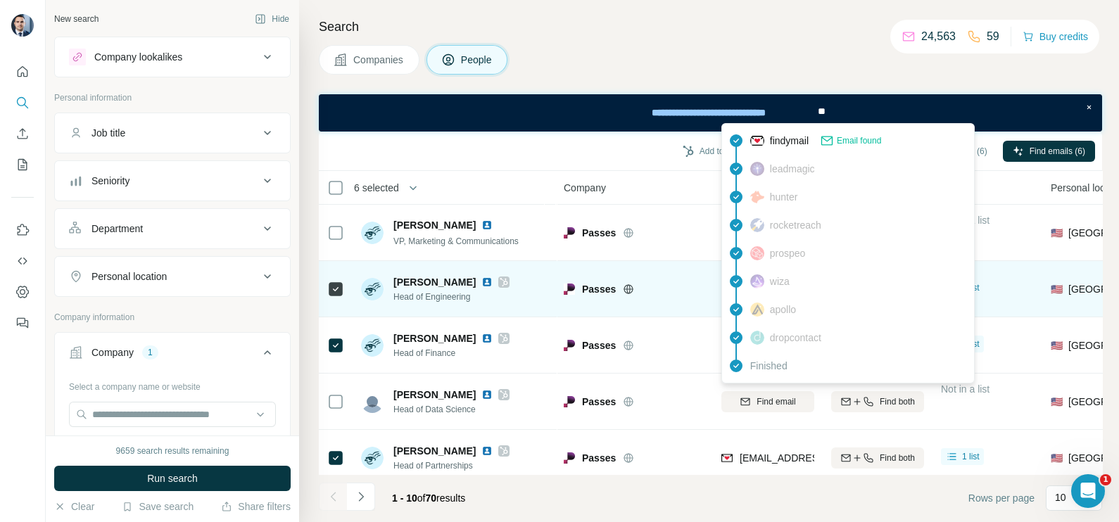
scroll to position [302, 0]
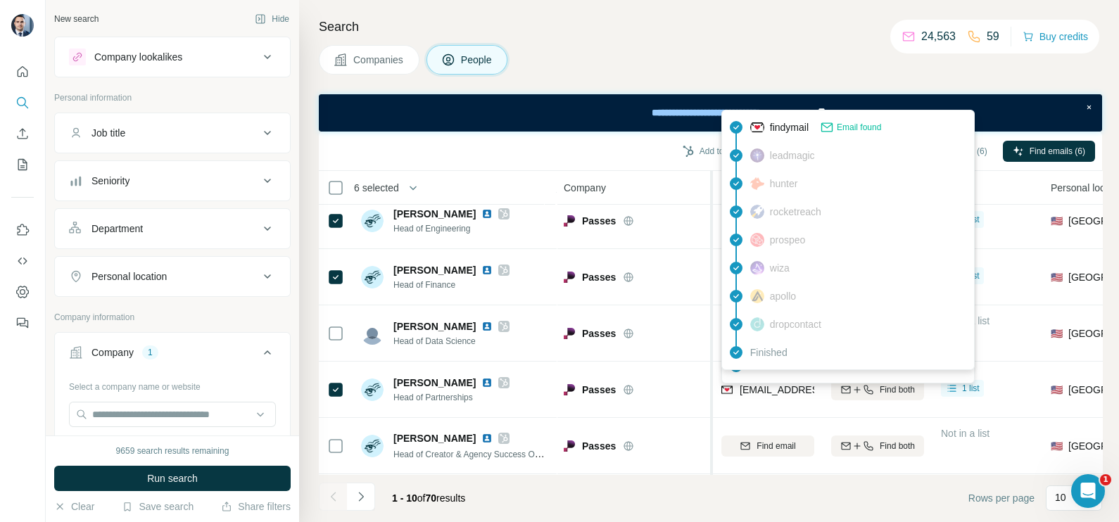
click at [711, 391] on div at bounding box center [710, 469] width 6 height 597
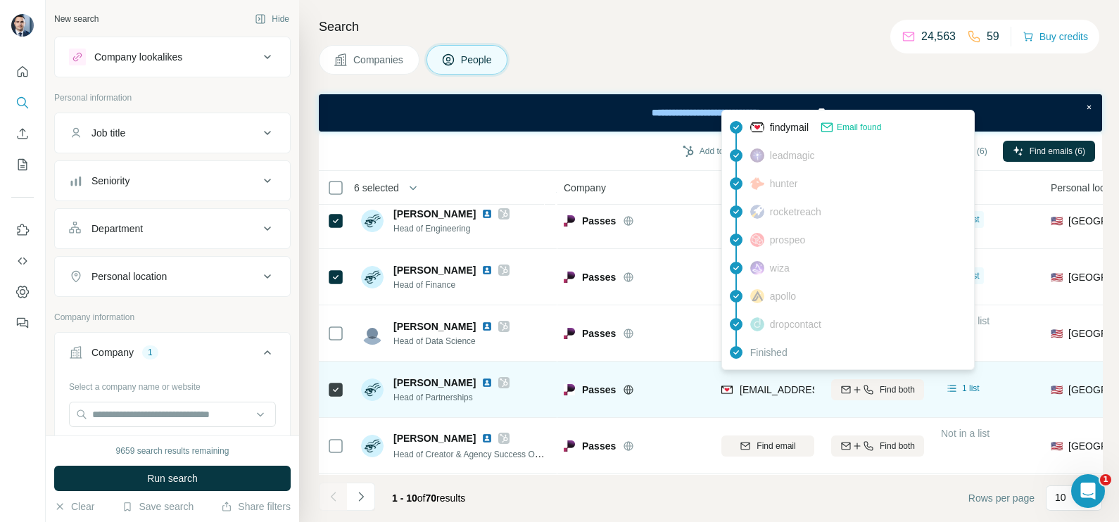
click at [774, 384] on span "kara@passes.com" at bounding box center [823, 389] width 167 height 11
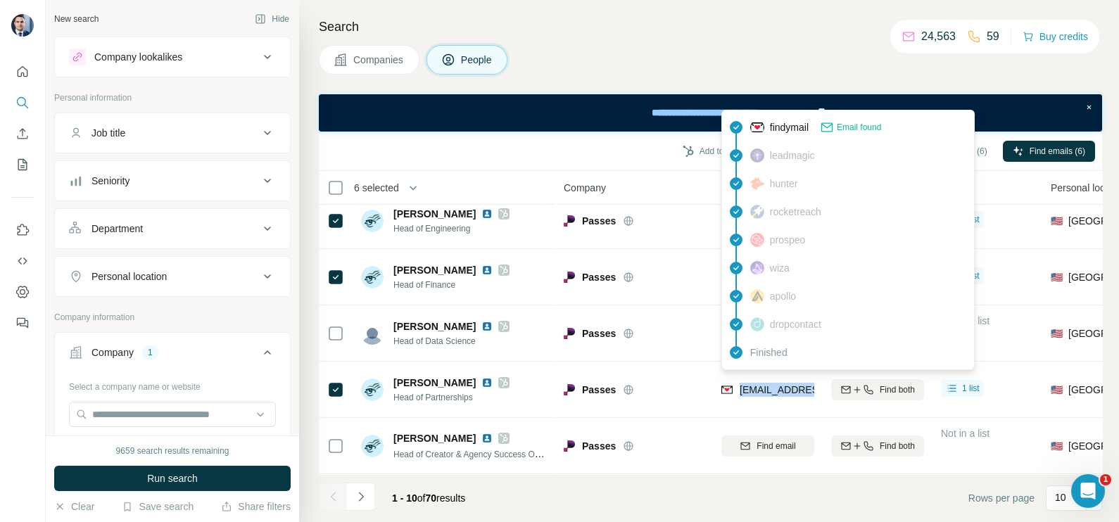
copy tr "kara@passes.com"
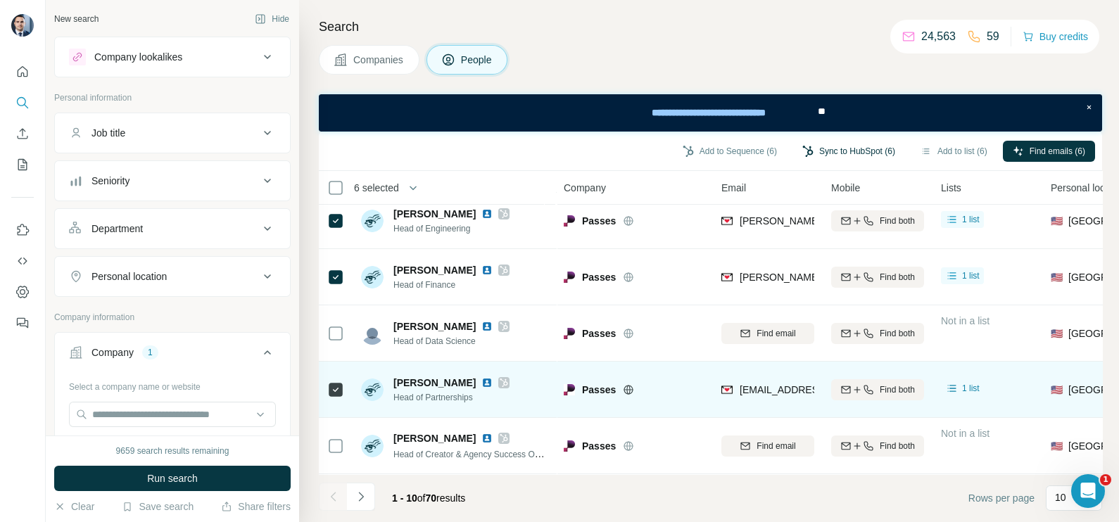
click at [654, 370] on div "Passes" at bounding box center [634, 389] width 141 height 39
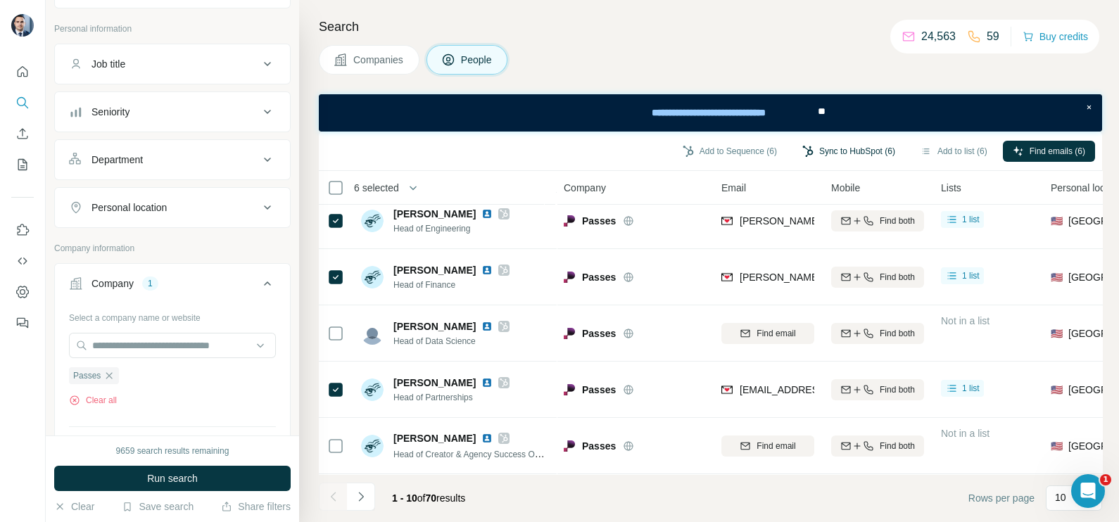
scroll to position [87, 0]
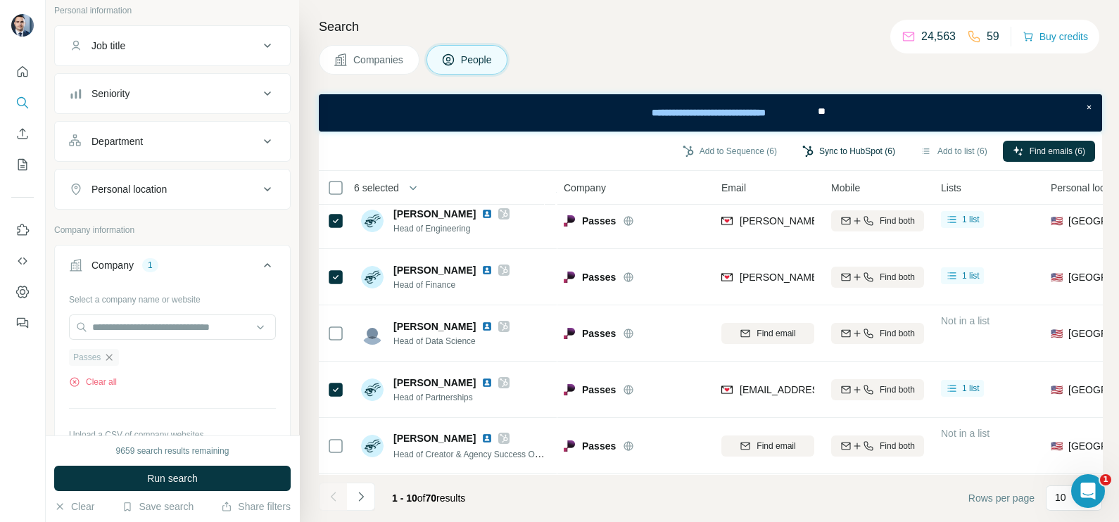
click at [112, 354] on icon "button" at bounding box center [109, 357] width 6 height 6
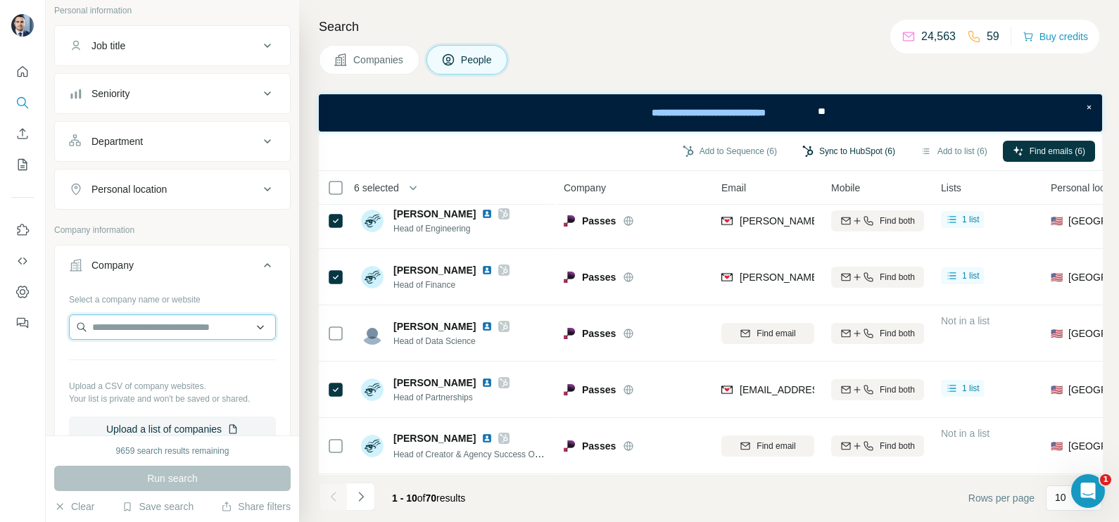
click at [117, 330] on input "text" at bounding box center [172, 327] width 207 height 25
paste input "**********"
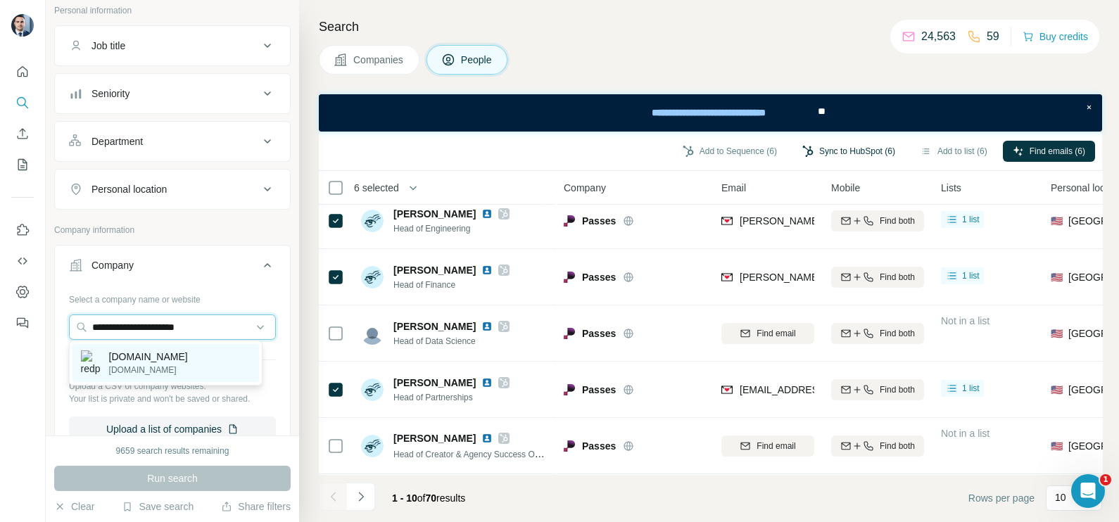
type input "**********"
click at [160, 368] on p "redpocket.network" at bounding box center [148, 370] width 79 height 13
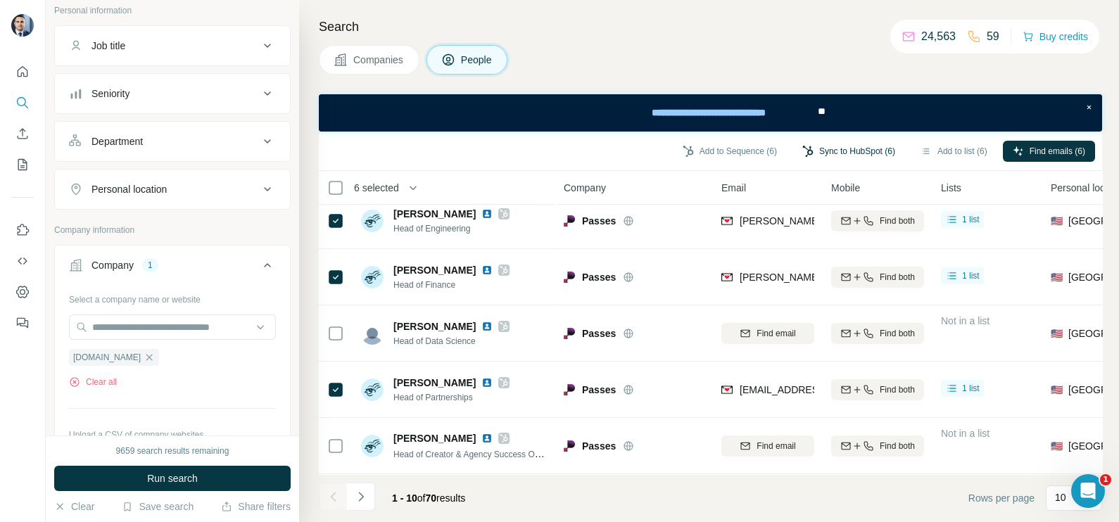
click at [365, 60] on span "Companies" at bounding box center [378, 60] width 51 height 14
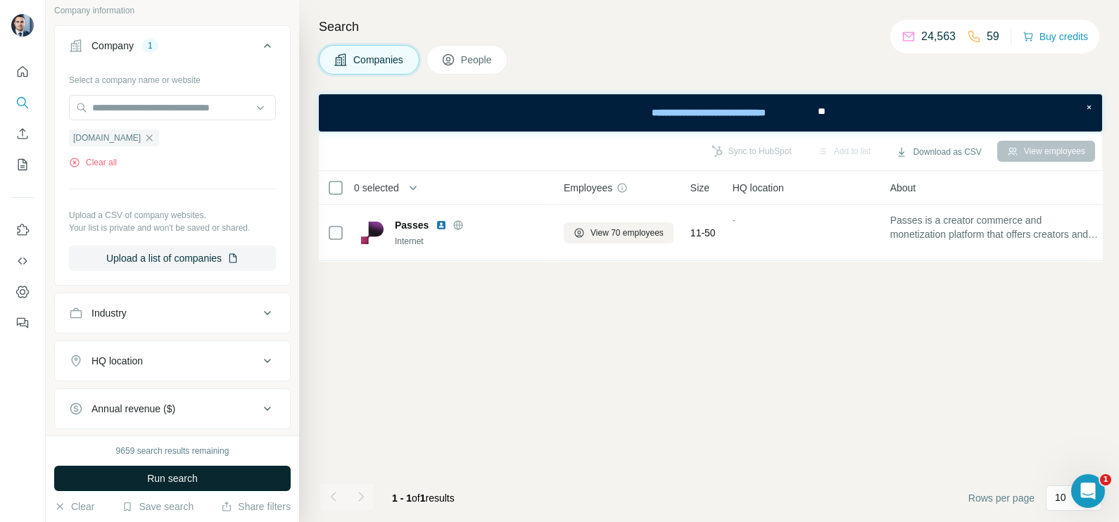
click at [205, 474] on button "Run search" at bounding box center [172, 478] width 237 height 25
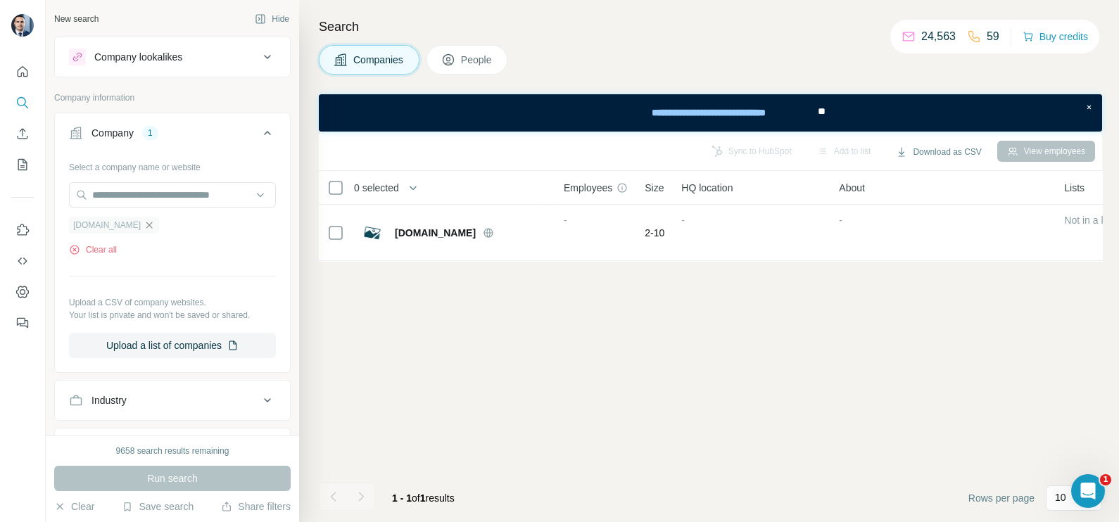
click at [153, 225] on icon "button" at bounding box center [149, 225] width 6 height 6
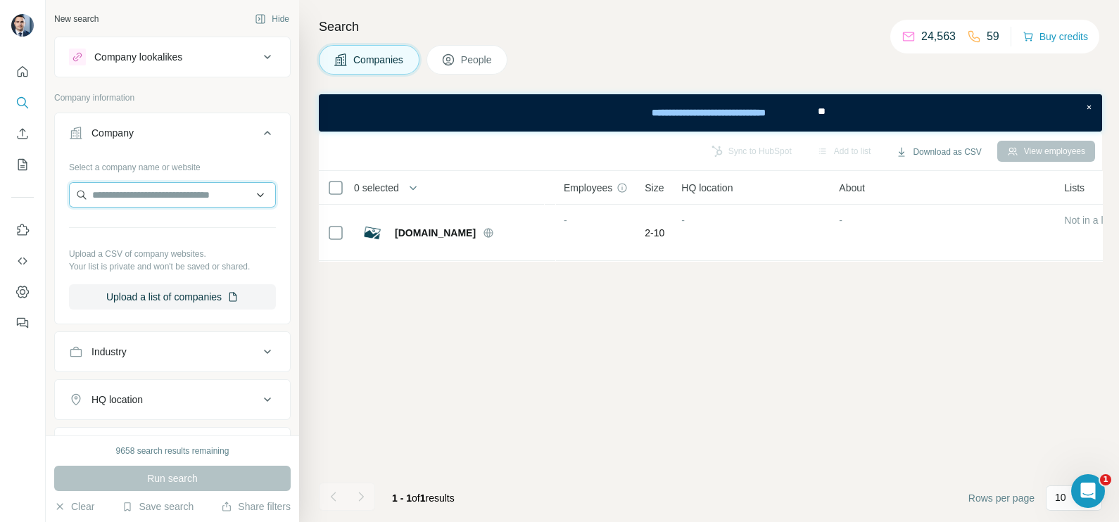
click at [144, 196] on input "text" at bounding box center [172, 194] width 207 height 25
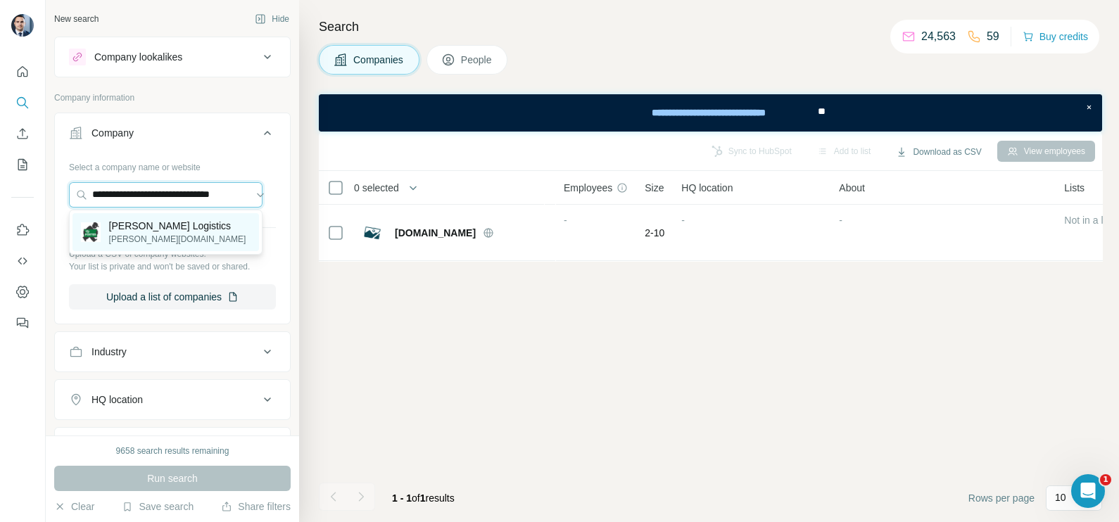
type input "**********"
click at [147, 237] on p "porter-logistics.com" at bounding box center [177, 239] width 137 height 13
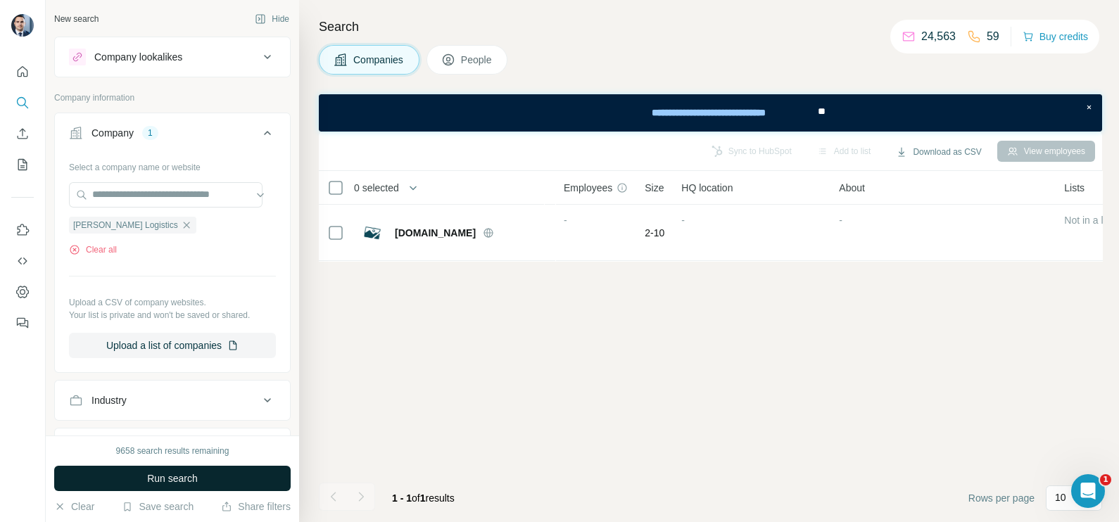
click at [223, 480] on button "Run search" at bounding box center [172, 478] width 237 height 25
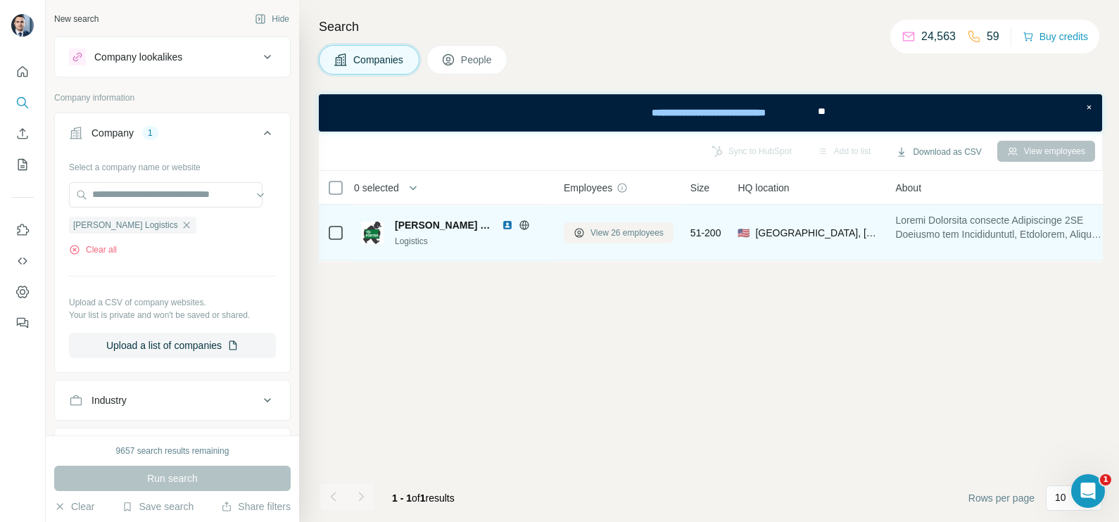
click at [627, 229] on span "View 26 employees" at bounding box center [627, 233] width 73 height 13
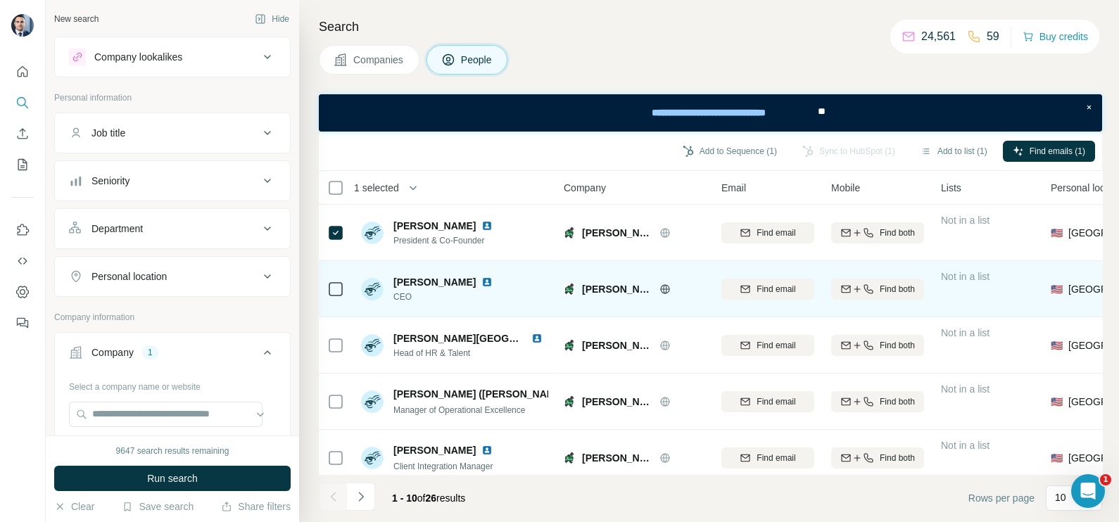
click at [336, 299] on div at bounding box center [335, 289] width 17 height 39
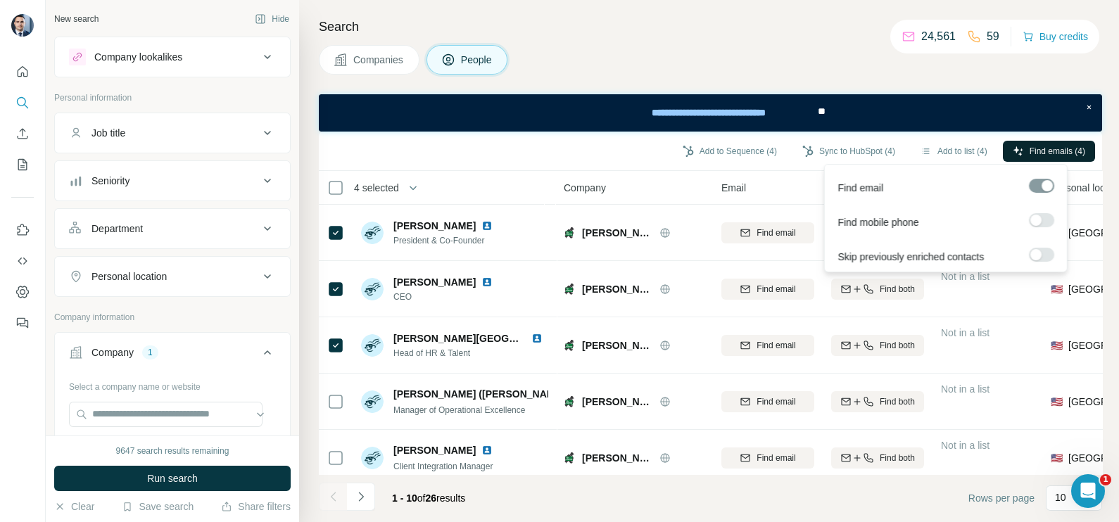
click at [1040, 142] on button "Find emails (4)" at bounding box center [1049, 151] width 92 height 21
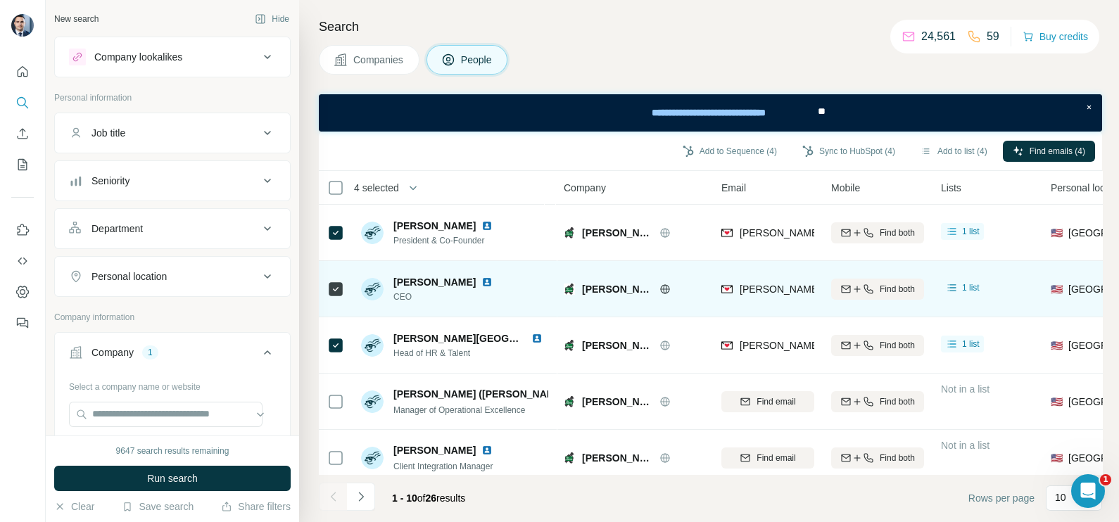
click at [764, 301] on div "robert.crump@porter-logistics.com" at bounding box center [768, 289] width 93 height 39
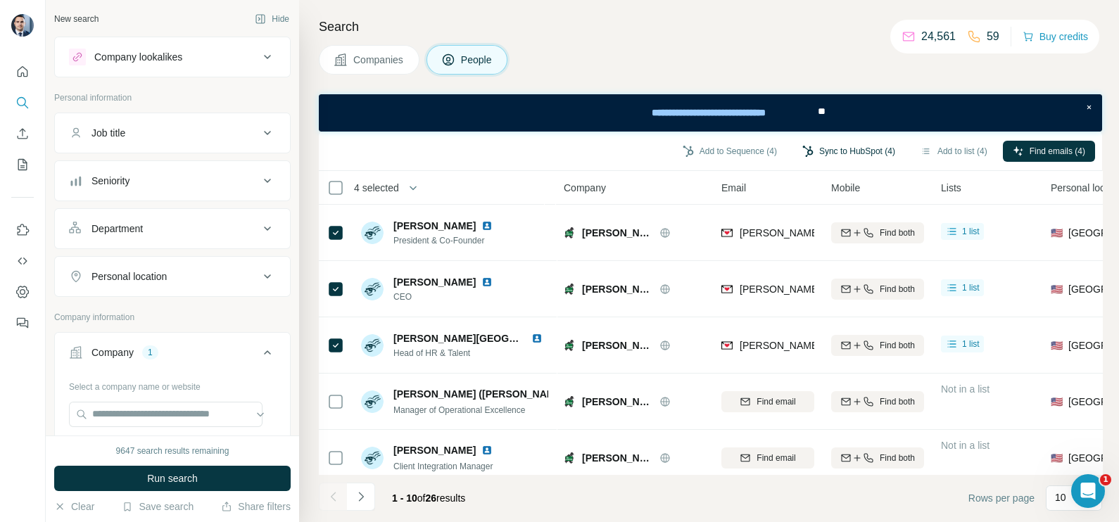
click at [833, 142] on button "Sync to HubSpot (4)" at bounding box center [849, 151] width 113 height 21
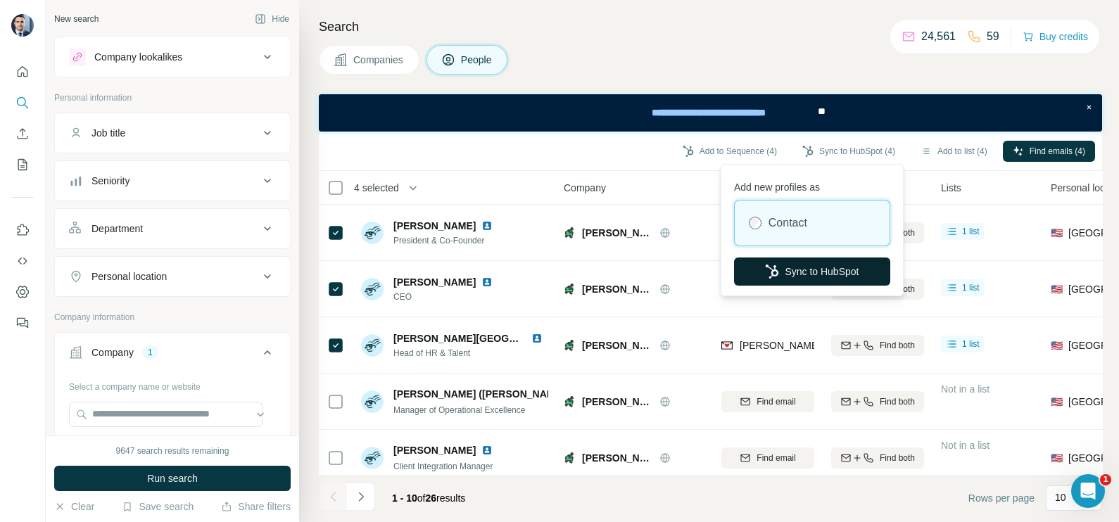
click at [819, 268] on button "Sync to HubSpot" at bounding box center [812, 272] width 156 height 28
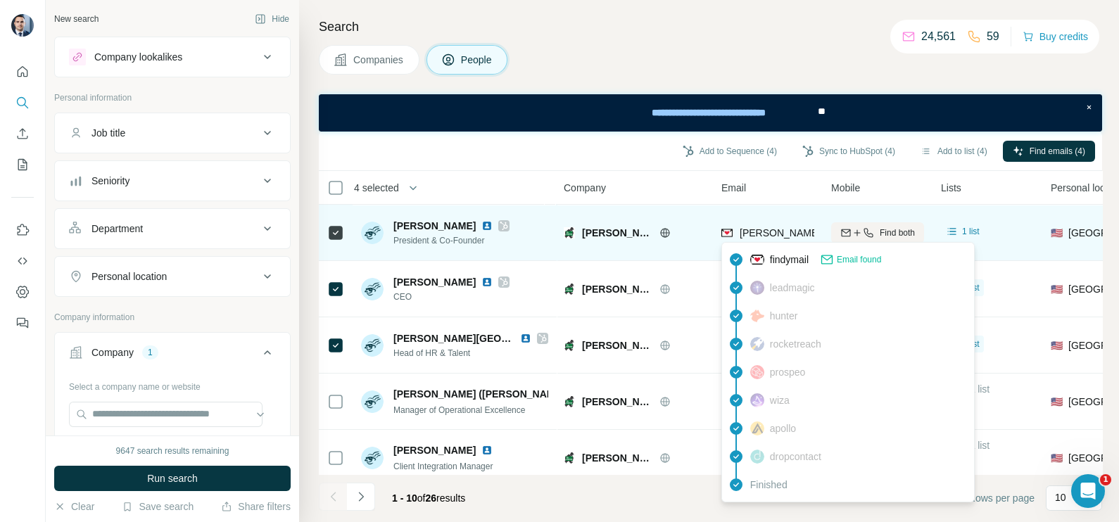
click at [769, 228] on span "john@porter-logistics.com" at bounding box center [904, 232] width 329 height 11
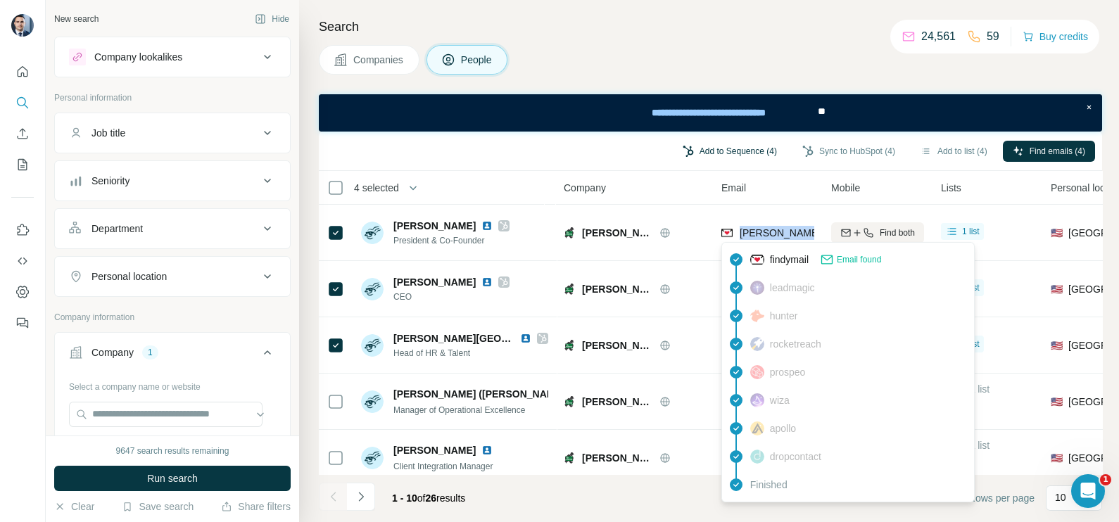
copy tr "john@porter-logistics.com"
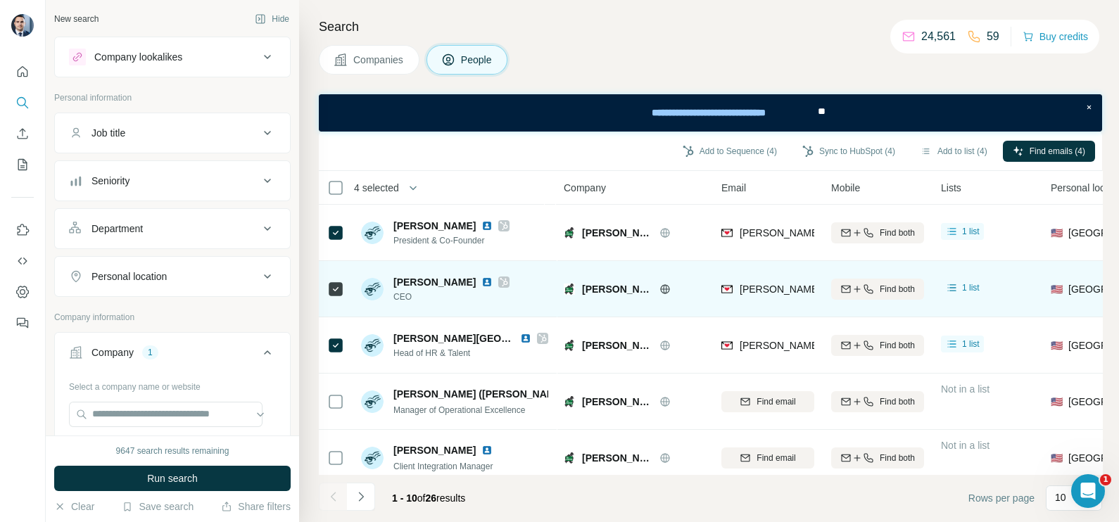
click at [691, 287] on div at bounding box center [682, 289] width 45 height 11
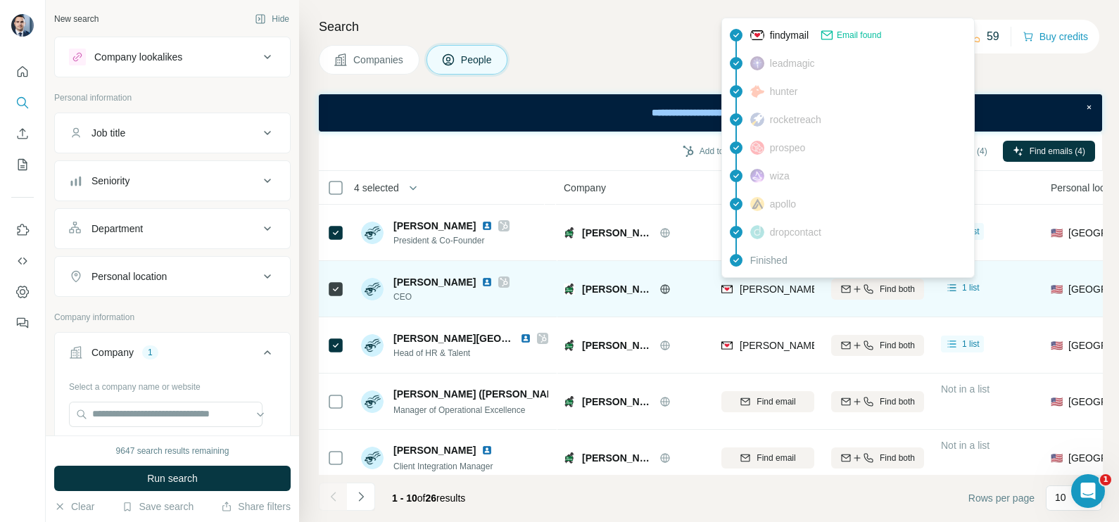
click at [758, 282] on div "robert.crump@porter-logistics.com" at bounding box center [945, 289] width 410 height 14
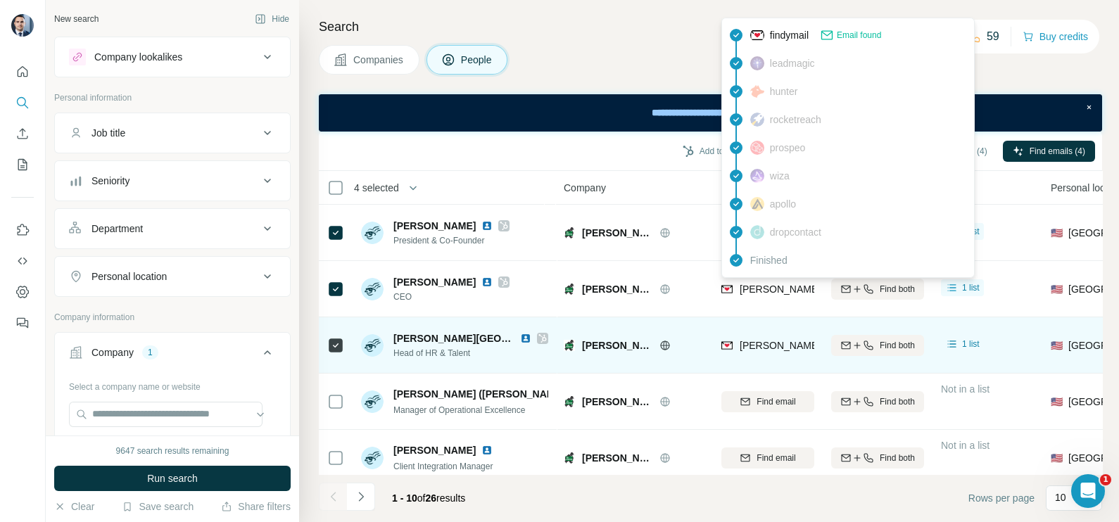
click at [774, 345] on span "samantha.foshee@porter-logistics.com" at bounding box center [945, 345] width 410 height 11
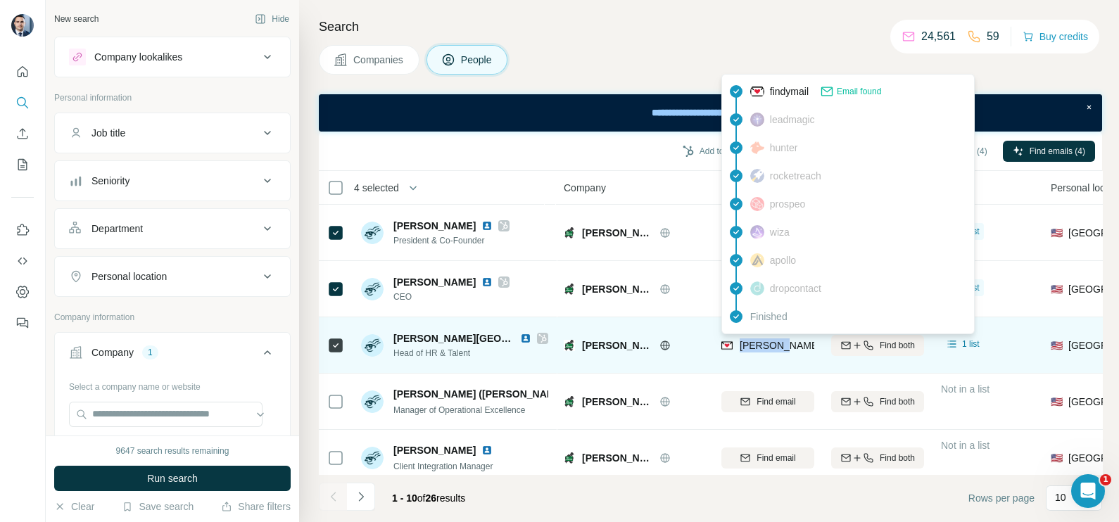
click at [774, 345] on span "samantha.foshee@porter-logistics.com" at bounding box center [945, 345] width 410 height 11
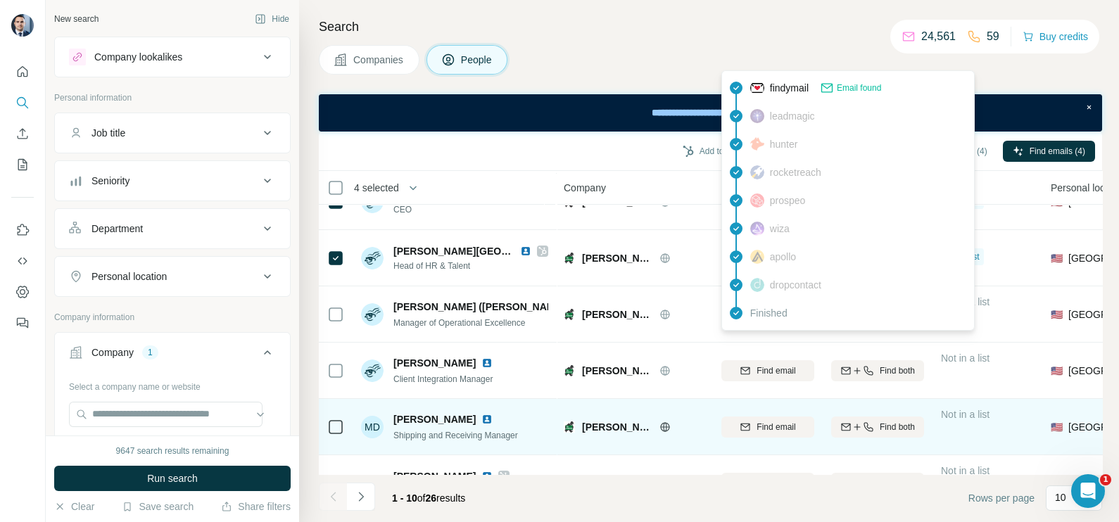
scroll to position [264, 0]
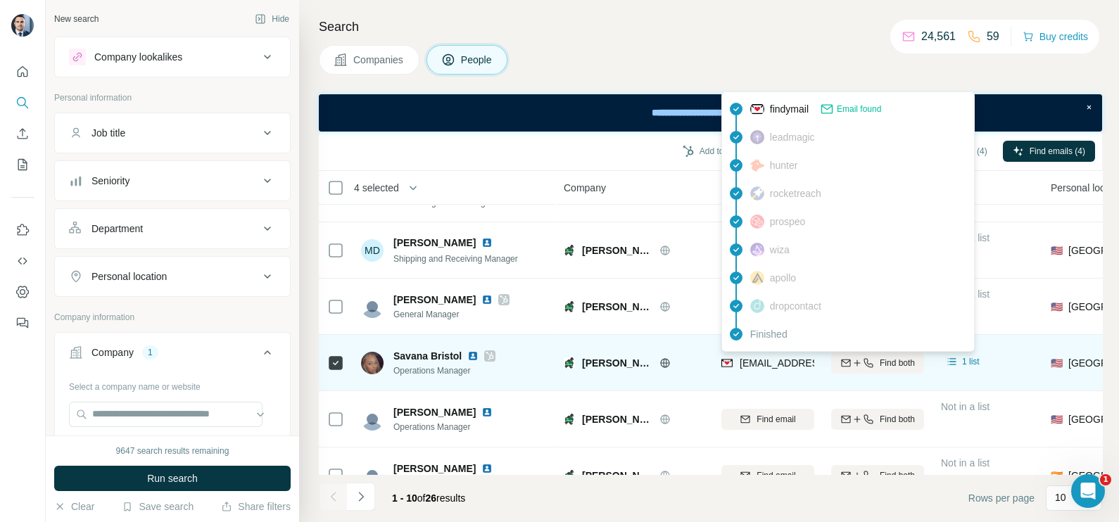
click at [760, 365] on span "savana.bristol@porter-logistics.com" at bounding box center [864, 363] width 248 height 11
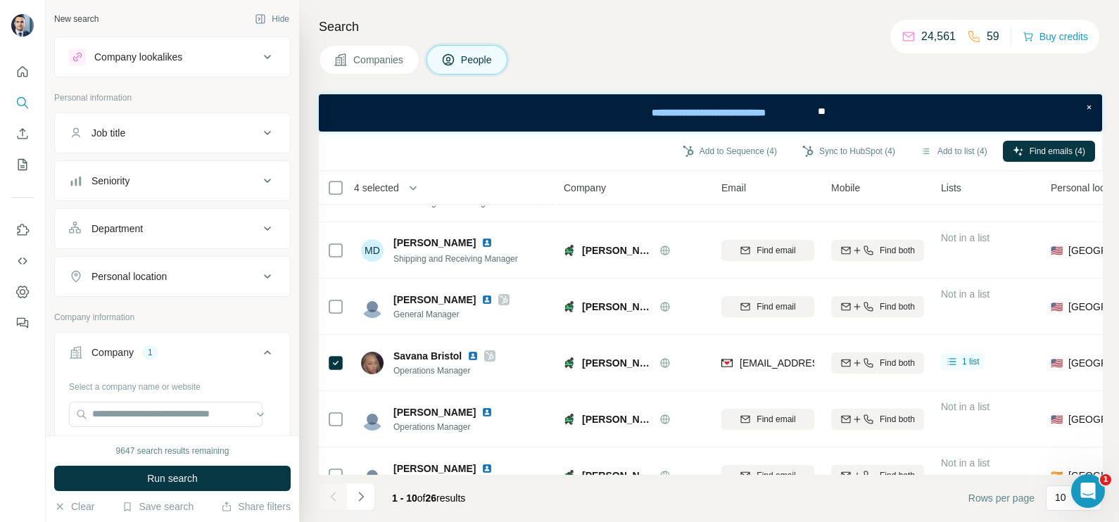
click at [637, 193] on div "Company" at bounding box center [634, 188] width 141 height 16
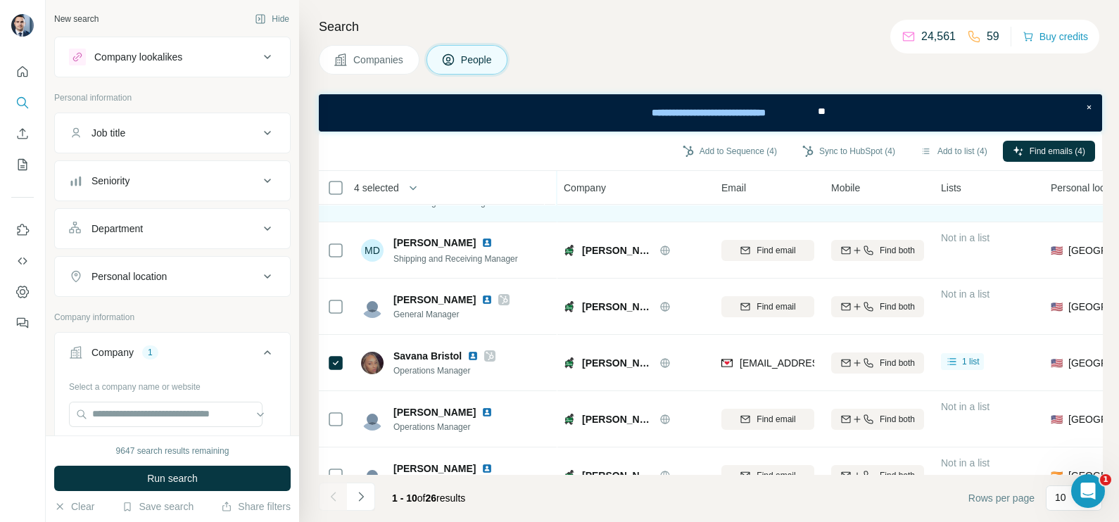
scroll to position [0, 0]
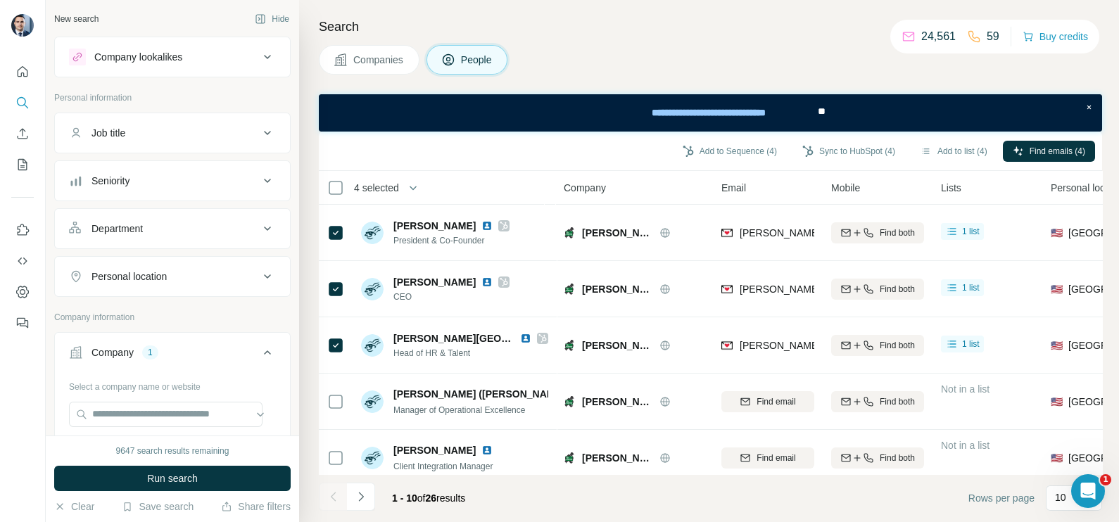
click at [368, 60] on span "Companies" at bounding box center [378, 60] width 51 height 14
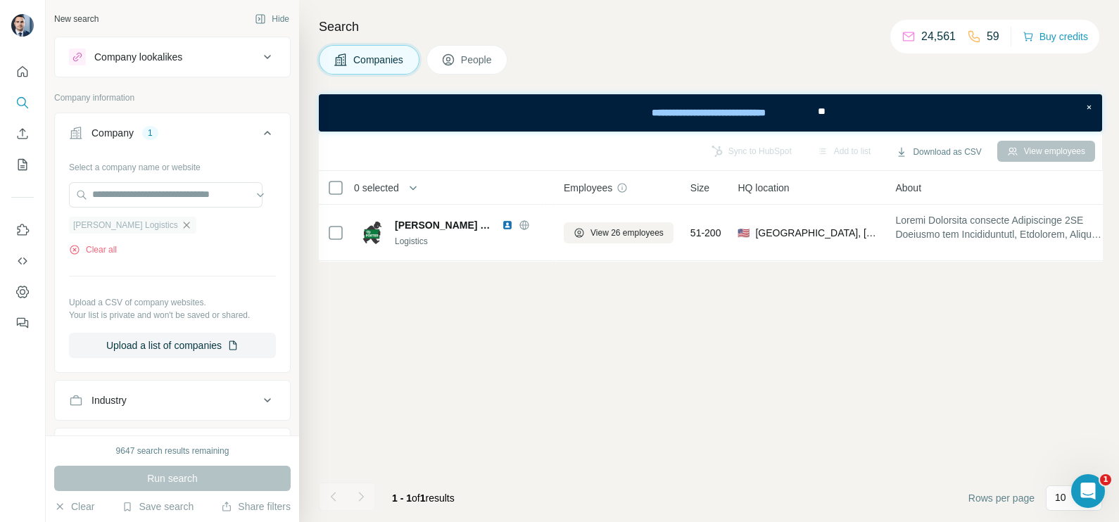
click at [181, 227] on icon "button" at bounding box center [186, 225] width 11 height 11
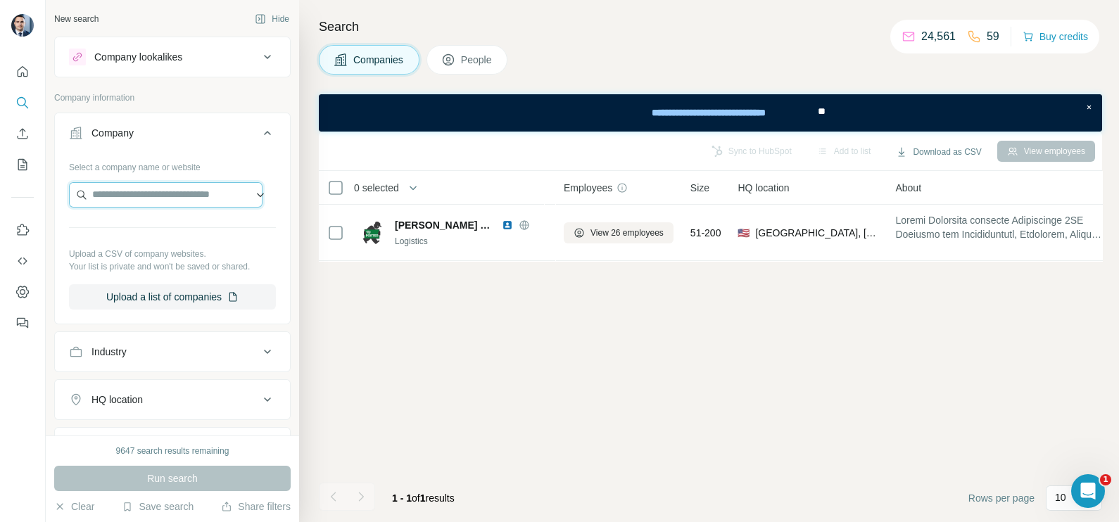
click at [151, 199] on input "text" at bounding box center [166, 194] width 194 height 25
paste input "**********"
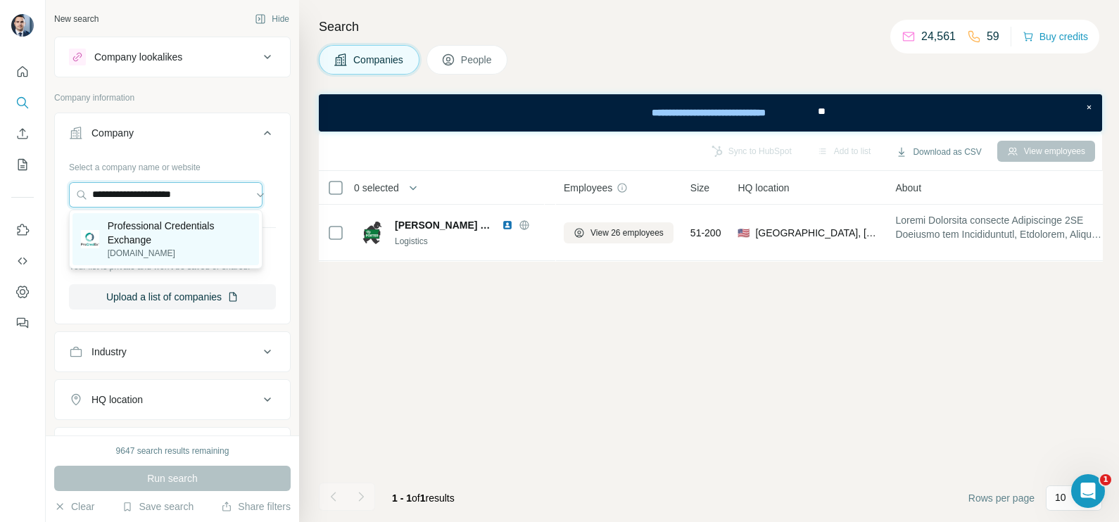
type input "**********"
click at [168, 238] on p "Professional Credentials Exchange" at bounding box center [179, 233] width 143 height 28
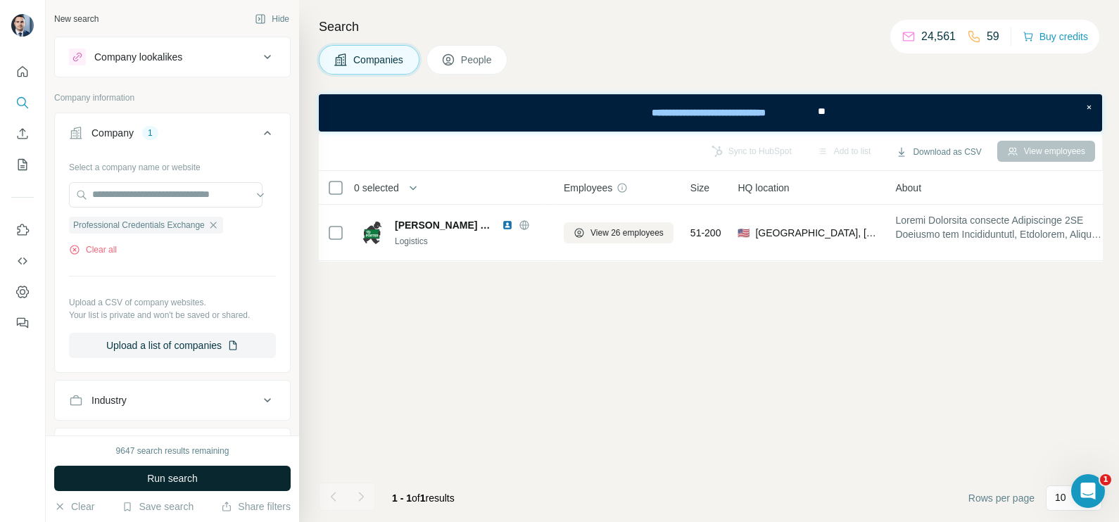
click at [166, 479] on span "Run search" at bounding box center [172, 479] width 51 height 14
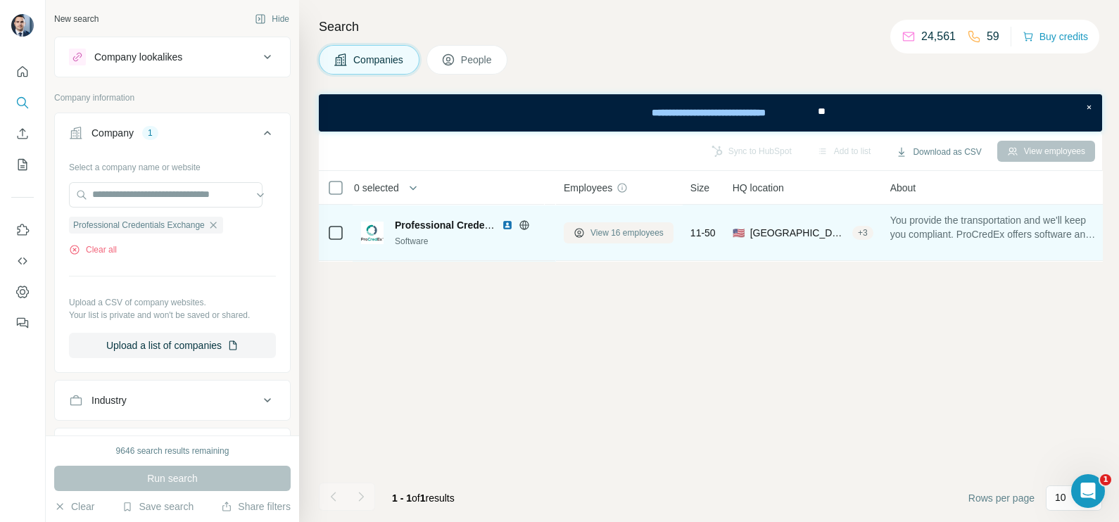
click at [632, 232] on span "View 16 employees" at bounding box center [627, 233] width 73 height 13
